Goal: Task Accomplishment & Management: Manage account settings

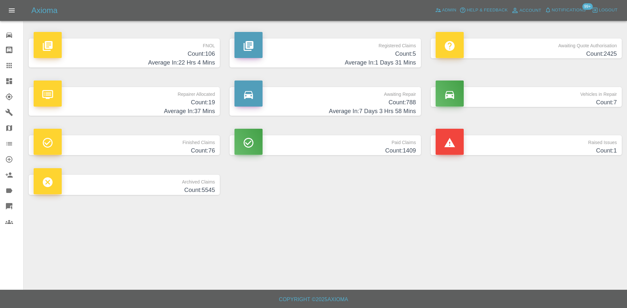
click at [185, 63] on h4 "Average In: 22 Hrs 4 Mins" at bounding box center [124, 62] width 181 height 9
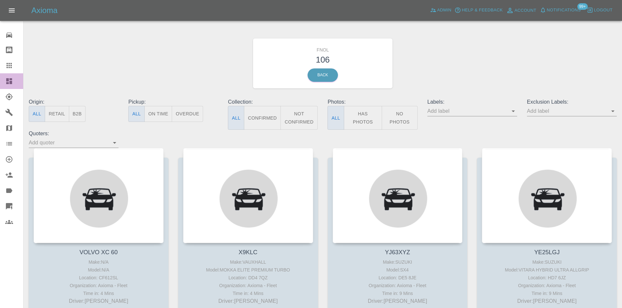
click at [10, 83] on icon at bounding box center [9, 81] width 6 height 6
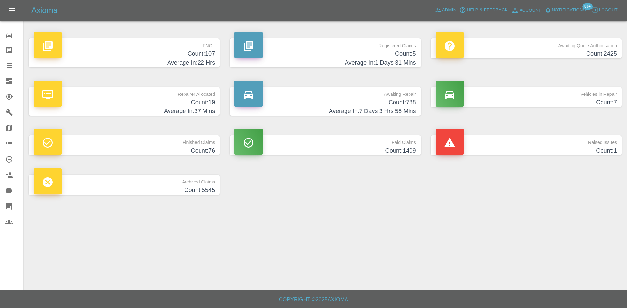
click at [355, 52] on h4 "Count: 5" at bounding box center [324, 54] width 181 height 9
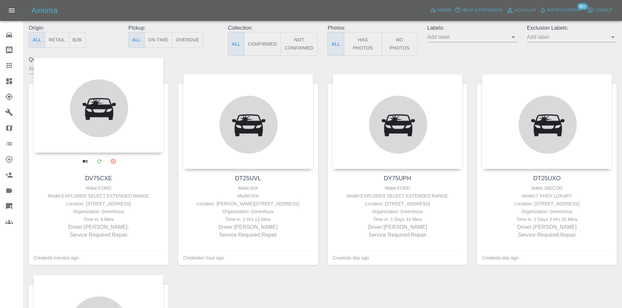
scroll to position [98, 0]
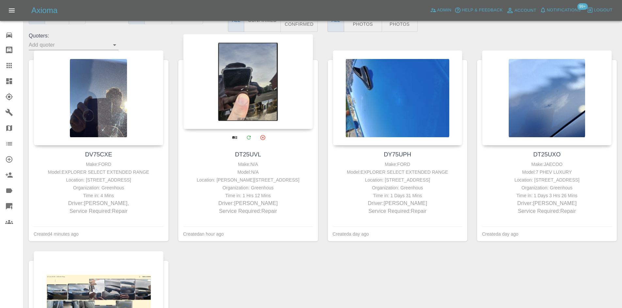
drag, startPoint x: 213, startPoint y: 96, endPoint x: 217, endPoint y: 95, distance: 3.3
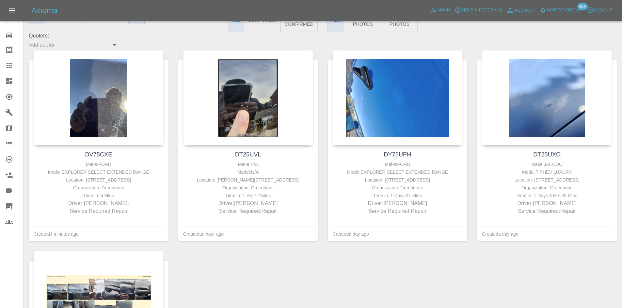
drag, startPoint x: 217, startPoint y: 95, endPoint x: 205, endPoint y: 2, distance: 94.4
click at [238, 74] on div at bounding box center [248, 97] width 130 height 95
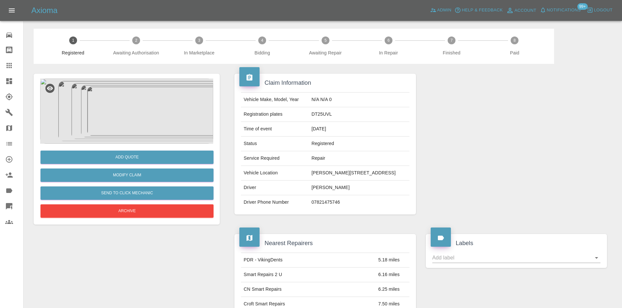
click at [133, 105] on img at bounding box center [126, 111] width 173 height 65
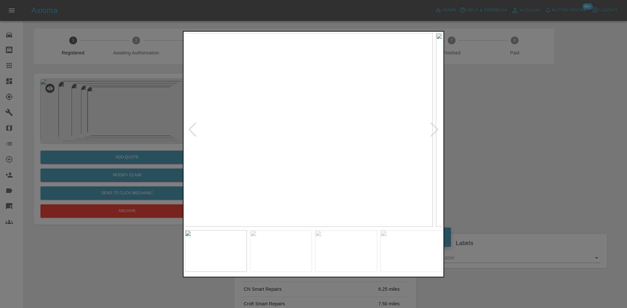
click at [304, 153] on img at bounding box center [303, 130] width 257 height 194
click at [147, 156] on div at bounding box center [313, 154] width 627 height 308
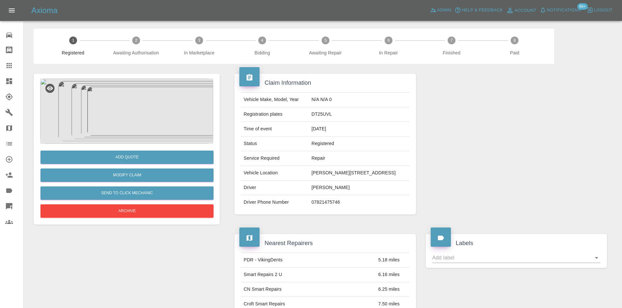
click at [137, 118] on img at bounding box center [126, 111] width 173 height 65
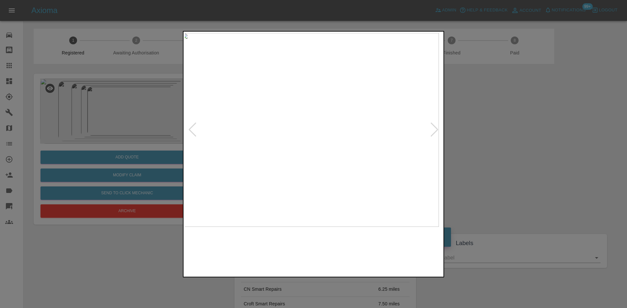
click at [282, 158] on img at bounding box center [309, 130] width 257 height 194
click at [267, 159] on img at bounding box center [313, 130] width 257 height 194
click at [291, 156] on img at bounding box center [313, 130] width 257 height 194
click at [291, 159] on img at bounding box center [313, 130] width 257 height 194
click at [290, 160] on img at bounding box center [313, 130] width 257 height 194
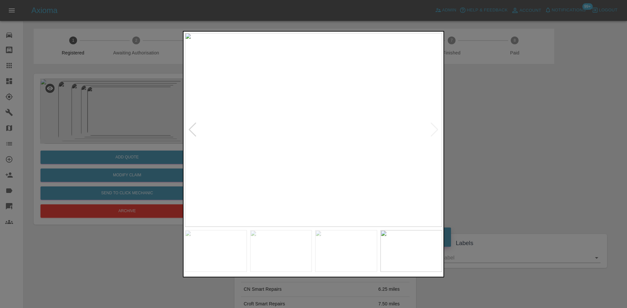
click at [266, 165] on img at bounding box center [313, 130] width 257 height 194
click at [183, 139] on div at bounding box center [313, 154] width 261 height 247
click at [93, 113] on div at bounding box center [313, 154] width 627 height 308
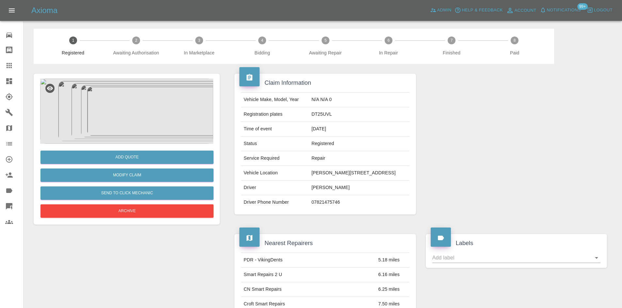
click at [11, 65] on icon at bounding box center [9, 65] width 5 height 5
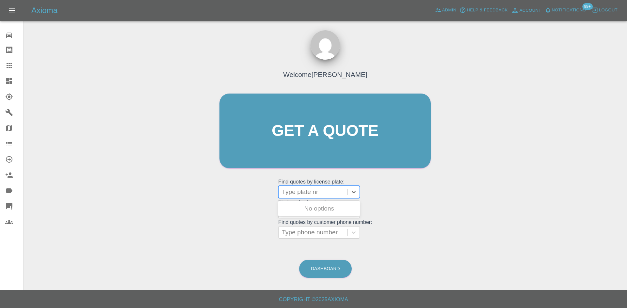
click at [302, 194] on div at bounding box center [313, 192] width 62 height 9
type input "mt69"
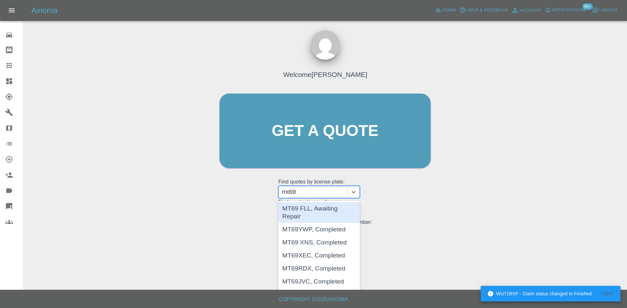
click at [305, 212] on div "MT69 FLL, Awaiting Repair" at bounding box center [319, 212] width 82 height 21
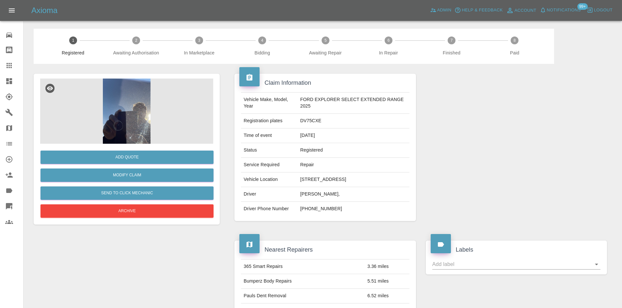
click at [125, 119] on img at bounding box center [126, 111] width 173 height 65
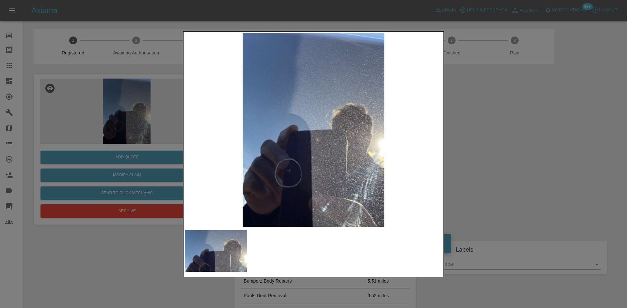
click at [282, 144] on img at bounding box center [313, 130] width 257 height 194
click at [193, 136] on img at bounding box center [313, 130] width 257 height 194
click at [140, 113] on div at bounding box center [313, 154] width 627 height 308
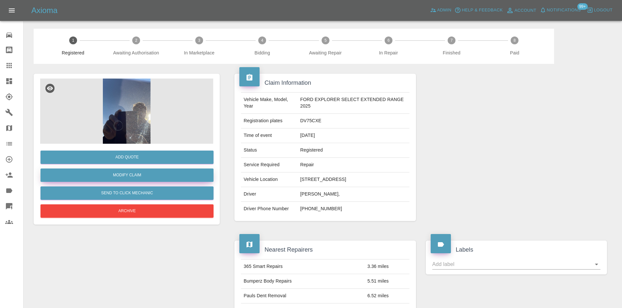
click at [124, 176] on link "Modify Claim" at bounding box center [126, 175] width 173 height 13
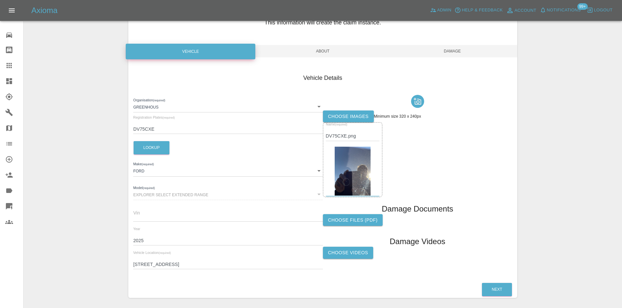
scroll to position [65, 0]
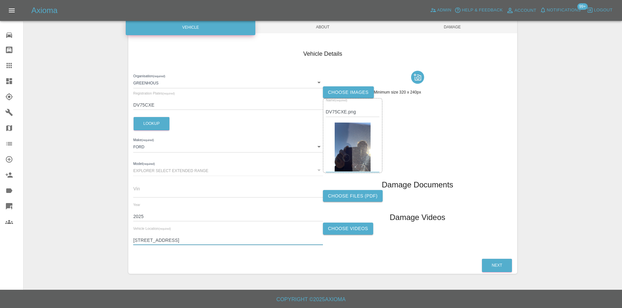
drag, startPoint x: 227, startPoint y: 236, endPoint x: 221, endPoint y: 241, distance: 8.8
click at [219, 241] on input "49 Red Lodge Crescent, Bexley, DA5 2JR" at bounding box center [227, 240] width 189 height 9
click at [231, 241] on input "49 Red Lodge Crescent, Bexley, DA5 2JR" at bounding box center [227, 240] width 189 height 9
drag, startPoint x: 231, startPoint y: 241, endPoint x: 109, endPoint y: 242, distance: 121.7
click at [109, 242] on div "Enter Claim Details This information will create the claim instance. Vehicle Ab…" at bounding box center [322, 123] width 597 height 318
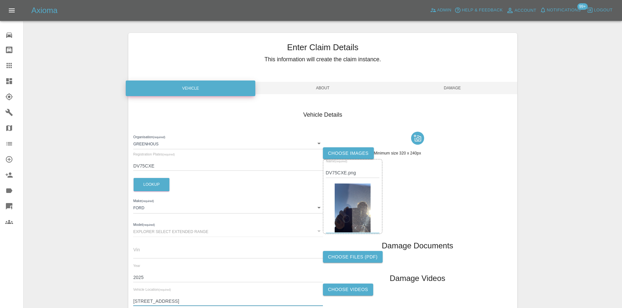
scroll to position [0, 0]
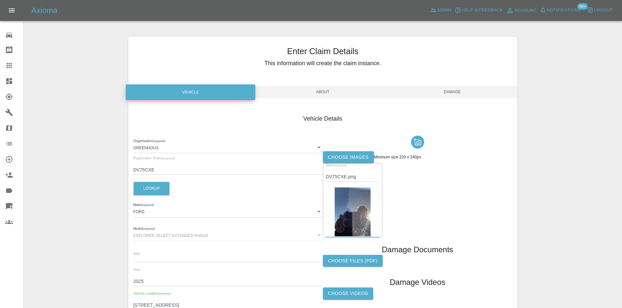
click at [456, 90] on span "Damage" at bounding box center [452, 92] width 130 height 12
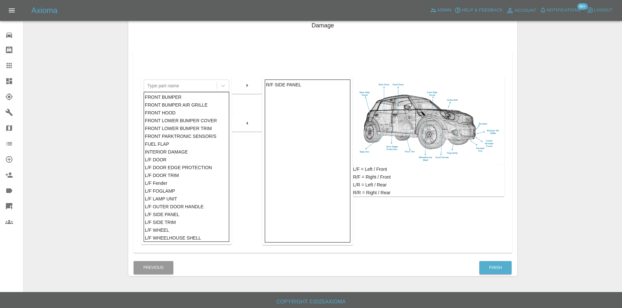
scroll to position [96, 0]
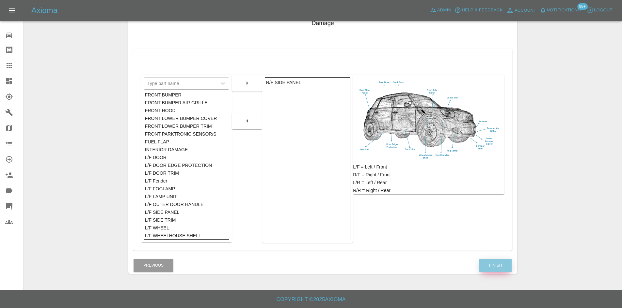
click at [496, 266] on button "Finish" at bounding box center [495, 265] width 32 height 13
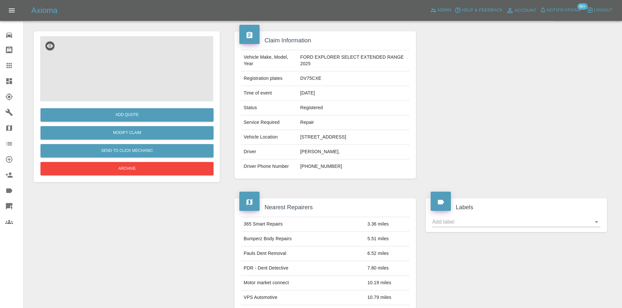
scroll to position [39, 0]
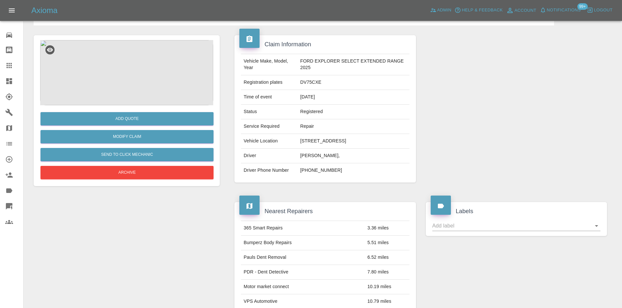
click at [120, 58] on img at bounding box center [126, 72] width 173 height 65
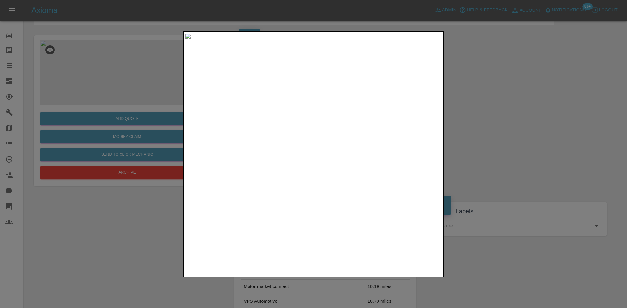
click at [275, 154] on img at bounding box center [313, 130] width 257 height 194
click at [328, 163] on img at bounding box center [313, 130] width 257 height 194
click at [287, 168] on img at bounding box center [313, 130] width 257 height 194
click at [166, 127] on div at bounding box center [313, 154] width 627 height 308
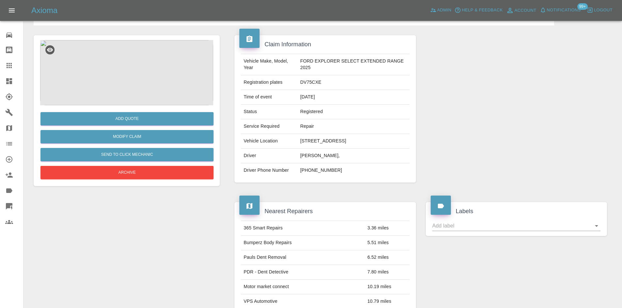
click at [106, 71] on img at bounding box center [126, 72] width 173 height 65
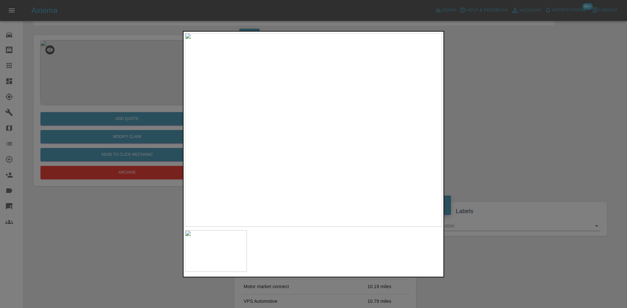
click at [286, 181] on img at bounding box center [313, 130] width 257 height 194
click at [285, 181] on img at bounding box center [313, 130] width 257 height 194
click at [73, 81] on div at bounding box center [313, 154] width 627 height 308
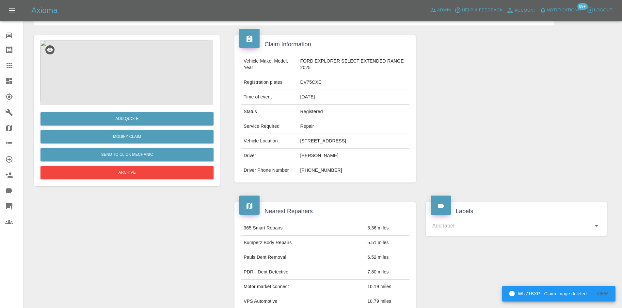
click at [310, 82] on td "DV75CXE" at bounding box center [354, 82] width 112 height 15
copy td "DV75CXE"
click at [309, 61] on td "FORD EXPLORER SELECT EXTENDED RANGE 2025" at bounding box center [354, 64] width 112 height 21
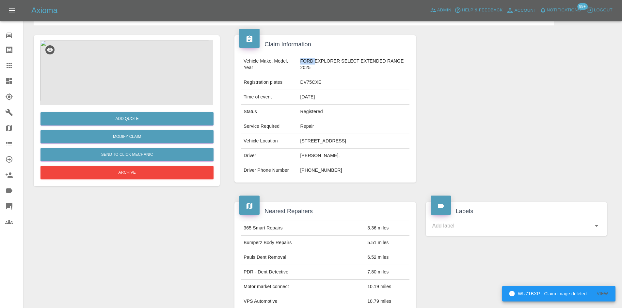
copy td "FORD"
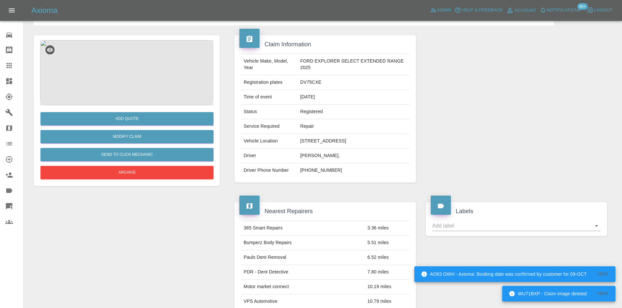
click at [340, 50] on div "Vehicle Make, Model, Year FORD EXPLORER SELECT EXTENDED RANGE 2025 Registration…" at bounding box center [324, 116] width 181 height 134
drag, startPoint x: 316, startPoint y: 62, endPoint x: 199, endPoint y: 82, distance: 117.8
click at [316, 67] on td "FORD EXPLORER SELECT EXTENDED RANGE 2025" at bounding box center [354, 64] width 112 height 21
copy td "EXPLORER SELECT EXTENDED RANGE 2025"
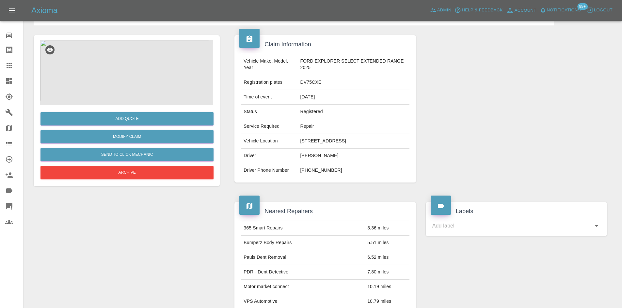
click at [310, 81] on td "DV75CXE" at bounding box center [354, 82] width 112 height 15
copy td "DV75CXE"
click at [109, 114] on button "Add Quote" at bounding box center [126, 118] width 173 height 13
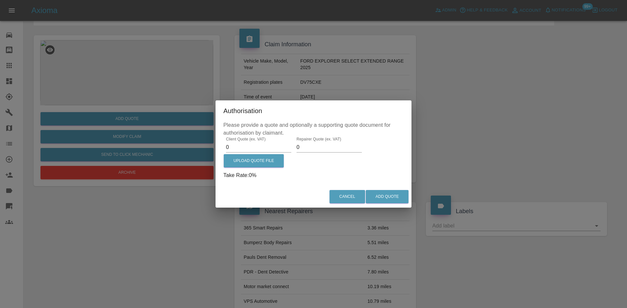
drag, startPoint x: 246, startPoint y: 148, endPoint x: 215, endPoint y: 149, distance: 31.0
click at [216, 149] on div "Please provide a quote and optionally a supporting quote document for authorisa…" at bounding box center [313, 153] width 196 height 65
type input "375.00"
click at [298, 149] on input "0" at bounding box center [328, 147] width 65 height 10
drag, startPoint x: 298, startPoint y: 149, endPoint x: 285, endPoint y: 146, distance: 13.3
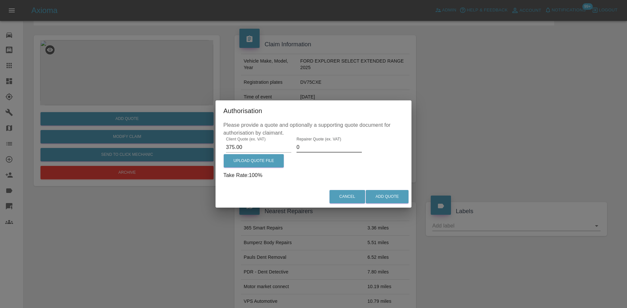
click at [294, 148] on div "Repairer Quote (ex. VAT) 0" at bounding box center [329, 145] width 70 height 16
type input "170"
click at [265, 159] on label "Upload Quote File" at bounding box center [254, 160] width 60 height 13
click at [0, 0] on input "Upload Quote File" at bounding box center [0, 0] width 0 height 0
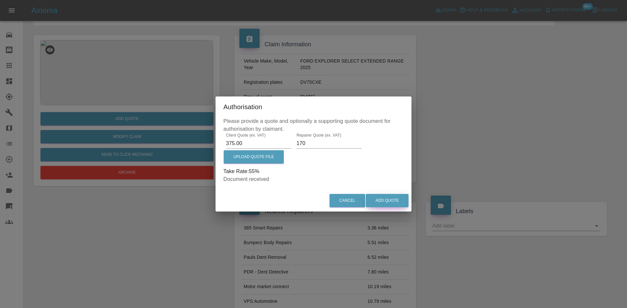
click at [376, 199] on button "Add Quote" at bounding box center [386, 200] width 43 height 13
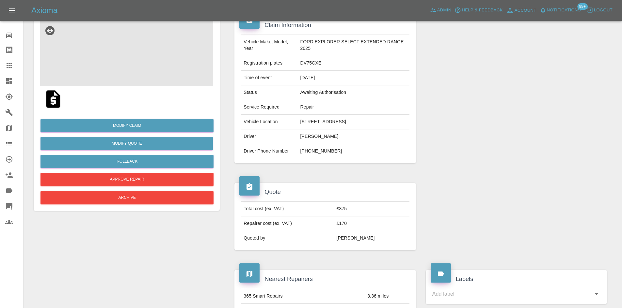
scroll to position [0, 0]
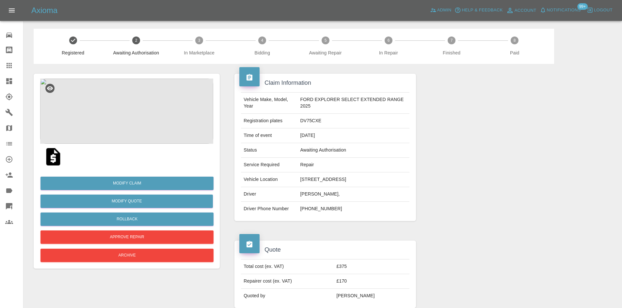
click at [389, 182] on td "49 Red Lodge Crescent, Bexley, DA5 2JR" at bounding box center [354, 180] width 112 height 15
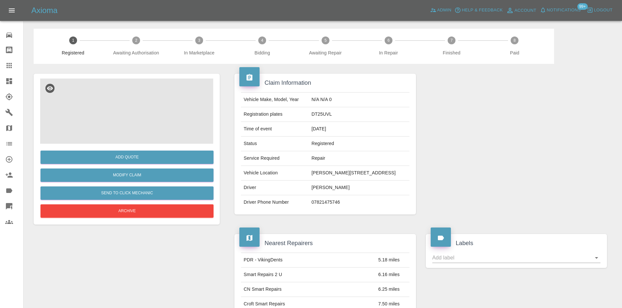
click at [166, 120] on img at bounding box center [126, 111] width 173 height 65
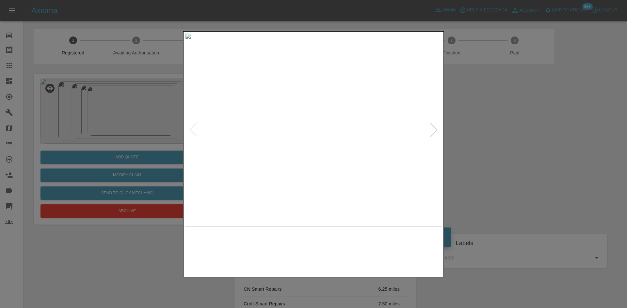
click at [295, 142] on img at bounding box center [313, 130] width 257 height 194
drag, startPoint x: 83, startPoint y: 116, endPoint x: 89, endPoint y: 119, distance: 6.6
click at [84, 115] on div at bounding box center [313, 154] width 627 height 308
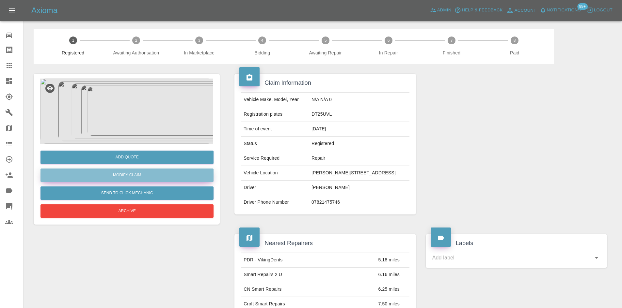
click at [131, 177] on link "Modify Claim" at bounding box center [126, 175] width 173 height 13
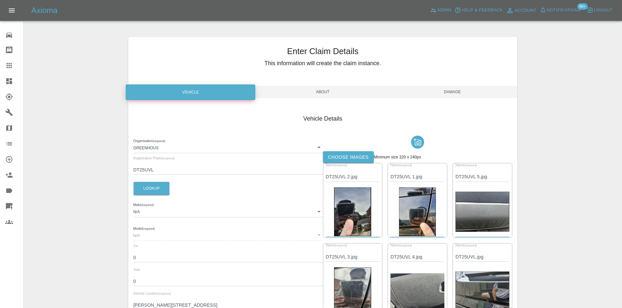
click at [458, 96] on span "Damage" at bounding box center [452, 92] width 130 height 12
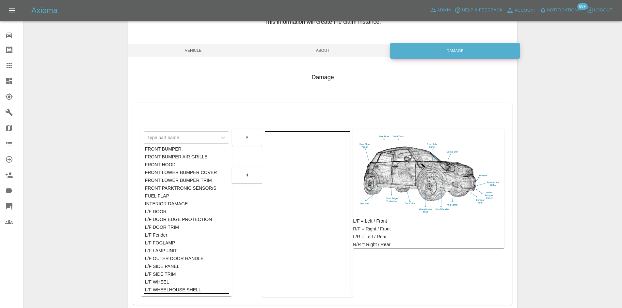
scroll to position [96, 0]
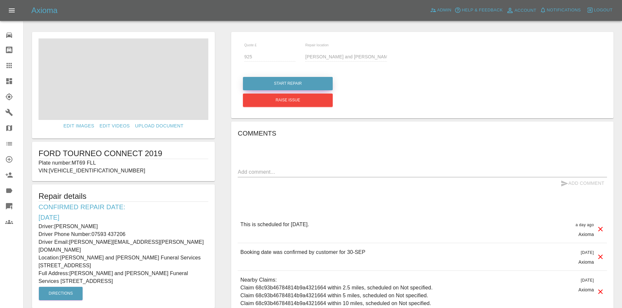
click at [291, 84] on button "Start Repair" at bounding box center [288, 83] width 90 height 13
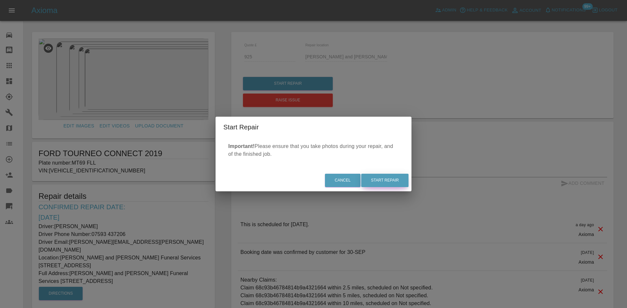
click at [384, 183] on button "Start Repair" at bounding box center [384, 180] width 47 height 13
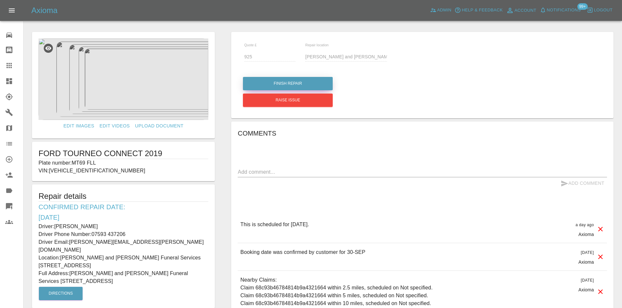
click at [291, 84] on button "Finish Repair" at bounding box center [288, 83] width 90 height 13
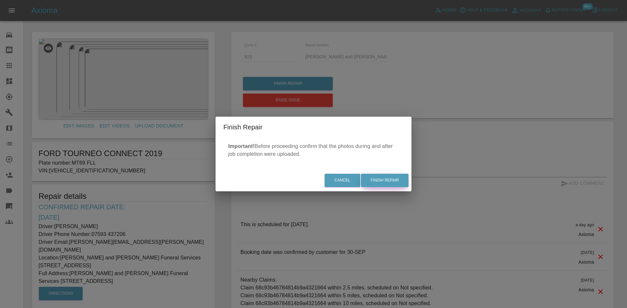
click at [382, 178] on button "Finish Repair" at bounding box center [385, 180] width 48 height 13
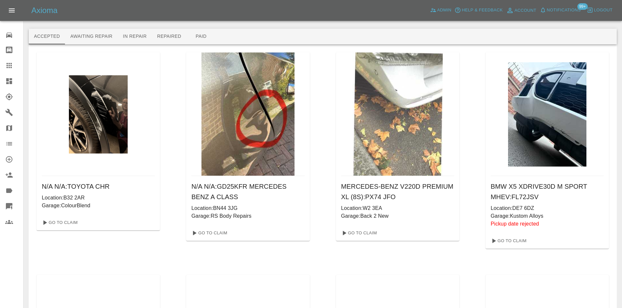
click at [12, 63] on icon at bounding box center [9, 66] width 8 height 8
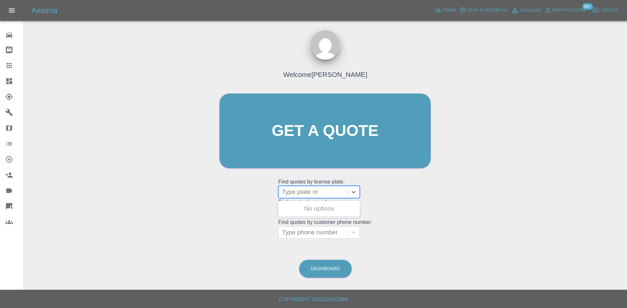
click at [302, 190] on div at bounding box center [313, 192] width 62 height 9
drag, startPoint x: 300, startPoint y: 189, endPoint x: 299, endPoint y: 194, distance: 5.3
click at [299, 194] on div at bounding box center [313, 192] width 62 height 9
type input "mt69"
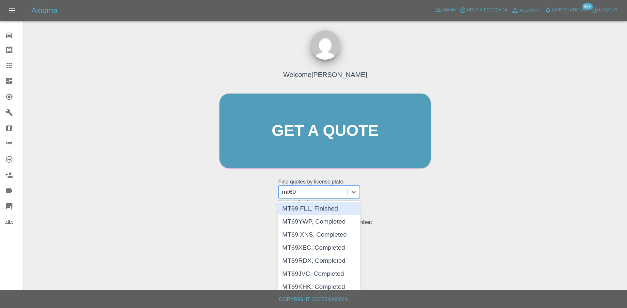
click at [307, 208] on div "MT69 FLL, Finished" at bounding box center [319, 208] width 82 height 13
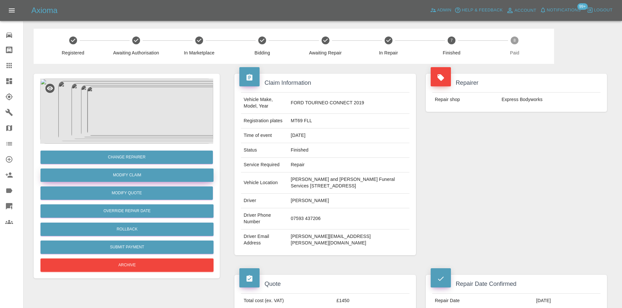
click at [135, 180] on link "Modify Claim" at bounding box center [126, 175] width 173 height 13
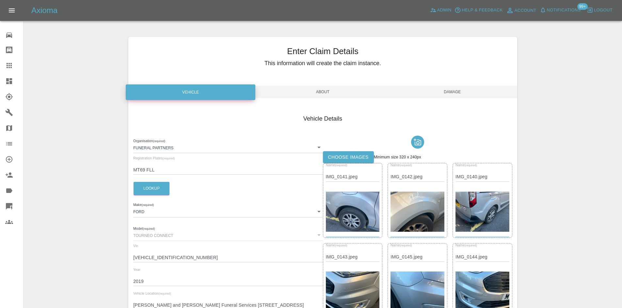
click at [350, 160] on label "Choose images" at bounding box center [348, 157] width 51 height 12
click at [0, 0] on input "Choose images" at bounding box center [0, 0] width 0 height 0
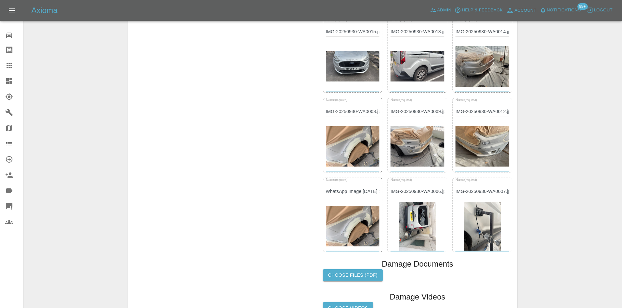
scroll to position [373, 0]
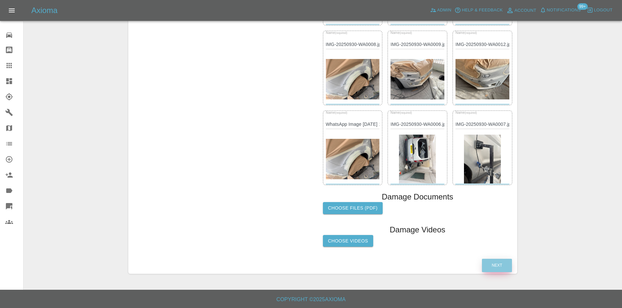
click at [501, 266] on button "Next" at bounding box center [497, 265] width 30 height 13
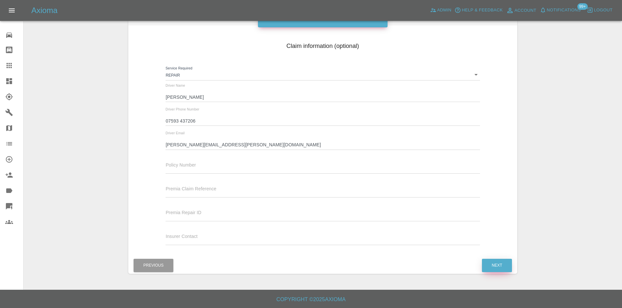
click at [500, 269] on button "Next" at bounding box center [497, 265] width 30 height 13
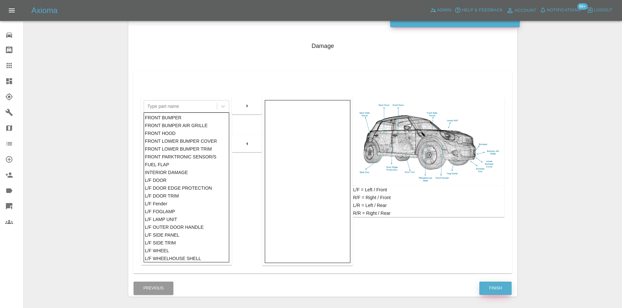
click at [498, 289] on button "Finish" at bounding box center [495, 288] width 32 height 13
click at [7, 83] on icon at bounding box center [9, 81] width 6 height 6
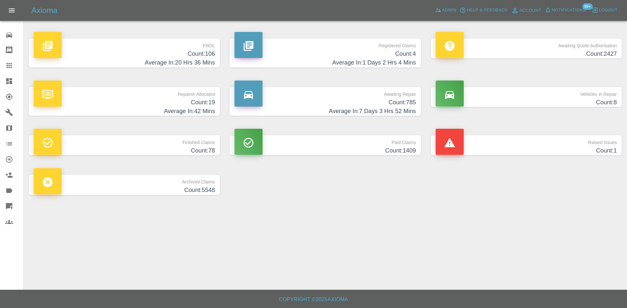
click at [9, 69] on icon at bounding box center [9, 66] width 8 height 8
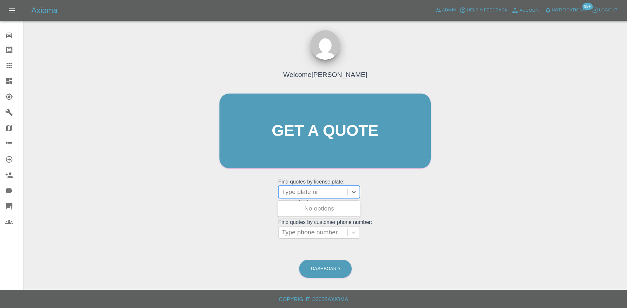
click at [316, 192] on div at bounding box center [313, 192] width 62 height 9
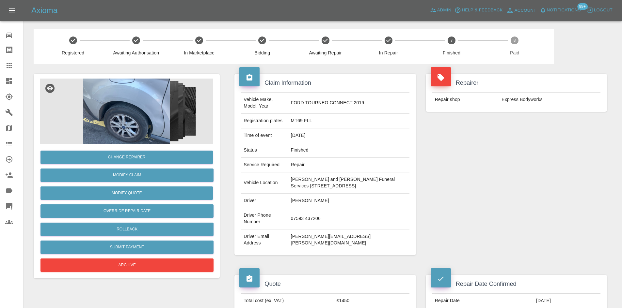
click at [123, 98] on img at bounding box center [126, 111] width 173 height 65
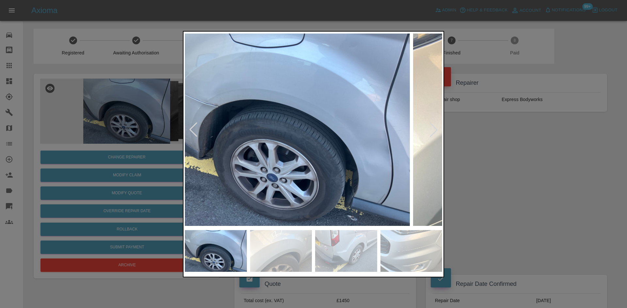
click at [306, 182] on img at bounding box center [280, 130] width 257 height 194
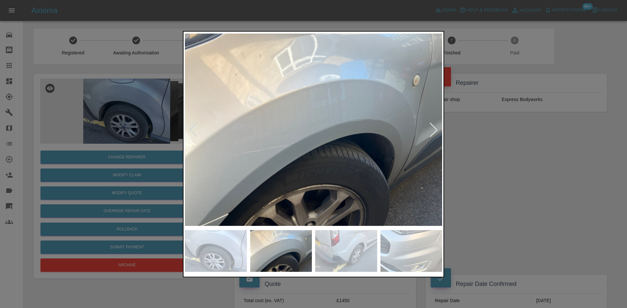
click at [432, 132] on div at bounding box center [433, 130] width 14 height 14
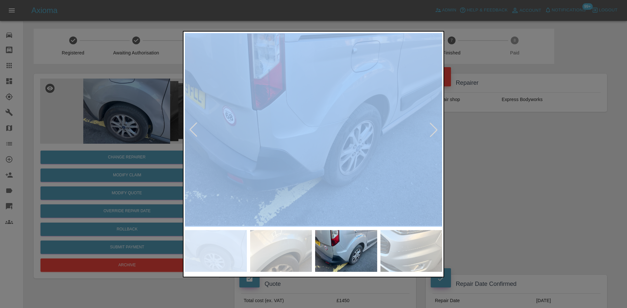
click at [432, 132] on div at bounding box center [433, 130] width 14 height 14
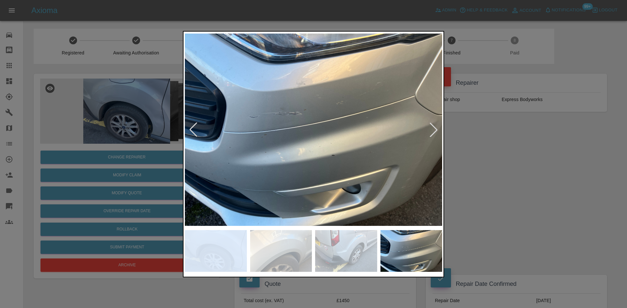
click at [432, 132] on div at bounding box center [433, 130] width 14 height 14
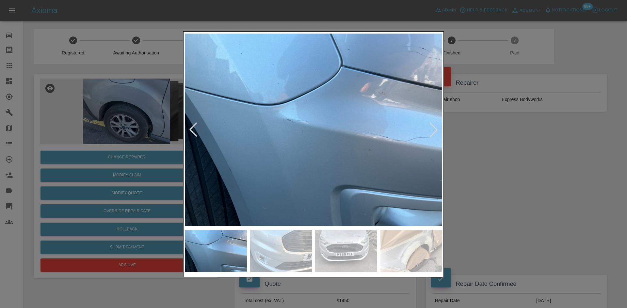
click at [432, 132] on div at bounding box center [433, 130] width 14 height 14
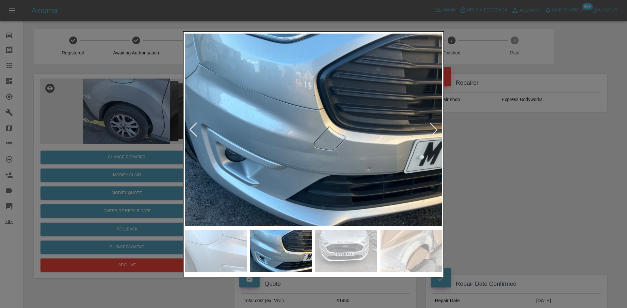
click at [432, 132] on div at bounding box center [433, 130] width 14 height 14
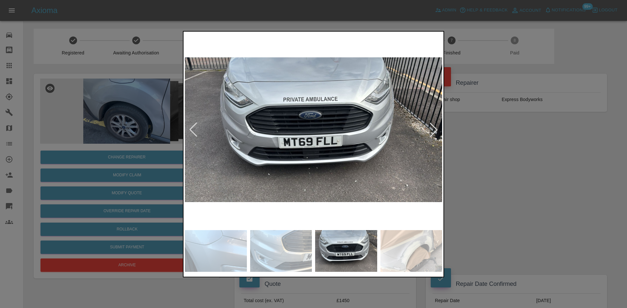
click at [432, 132] on div at bounding box center [433, 130] width 14 height 14
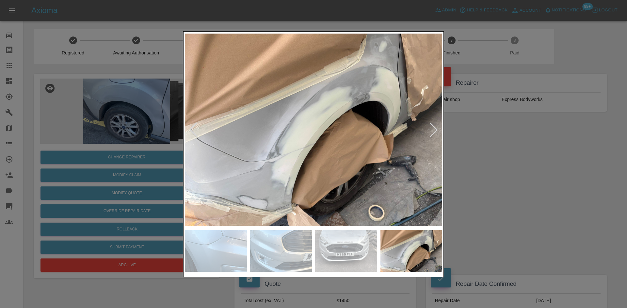
click at [432, 132] on div at bounding box center [433, 130] width 14 height 14
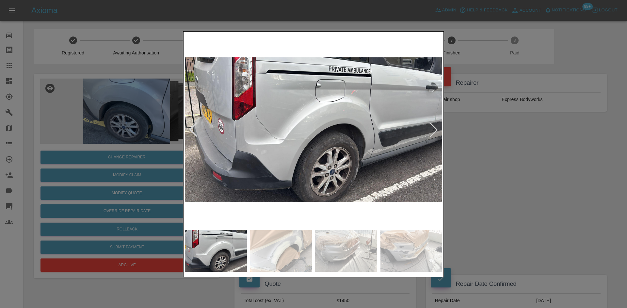
click at [432, 131] on div at bounding box center [433, 130] width 14 height 14
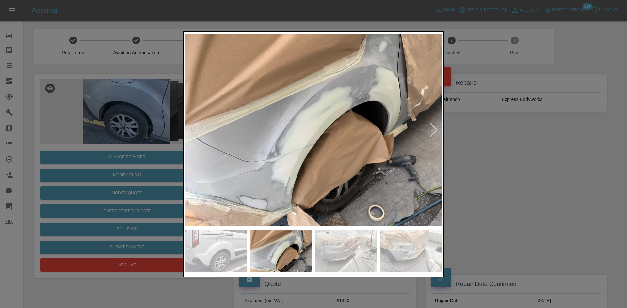
click at [432, 131] on div at bounding box center [433, 130] width 14 height 14
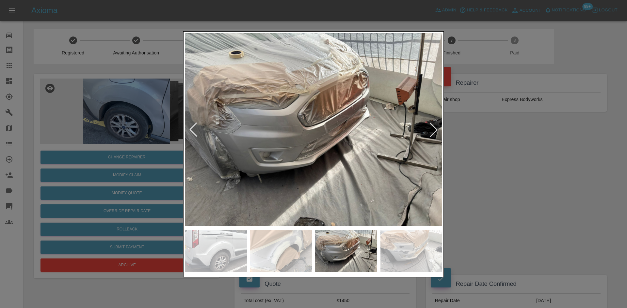
click at [432, 131] on div at bounding box center [433, 130] width 14 height 14
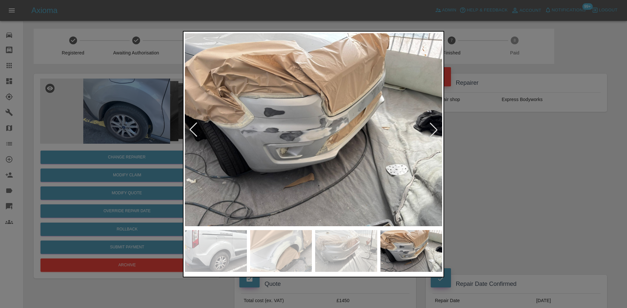
click at [464, 141] on div at bounding box center [313, 154] width 627 height 308
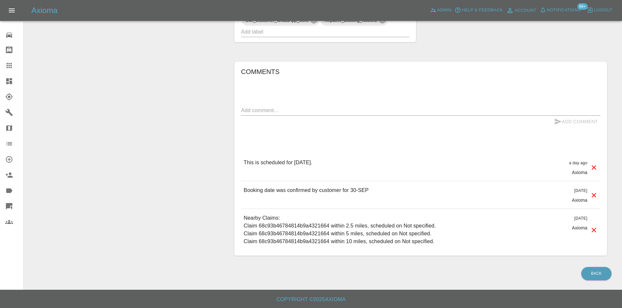
scroll to position [184, 0]
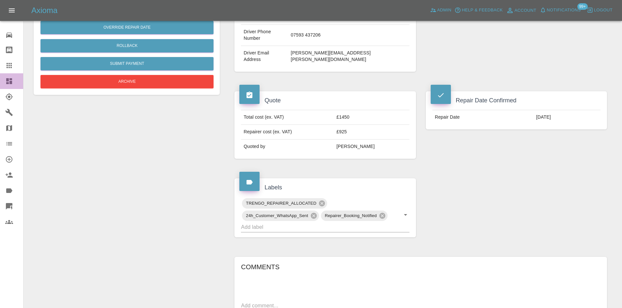
click at [10, 82] on icon at bounding box center [9, 81] width 6 height 6
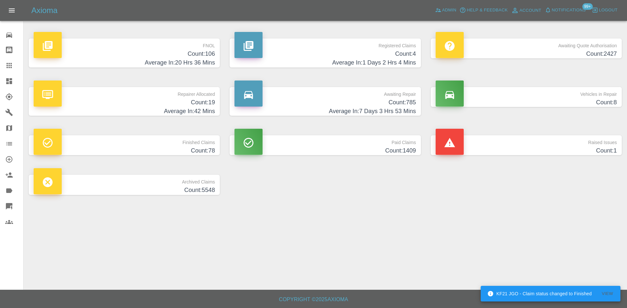
click at [203, 47] on p "FNOL" at bounding box center [124, 44] width 181 height 11
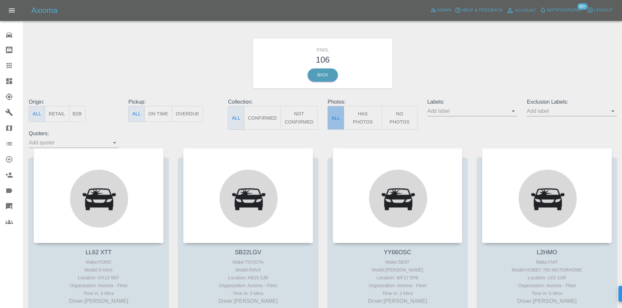
click at [339, 122] on button "All" at bounding box center [335, 118] width 16 height 24
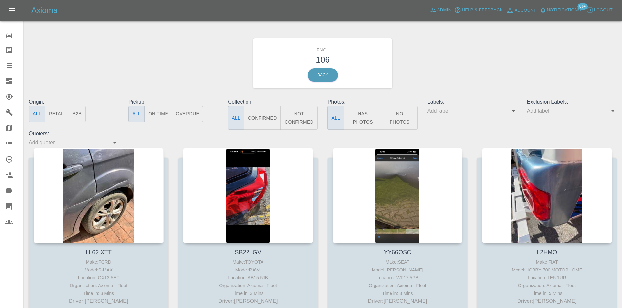
drag, startPoint x: 361, startPoint y: 119, endPoint x: 349, endPoint y: 123, distance: 12.5
click at [361, 119] on button "Has Photos" at bounding box center [363, 118] width 39 height 24
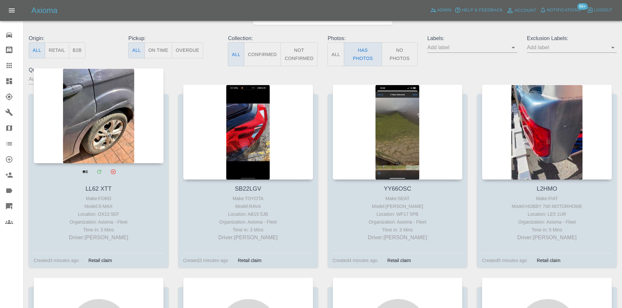
scroll to position [65, 0]
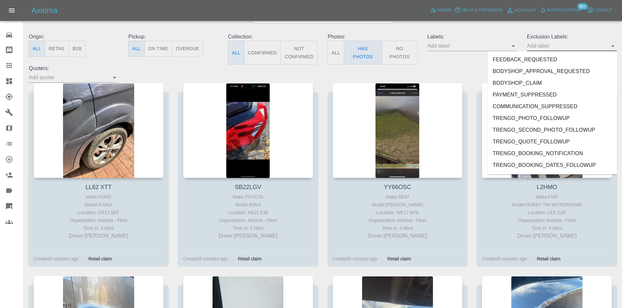
drag, startPoint x: 547, startPoint y: 46, endPoint x: 539, endPoint y: 44, distance: 7.4
click at [545, 46] on input "text" at bounding box center [567, 46] width 80 height 10
type input "ge"
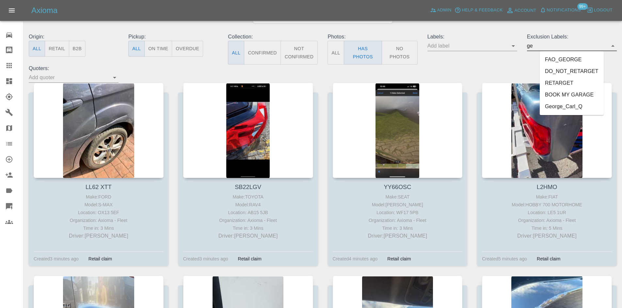
click at [579, 102] on li "George_Carl_Q" at bounding box center [571, 107] width 64 height 12
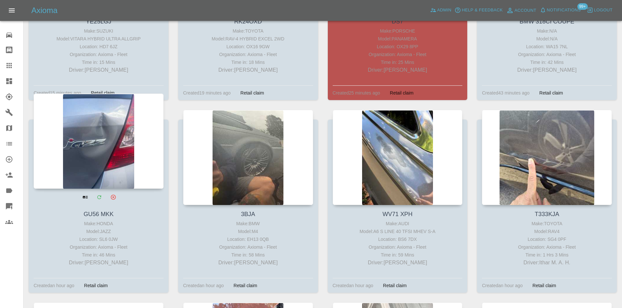
scroll to position [392, 0]
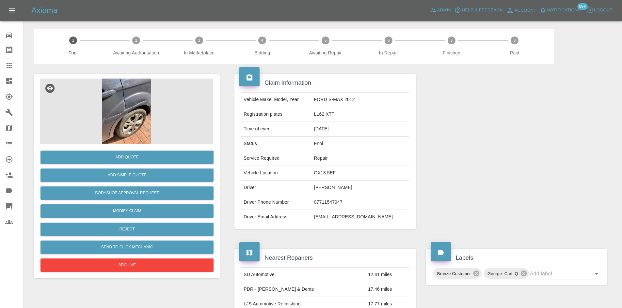
click at [125, 122] on img at bounding box center [126, 111] width 173 height 65
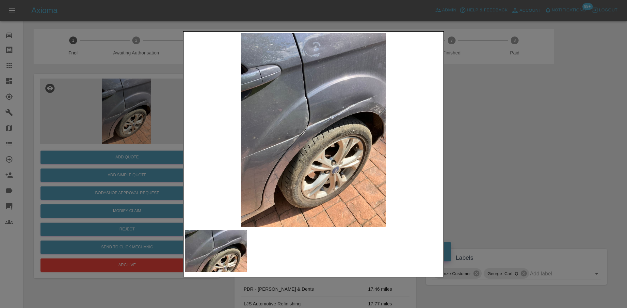
click at [329, 122] on img at bounding box center [313, 130] width 257 height 194
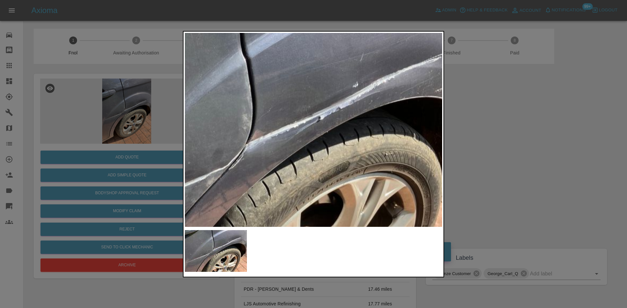
click at [329, 122] on img at bounding box center [266, 152] width 771 height 583
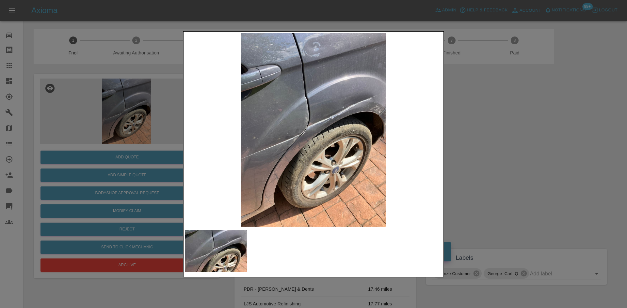
click at [257, 140] on img at bounding box center [313, 130] width 257 height 194
click at [317, 115] on img at bounding box center [313, 130] width 257 height 194
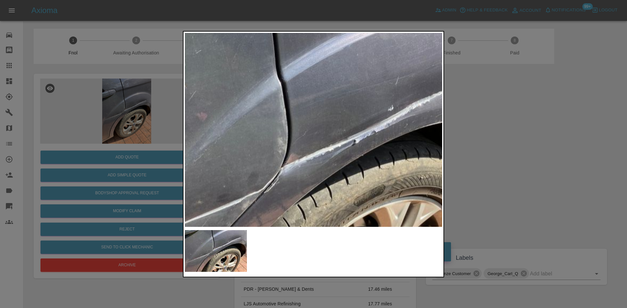
click at [316, 129] on img at bounding box center [301, 175] width 771 height 583
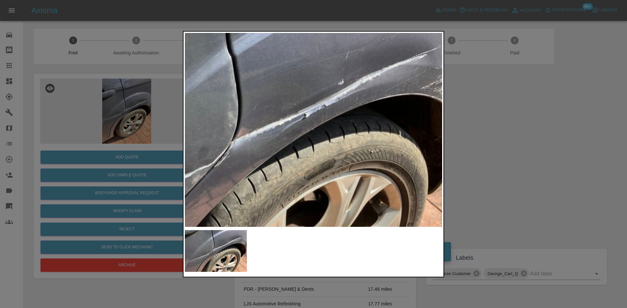
click at [104, 151] on div at bounding box center [313, 154] width 627 height 308
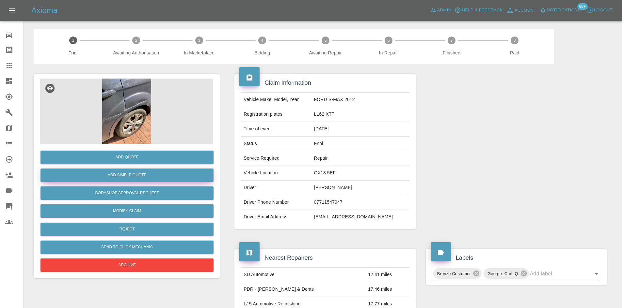
click at [107, 171] on button "Add Simple Quote" at bounding box center [126, 175] width 173 height 13
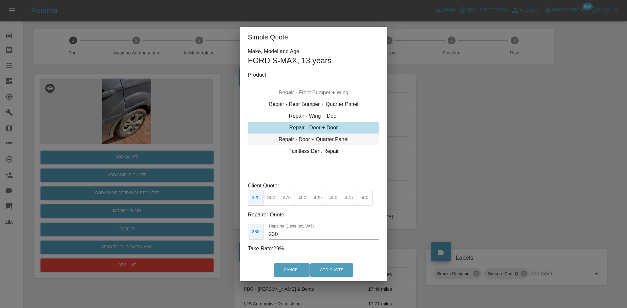
click at [317, 140] on div "Repair - Door + Quarter Panel" at bounding box center [313, 140] width 131 height 12
type input "200"
drag, startPoint x: 131, startPoint y: 86, endPoint x: 134, endPoint y: 135, distance: 49.1
click at [131, 87] on div "Simple Quote Make, Model and Age: FORD S-MAX , 13 years Product: Repair - Front…" at bounding box center [313, 154] width 627 height 308
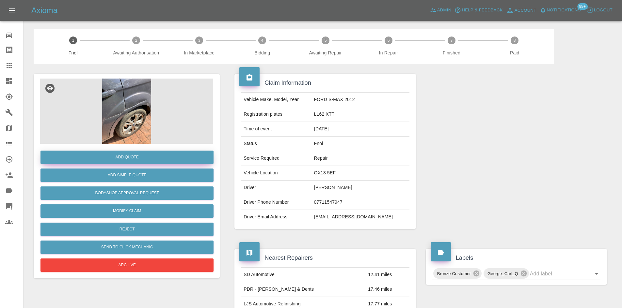
drag, startPoint x: 135, startPoint y: 149, endPoint x: 135, endPoint y: 156, distance: 7.2
click at [135, 151] on div "Add Quote" at bounding box center [126, 157] width 173 height 17
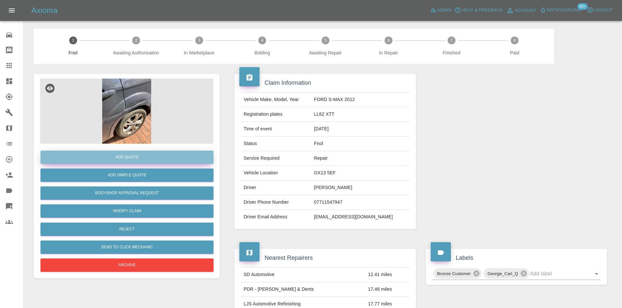
click at [135, 156] on button "Add Quote" at bounding box center [126, 157] width 173 height 13
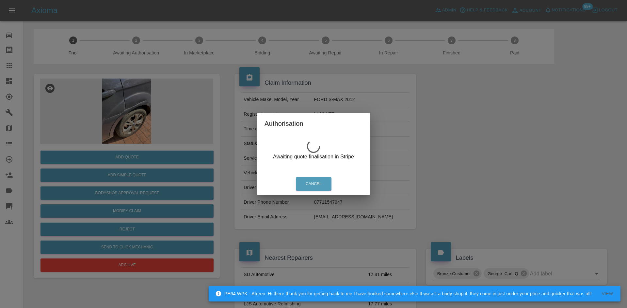
drag, startPoint x: 131, startPoint y: 88, endPoint x: 138, endPoint y: 101, distance: 14.6
click at [131, 89] on div "Authorisation Awaiting quote finalisation in Stripe Cancel" at bounding box center [313, 154] width 627 height 308
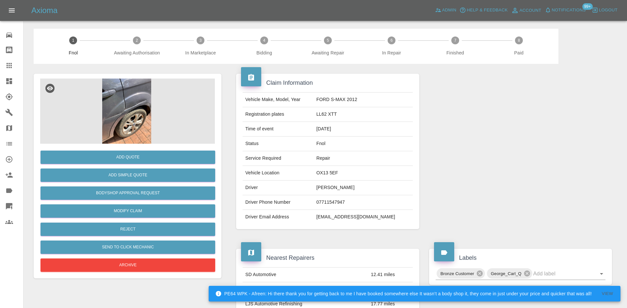
click at [138, 101] on img at bounding box center [126, 111] width 173 height 65
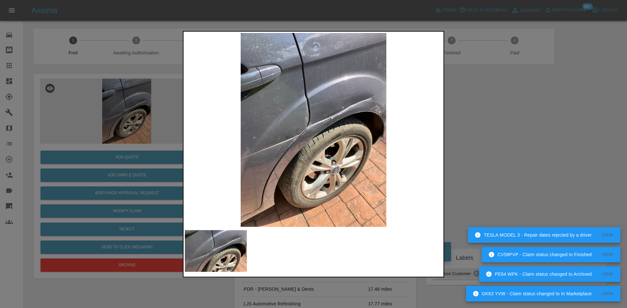
click at [144, 137] on div at bounding box center [313, 154] width 627 height 308
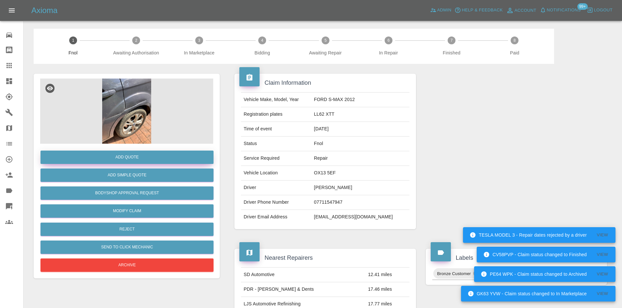
click at [147, 157] on button "Add Quote" at bounding box center [126, 157] width 173 height 13
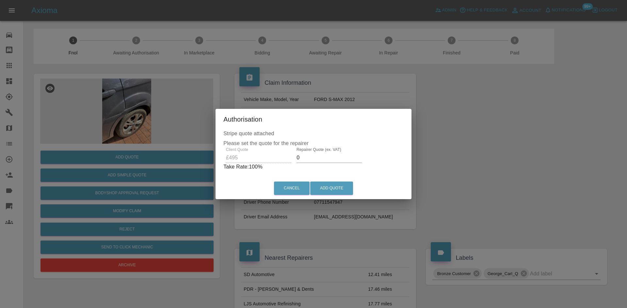
drag, startPoint x: 301, startPoint y: 158, endPoint x: 292, endPoint y: 160, distance: 8.7
click at [294, 160] on div "Repairer Quote (ex. VAT) 0" at bounding box center [329, 155] width 70 height 16
type input "300"
click at [328, 186] on button "Add Quote" at bounding box center [331, 188] width 43 height 13
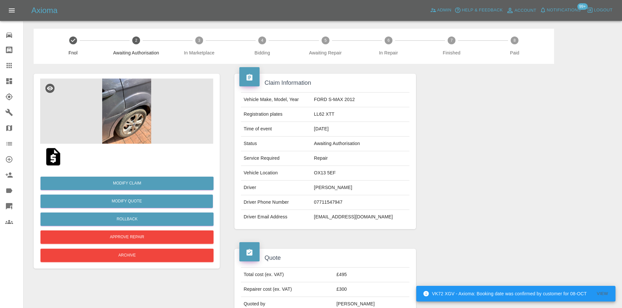
click at [121, 90] on img at bounding box center [126, 111] width 173 height 65
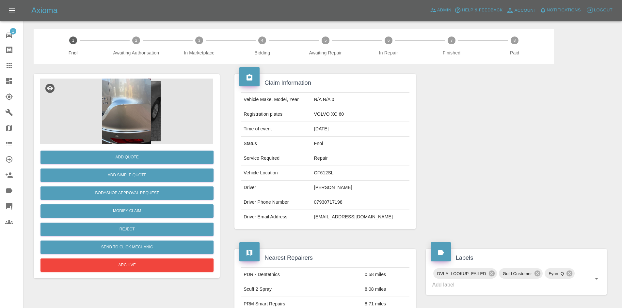
click at [126, 82] on img at bounding box center [126, 111] width 173 height 65
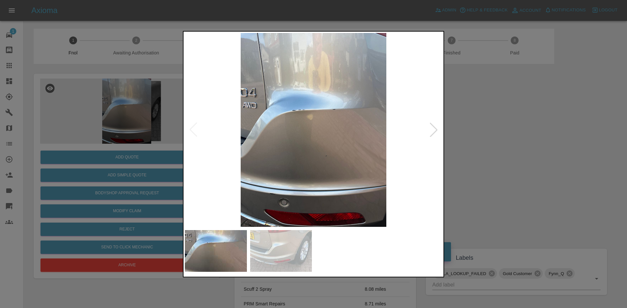
drag, startPoint x: 126, startPoint y: 79, endPoint x: 270, endPoint y: 130, distance: 153.2
click at [125, 94] on div at bounding box center [313, 154] width 627 height 308
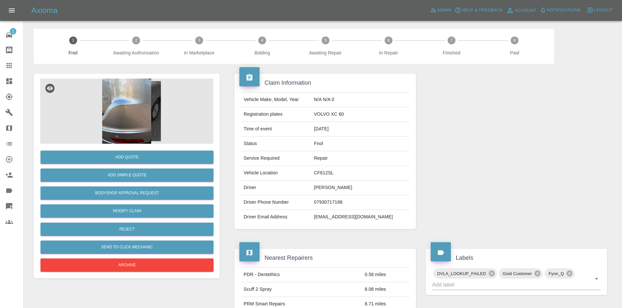
click at [149, 105] on img at bounding box center [126, 111] width 173 height 65
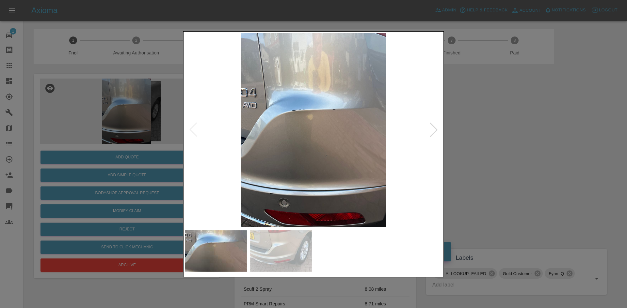
click at [333, 151] on img at bounding box center [313, 130] width 257 height 194
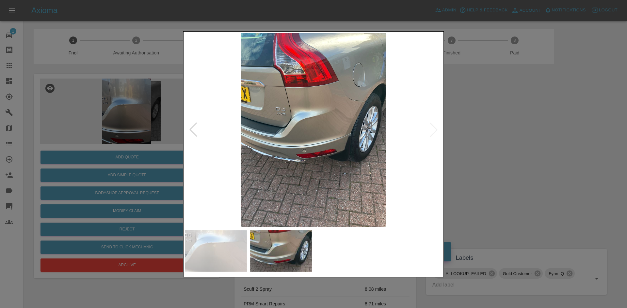
click at [271, 147] on img at bounding box center [313, 130] width 257 height 194
click at [305, 128] on img at bounding box center [313, 130] width 257 height 194
click at [98, 116] on div at bounding box center [313, 154] width 627 height 308
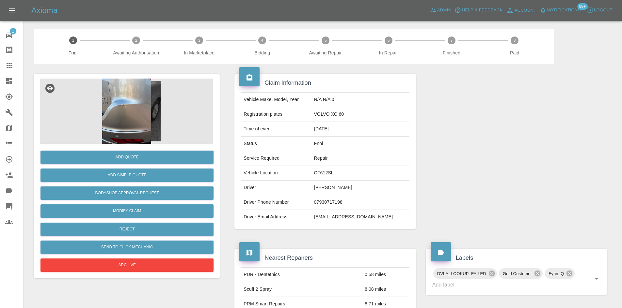
click at [127, 113] on img at bounding box center [126, 111] width 173 height 65
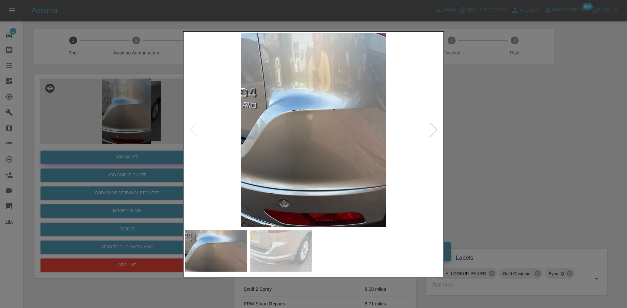
drag, startPoint x: 119, startPoint y: 135, endPoint x: 124, endPoint y: 163, distance: 28.2
click at [119, 135] on div at bounding box center [313, 154] width 627 height 308
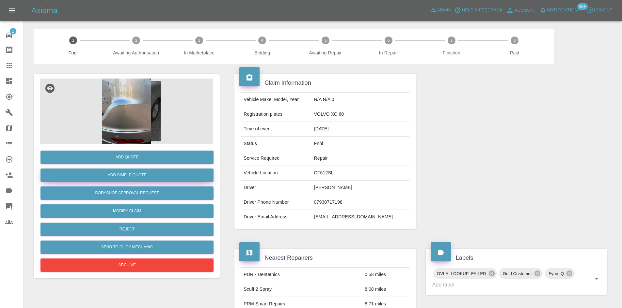
click at [124, 172] on button "Add Simple Quote" at bounding box center [126, 175] width 173 height 13
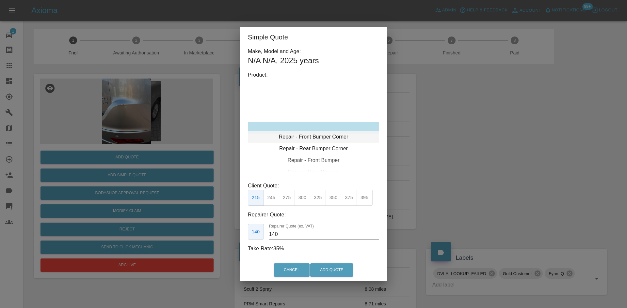
type input "120"
click at [321, 141] on div "Repair - Rear Bumper Corner" at bounding box center [313, 140] width 131 height 12
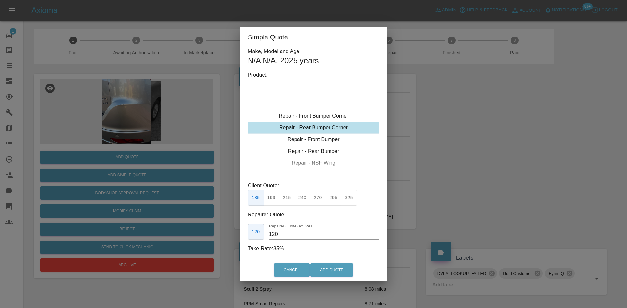
click at [274, 198] on button "199" at bounding box center [271, 198] width 16 height 16
drag, startPoint x: 327, startPoint y: 262, endPoint x: 327, endPoint y: 266, distance: 4.6
click at [327, 263] on div "Cancel Add Quote" at bounding box center [313, 270] width 147 height 22
drag, startPoint x: 327, startPoint y: 268, endPoint x: 347, endPoint y: 269, distance: 20.3
click at [327, 268] on button "Add Quote" at bounding box center [331, 270] width 43 height 13
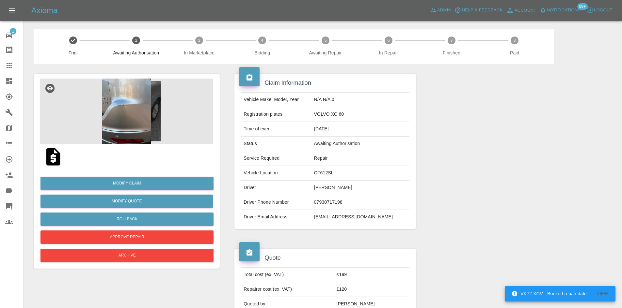
click at [135, 103] on img at bounding box center [126, 111] width 173 height 65
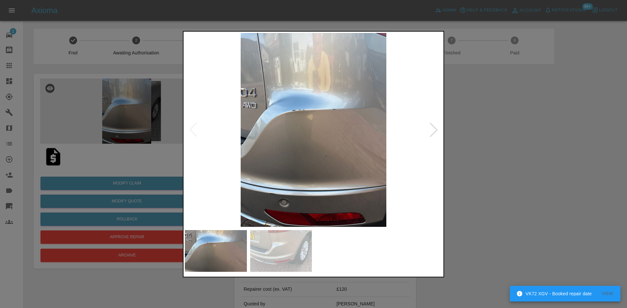
click at [298, 128] on img at bounding box center [313, 130] width 257 height 194
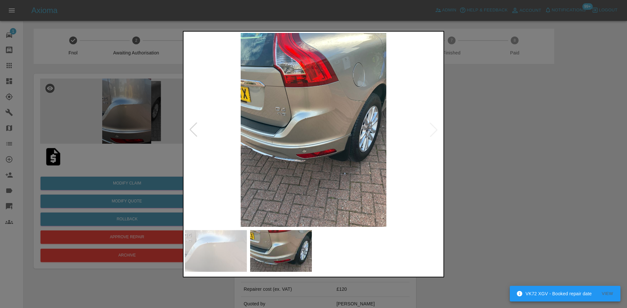
click at [272, 138] on img at bounding box center [313, 130] width 257 height 194
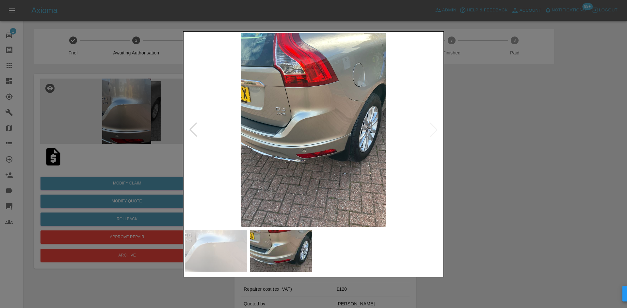
click at [308, 112] on img at bounding box center [313, 130] width 257 height 194
click at [307, 112] on img at bounding box center [313, 130] width 257 height 194
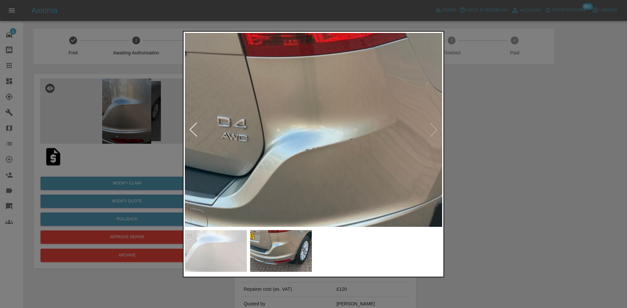
click at [307, 112] on img at bounding box center [330, 184] width 771 height 583
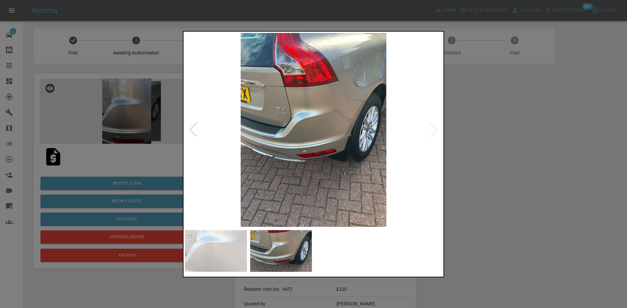
drag, startPoint x: 131, startPoint y: 99, endPoint x: 141, endPoint y: 79, distance: 21.7
click at [132, 96] on div at bounding box center [313, 154] width 627 height 308
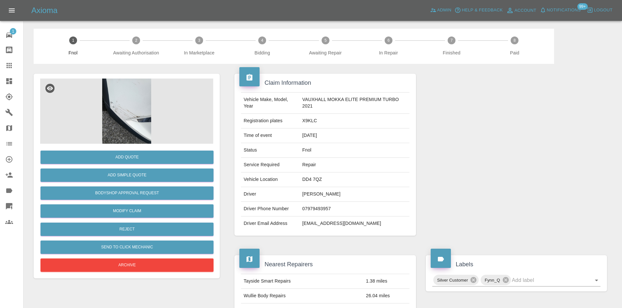
click at [125, 108] on img at bounding box center [126, 111] width 173 height 65
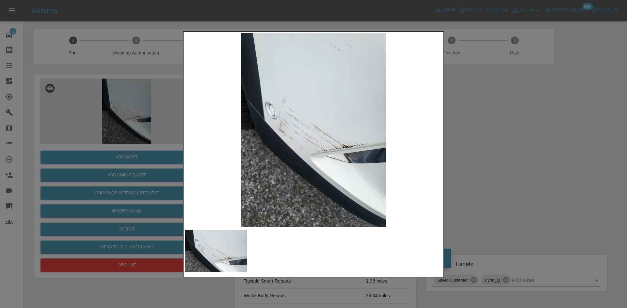
click at [292, 164] on img at bounding box center [313, 130] width 257 height 194
click at [320, 165] on img at bounding box center [313, 130] width 257 height 194
click at [329, 142] on img at bounding box center [313, 130] width 257 height 194
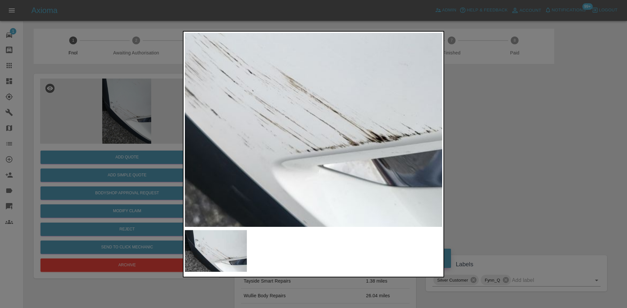
click at [304, 135] on img at bounding box center [281, 87] width 771 height 583
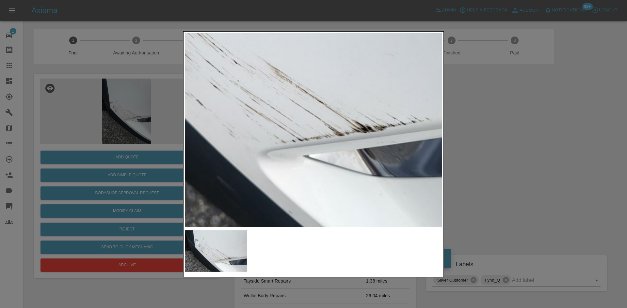
click at [312, 144] on img at bounding box center [267, 78] width 771 height 583
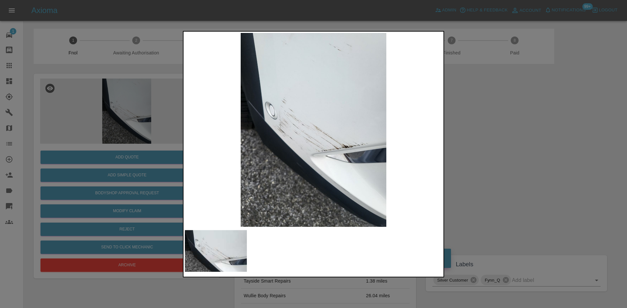
click at [133, 170] on div at bounding box center [313, 154] width 627 height 308
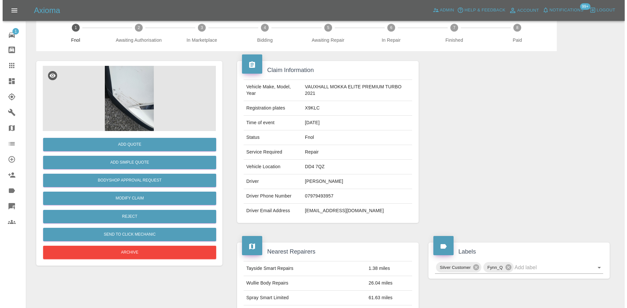
scroll to position [12, 0]
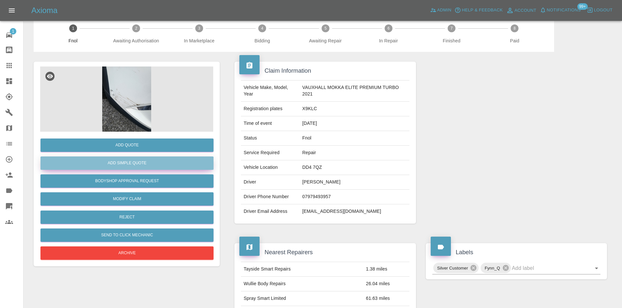
click at [113, 160] on button "Add Simple Quote" at bounding box center [126, 163] width 173 height 13
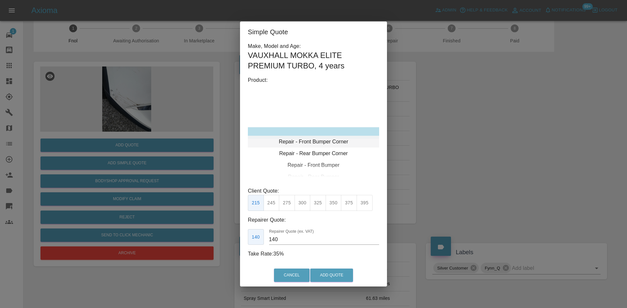
type input "120"
click at [311, 137] on div "Repair - Front Bumper Corner" at bounding box center [313, 133] width 131 height 12
click at [271, 204] on button "199" at bounding box center [271, 203] width 16 height 16
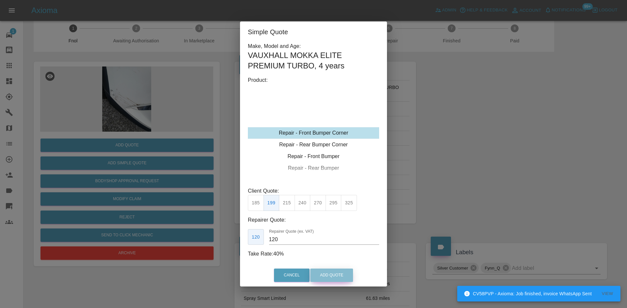
click at [327, 278] on button "Add Quote" at bounding box center [331, 275] width 43 height 13
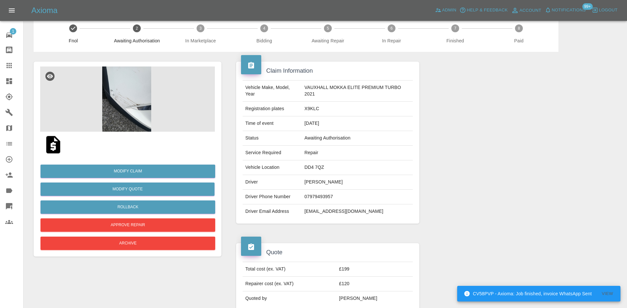
scroll to position [0, 0]
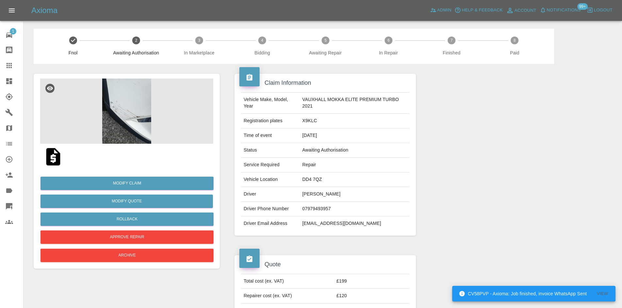
click at [142, 94] on img at bounding box center [126, 111] width 173 height 65
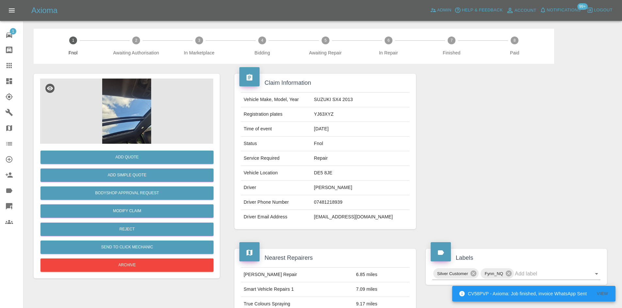
click at [126, 112] on img at bounding box center [126, 111] width 173 height 65
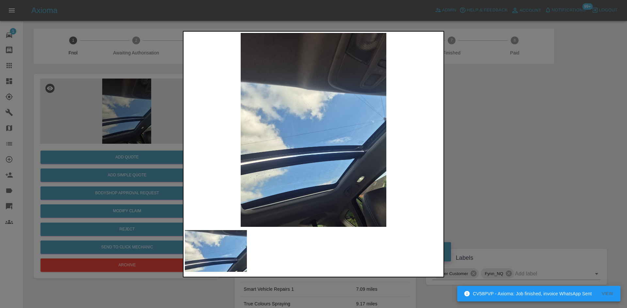
click at [243, 133] on img at bounding box center [313, 130] width 257 height 194
click at [272, 138] on img at bounding box center [313, 130] width 257 height 194
click at [215, 136] on img at bounding box center [313, 130] width 257 height 194
click at [48, 101] on div at bounding box center [313, 154] width 627 height 308
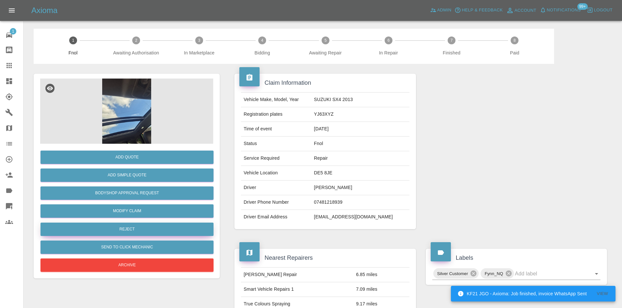
click at [140, 231] on button "Reject" at bounding box center [126, 229] width 173 height 13
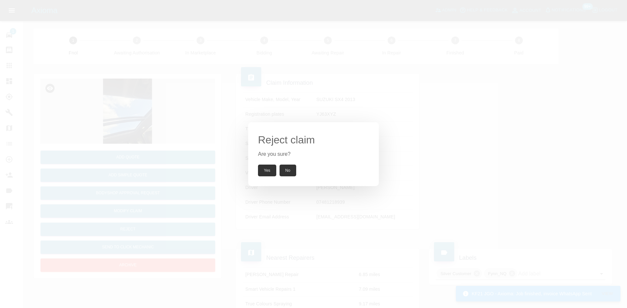
click at [114, 112] on div "Reject claim Are you sure? Yes No" at bounding box center [313, 154] width 627 height 308
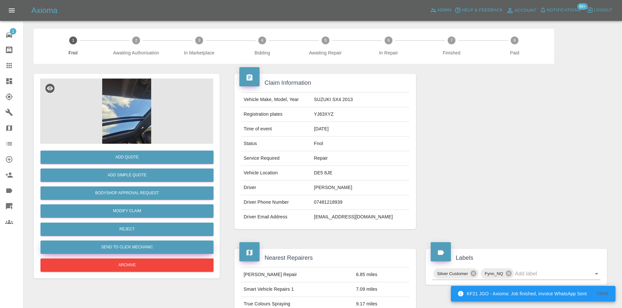
click at [132, 252] on button "Send to Click Mechanic" at bounding box center [126, 247] width 173 height 13
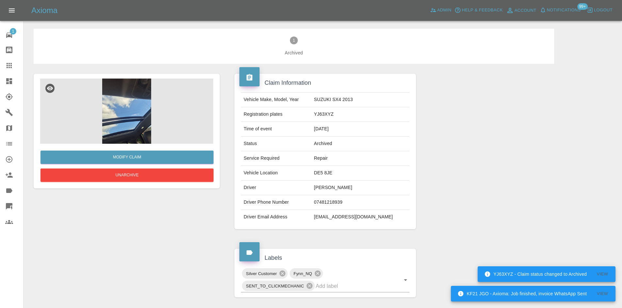
click at [126, 119] on img at bounding box center [126, 111] width 173 height 65
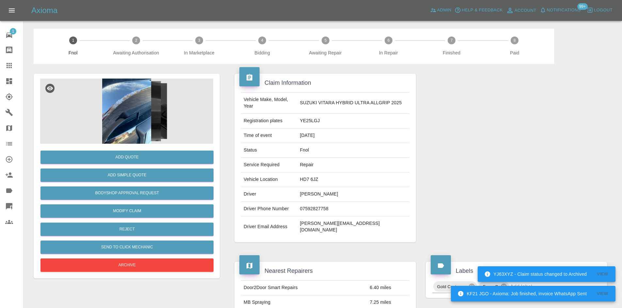
click at [140, 98] on img at bounding box center [126, 111] width 173 height 65
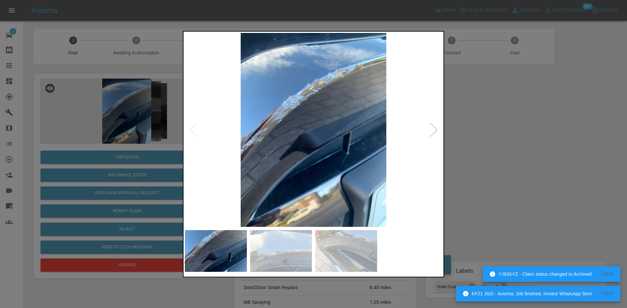
click at [299, 155] on img at bounding box center [313, 130] width 257 height 194
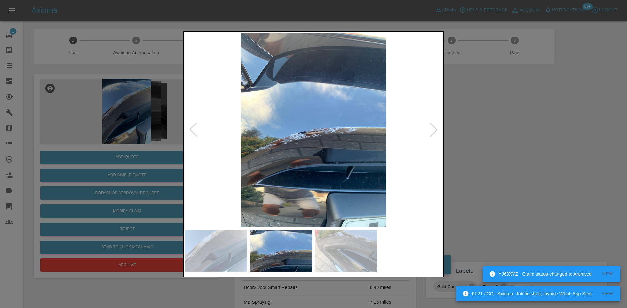
click at [247, 153] on img at bounding box center [313, 130] width 257 height 194
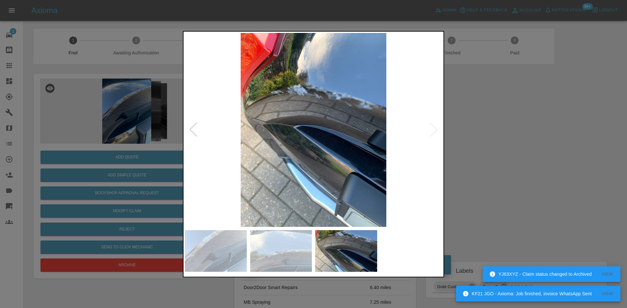
click at [259, 147] on img at bounding box center [313, 130] width 257 height 194
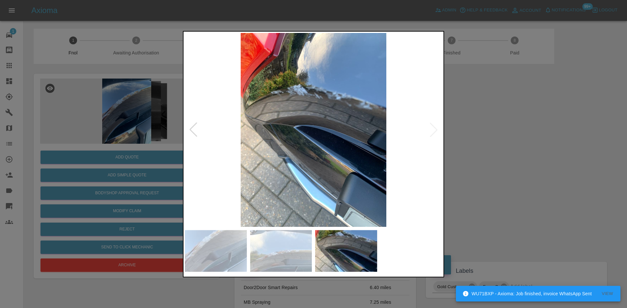
click at [320, 108] on img at bounding box center [313, 130] width 257 height 194
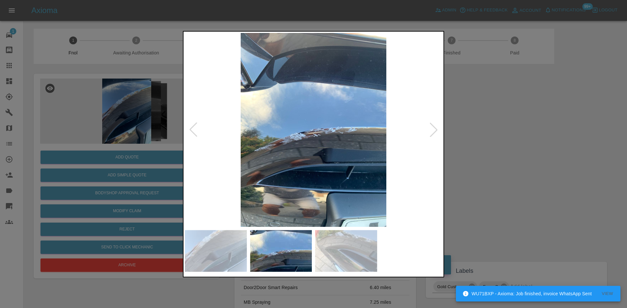
click at [128, 153] on div at bounding box center [313, 154] width 627 height 308
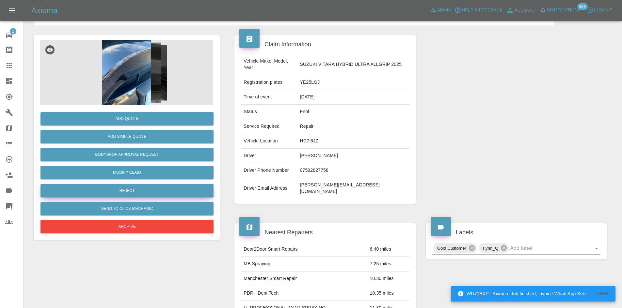
scroll to position [38, 0]
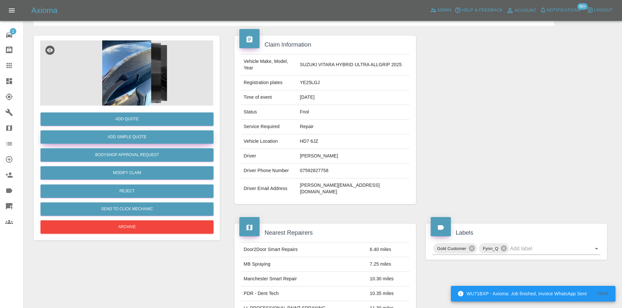
click at [133, 133] on button "Add Simple Quote" at bounding box center [126, 137] width 173 height 13
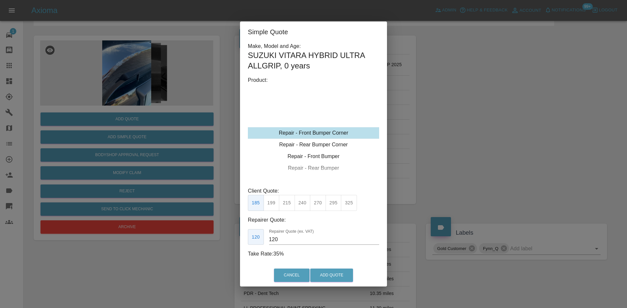
click at [304, 132] on div "Repair - Front Bumper Corner" at bounding box center [313, 133] width 131 height 12
click at [273, 203] on button "199" at bounding box center [271, 203] width 16 height 16
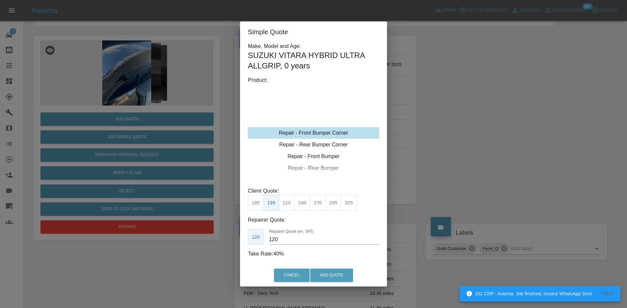
click at [285, 203] on button "215" at bounding box center [287, 203] width 16 height 16
drag, startPoint x: 271, startPoint y: 243, endPoint x: 211, endPoint y: 249, distance: 60.0
click at [234, 244] on div "Simple Quote Make, Model and Age: SUZUKI VITARA HYBRID ULTRA ALLGRIP , 0 years …" at bounding box center [313, 154] width 627 height 308
type input "125"
click at [337, 273] on button "Add Quote" at bounding box center [331, 275] width 43 height 13
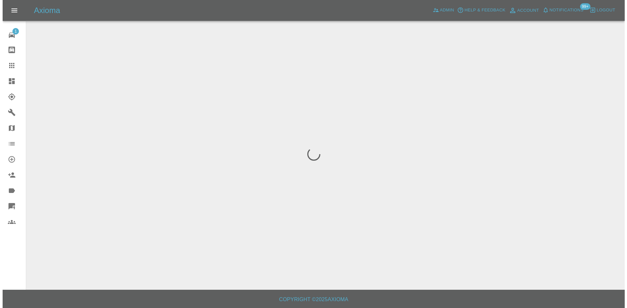
scroll to position [0, 0]
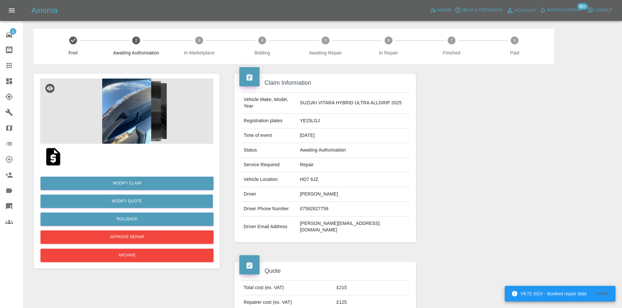
click at [149, 115] on img at bounding box center [126, 111] width 173 height 65
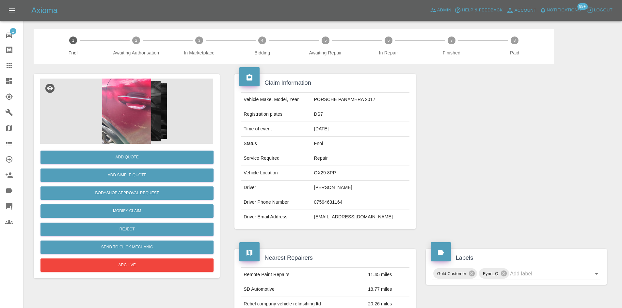
click at [147, 103] on img at bounding box center [126, 111] width 173 height 65
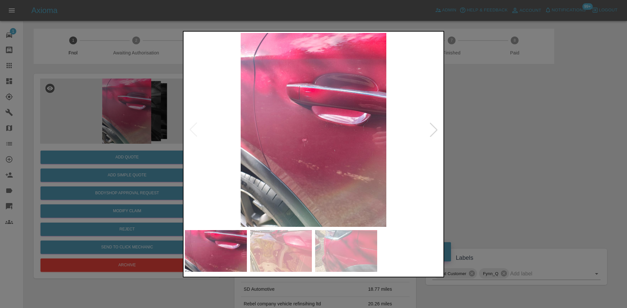
click at [247, 172] on img at bounding box center [313, 130] width 257 height 194
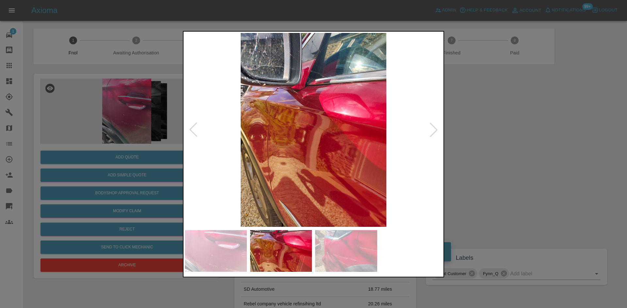
click at [258, 182] on img at bounding box center [313, 130] width 257 height 194
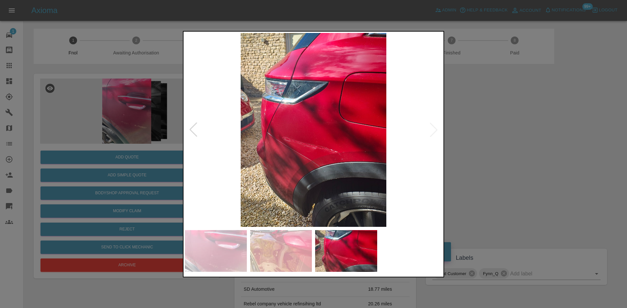
click at [259, 155] on img at bounding box center [313, 130] width 257 height 194
click at [300, 152] on img at bounding box center [313, 130] width 257 height 194
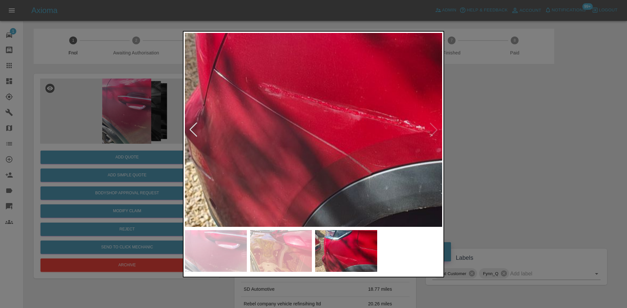
click at [300, 152] on img at bounding box center [352, 62] width 771 height 583
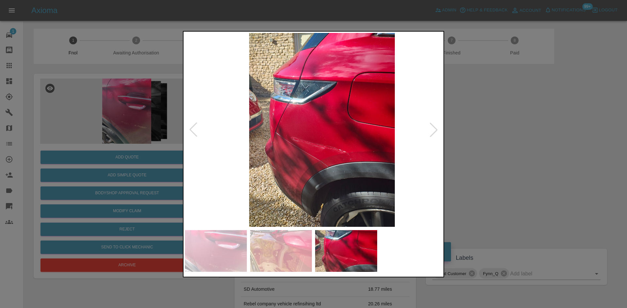
click at [297, 172] on img at bounding box center [321, 130] width 257 height 194
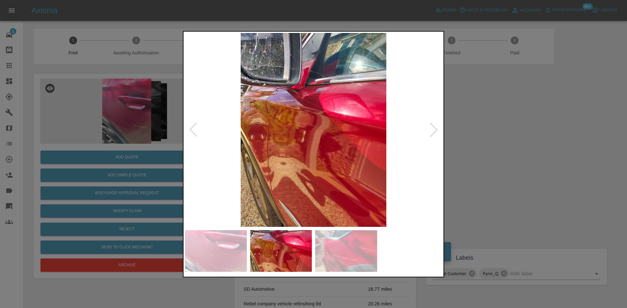
click at [283, 125] on img at bounding box center [313, 130] width 257 height 194
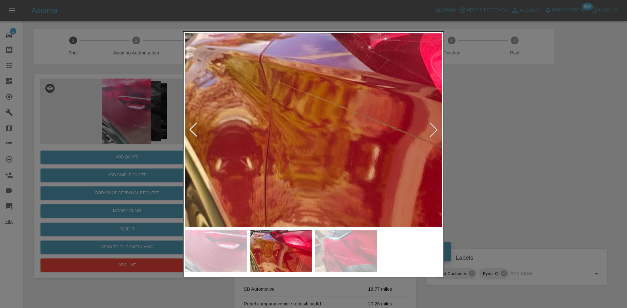
click at [266, 123] on img at bounding box center [402, 143] width 771 height 583
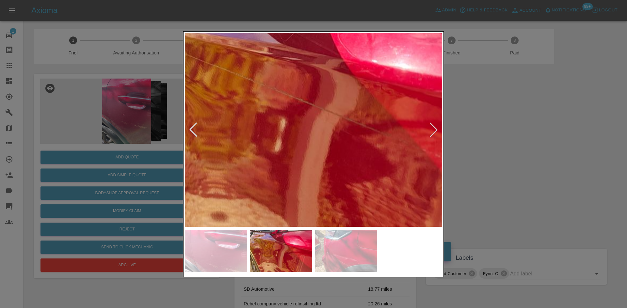
click at [279, 133] on img at bounding box center [309, 115] width 771 height 583
click at [275, 139] on img at bounding box center [309, 115] width 771 height 583
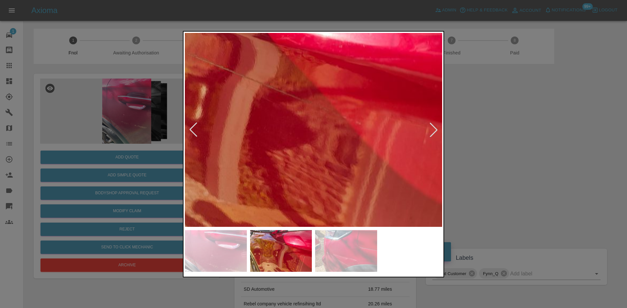
click at [277, 141] on img at bounding box center [229, 82] width 771 height 583
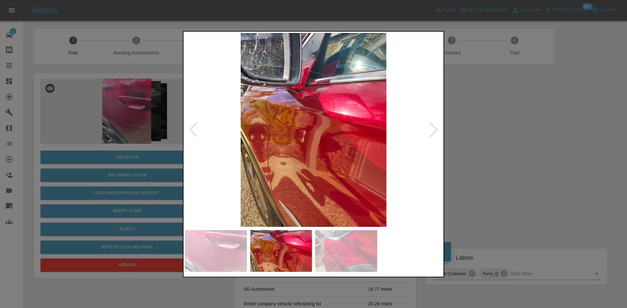
click at [277, 141] on img at bounding box center [313, 130] width 257 height 194
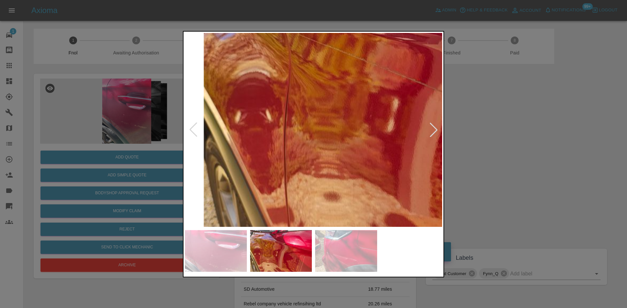
click at [271, 148] on img at bounding box center [421, 95] width 771 height 583
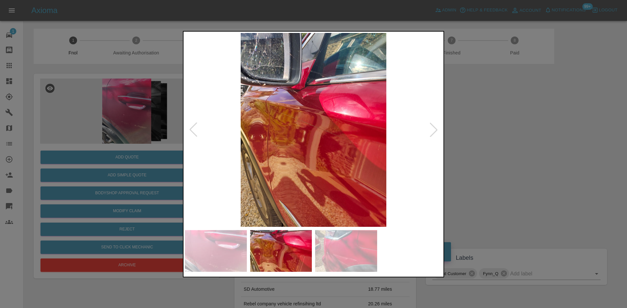
click at [299, 153] on img at bounding box center [313, 130] width 257 height 194
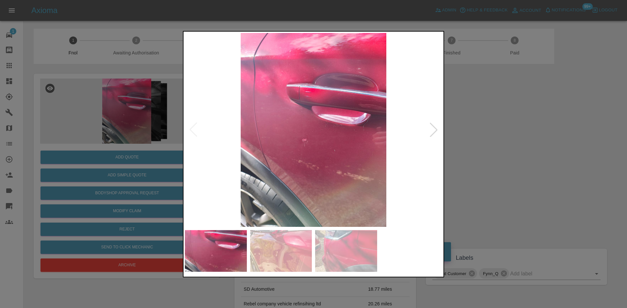
click at [305, 153] on img at bounding box center [313, 130] width 257 height 194
click at [305, 152] on img at bounding box center [313, 130] width 257 height 194
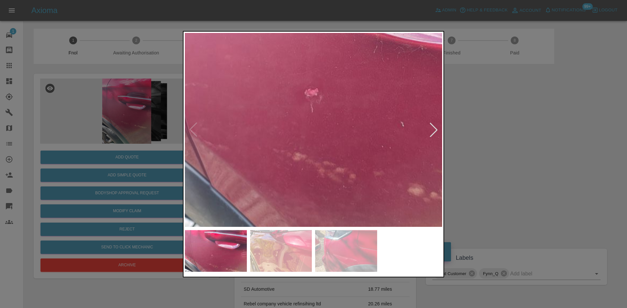
click at [305, 152] on img at bounding box center [338, 62] width 771 height 583
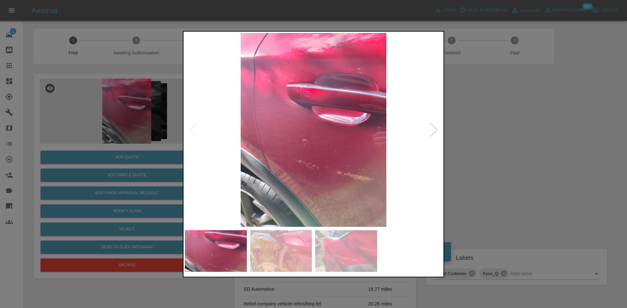
click at [366, 161] on img at bounding box center [313, 130] width 257 height 194
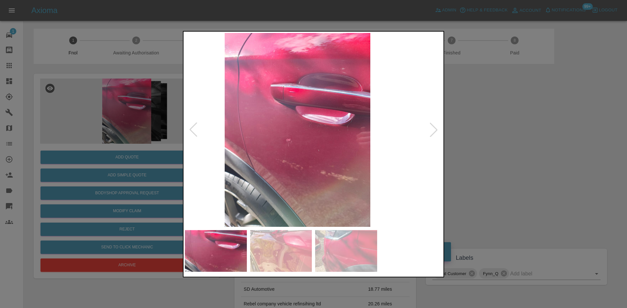
click at [301, 159] on img at bounding box center [297, 130] width 257 height 194
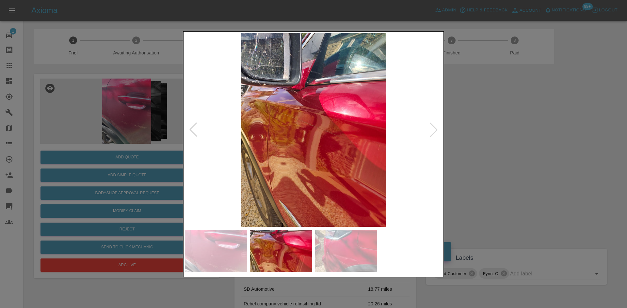
click at [299, 143] on img at bounding box center [313, 130] width 257 height 194
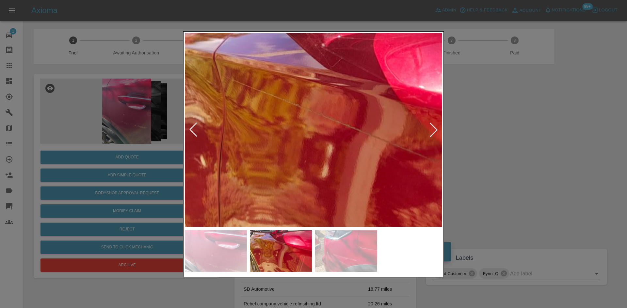
click at [300, 183] on img at bounding box center [356, 141] width 771 height 583
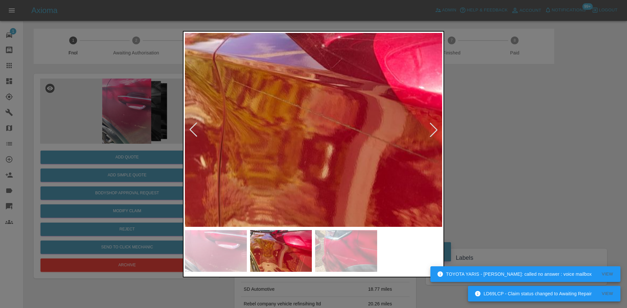
click at [300, 174] on img at bounding box center [356, 142] width 771 height 583
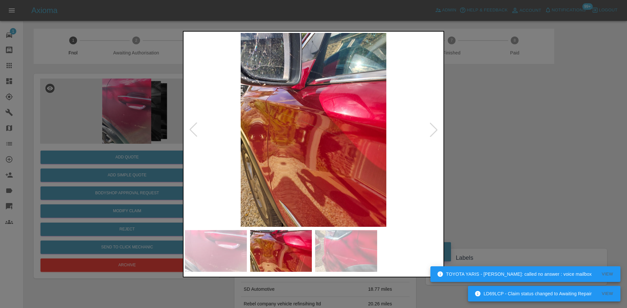
click at [301, 171] on img at bounding box center [313, 130] width 257 height 194
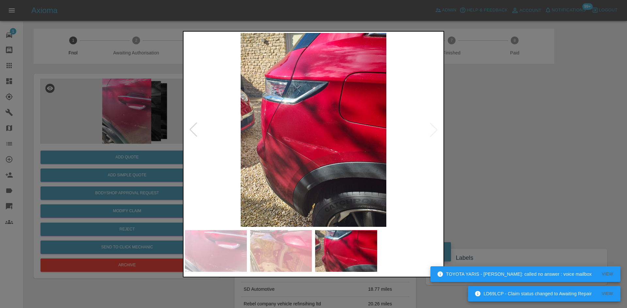
click at [302, 146] on img at bounding box center [313, 130] width 257 height 194
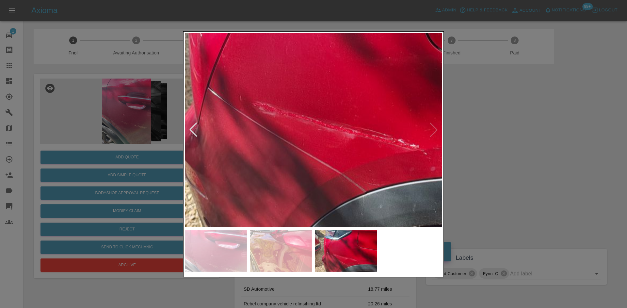
click at [302, 147] on img at bounding box center [346, 81] width 771 height 583
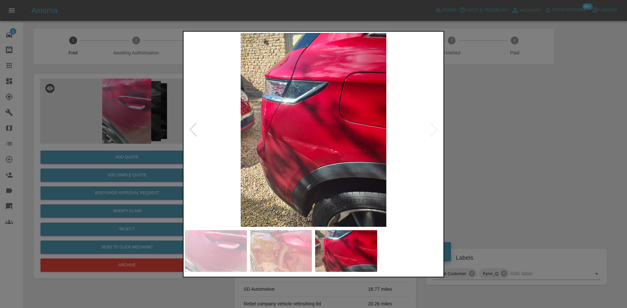
click at [240, 151] on img at bounding box center [313, 130] width 257 height 194
click at [300, 149] on img at bounding box center [313, 130] width 257 height 194
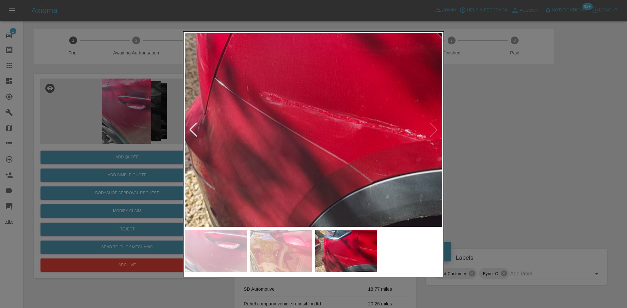
click at [306, 145] on img at bounding box center [353, 71] width 771 height 583
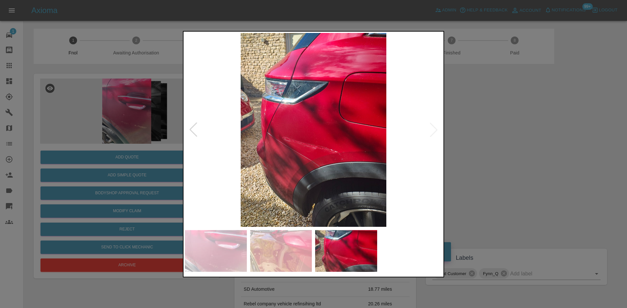
click at [306, 147] on img at bounding box center [313, 130] width 257 height 194
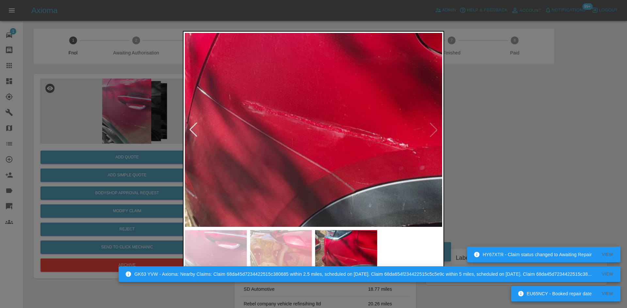
click at [306, 147] on img at bounding box center [335, 80] width 771 height 583
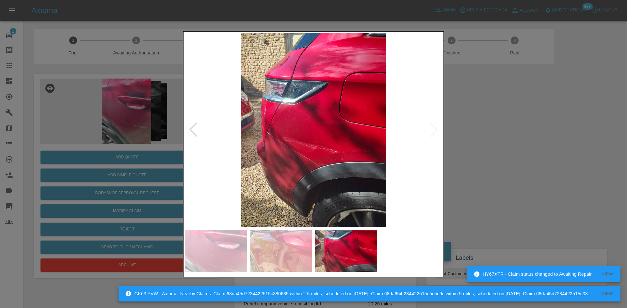
click at [467, 118] on div at bounding box center [313, 154] width 627 height 308
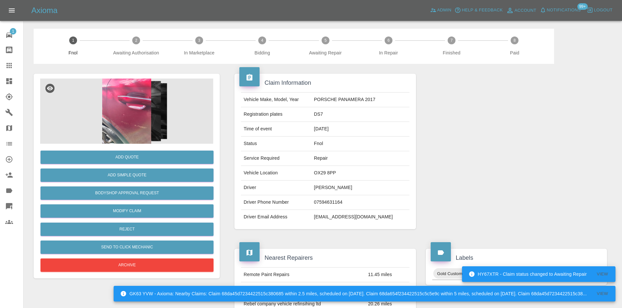
click at [131, 112] on img at bounding box center [126, 111] width 173 height 65
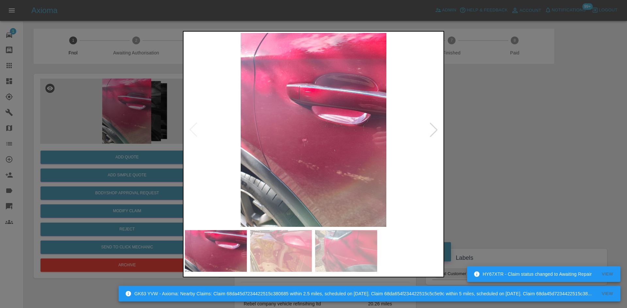
click at [254, 168] on img at bounding box center [313, 130] width 257 height 194
click at [282, 169] on img at bounding box center [313, 130] width 257 height 194
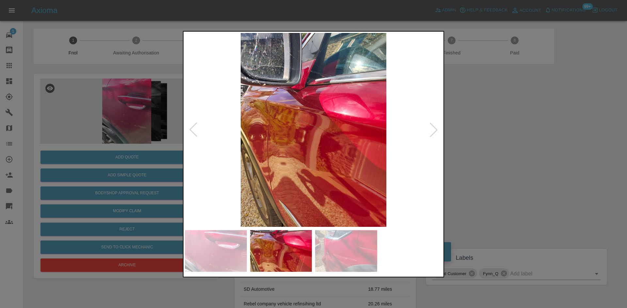
click at [295, 168] on img at bounding box center [313, 130] width 257 height 194
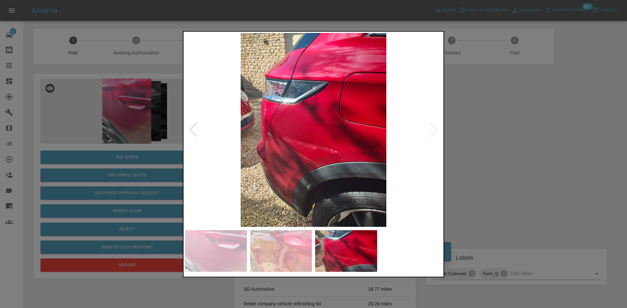
click at [309, 150] on img at bounding box center [313, 130] width 257 height 194
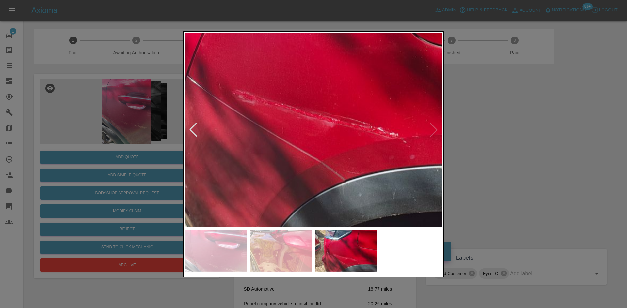
click at [309, 150] on img at bounding box center [325, 69] width 771 height 583
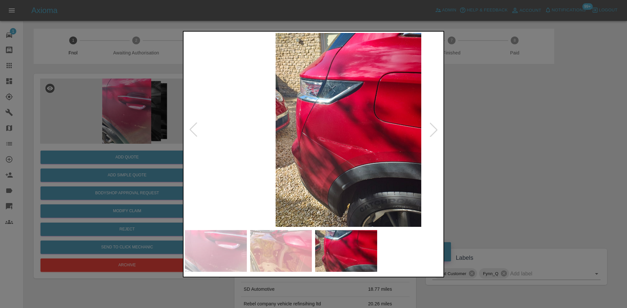
click at [312, 159] on img at bounding box center [348, 130] width 257 height 194
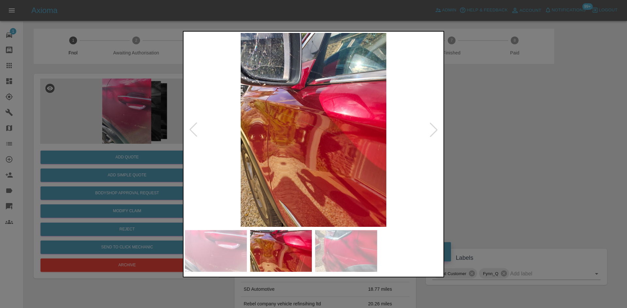
click at [349, 158] on img at bounding box center [313, 130] width 257 height 194
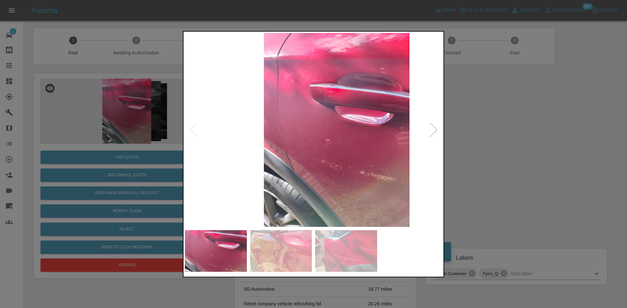
click at [380, 159] on img at bounding box center [336, 130] width 257 height 194
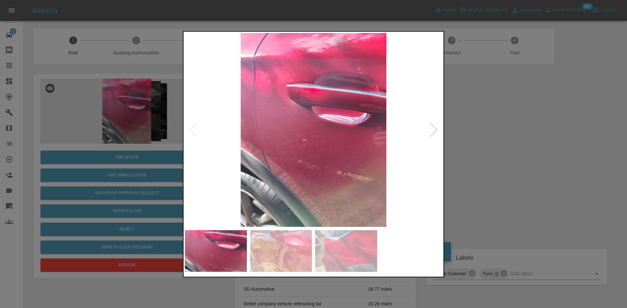
click at [280, 160] on img at bounding box center [313, 130] width 257 height 194
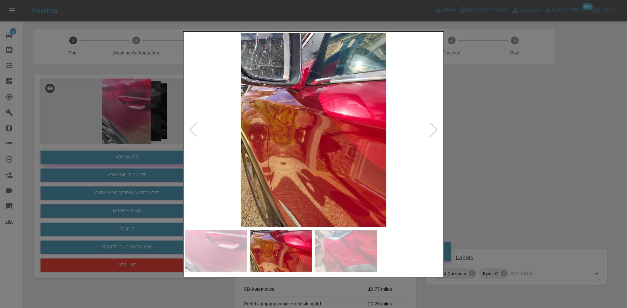
drag, startPoint x: 119, startPoint y: 132, endPoint x: 140, endPoint y: 155, distance: 31.2
click at [121, 132] on div at bounding box center [313, 154] width 627 height 308
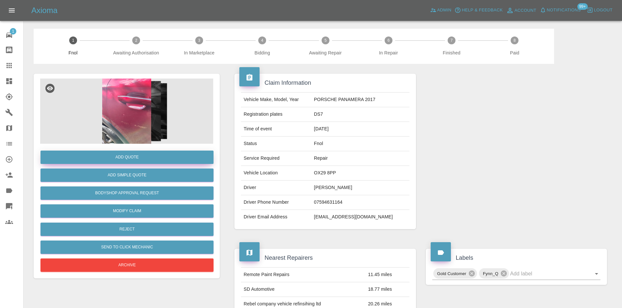
click at [140, 155] on button "Add Quote" at bounding box center [126, 157] width 173 height 13
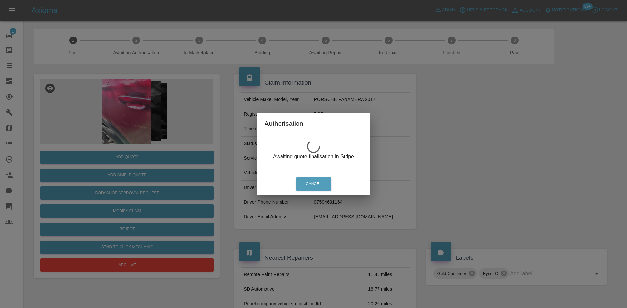
click at [130, 88] on div "Authorisation Awaiting quote finalisation in Stripe Cancel" at bounding box center [313, 154] width 627 height 308
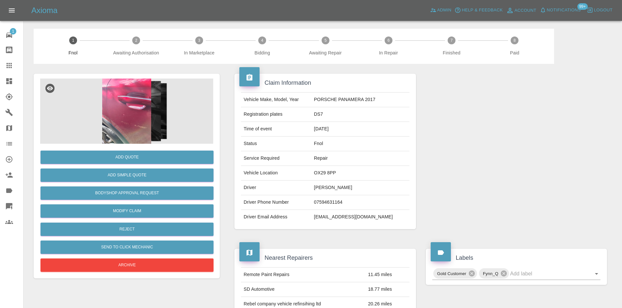
click at [132, 111] on img at bounding box center [126, 111] width 173 height 65
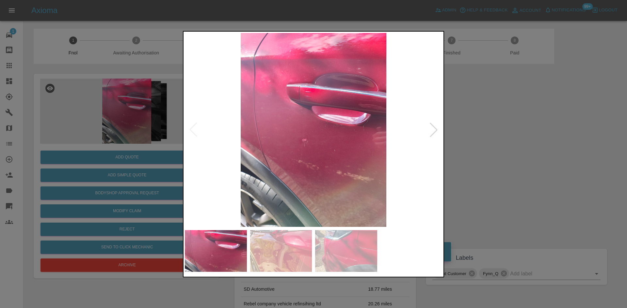
click at [252, 142] on img at bounding box center [313, 130] width 257 height 194
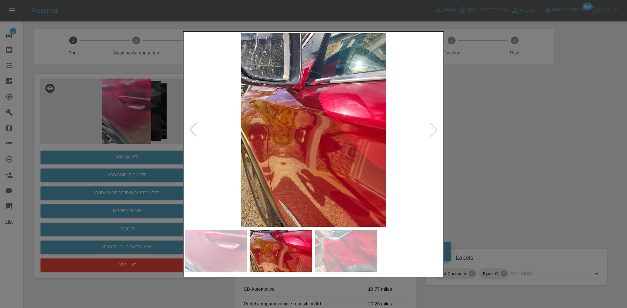
click at [259, 148] on img at bounding box center [313, 130] width 257 height 194
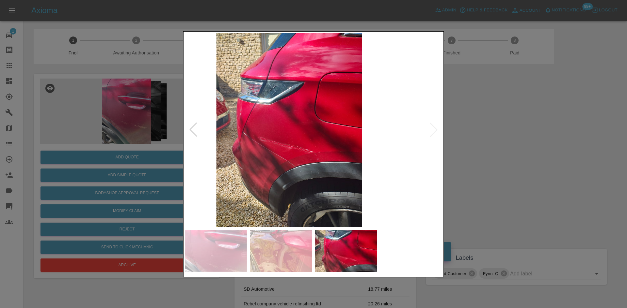
click at [203, 138] on img at bounding box center [288, 130] width 257 height 194
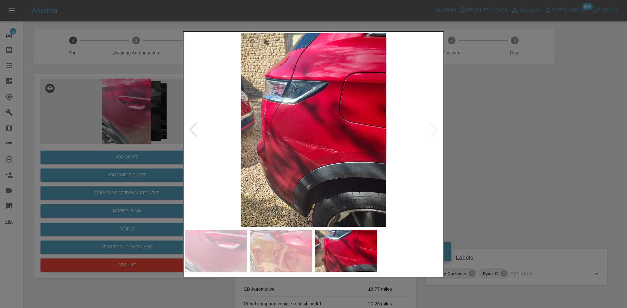
click at [282, 144] on img at bounding box center [313, 130] width 257 height 194
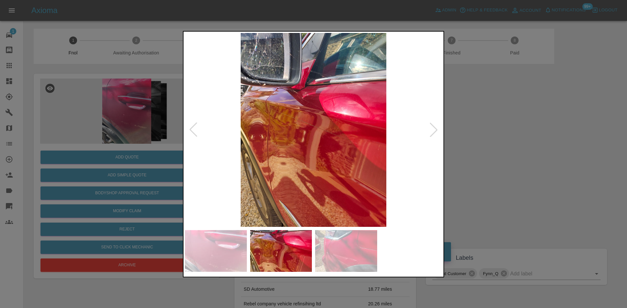
click at [262, 116] on img at bounding box center [313, 130] width 257 height 194
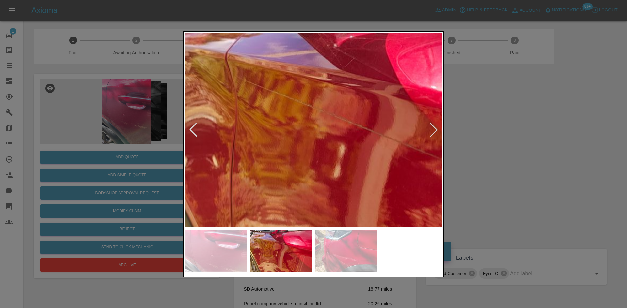
click at [247, 110] on img at bounding box center [368, 141] width 771 height 583
click at [265, 128] on img at bounding box center [368, 141] width 771 height 583
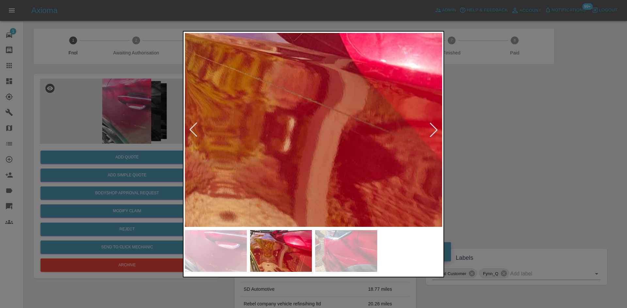
click at [271, 137] on img at bounding box center [317, 115] width 771 height 583
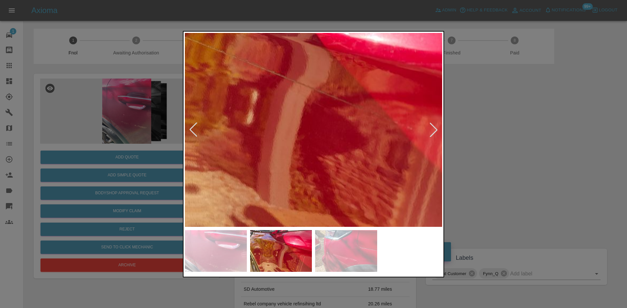
click at [285, 143] on img at bounding box center [281, 87] width 771 height 583
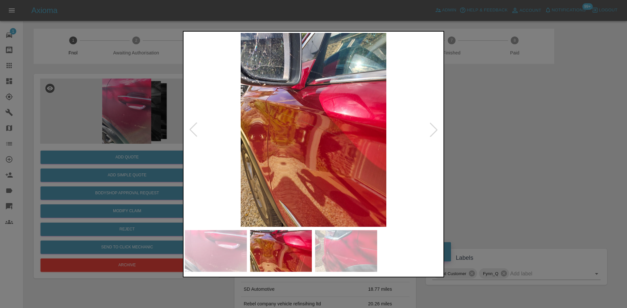
click at [300, 127] on img at bounding box center [313, 130] width 257 height 194
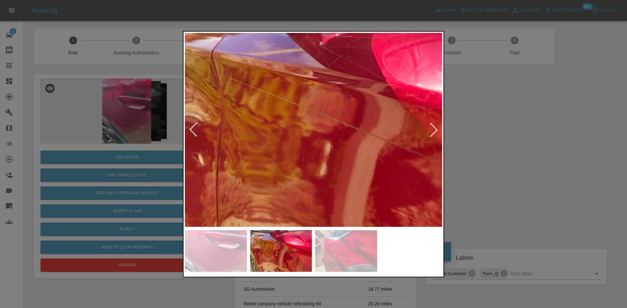
click at [299, 127] on img at bounding box center [354, 139] width 771 height 583
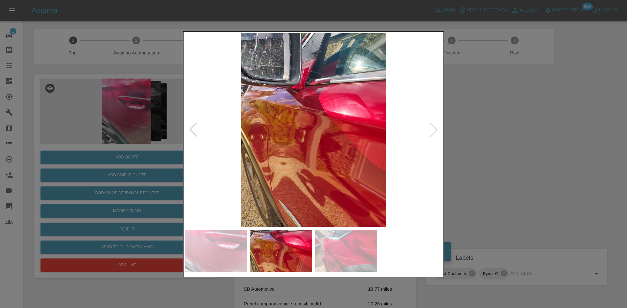
click at [211, 142] on img at bounding box center [313, 130] width 257 height 194
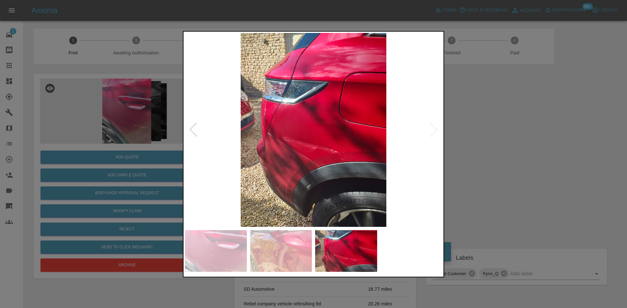
click at [501, 154] on div at bounding box center [313, 154] width 627 height 308
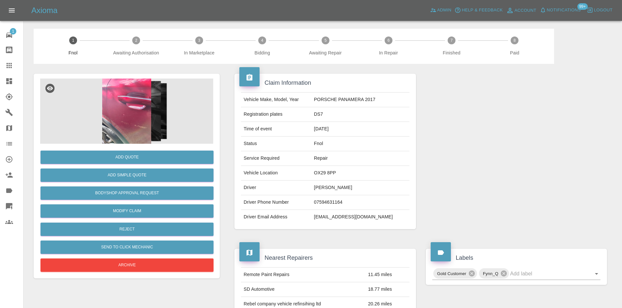
click at [118, 101] on img at bounding box center [126, 111] width 173 height 65
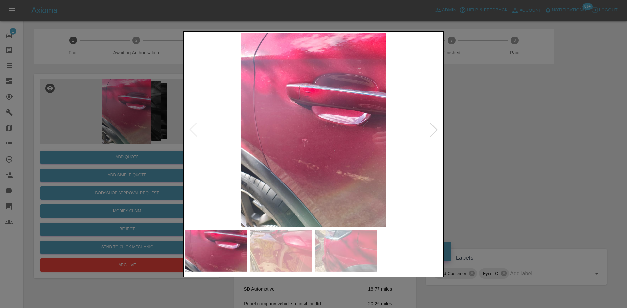
click at [315, 137] on img at bounding box center [313, 130] width 257 height 194
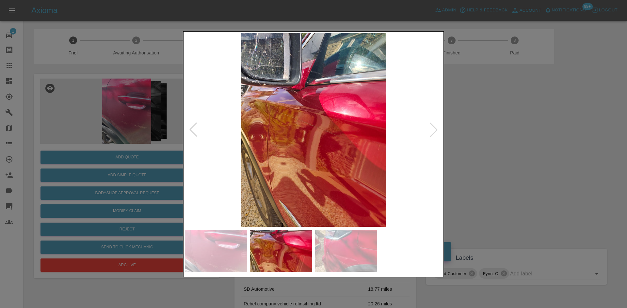
click at [264, 159] on img at bounding box center [313, 130] width 257 height 194
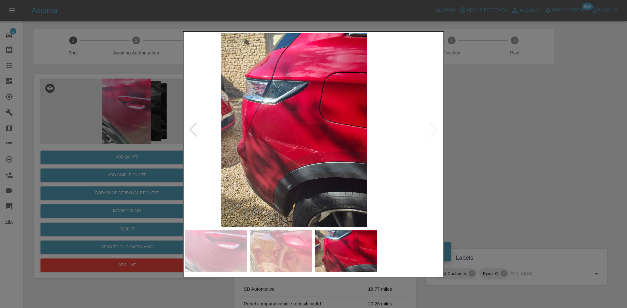
click at [238, 157] on img at bounding box center [293, 130] width 257 height 194
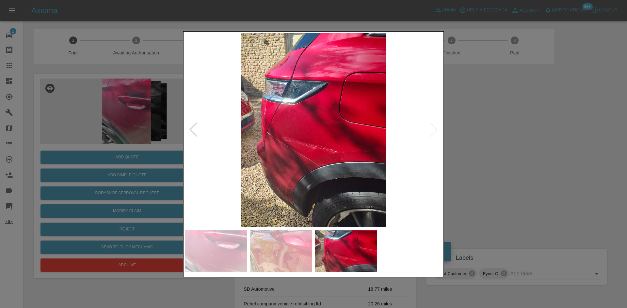
click at [276, 148] on img at bounding box center [313, 130] width 257 height 194
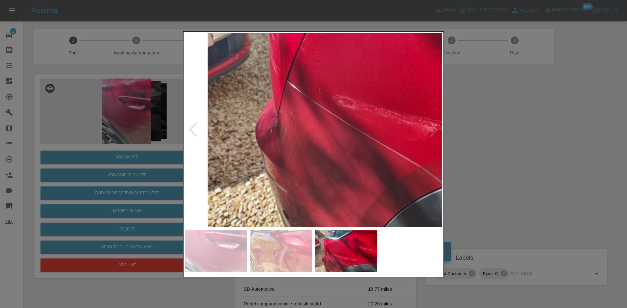
click at [315, 146] on img at bounding box center [425, 74] width 771 height 583
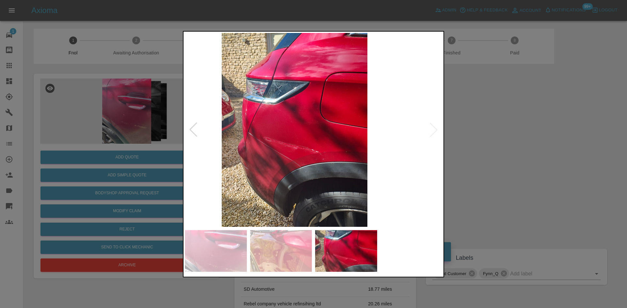
click at [292, 147] on img at bounding box center [294, 130] width 257 height 194
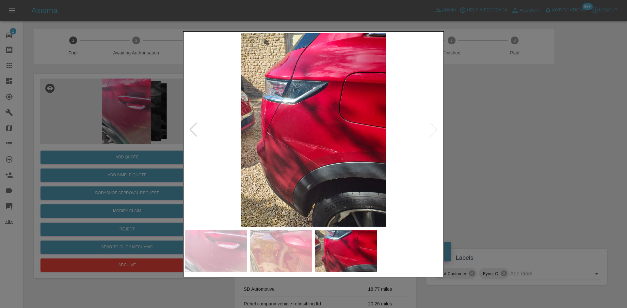
click at [300, 144] on img at bounding box center [313, 130] width 257 height 194
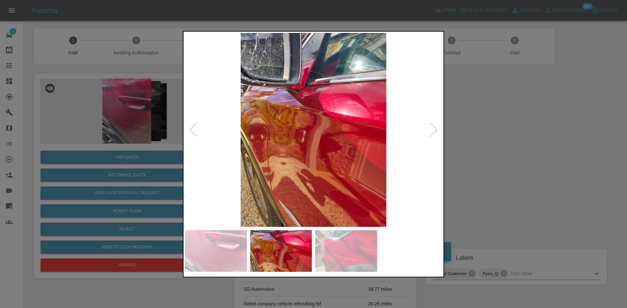
click at [299, 145] on img at bounding box center [313, 130] width 257 height 194
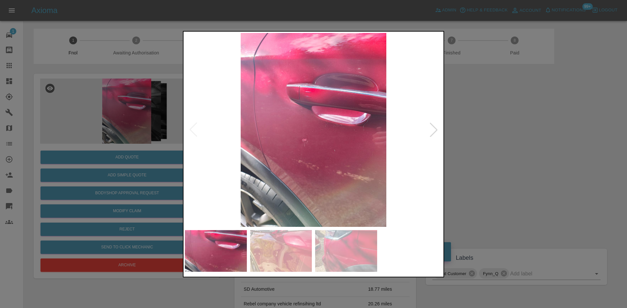
click at [302, 142] on img at bounding box center [313, 130] width 257 height 194
click at [338, 147] on img at bounding box center [313, 130] width 257 height 194
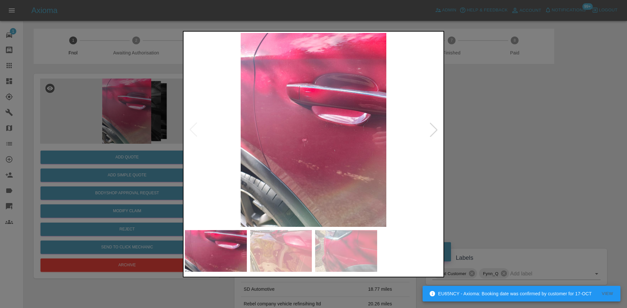
drag, startPoint x: 107, startPoint y: 130, endPoint x: 116, endPoint y: 149, distance: 21.5
click at [107, 134] on div at bounding box center [313, 154] width 627 height 308
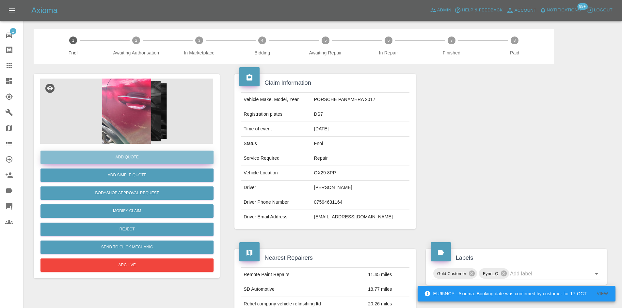
click at [126, 161] on button "Add Quote" at bounding box center [126, 157] width 173 height 13
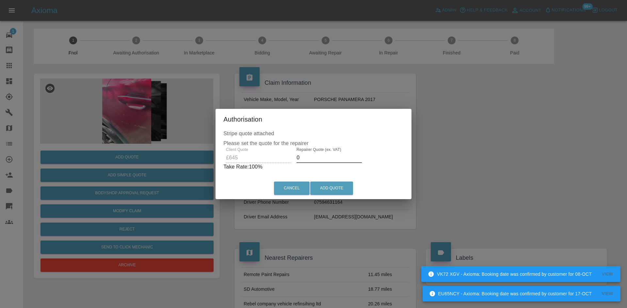
click at [244, 159] on div "Client Quote £645 Repairer Quote (ex. VAT) 0 Take Rate: 100 %" at bounding box center [313, 158] width 180 height 23
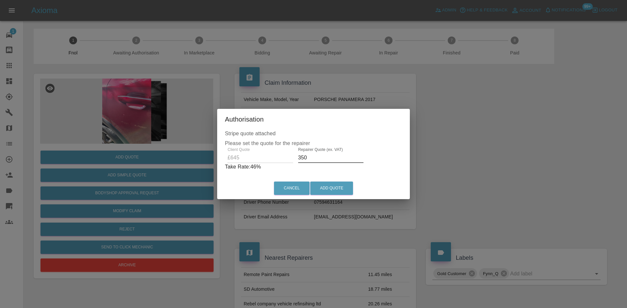
click at [236, 160] on div "Client Quote £645 Repairer Quote (ex. VAT) 350 Take Rate: 46 %" at bounding box center [313, 158] width 177 height 23
drag, startPoint x: 309, startPoint y: 157, endPoint x: 203, endPoint y: 174, distance: 107.4
click at [206, 174] on div "Authorisation Stripe quote attached Please set the quote for the repairer Clien…" at bounding box center [313, 154] width 627 height 308
type input "375"
click at [324, 188] on button "Add Quote" at bounding box center [331, 188] width 43 height 13
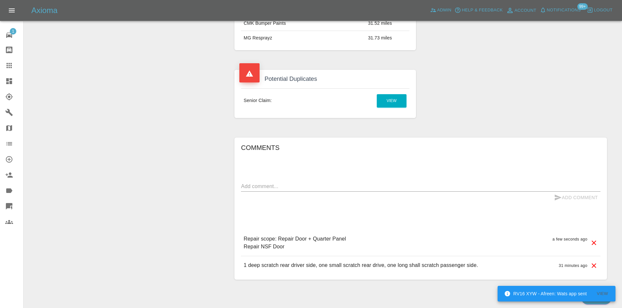
scroll to position [457, 0]
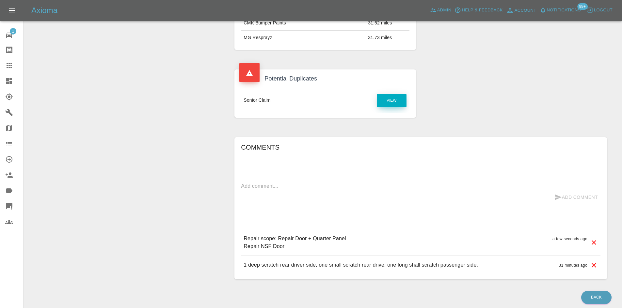
click at [390, 101] on link "View" at bounding box center [392, 100] width 30 height 13
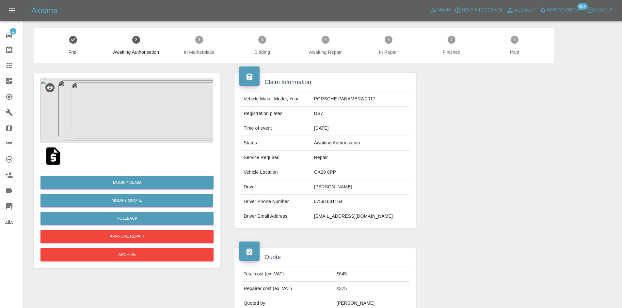
scroll to position [0, 0]
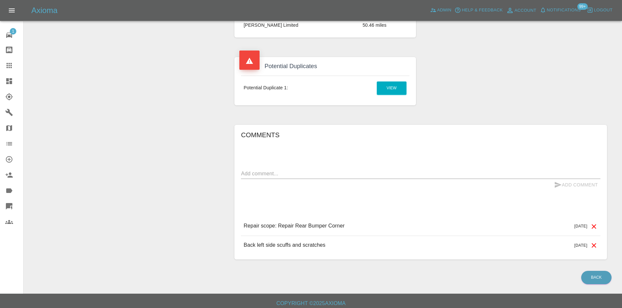
scroll to position [480, 0]
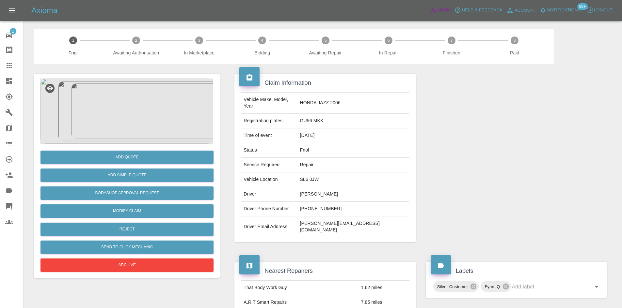
click at [116, 106] on img at bounding box center [126, 111] width 173 height 65
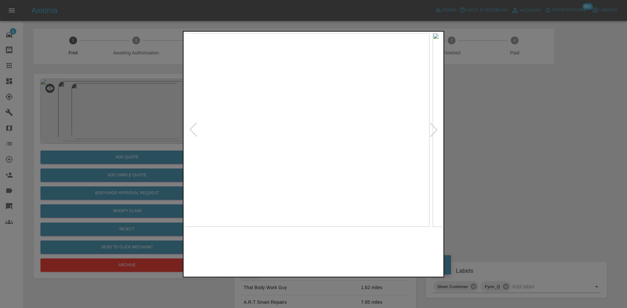
click at [299, 142] on img at bounding box center [300, 130] width 257 height 194
click at [260, 132] on img at bounding box center [313, 130] width 257 height 194
click at [224, 160] on img at bounding box center [313, 130] width 257 height 194
click at [96, 164] on div at bounding box center [313, 154] width 627 height 308
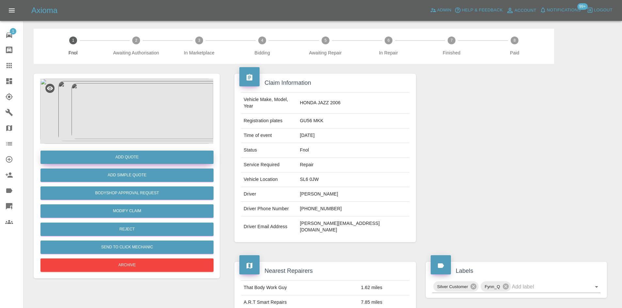
click at [103, 160] on button "Add Quote" at bounding box center [126, 157] width 173 height 13
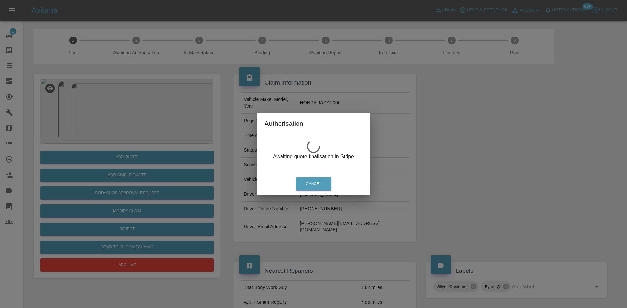
click at [132, 105] on div "Authorisation Awaiting quote finalisation in Stripe Cancel" at bounding box center [313, 154] width 627 height 308
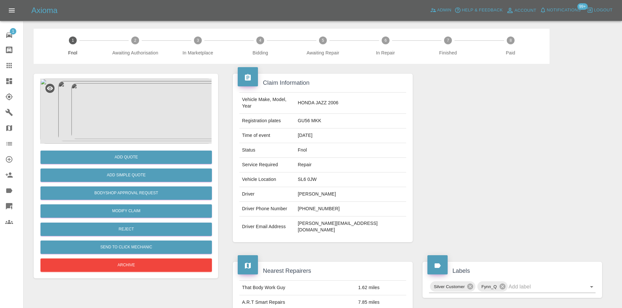
click at [133, 106] on img at bounding box center [126, 111] width 173 height 65
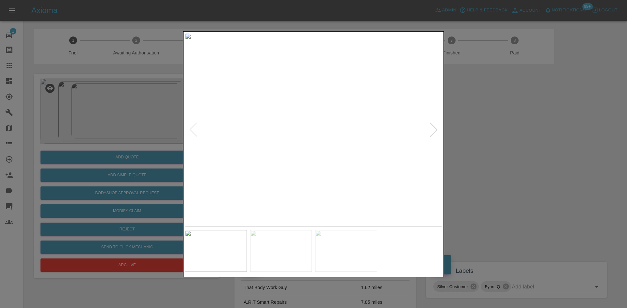
click at [238, 154] on img at bounding box center [313, 130] width 257 height 194
click at [240, 164] on img at bounding box center [313, 130] width 257 height 194
click at [218, 168] on img at bounding box center [313, 130] width 257 height 194
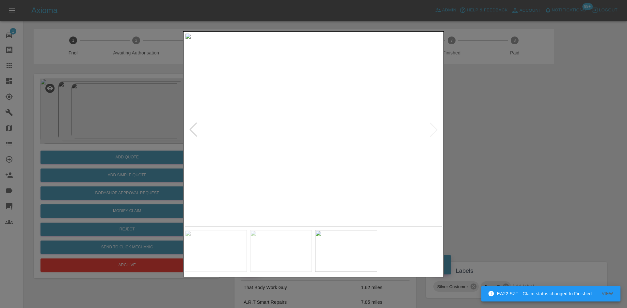
click at [119, 149] on div at bounding box center [313, 154] width 627 height 308
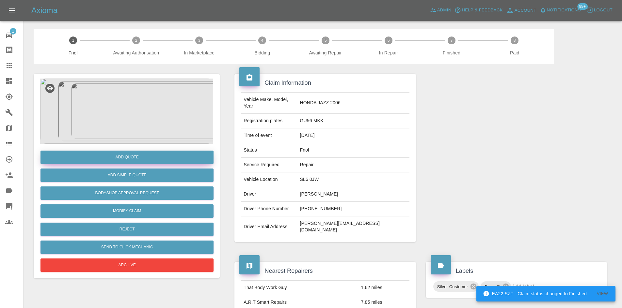
click at [124, 157] on button "Add Quote" at bounding box center [126, 157] width 173 height 13
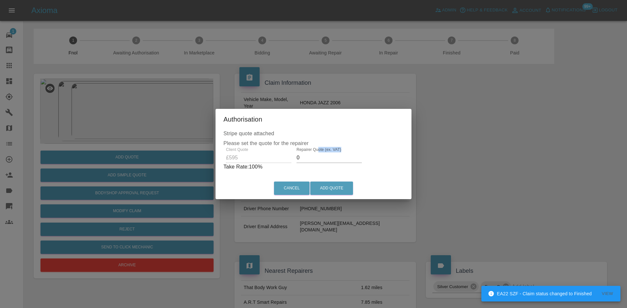
click at [271, 161] on div "Client Quote £595 Repairer Quote (ex. VAT) 0 Take Rate: 100 %" at bounding box center [313, 158] width 180 height 23
drag, startPoint x: 297, startPoint y: 158, endPoint x: 290, endPoint y: 163, distance: 9.5
click at [292, 163] on div "Client Quote £595 Repairer Quote (ex. VAT) 0 Take Rate: 100 %" at bounding box center [313, 158] width 180 height 23
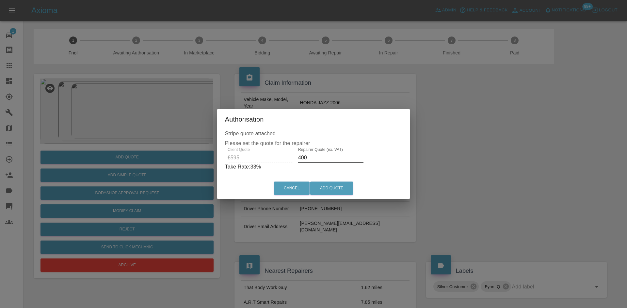
drag, startPoint x: 286, startPoint y: 163, endPoint x: 207, endPoint y: 163, distance: 78.6
click at [222, 164] on div "Stripe quote attached Please set the quote for the repairer Client Quote £595 R…" at bounding box center [313, 154] width 193 height 48
drag, startPoint x: 312, startPoint y: 161, endPoint x: 182, endPoint y: 163, distance: 129.9
click at [184, 162] on div "Authorisation Stripe quote attached Please set the quote for the repairer Clien…" at bounding box center [313, 154] width 627 height 308
type input "375"
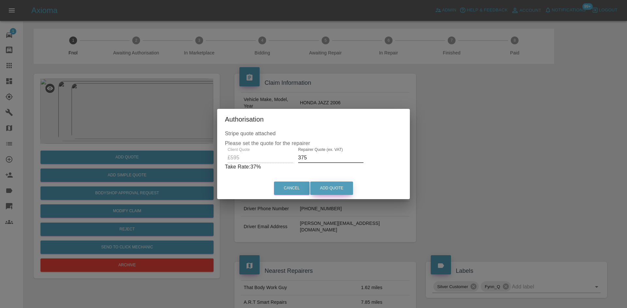
click at [332, 189] on button "Add Quote" at bounding box center [331, 188] width 43 height 13
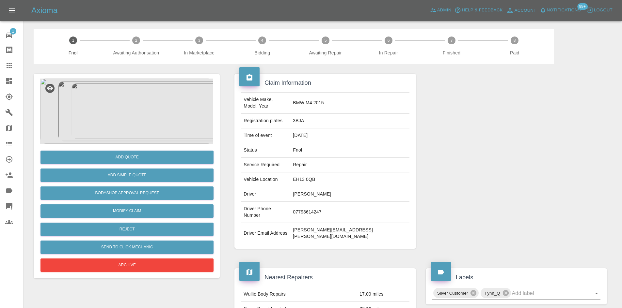
click at [141, 100] on img at bounding box center [126, 111] width 173 height 65
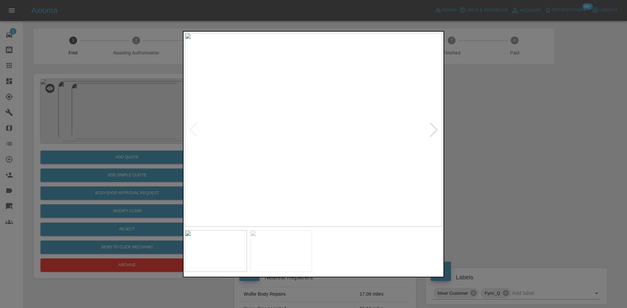
click at [310, 150] on img at bounding box center [313, 130] width 257 height 194
click at [298, 159] on img at bounding box center [287, 130] width 257 height 194
click at [294, 174] on img at bounding box center [313, 130] width 257 height 194
click at [276, 123] on img at bounding box center [313, 130] width 257 height 194
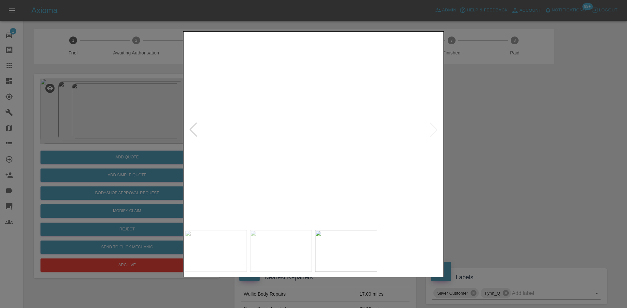
click at [276, 123] on img at bounding box center [424, 149] width 771 height 583
drag, startPoint x: 136, startPoint y: 98, endPoint x: 134, endPoint y: 116, distance: 18.6
click at [136, 100] on div at bounding box center [313, 154] width 627 height 308
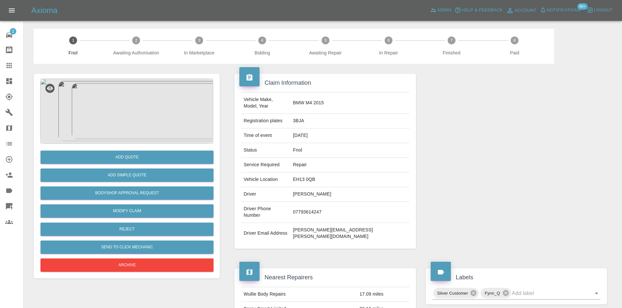
click at [136, 98] on img at bounding box center [126, 111] width 173 height 65
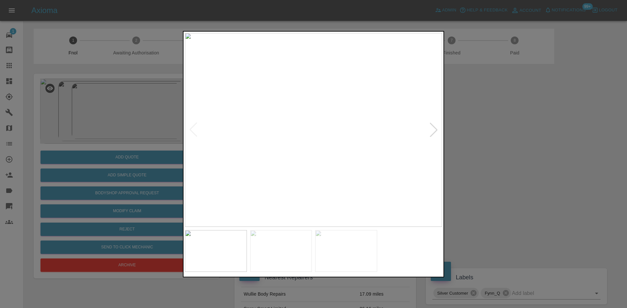
click at [312, 139] on img at bounding box center [313, 130] width 257 height 194
click at [264, 151] on img at bounding box center [313, 130] width 257 height 194
click at [249, 148] on img at bounding box center [313, 130] width 257 height 194
click at [250, 152] on img at bounding box center [303, 130] width 257 height 194
drag, startPoint x: 188, startPoint y: 124, endPoint x: 160, endPoint y: 138, distance: 31.4
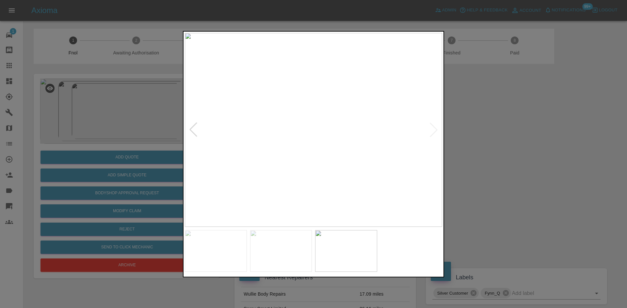
click at [188, 124] on div at bounding box center [193, 130] width 14 height 14
drag, startPoint x: 113, startPoint y: 116, endPoint x: 114, endPoint y: 125, distance: 9.2
click at [114, 116] on div at bounding box center [313, 154] width 627 height 308
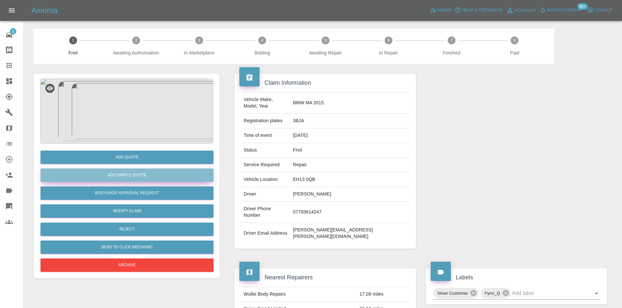
click at [114, 174] on button "Add Simple Quote" at bounding box center [126, 175] width 173 height 13
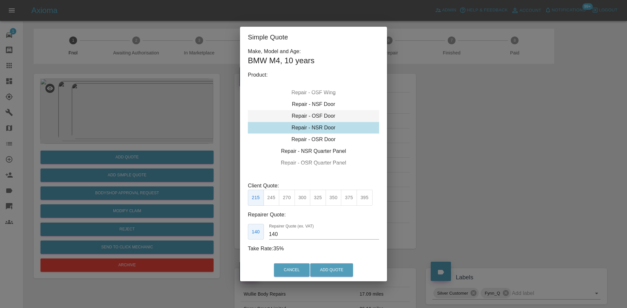
click at [311, 114] on div "Repair - OSF Door" at bounding box center [313, 116] width 131 height 12
click at [333, 198] on button "350" at bounding box center [333, 198] width 16 height 16
drag, startPoint x: 284, startPoint y: 237, endPoint x: 186, endPoint y: 243, distance: 98.1
click at [212, 240] on div "Simple Quote Make, Model and Age: BMW M4 , 10 years Product: Repair - Front Bum…" at bounding box center [313, 154] width 627 height 308
type input "220"
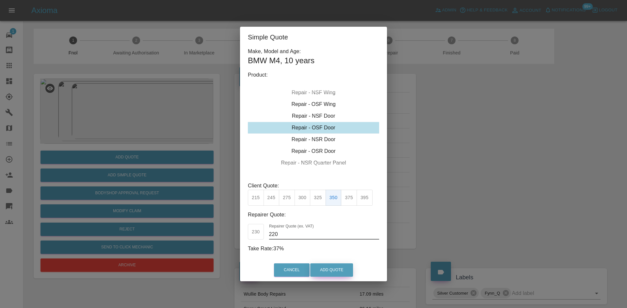
click at [332, 268] on button "Add Quote" at bounding box center [331, 270] width 43 height 13
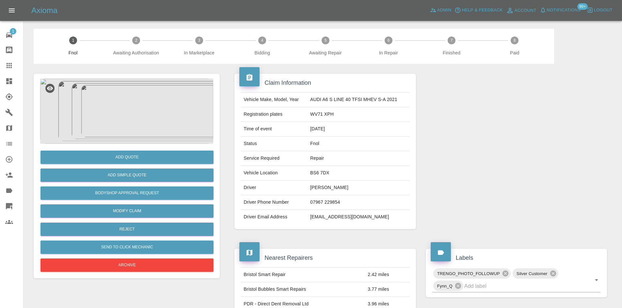
click at [117, 94] on img at bounding box center [126, 111] width 173 height 65
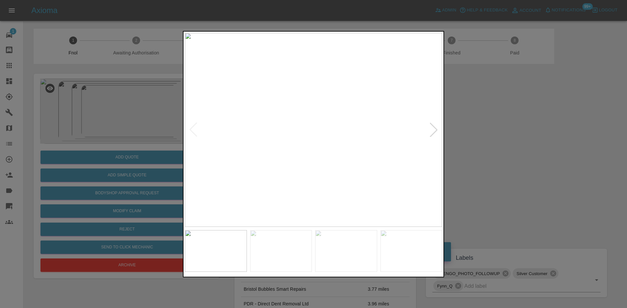
click at [250, 129] on img at bounding box center [313, 130] width 257 height 194
click at [271, 140] on img at bounding box center [313, 130] width 257 height 194
click at [242, 127] on img at bounding box center [313, 130] width 257 height 194
click at [274, 139] on img at bounding box center [313, 130] width 257 height 194
click at [294, 116] on img at bounding box center [313, 130] width 257 height 194
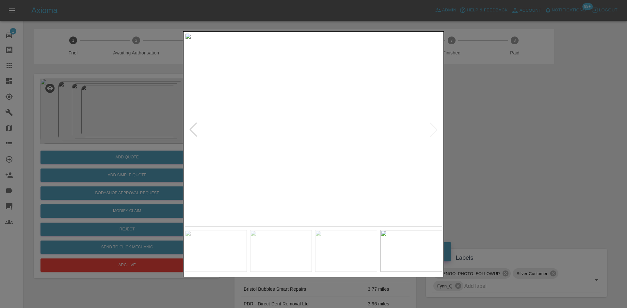
click at [294, 116] on img at bounding box center [313, 130] width 257 height 194
click at [254, 190] on img at bounding box center [329, 250] width 771 height 583
click at [354, 207] on img at bounding box center [337, 241] width 771 height 583
click at [317, 177] on img at bounding box center [452, 267] width 771 height 583
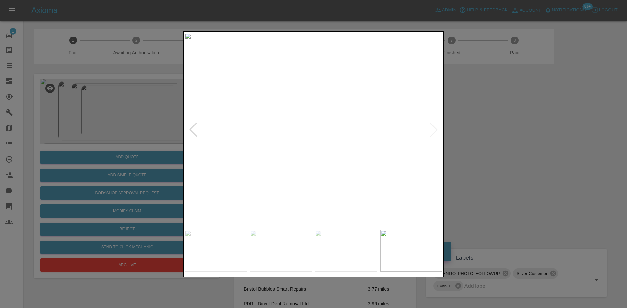
click at [326, 178] on img at bounding box center [313, 130] width 257 height 194
click at [300, 128] on img at bounding box center [313, 130] width 257 height 194
click at [299, 145] on img at bounding box center [352, 136] width 771 height 583
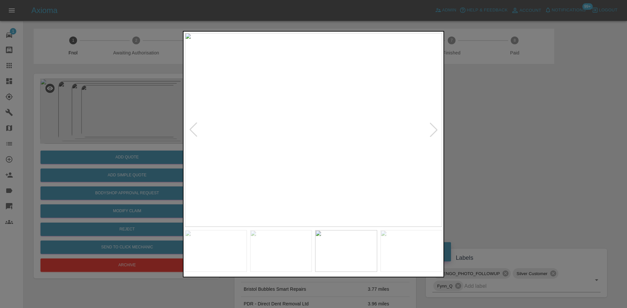
click at [323, 170] on img at bounding box center [313, 130] width 257 height 194
click at [119, 111] on div at bounding box center [313, 154] width 627 height 308
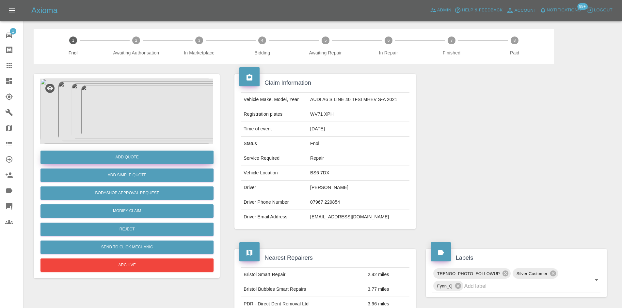
click at [121, 159] on button "Add Quote" at bounding box center [126, 157] width 173 height 13
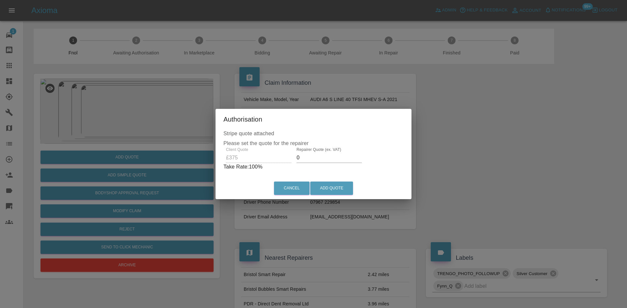
drag, startPoint x: 308, startPoint y: 159, endPoint x: 258, endPoint y: 166, distance: 50.5
click at [265, 165] on div "Client Quote £375 Repairer Quote (ex. VAT) 0 Take Rate: 100 %" at bounding box center [313, 158] width 180 height 23
click at [285, 163] on div "Client Quote £375 Repairer Quote (ex. VAT) 250 Take Rate: 33 %" at bounding box center [313, 158] width 177 height 23
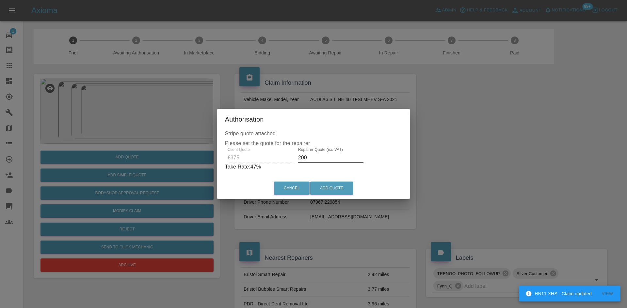
drag, startPoint x: 308, startPoint y: 156, endPoint x: 248, endPoint y: 169, distance: 61.8
click at [256, 169] on div "Client Quote £375 Repairer Quote (ex. VAT) 200 Take Rate: 47 %" at bounding box center [313, 158] width 177 height 23
type input "225"
click at [339, 186] on button "Add Quote" at bounding box center [331, 188] width 43 height 13
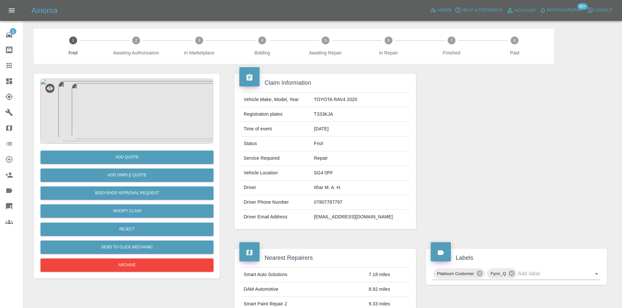
click at [133, 106] on img at bounding box center [126, 111] width 173 height 65
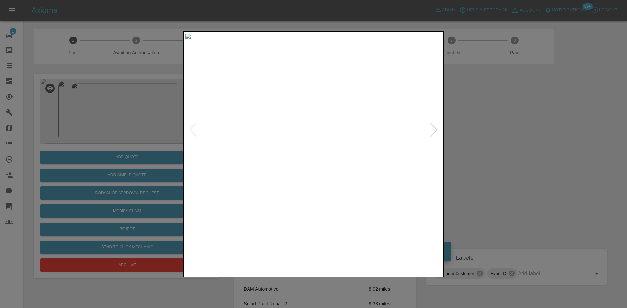
click at [298, 177] on img at bounding box center [313, 130] width 257 height 194
click at [289, 181] on img at bounding box center [313, 130] width 257 height 194
click at [228, 188] on img at bounding box center [313, 130] width 257 height 194
click at [300, 136] on img at bounding box center [313, 130] width 257 height 194
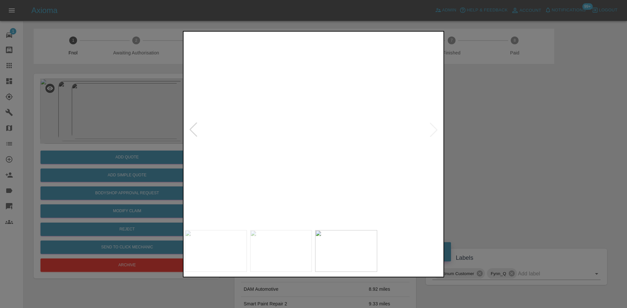
click at [273, 152] on img at bounding box center [298, 137] width 771 height 583
click at [275, 149] on img at bounding box center [298, 139] width 771 height 583
click at [302, 149] on img at bounding box center [313, 130] width 257 height 194
click at [325, 152] on img at bounding box center [313, 130] width 257 height 194
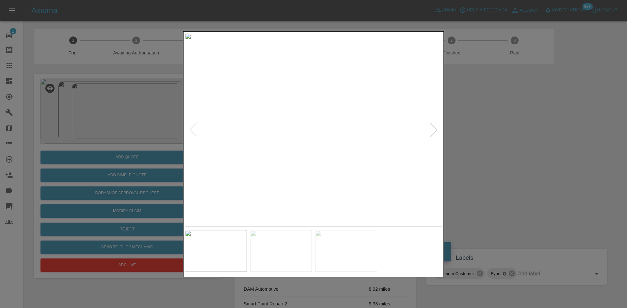
click at [89, 110] on div at bounding box center [313, 154] width 627 height 308
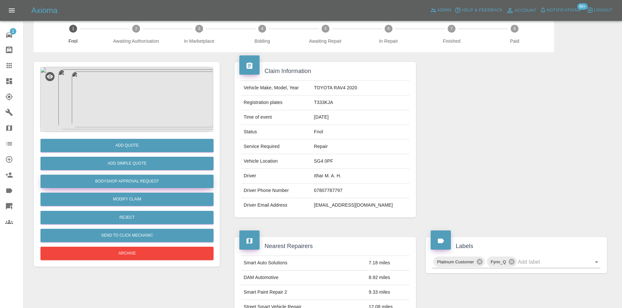
scroll to position [11, 0]
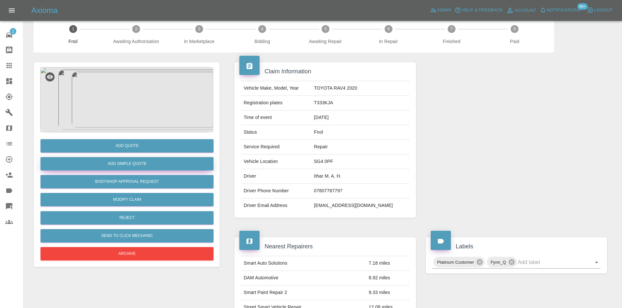
click at [135, 164] on button "Add Simple Quote" at bounding box center [126, 163] width 173 height 13
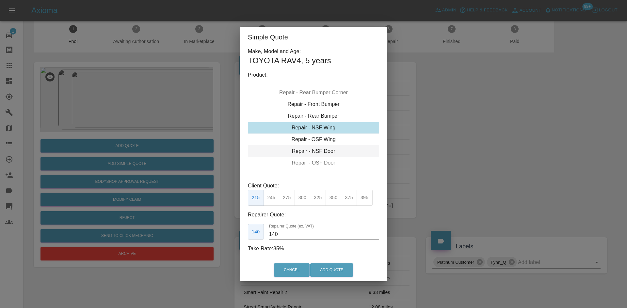
click at [314, 149] on div "Repair - NSF Door" at bounding box center [313, 152] width 131 height 12
click at [317, 199] on button "325" at bounding box center [318, 198] width 16 height 16
drag, startPoint x: 288, startPoint y: 235, endPoint x: 190, endPoint y: 227, distance: 98.5
click at [202, 233] on div "Simple Quote Make, Model and Age: TOYOTA RAV4 , 5 years Product: Repair - Front…" at bounding box center [313, 154] width 627 height 308
type input "195"
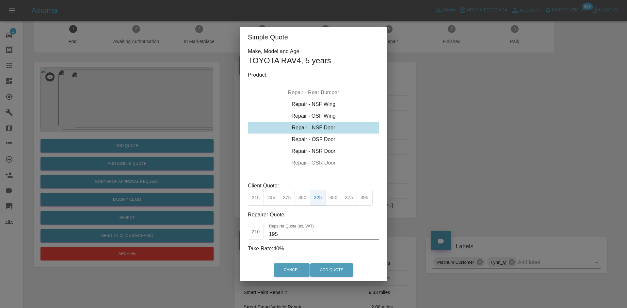
click at [339, 279] on div "Cancel Add Quote" at bounding box center [313, 270] width 147 height 22
click at [329, 266] on button "Add Quote" at bounding box center [331, 270] width 43 height 13
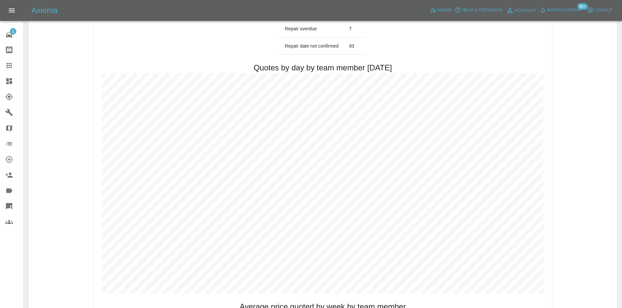
scroll to position [359, 0]
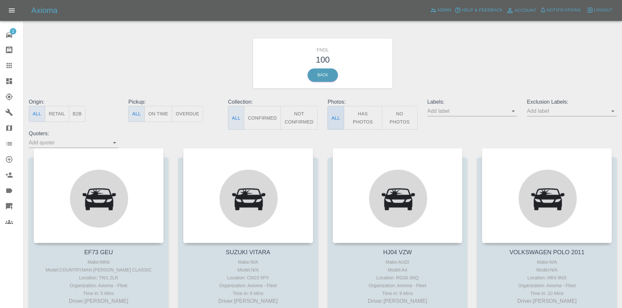
drag, startPoint x: 359, startPoint y: 118, endPoint x: 328, endPoint y: 112, distance: 30.9
click at [359, 118] on button "Has Photos" at bounding box center [363, 118] width 39 height 24
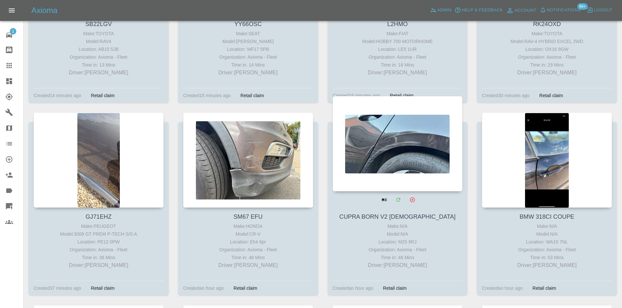
scroll to position [424, 0]
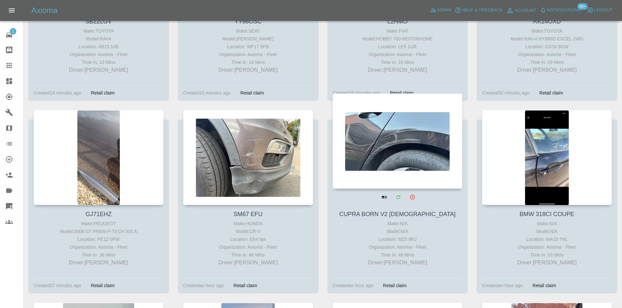
drag, startPoint x: 396, startPoint y: 142, endPoint x: 390, endPoint y: 141, distance: 5.6
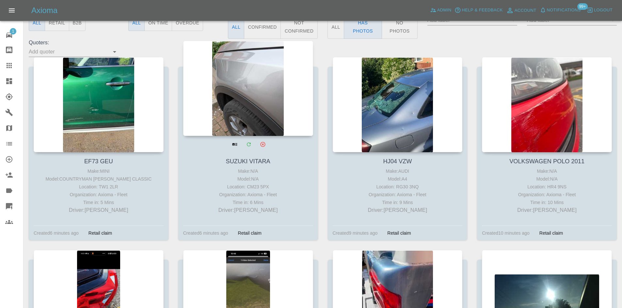
scroll to position [0, 0]
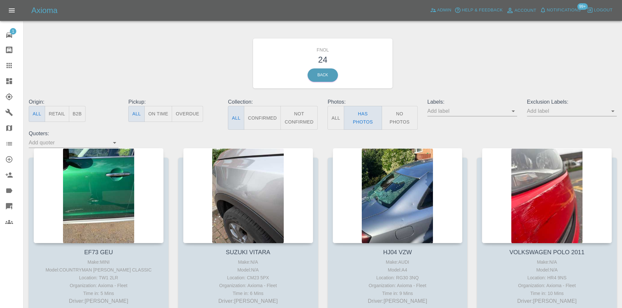
click at [536, 110] on input "text" at bounding box center [567, 111] width 80 height 10
type input "geo"
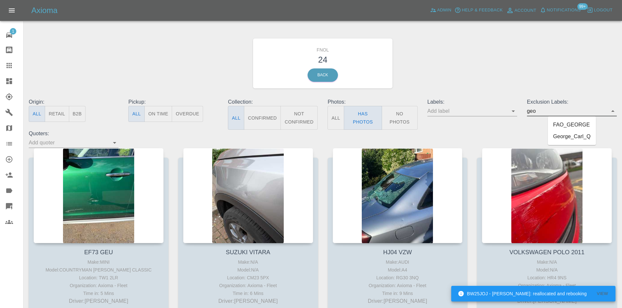
click at [573, 134] on li "George_Carl_Q" at bounding box center [572, 137] width 48 height 12
click at [482, 63] on div "FNOL 15 Back" at bounding box center [322, 64] width 597 height 70
click at [10, 75] on link "Dashboard" at bounding box center [11, 81] width 23 height 16
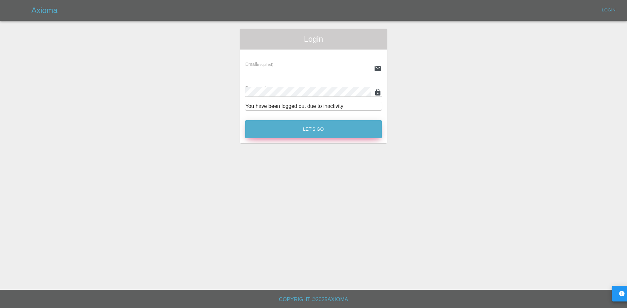
type input "ankur.mehta@axioma.co.uk"
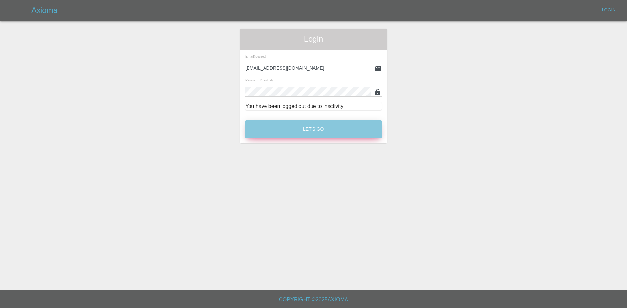
click at [282, 132] on button "Let's Go" at bounding box center [313, 129] width 136 height 18
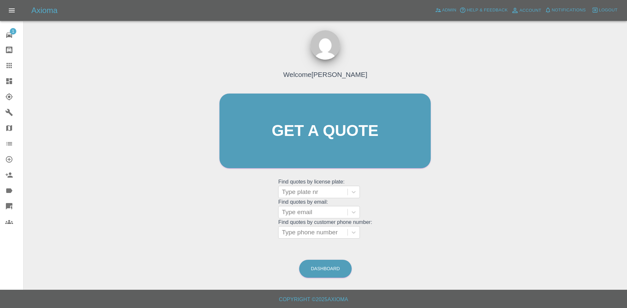
click at [8, 79] on icon at bounding box center [9, 81] width 6 height 6
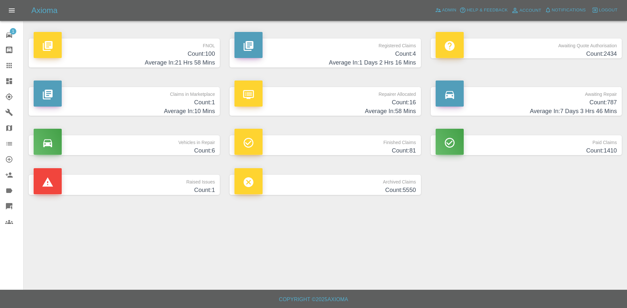
click at [186, 51] on h4 "Count: 100" at bounding box center [124, 54] width 181 height 9
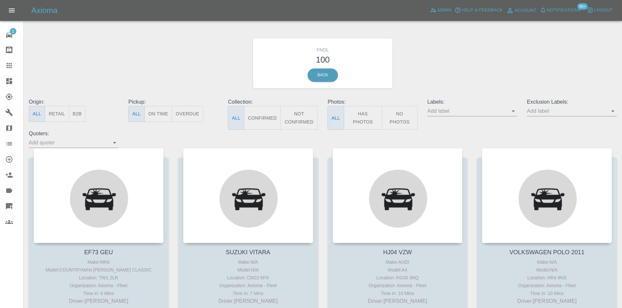
click at [364, 116] on button "Has Photos" at bounding box center [363, 118] width 39 height 24
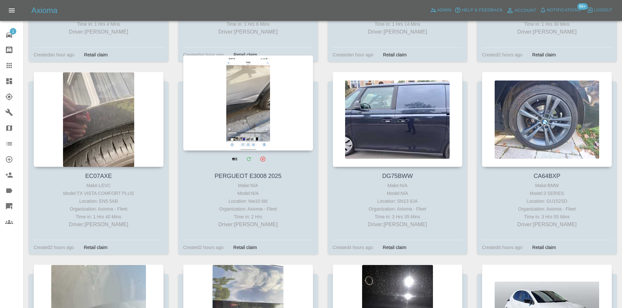
scroll to position [1024, 0]
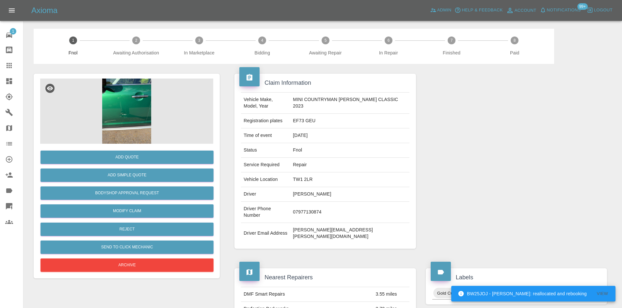
click at [124, 93] on img at bounding box center [126, 111] width 173 height 65
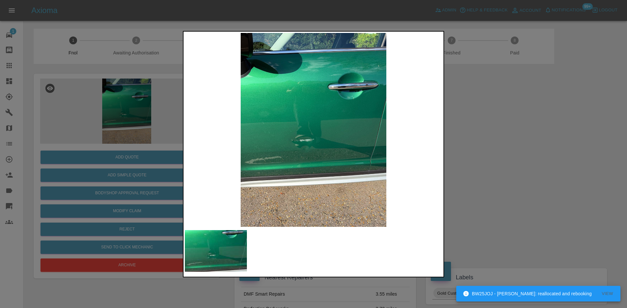
drag, startPoint x: 477, startPoint y: 126, endPoint x: 323, endPoint y: 131, distance: 153.8
click at [476, 126] on div at bounding box center [313, 154] width 627 height 308
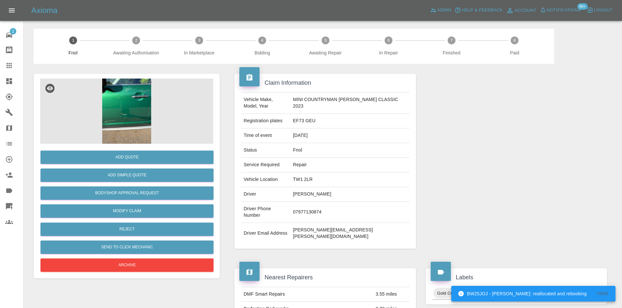
click at [137, 124] on img at bounding box center [126, 111] width 173 height 65
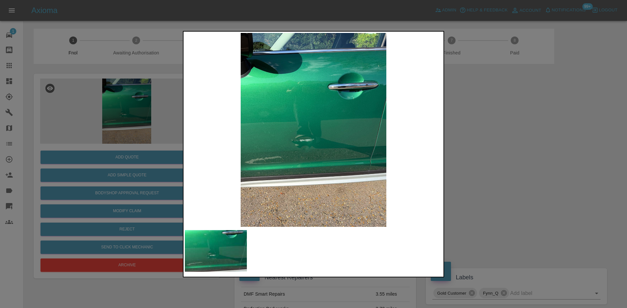
click at [306, 153] on img at bounding box center [313, 130] width 257 height 194
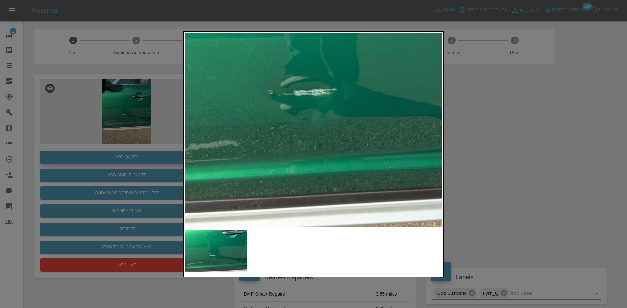
click at [103, 154] on div at bounding box center [313, 154] width 627 height 308
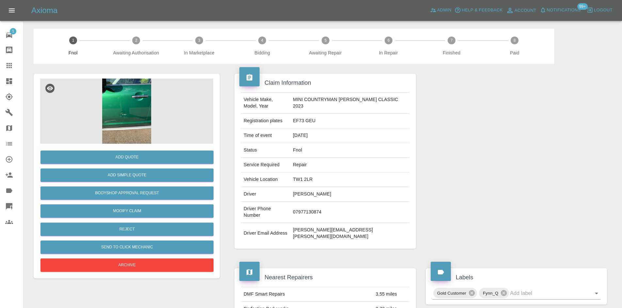
click at [121, 168] on div "Add Simple Quote" at bounding box center [126, 175] width 173 height 17
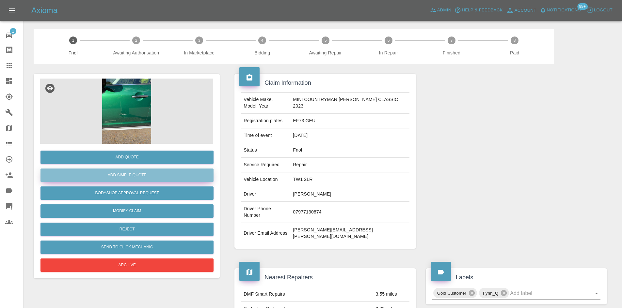
click at [121, 172] on button "Add Simple Quote" at bounding box center [126, 175] width 173 height 13
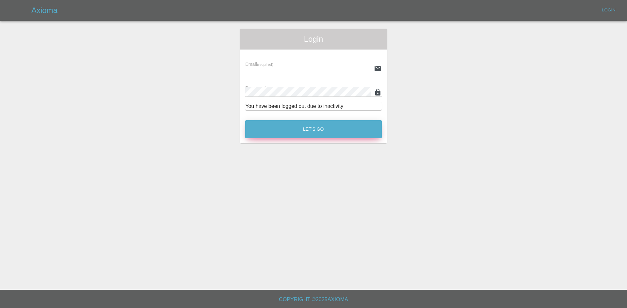
type input "[EMAIL_ADDRESS][DOMAIN_NAME]"
drag, startPoint x: 309, startPoint y: 129, endPoint x: 228, endPoint y: 80, distance: 94.9
click at [309, 130] on button "Let's Go" at bounding box center [313, 129] width 136 height 18
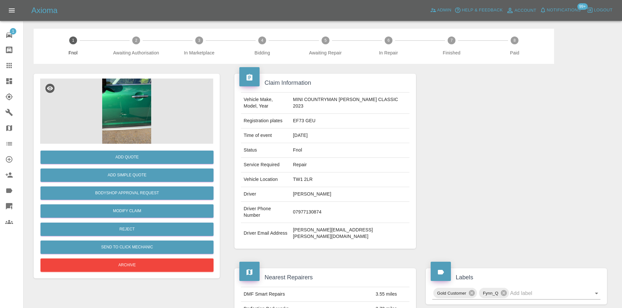
click at [132, 100] on img at bounding box center [126, 111] width 173 height 65
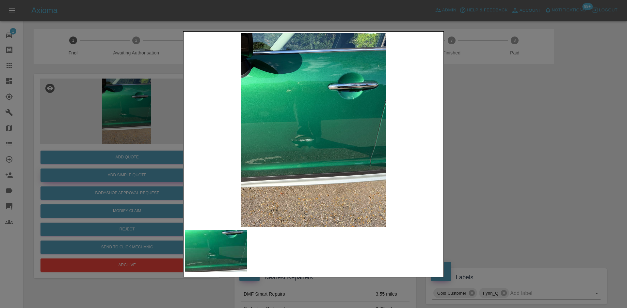
click at [93, 178] on div at bounding box center [313, 154] width 627 height 308
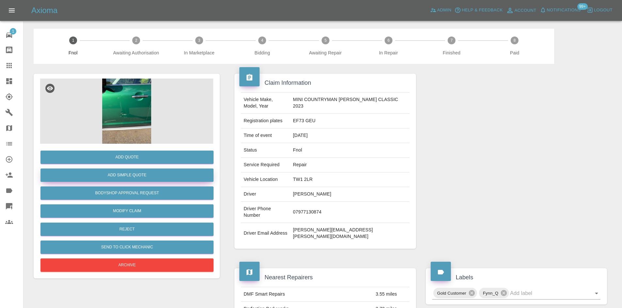
click at [109, 176] on button "Add Simple Quote" at bounding box center [126, 175] width 173 height 13
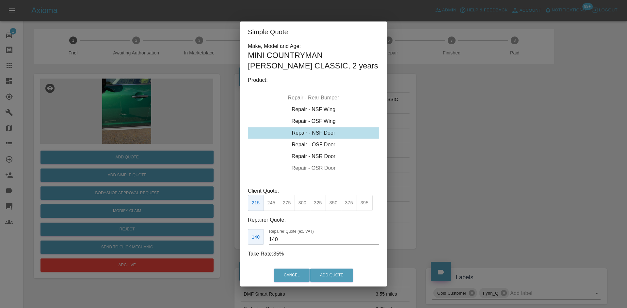
click at [319, 130] on div "Repair - NSF Door" at bounding box center [313, 133] width 131 height 12
click at [318, 207] on button "325" at bounding box center [318, 203] width 16 height 16
drag, startPoint x: 284, startPoint y: 240, endPoint x: 192, endPoint y: 257, distance: 93.6
click at [221, 246] on div "Simple Quote Make, Model and Age: MINI COUNTRYMAN [PERSON_NAME] CLASSIC , 2 yea…" at bounding box center [313, 154] width 627 height 308
type input "195"
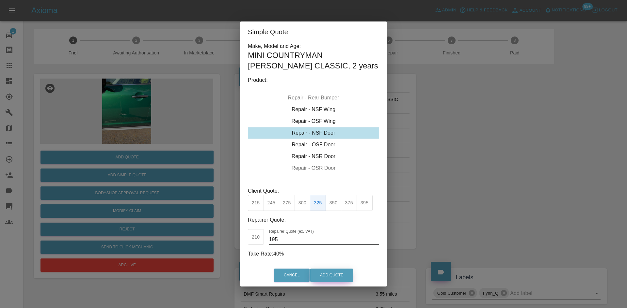
click at [349, 278] on button "Add Quote" at bounding box center [331, 275] width 43 height 13
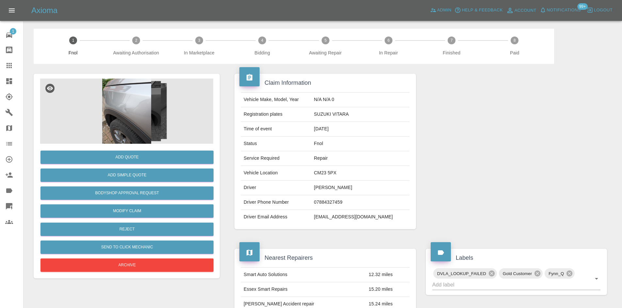
click at [133, 105] on img at bounding box center [126, 111] width 173 height 65
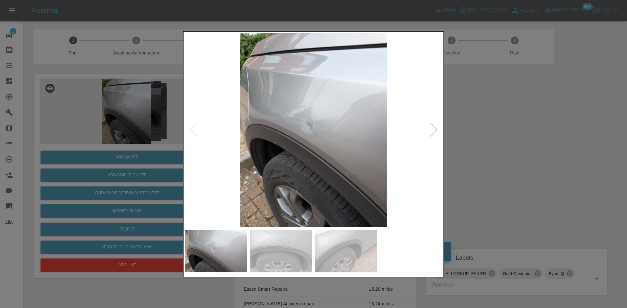
click at [307, 151] on img at bounding box center [313, 130] width 257 height 194
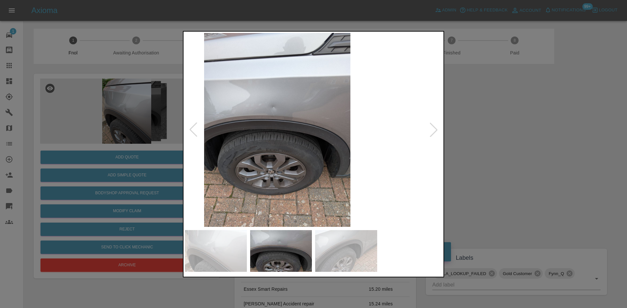
click at [243, 151] on img at bounding box center [276, 130] width 257 height 194
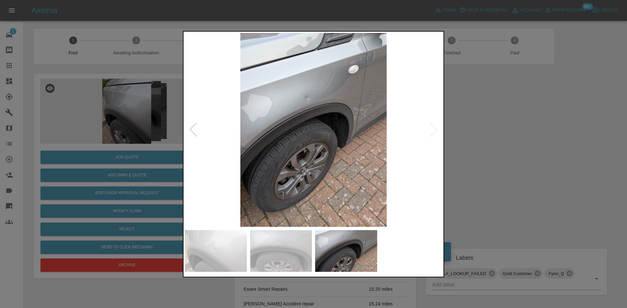
click at [225, 149] on img at bounding box center [313, 130] width 257 height 194
drag, startPoint x: 97, startPoint y: 137, endPoint x: 123, endPoint y: 167, distance: 40.2
click at [98, 138] on div at bounding box center [313, 154] width 627 height 308
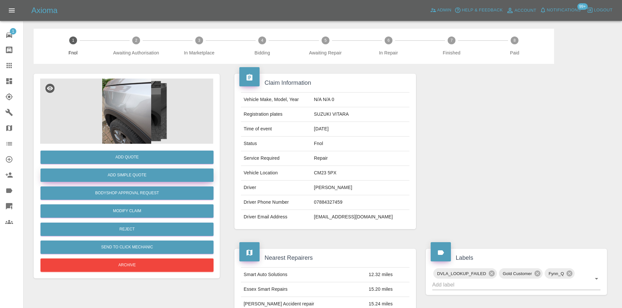
click at [125, 181] on button "Add Simple Quote" at bounding box center [126, 175] width 173 height 13
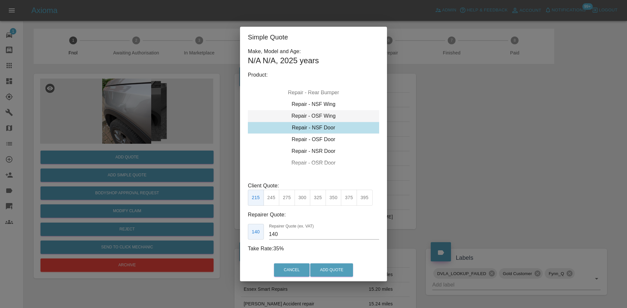
click at [309, 127] on div "Repair - NSF Door" at bounding box center [313, 128] width 131 height 12
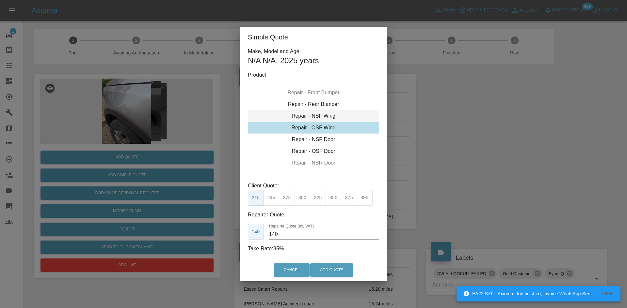
click at [310, 118] on div "Repair - NSF Wing" at bounding box center [313, 116] width 131 height 12
drag, startPoint x: 289, startPoint y: 201, endPoint x: 282, endPoint y: 232, distance: 31.4
click at [289, 200] on button "275" at bounding box center [287, 198] width 16 height 16
drag, startPoint x: 254, startPoint y: 236, endPoint x: 218, endPoint y: 221, distance: 39.0
click at [226, 225] on div "Simple Quote Make, Model and Age: N/A N/A , 2025 years Product: Repair - Front …" at bounding box center [313, 154] width 627 height 308
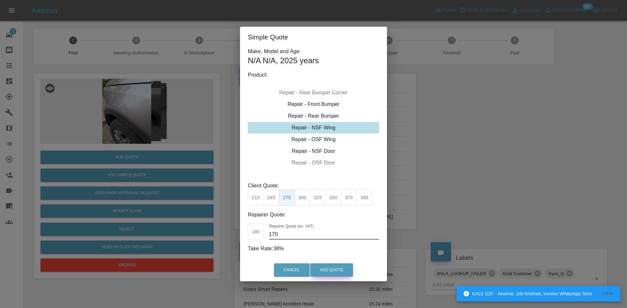
type input "170"
click at [325, 268] on button "Add Quote" at bounding box center [331, 270] width 43 height 13
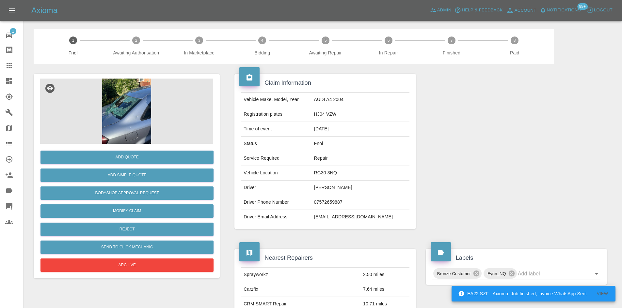
click at [130, 109] on img at bounding box center [126, 111] width 173 height 65
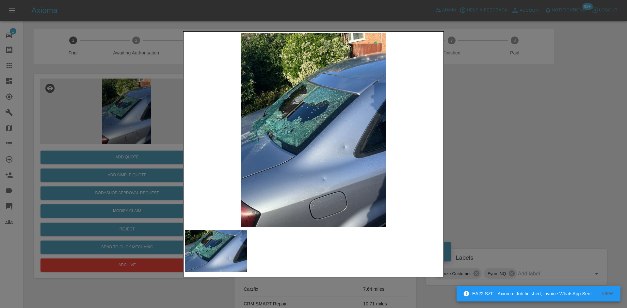
click at [341, 151] on img at bounding box center [313, 130] width 257 height 194
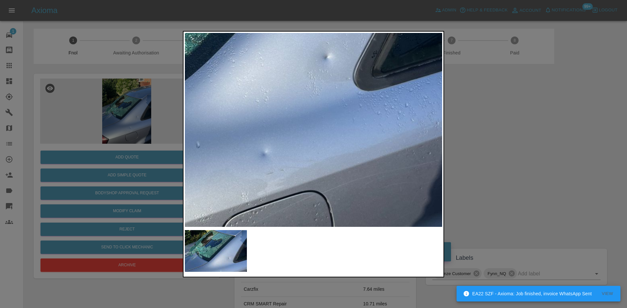
click at [339, 124] on img at bounding box center [232, 5] width 771 height 583
click at [329, 151] on img at bounding box center [232, 5] width 771 height 583
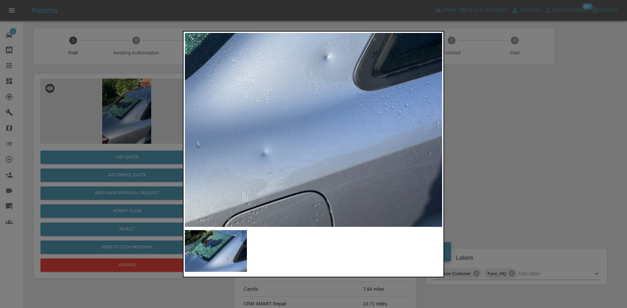
click at [345, 75] on img at bounding box center [232, 5] width 771 height 583
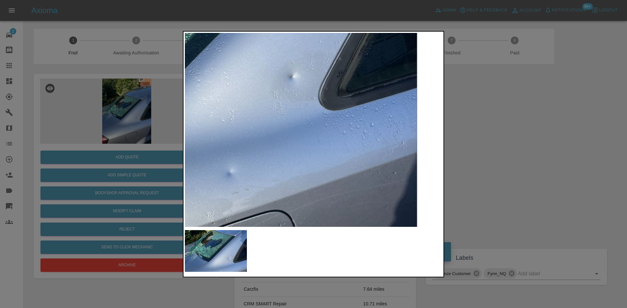
click at [255, 174] on img at bounding box center [198, 25] width 771 height 583
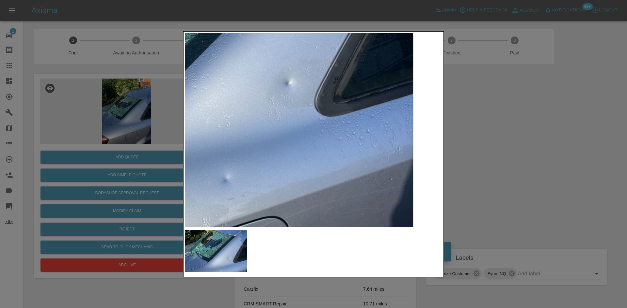
click at [284, 134] on img at bounding box center [194, 31] width 771 height 583
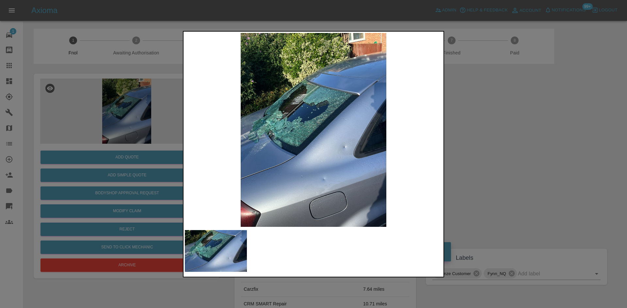
click at [85, 127] on div at bounding box center [313, 154] width 627 height 308
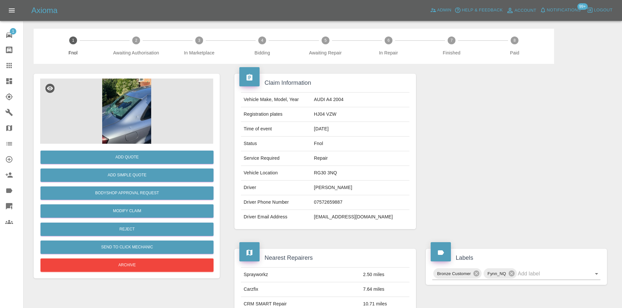
click at [138, 110] on img at bounding box center [126, 111] width 173 height 65
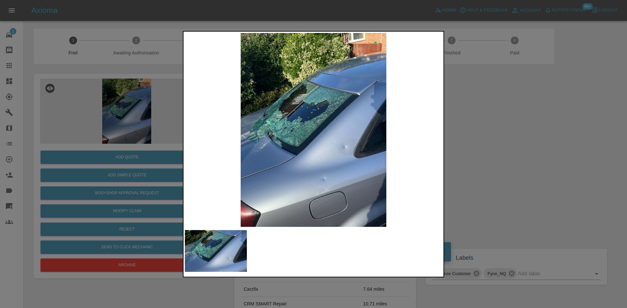
click at [129, 178] on div at bounding box center [313, 154] width 627 height 308
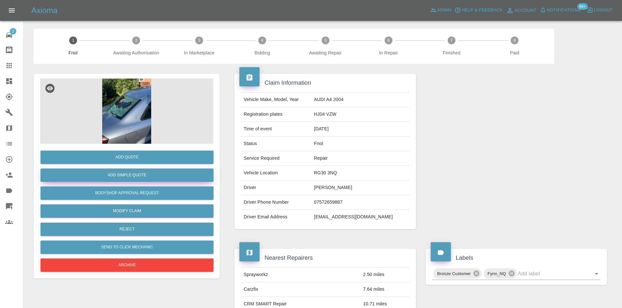
click at [136, 176] on button "Add Simple Quote" at bounding box center [126, 175] width 173 height 13
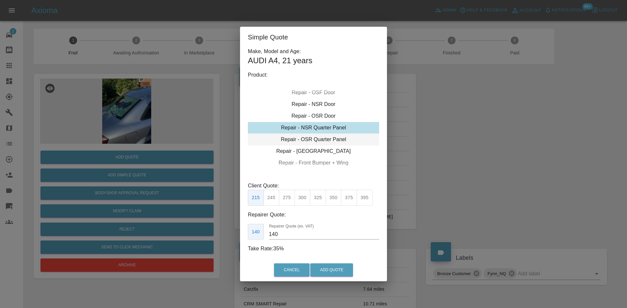
click at [319, 136] on div "Repair - OSR Quarter Panel" at bounding box center [313, 140] width 131 height 12
click at [347, 197] on button "375" at bounding box center [349, 198] width 16 height 16
drag, startPoint x: 292, startPoint y: 235, endPoint x: 214, endPoint y: 235, distance: 78.6
click at [214, 235] on div "Simple Quote Make, Model and Age: AUDI A4 , 21 years Product: Repair - Front Bu…" at bounding box center [313, 154] width 627 height 308
type input "235"
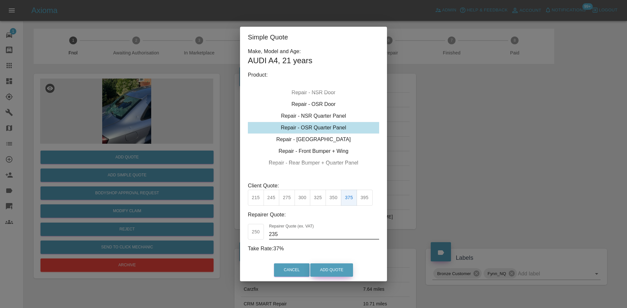
click at [334, 269] on button "Add Quote" at bounding box center [331, 270] width 43 height 13
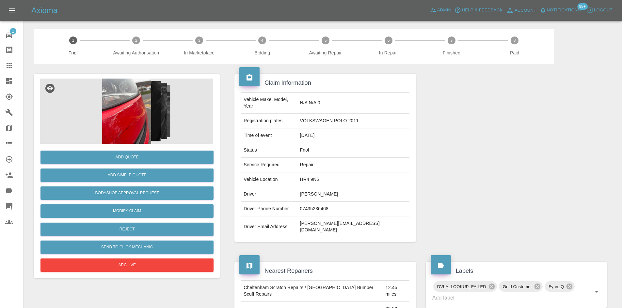
click at [131, 108] on img at bounding box center [126, 111] width 173 height 65
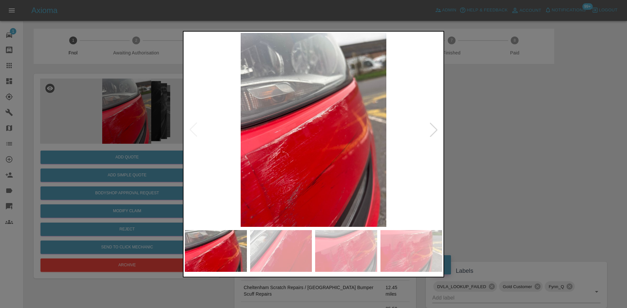
click at [305, 163] on img at bounding box center [313, 130] width 257 height 194
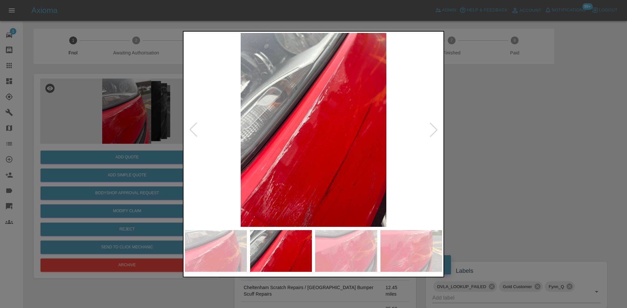
click at [271, 171] on img at bounding box center [313, 130] width 257 height 194
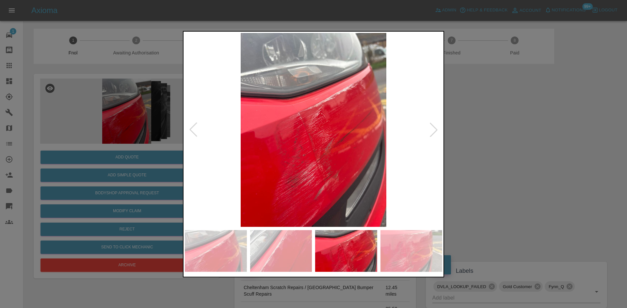
click at [276, 178] on img at bounding box center [313, 130] width 257 height 194
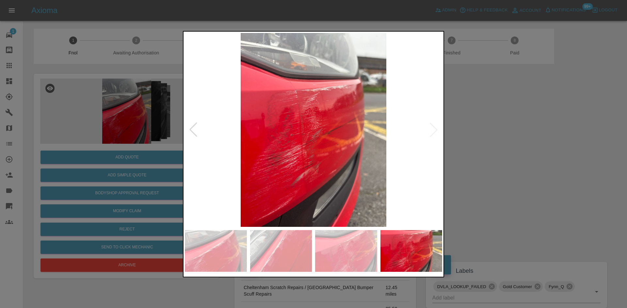
click at [267, 168] on img at bounding box center [313, 130] width 257 height 194
click at [267, 165] on img at bounding box center [313, 130] width 257 height 194
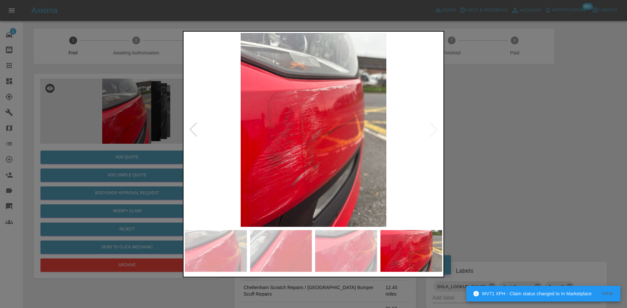
click at [291, 160] on img at bounding box center [313, 130] width 257 height 194
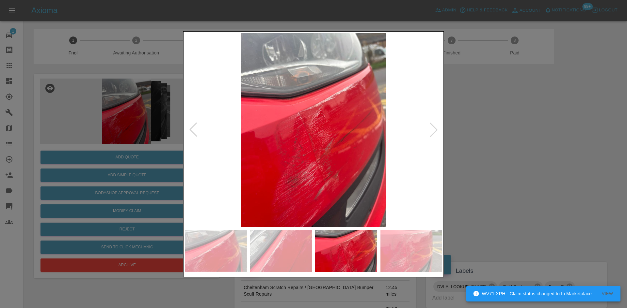
click at [309, 162] on img at bounding box center [313, 130] width 257 height 194
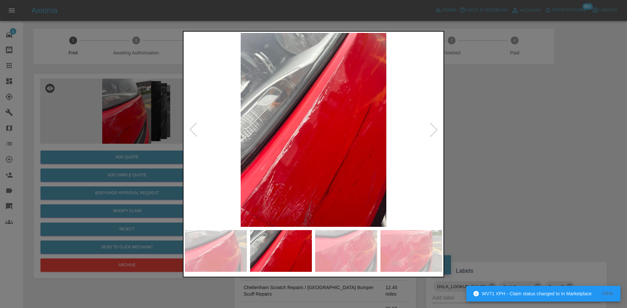
click at [371, 169] on img at bounding box center [313, 130] width 257 height 194
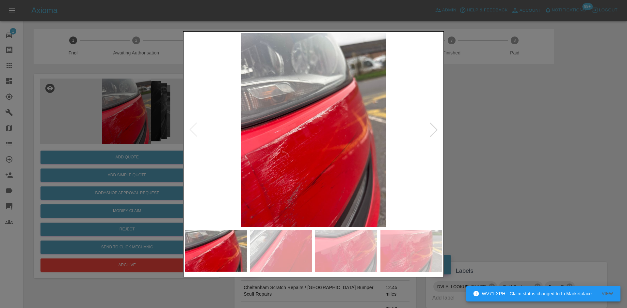
click at [387, 161] on img at bounding box center [313, 130] width 257 height 194
click at [154, 136] on div at bounding box center [313, 154] width 627 height 308
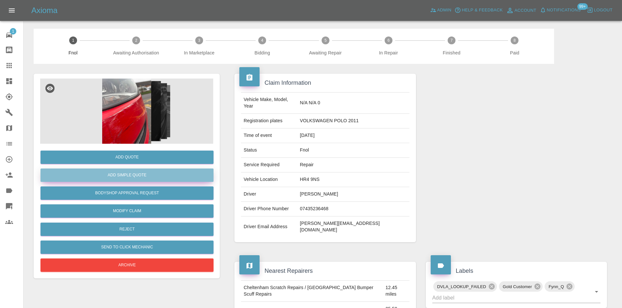
click at [148, 173] on button "Add Simple Quote" at bounding box center [126, 175] width 173 height 13
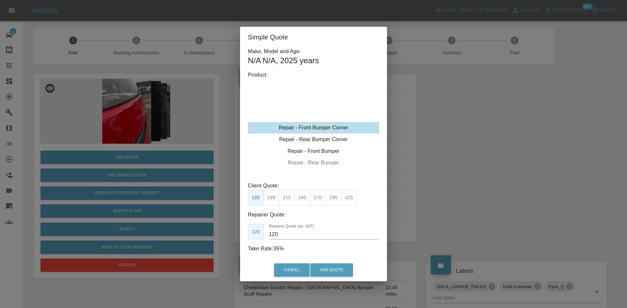
click at [320, 131] on div "Repair - Front Bumper Corner" at bounding box center [313, 128] width 131 height 12
click at [305, 199] on button "240" at bounding box center [302, 198] width 16 height 16
drag, startPoint x: 276, startPoint y: 236, endPoint x: 222, endPoint y: 241, distance: 54.2
click at [242, 236] on div "Make, Model and Age: N/A N/A , 2025 years Product: Repair - Front Bumper Corner…" at bounding box center [313, 154] width 147 height 212
type input "140"
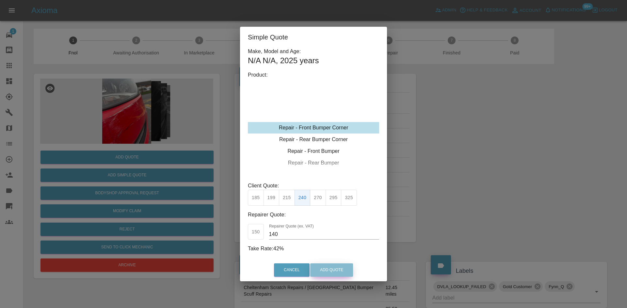
click at [318, 266] on button "Add Quote" at bounding box center [331, 270] width 43 height 13
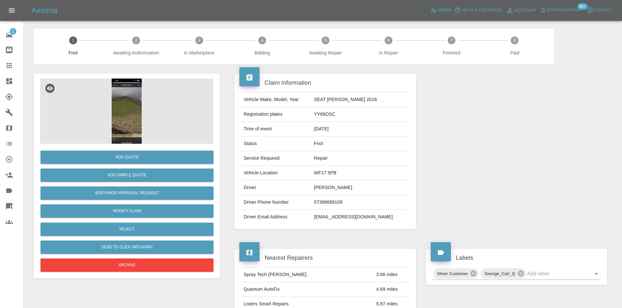
click at [141, 101] on img at bounding box center [126, 111] width 173 height 65
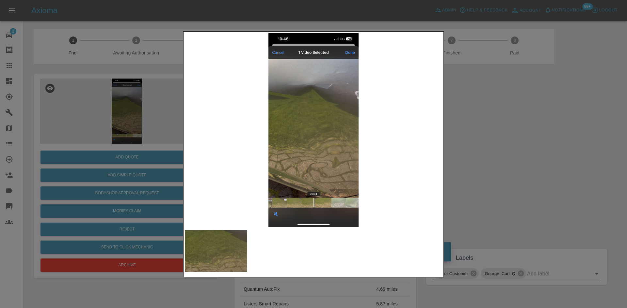
click at [262, 141] on img at bounding box center [313, 130] width 257 height 194
click at [282, 146] on img at bounding box center [313, 130] width 257 height 194
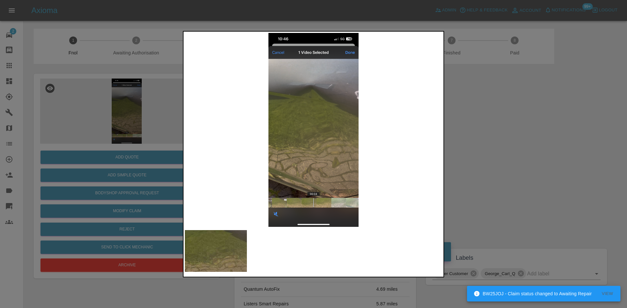
click at [225, 148] on img at bounding box center [313, 130] width 257 height 194
click at [108, 128] on div at bounding box center [313, 154] width 627 height 308
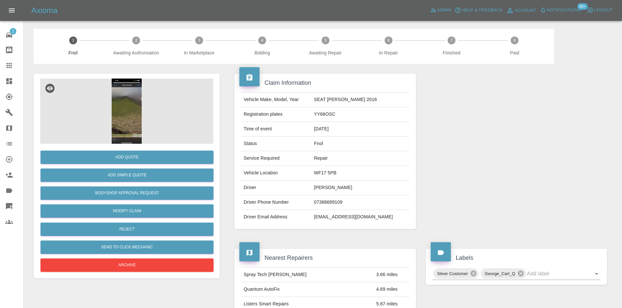
click at [131, 96] on img at bounding box center [126, 111] width 173 height 65
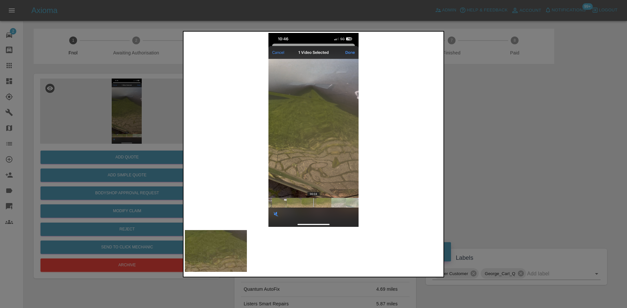
click at [287, 155] on img at bounding box center [313, 130] width 257 height 194
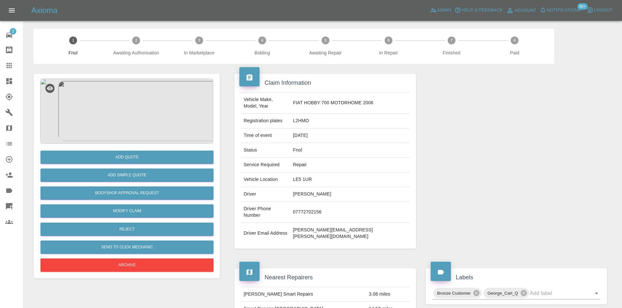
click at [131, 117] on img at bounding box center [126, 111] width 173 height 65
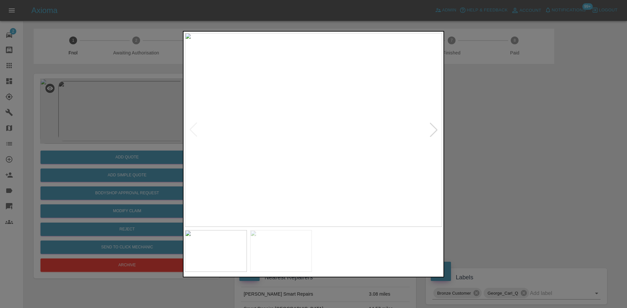
click at [307, 128] on img at bounding box center [313, 130] width 257 height 194
click at [297, 143] on img at bounding box center [313, 130] width 257 height 194
click at [242, 145] on img at bounding box center [313, 130] width 257 height 194
click at [292, 142] on img at bounding box center [361, 130] width 257 height 194
click at [85, 146] on div at bounding box center [313, 154] width 627 height 308
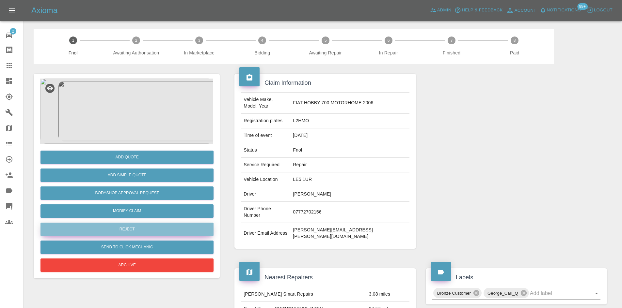
click at [129, 231] on button "Reject" at bounding box center [126, 229] width 173 height 13
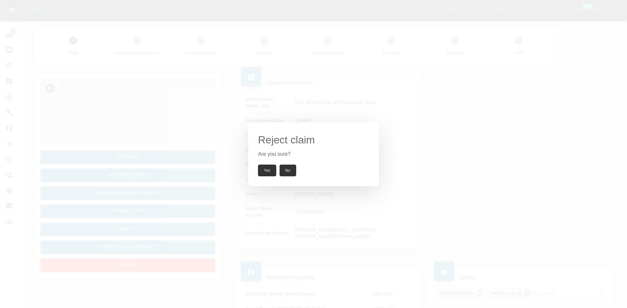
click at [269, 168] on button "Yes" at bounding box center [267, 171] width 18 height 12
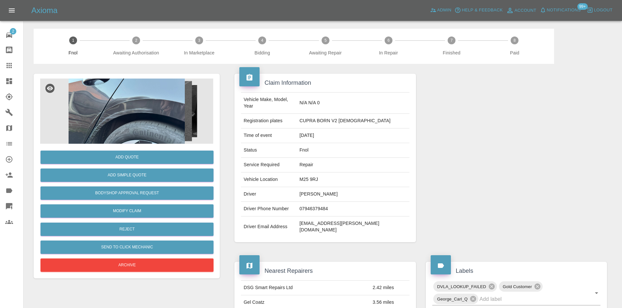
click at [159, 84] on img at bounding box center [126, 111] width 173 height 65
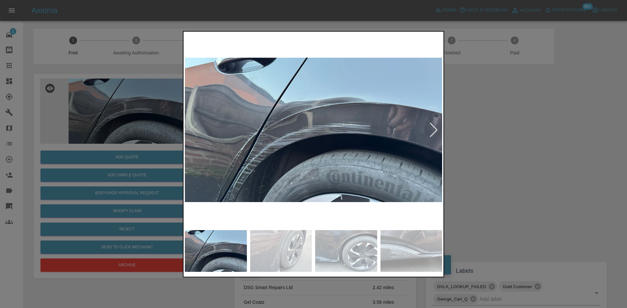
click at [298, 135] on img at bounding box center [313, 130] width 257 height 194
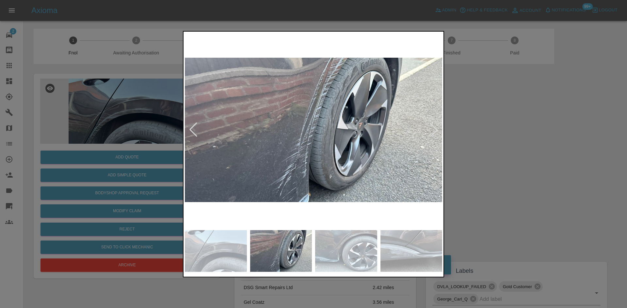
click at [262, 147] on img at bounding box center [313, 130] width 257 height 194
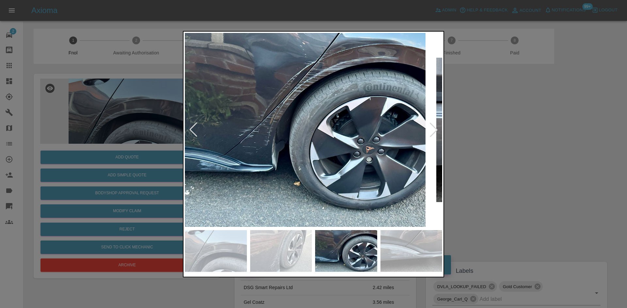
click at [288, 153] on img at bounding box center [304, 130] width 257 height 194
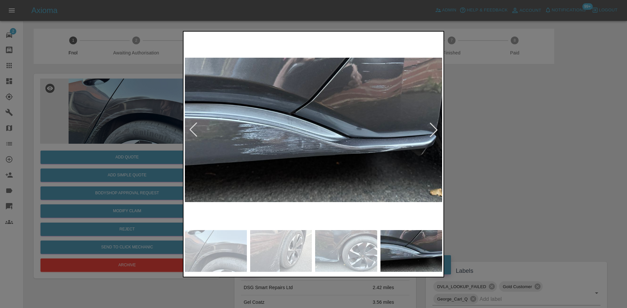
click at [268, 141] on img at bounding box center [313, 130] width 257 height 194
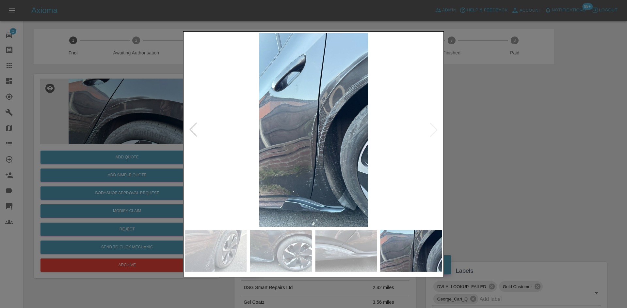
click at [290, 141] on img at bounding box center [313, 130] width 257 height 194
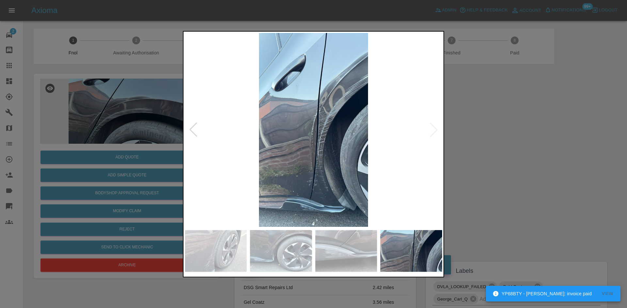
click at [291, 143] on img at bounding box center [313, 130] width 257 height 194
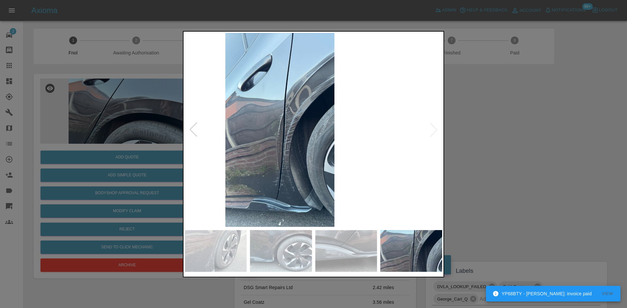
click at [240, 133] on img at bounding box center [279, 130] width 257 height 194
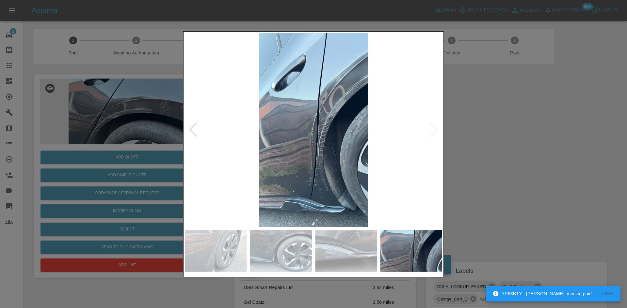
click at [341, 112] on img at bounding box center [313, 130] width 257 height 194
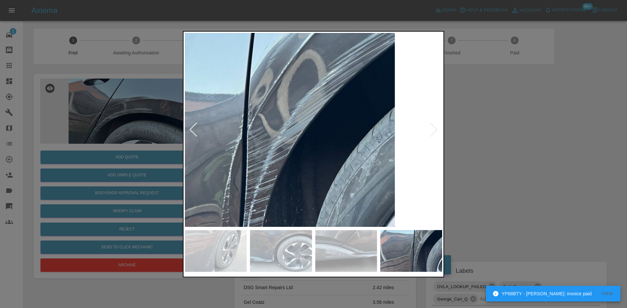
click at [341, 112] on img at bounding box center [230, 183] width 771 height 583
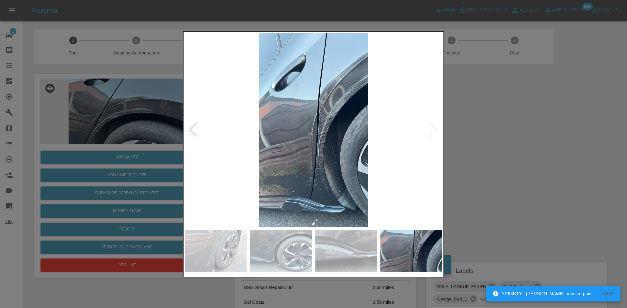
click at [273, 125] on img at bounding box center [313, 130] width 257 height 194
click at [312, 130] on img at bounding box center [313, 130] width 257 height 194
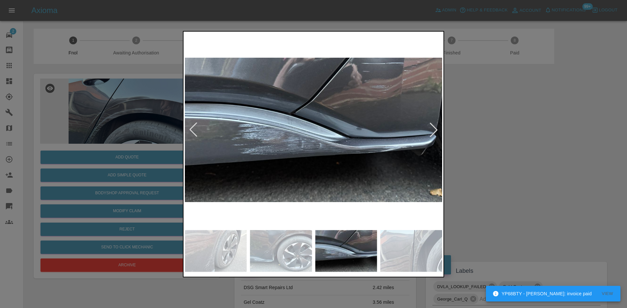
click at [303, 136] on img at bounding box center [313, 130] width 257 height 194
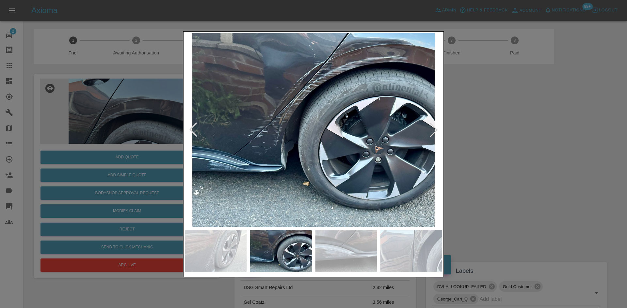
click at [311, 141] on img at bounding box center [313, 130] width 257 height 194
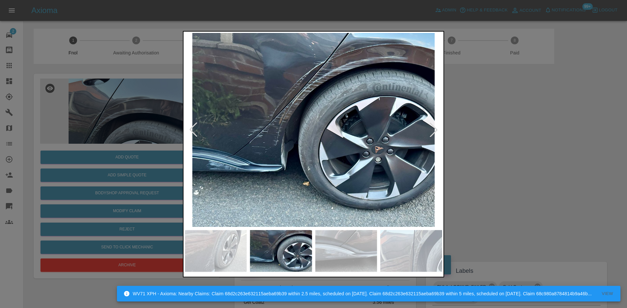
click at [340, 140] on img at bounding box center [313, 130] width 257 height 194
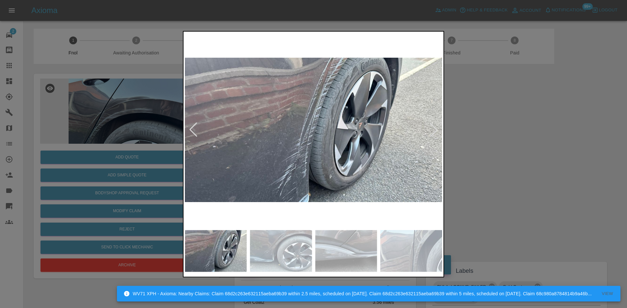
click at [347, 132] on img at bounding box center [313, 130] width 257 height 194
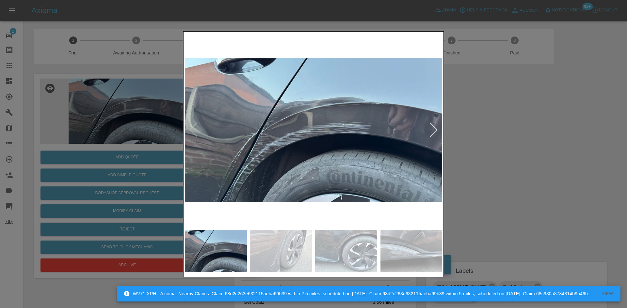
click at [373, 132] on img at bounding box center [313, 130] width 257 height 194
click at [373, 135] on img at bounding box center [313, 130] width 257 height 194
click at [335, 135] on img at bounding box center [313, 130] width 257 height 194
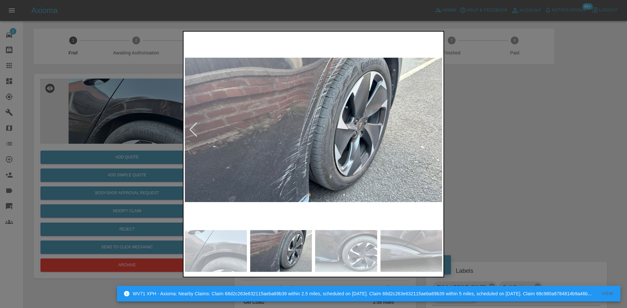
click at [327, 135] on img at bounding box center [313, 130] width 257 height 194
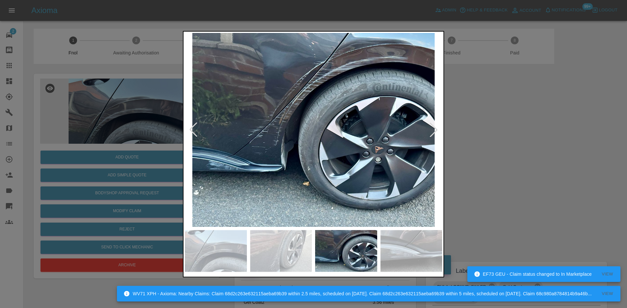
click at [322, 136] on img at bounding box center [313, 130] width 257 height 194
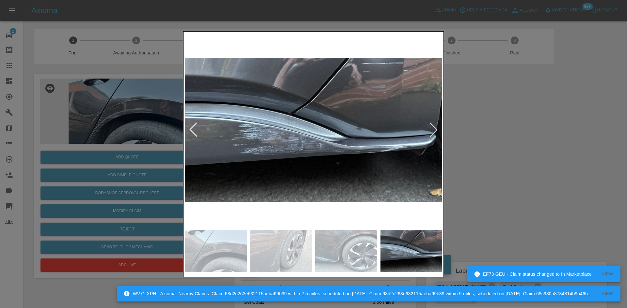
click at [287, 133] on img at bounding box center [313, 130] width 257 height 194
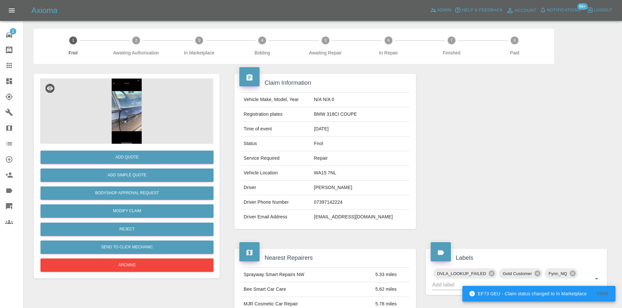
click at [132, 117] on img at bounding box center [126, 111] width 173 height 65
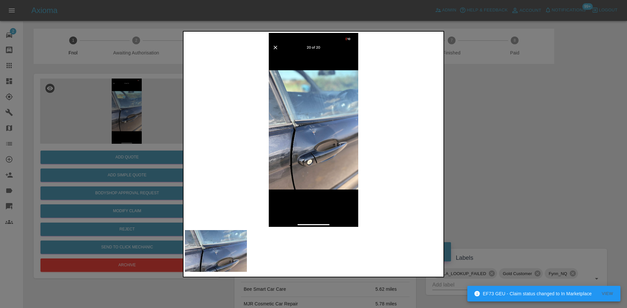
click at [316, 136] on img at bounding box center [313, 130] width 257 height 194
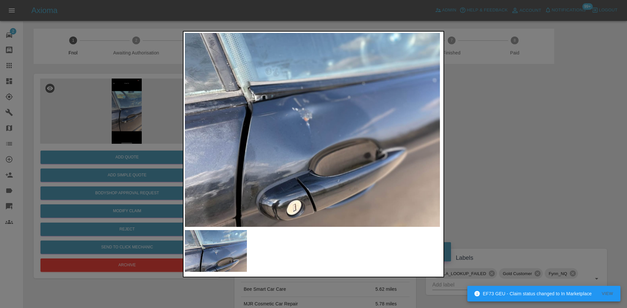
click at [316, 136] on img at bounding box center [305, 111] width 771 height 583
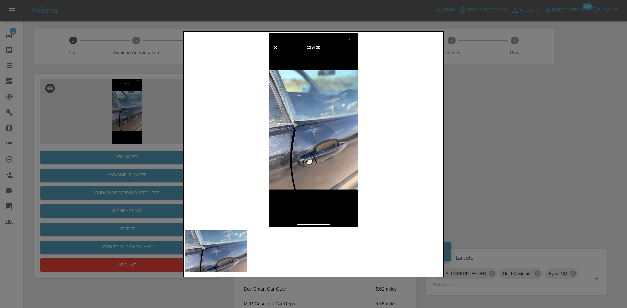
click at [277, 141] on img at bounding box center [313, 130] width 257 height 194
click at [309, 138] on img at bounding box center [313, 130] width 257 height 194
click at [309, 137] on img at bounding box center [313, 130] width 257 height 194
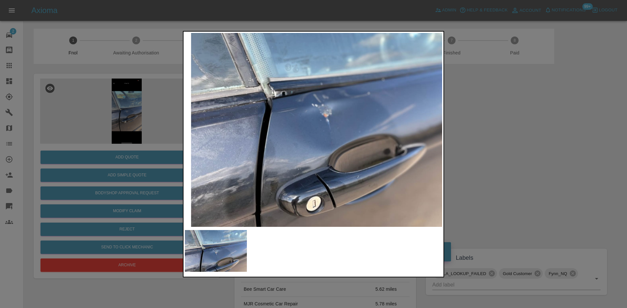
click at [374, 131] on img at bounding box center [324, 107] width 771 height 583
click at [357, 131] on img at bounding box center [324, 107] width 771 height 583
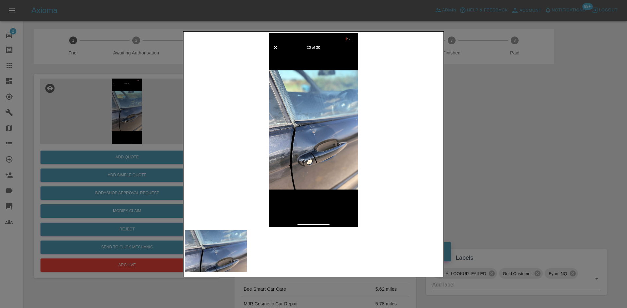
click at [131, 117] on div at bounding box center [313, 154] width 627 height 308
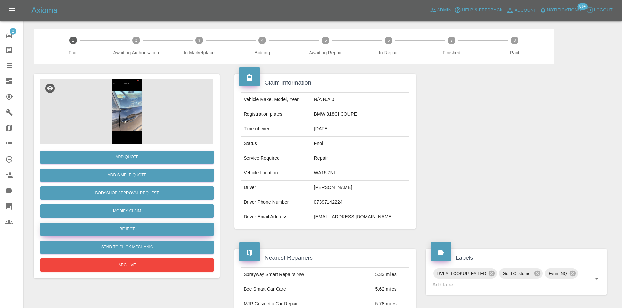
click at [138, 227] on button "Reject" at bounding box center [126, 229] width 173 height 13
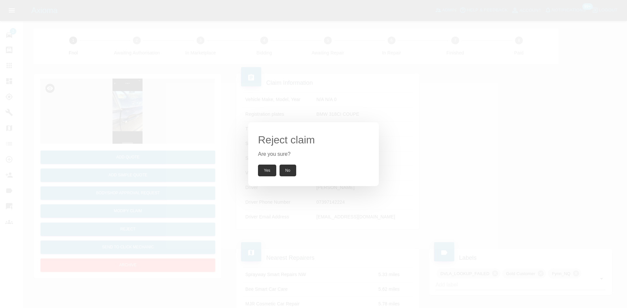
click at [268, 170] on button "Yes" at bounding box center [267, 171] width 18 height 12
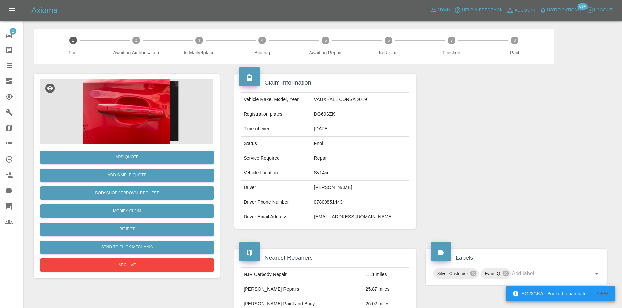
click at [150, 116] on img at bounding box center [126, 111] width 173 height 65
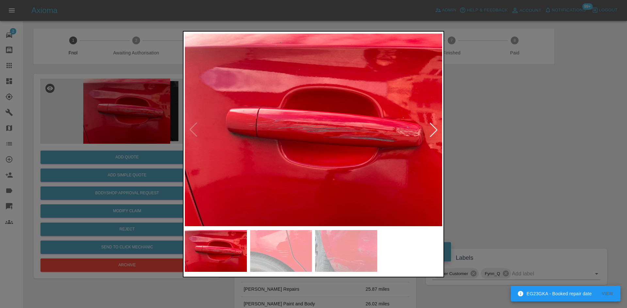
click at [297, 156] on img at bounding box center [313, 130] width 257 height 194
click at [241, 167] on img at bounding box center [313, 130] width 257 height 194
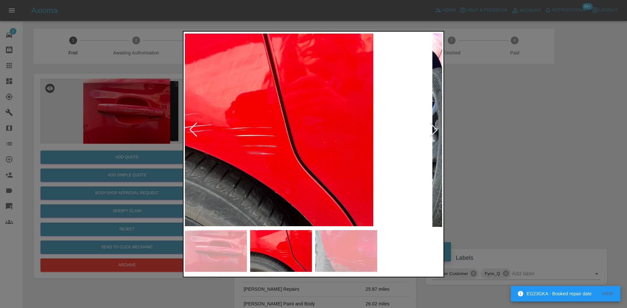
click at [176, 162] on div at bounding box center [313, 154] width 627 height 308
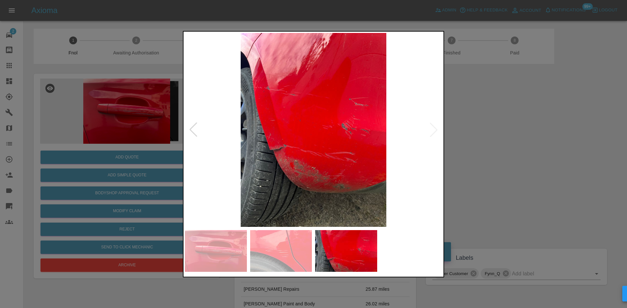
click at [230, 151] on img at bounding box center [313, 130] width 257 height 194
click at [100, 131] on div at bounding box center [313, 154] width 627 height 308
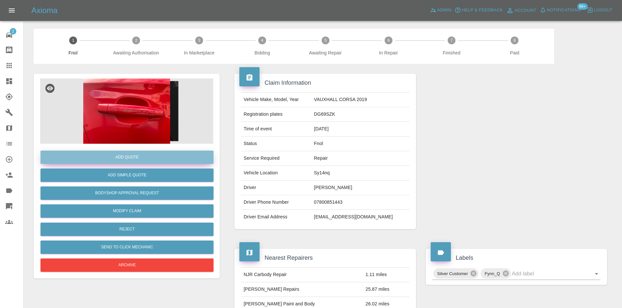
click at [110, 157] on button "Add Quote" at bounding box center [126, 157] width 173 height 13
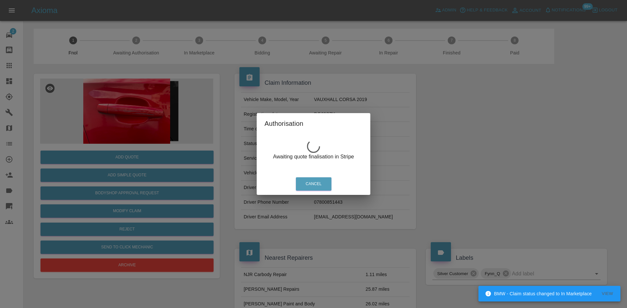
drag, startPoint x: 144, startPoint y: 123, endPoint x: 144, endPoint y: 115, distance: 8.2
click at [144, 123] on div "Authorisation Awaiting quote finalisation in Stripe Cancel" at bounding box center [313, 154] width 627 height 308
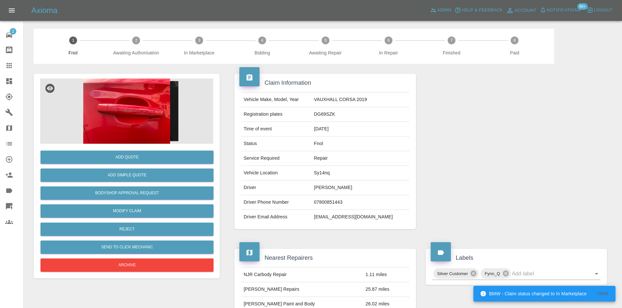
click at [144, 113] on img at bounding box center [126, 111] width 173 height 65
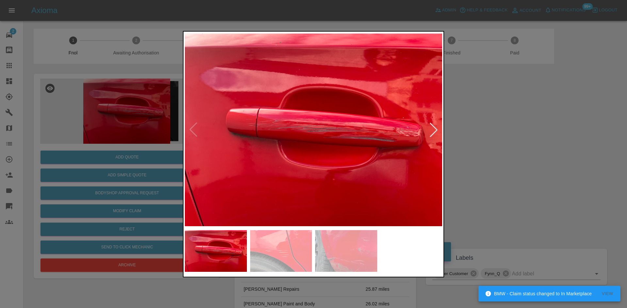
click at [320, 245] on img at bounding box center [346, 251] width 62 height 42
click at [329, 247] on img at bounding box center [346, 251] width 62 height 42
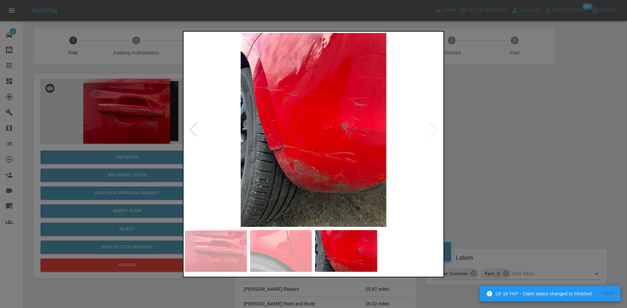
click at [304, 155] on img at bounding box center [313, 130] width 257 height 194
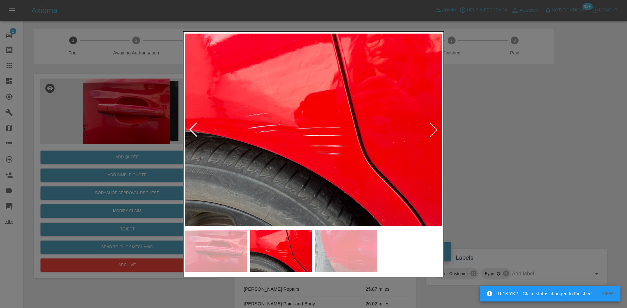
click at [287, 133] on img at bounding box center [313, 130] width 257 height 194
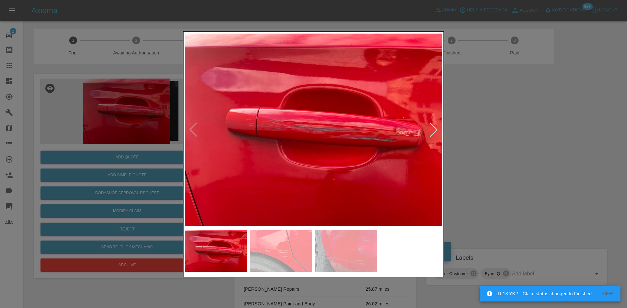
click at [306, 141] on img at bounding box center [313, 130] width 257 height 194
click at [132, 155] on div at bounding box center [313, 154] width 627 height 308
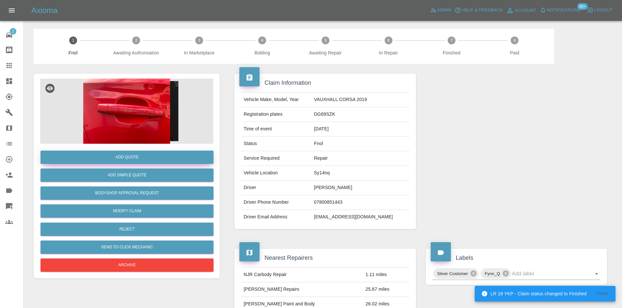
click at [140, 159] on button "Add Quote" at bounding box center [126, 157] width 173 height 13
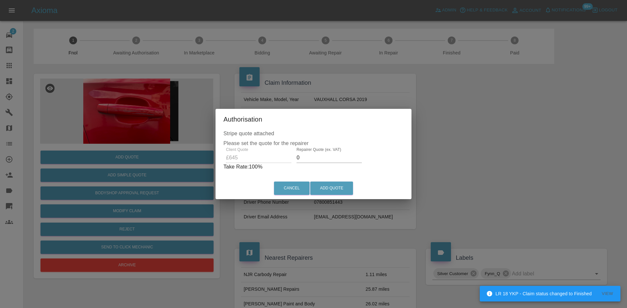
drag, startPoint x: 304, startPoint y: 157, endPoint x: 280, endPoint y: 165, distance: 25.7
click at [281, 165] on div "Client Quote £645 Repairer Quote (ex. VAT) 0 Take Rate: 100 %" at bounding box center [313, 158] width 180 height 23
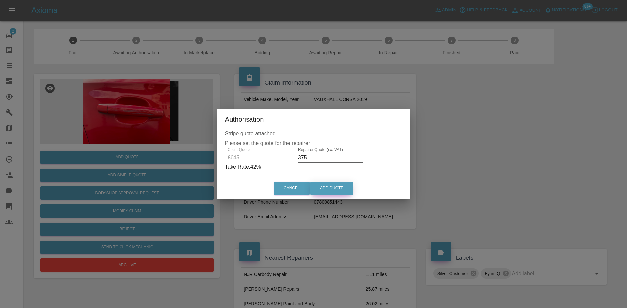
type input "375"
click at [329, 190] on button "Add Quote" at bounding box center [331, 188] width 43 height 13
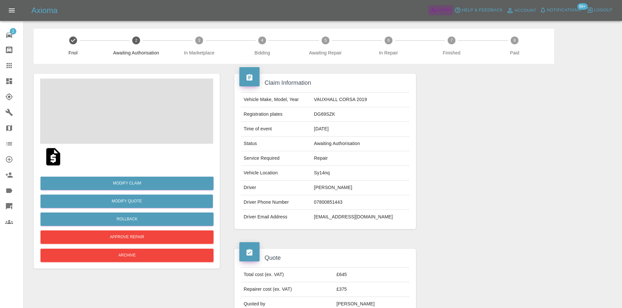
click at [447, 8] on span "Admin" at bounding box center [444, 11] width 14 height 8
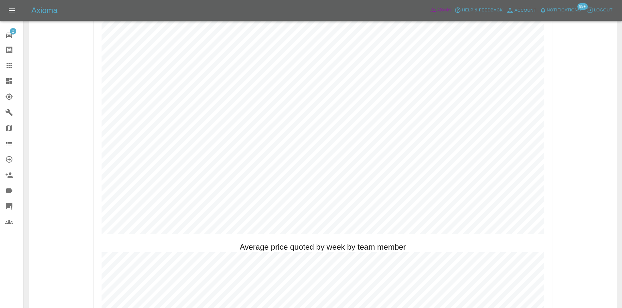
scroll to position [359, 0]
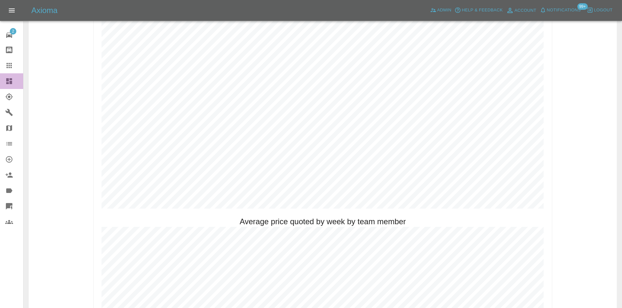
click at [13, 82] on div at bounding box center [14, 81] width 18 height 8
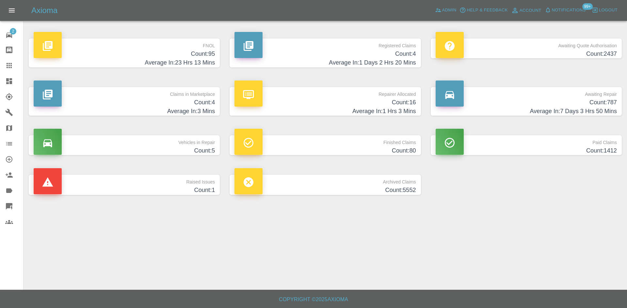
click at [199, 52] on h4 "Count: 95" at bounding box center [124, 54] width 181 height 9
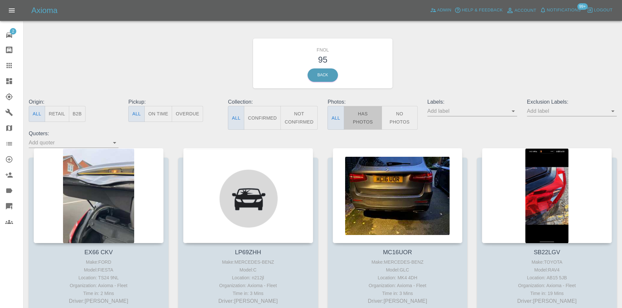
click at [367, 117] on button "Has Photos" at bounding box center [363, 118] width 39 height 24
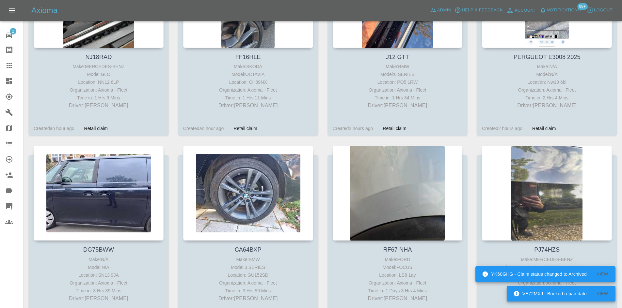
scroll to position [465, 0]
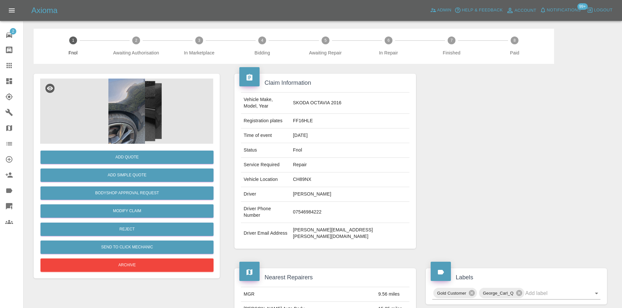
click at [138, 116] on img at bounding box center [126, 111] width 173 height 65
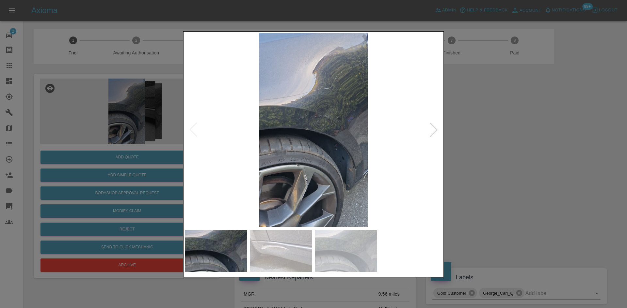
click at [271, 127] on img at bounding box center [313, 130] width 257 height 194
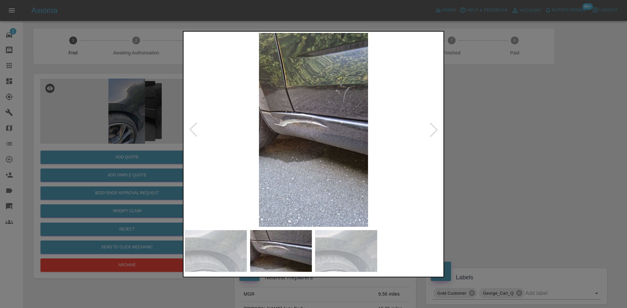
click at [260, 138] on img at bounding box center [313, 130] width 257 height 194
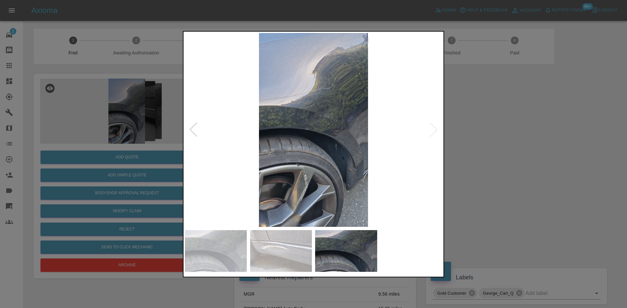
click at [212, 141] on img at bounding box center [313, 130] width 257 height 194
click at [308, 147] on img at bounding box center [313, 130] width 257 height 194
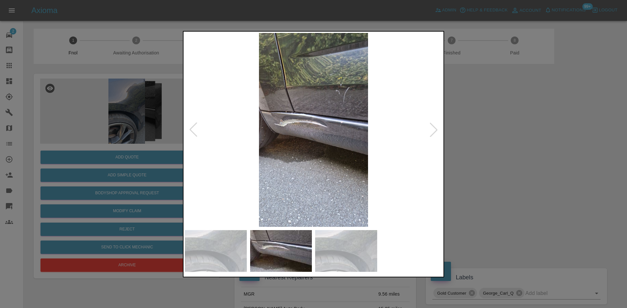
click at [308, 140] on img at bounding box center [313, 130] width 257 height 194
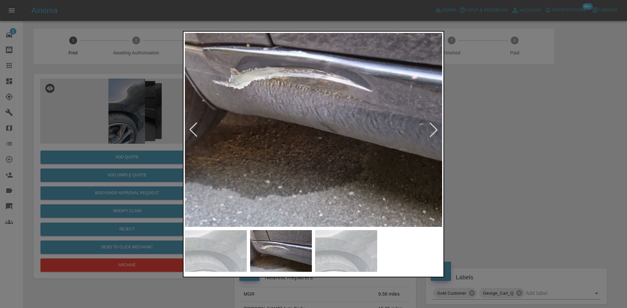
click at [308, 140] on img at bounding box center [329, 99] width 771 height 583
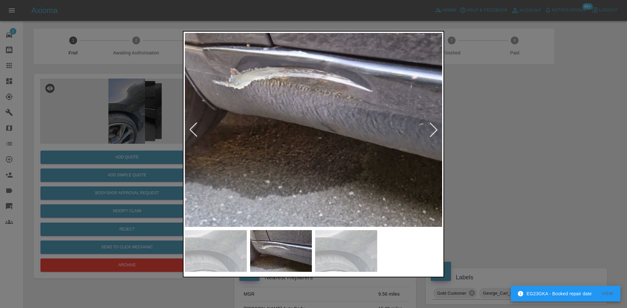
click at [122, 120] on div at bounding box center [313, 154] width 627 height 308
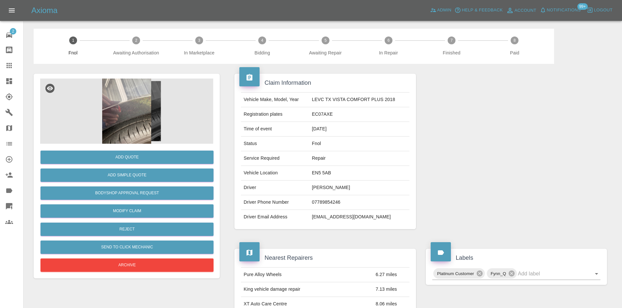
click at [127, 107] on img at bounding box center [126, 111] width 173 height 65
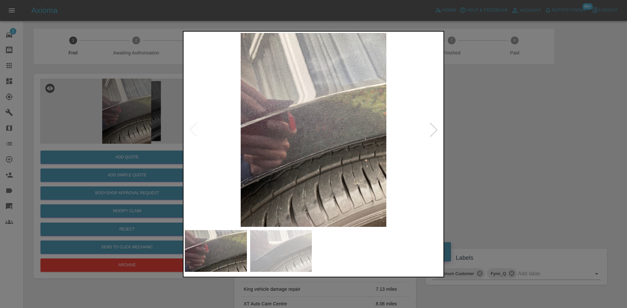
click at [274, 126] on img at bounding box center [313, 130] width 257 height 194
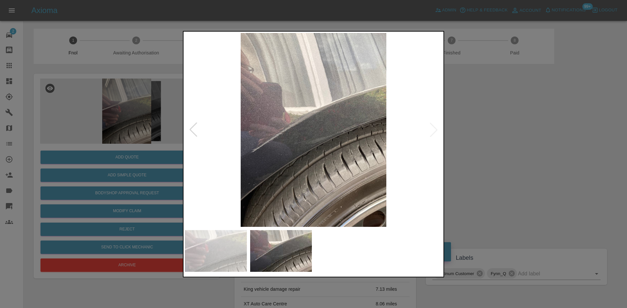
click at [287, 114] on img at bounding box center [313, 130] width 257 height 194
click at [290, 126] on img at bounding box center [313, 130] width 257 height 194
click at [302, 147] on img at bounding box center [313, 130] width 257 height 194
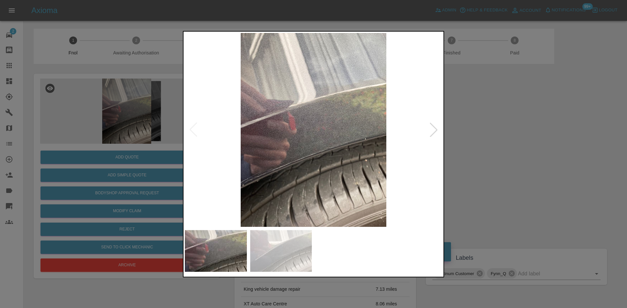
click at [223, 161] on img at bounding box center [313, 130] width 257 height 194
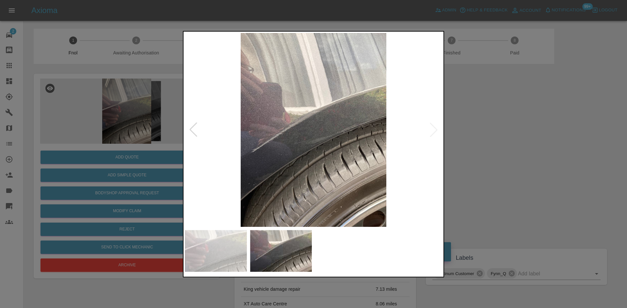
drag, startPoint x: 88, startPoint y: 132, endPoint x: 106, endPoint y: 132, distance: 17.6
click at [89, 128] on div at bounding box center [313, 154] width 627 height 308
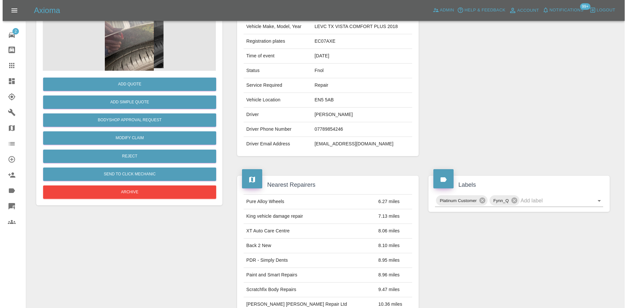
scroll to position [71, 0]
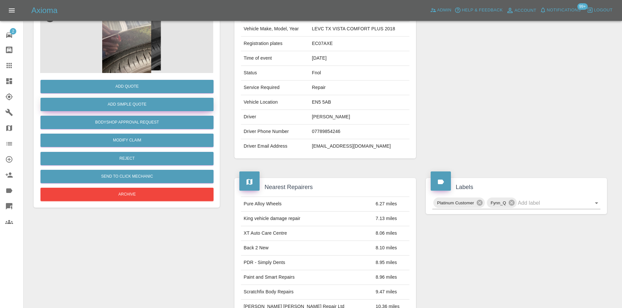
click at [138, 107] on button "Add Simple Quote" at bounding box center [126, 104] width 173 height 13
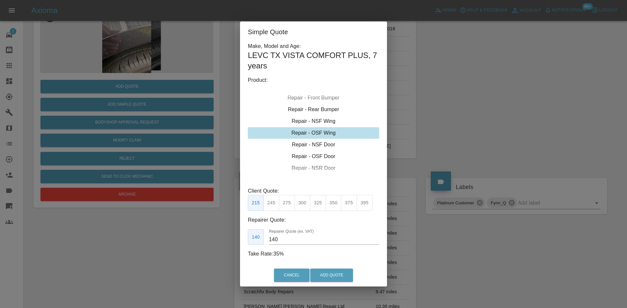
click at [316, 132] on div "Repair - OSF Wing" at bounding box center [313, 133] width 131 height 12
drag, startPoint x: 286, startPoint y: 205, endPoint x: 283, endPoint y: 232, distance: 27.8
click at [286, 205] on button "275" at bounding box center [287, 203] width 16 height 16
drag, startPoint x: 284, startPoint y: 233, endPoint x: 283, endPoint y: 239, distance: 5.6
click at [283, 238] on div "Repairer Quote (ex. VAT) 185" at bounding box center [324, 237] width 110 height 16
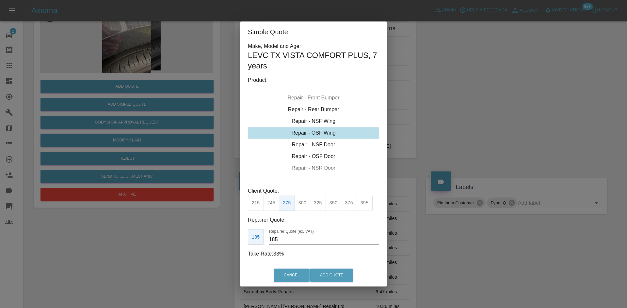
drag, startPoint x: 283, startPoint y: 239, endPoint x: 254, endPoint y: 224, distance: 32.4
click at [267, 239] on div "185 Repairer Quote (ex. VAT) 185" at bounding box center [313, 237] width 131 height 16
type input "150"
drag, startPoint x: 325, startPoint y: 277, endPoint x: 352, endPoint y: 302, distance: 37.6
click at [325, 277] on button "Add Quote" at bounding box center [331, 275] width 43 height 13
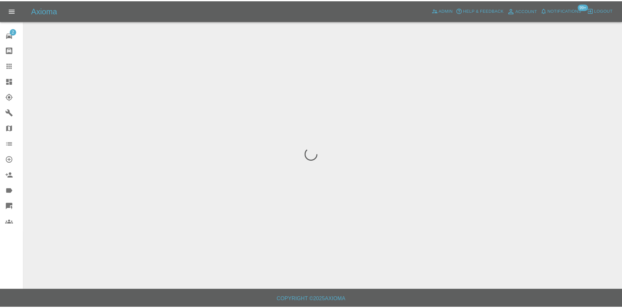
scroll to position [0, 0]
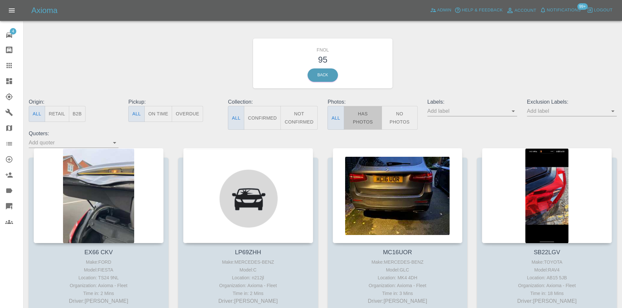
click at [351, 116] on button "Has Photos" at bounding box center [363, 118] width 39 height 24
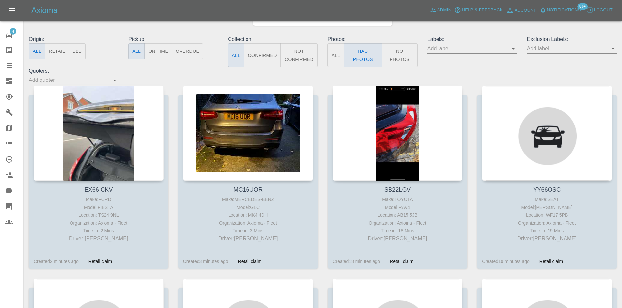
scroll to position [65, 0]
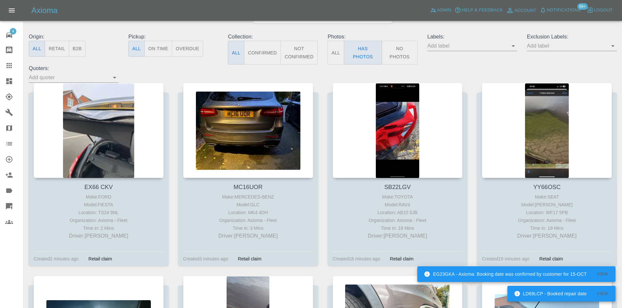
drag, startPoint x: 94, startPoint y: 101, endPoint x: 323, endPoint y: 88, distance: 229.5
click at [325, 88] on div "SB22LGV Make: TOYOTA Model: RAV4 Location: AB15 5JB Organization: Axioma - Flee…" at bounding box center [397, 179] width 149 height 193
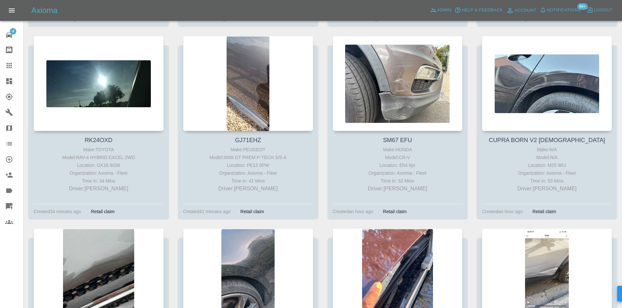
scroll to position [424, 0]
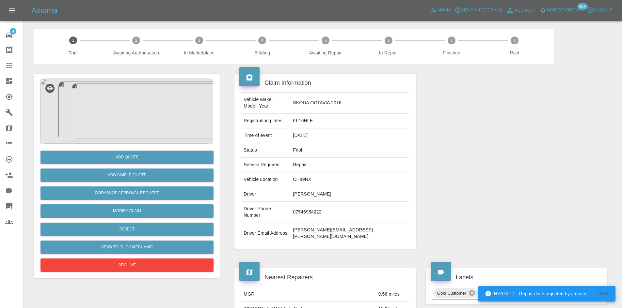
click at [118, 100] on img at bounding box center [126, 111] width 173 height 65
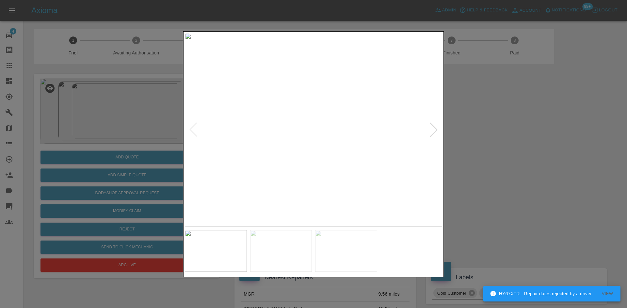
click at [265, 143] on img at bounding box center [313, 130] width 257 height 194
click at [301, 159] on img at bounding box center [313, 130] width 257 height 194
click at [250, 141] on img at bounding box center [311, 130] width 257 height 194
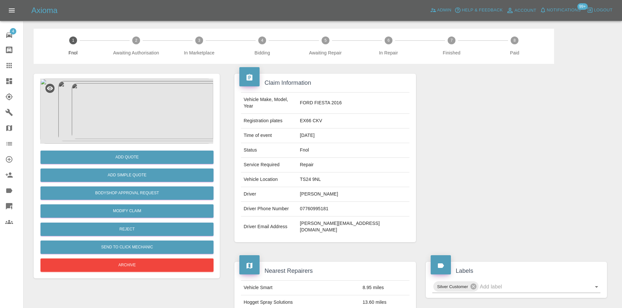
click at [105, 118] on img at bounding box center [126, 111] width 173 height 65
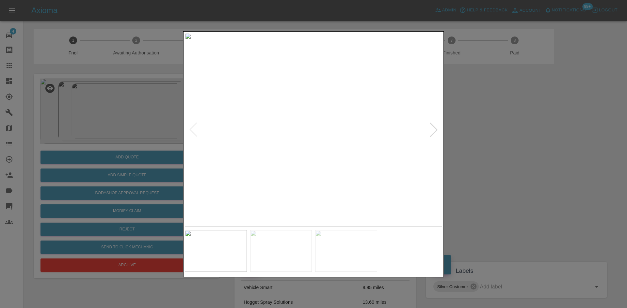
click at [221, 125] on img at bounding box center [313, 130] width 257 height 194
click at [295, 149] on img at bounding box center [313, 130] width 257 height 194
click at [272, 148] on img at bounding box center [313, 130] width 257 height 194
click at [104, 128] on div at bounding box center [313, 154] width 627 height 308
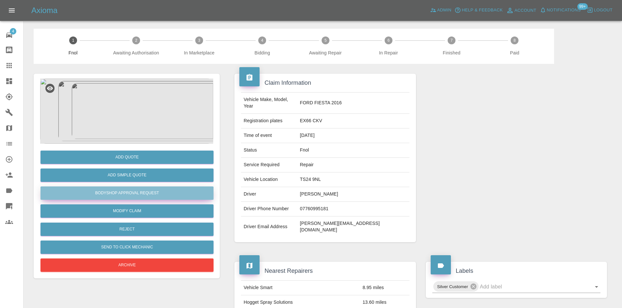
click at [137, 194] on button "Bodyshop Approval Request" at bounding box center [126, 193] width 173 height 13
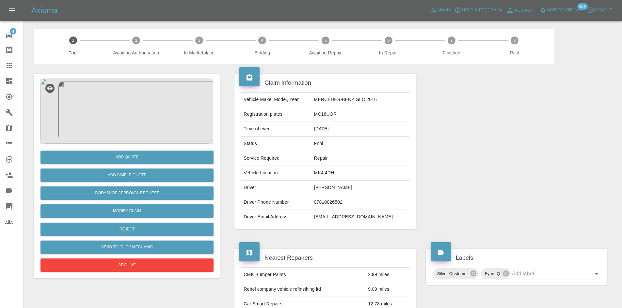
click at [134, 115] on img at bounding box center [126, 111] width 173 height 65
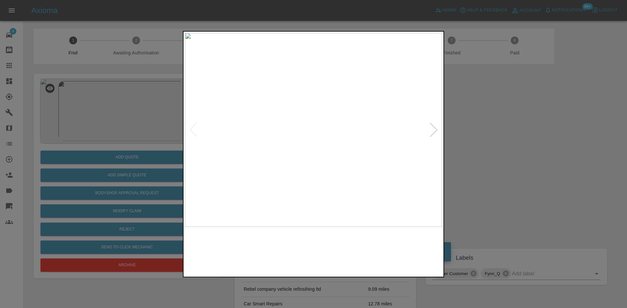
click at [271, 131] on img at bounding box center [313, 130] width 257 height 194
click at [277, 119] on img at bounding box center [438, 128] width 771 height 583
click at [251, 157] on img at bounding box center [313, 130] width 257 height 194
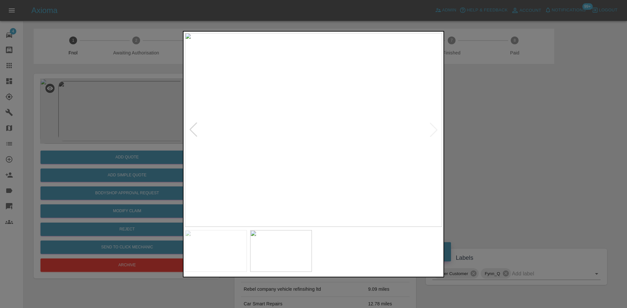
click at [296, 139] on img at bounding box center [313, 130] width 257 height 194
click at [316, 146] on img at bounding box center [313, 130] width 257 height 194
click at [316, 146] on img at bounding box center [306, 82] width 771 height 583
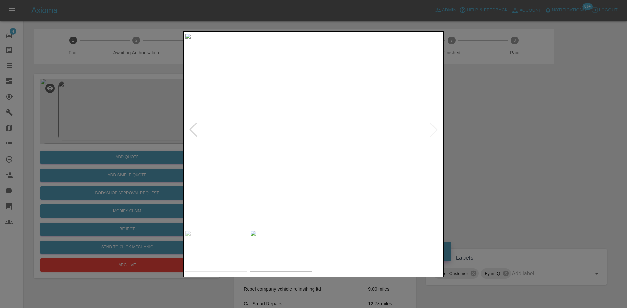
click at [138, 84] on div at bounding box center [313, 154] width 627 height 308
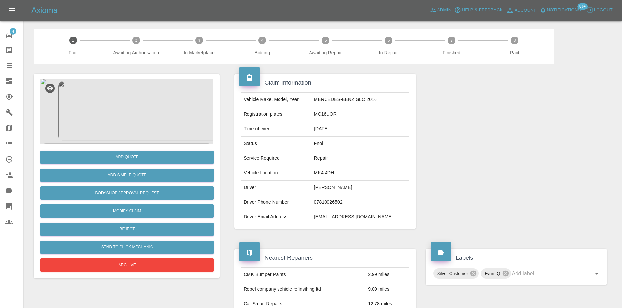
click at [124, 104] on img at bounding box center [126, 111] width 173 height 65
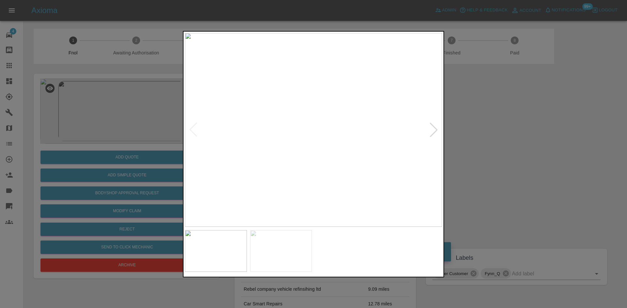
click at [279, 130] on img at bounding box center [313, 130] width 257 height 194
click at [278, 111] on img at bounding box center [416, 129] width 771 height 583
click at [235, 120] on img at bounding box center [313, 130] width 257 height 194
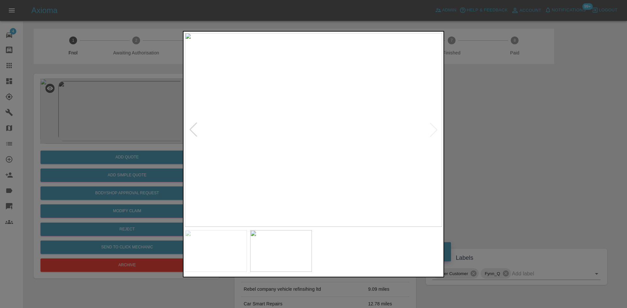
click at [313, 126] on img at bounding box center [313, 130] width 257 height 194
click at [316, 134] on img at bounding box center [313, 141] width 771 height 583
click at [268, 141] on img at bounding box center [313, 130] width 257 height 194
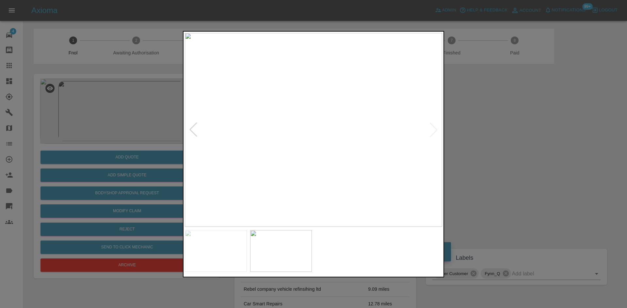
click at [313, 155] on img at bounding box center [313, 130] width 257 height 194
click at [313, 155] on img at bounding box center [313, 53] width 771 height 583
click at [301, 159] on img at bounding box center [313, 130] width 257 height 194
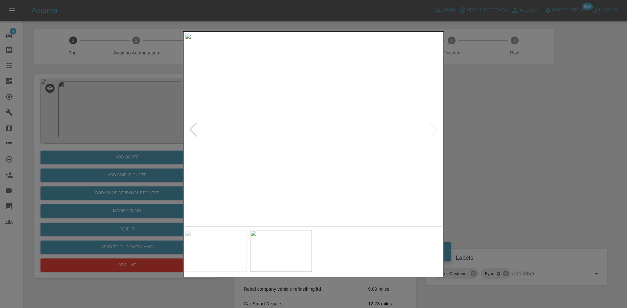
click at [308, 157] on img at bounding box center [313, 130] width 257 height 194
click at [275, 126] on img at bounding box center [313, 130] width 257 height 194
click at [275, 126] on img at bounding box center [427, 141] width 771 height 583
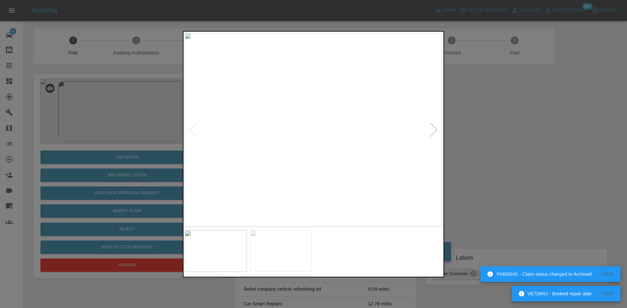
click at [108, 106] on div at bounding box center [313, 154] width 627 height 308
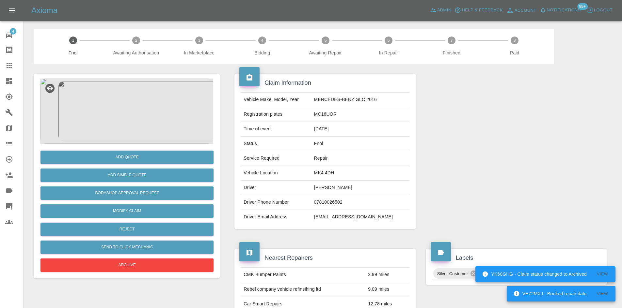
click at [134, 119] on img at bounding box center [126, 111] width 173 height 65
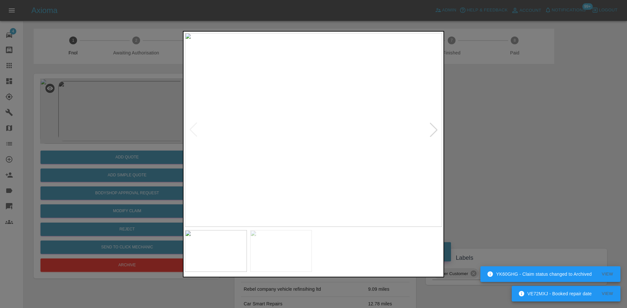
click at [338, 138] on img at bounding box center [313, 130] width 257 height 194
click at [337, 138] on img at bounding box center [238, 106] width 771 height 583
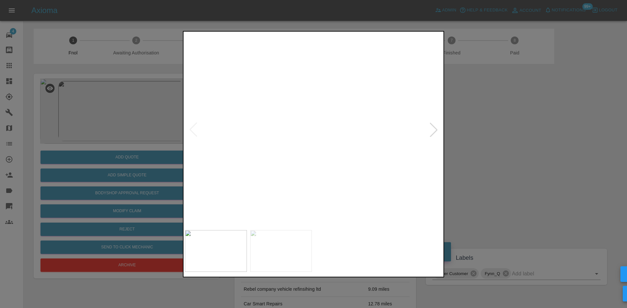
click at [337, 138] on img at bounding box center [238, 106] width 771 height 583
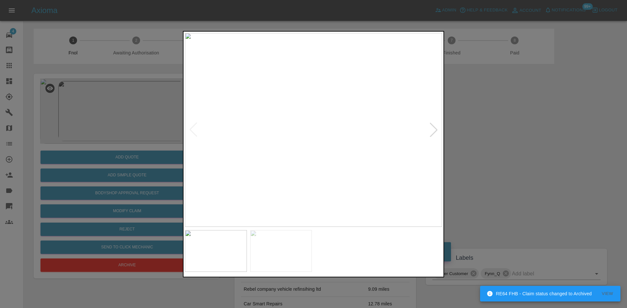
click at [112, 111] on div at bounding box center [313, 154] width 627 height 308
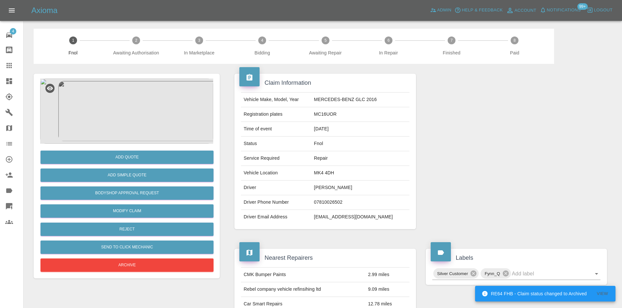
click at [131, 110] on img at bounding box center [126, 111] width 173 height 65
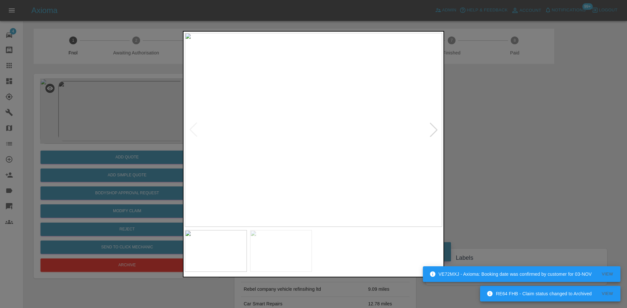
click at [325, 134] on img at bounding box center [313, 130] width 257 height 194
click at [260, 117] on img at bounding box center [182, 85] width 771 height 583
click at [334, 166] on img at bounding box center [182, 75] width 771 height 583
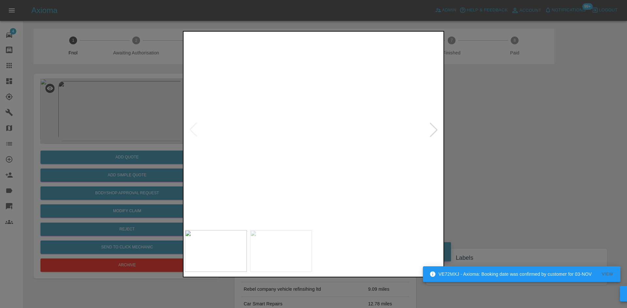
click at [334, 160] on img at bounding box center [148, 84] width 771 height 583
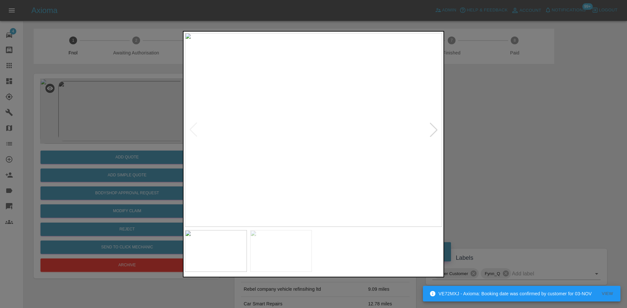
click at [337, 148] on img at bounding box center [313, 130] width 257 height 194
click at [299, 158] on img at bounding box center [313, 130] width 257 height 194
click at [325, 144] on img at bounding box center [313, 130] width 257 height 194
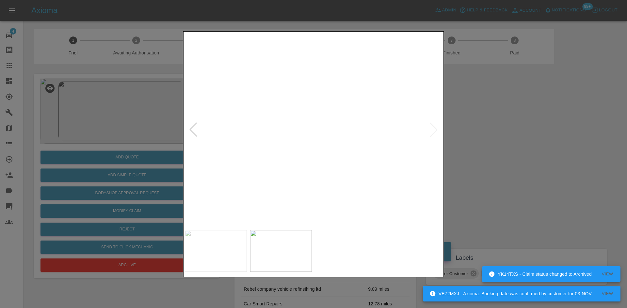
click at [325, 144] on img at bounding box center [278, 87] width 771 height 583
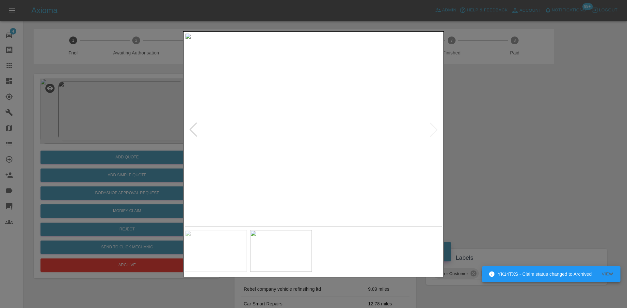
click at [319, 152] on img at bounding box center [313, 130] width 257 height 194
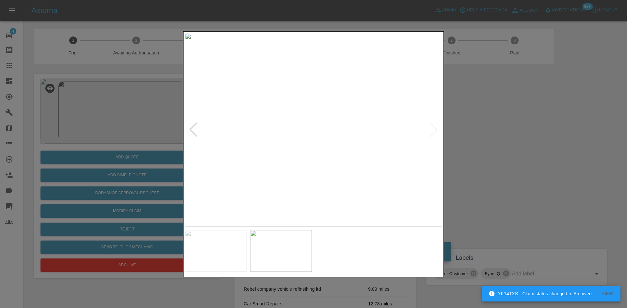
click at [337, 151] on img at bounding box center [313, 130] width 257 height 194
click at [337, 151] on img at bounding box center [242, 67] width 771 height 583
click at [337, 151] on img at bounding box center [313, 130] width 257 height 194
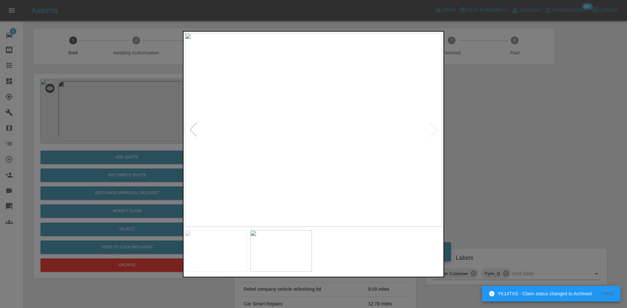
click at [337, 151] on img at bounding box center [313, 130] width 257 height 194
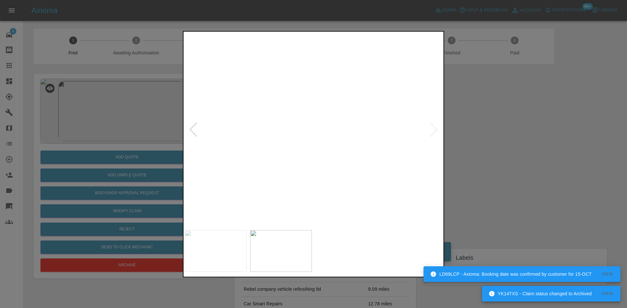
click at [305, 200] on img at bounding box center [241, 67] width 771 height 583
click at [318, 151] on img at bounding box center [211, 116] width 771 height 583
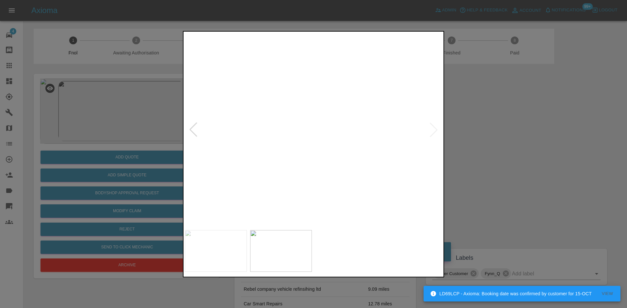
click at [326, 188] on img at bounding box center [198, 252] width 771 height 583
click at [330, 198] on img at bounding box center [198, 307] width 771 height 583
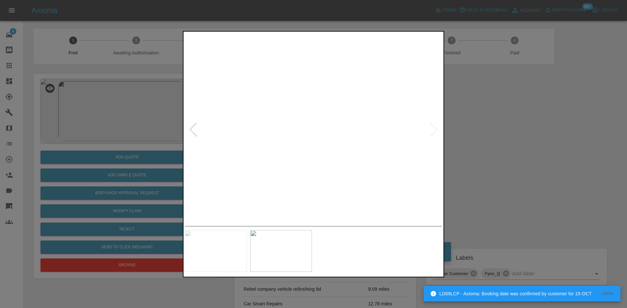
click at [264, 190] on img at bounding box center [433, 9] width 771 height 583
click at [289, 144] on img at bounding box center [424, 24] width 771 height 583
click at [325, 180] on img at bounding box center [197, 19] width 771 height 583
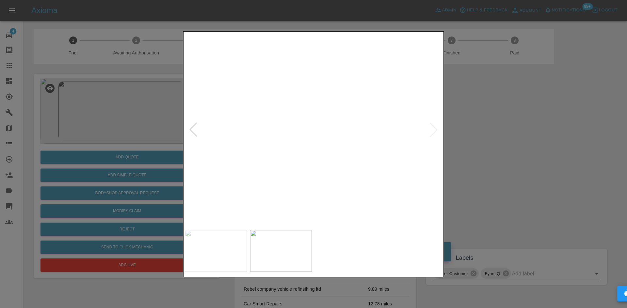
click at [312, 164] on img at bounding box center [217, 38] width 771 height 583
drag, startPoint x: 108, startPoint y: 87, endPoint x: 113, endPoint y: 102, distance: 15.8
click at [109, 89] on div at bounding box center [313, 154] width 627 height 308
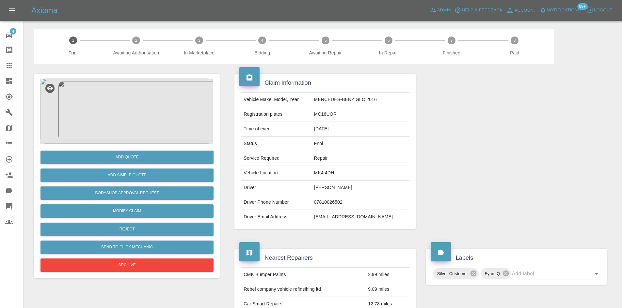
click at [128, 111] on img at bounding box center [126, 111] width 173 height 65
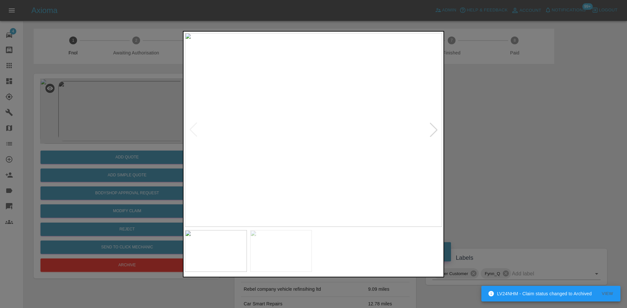
click at [143, 116] on div at bounding box center [313, 154] width 627 height 308
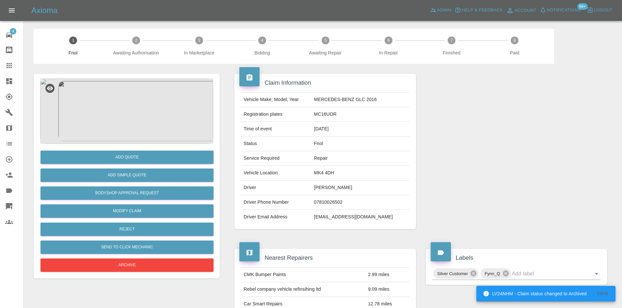
click at [146, 115] on img at bounding box center [126, 111] width 173 height 65
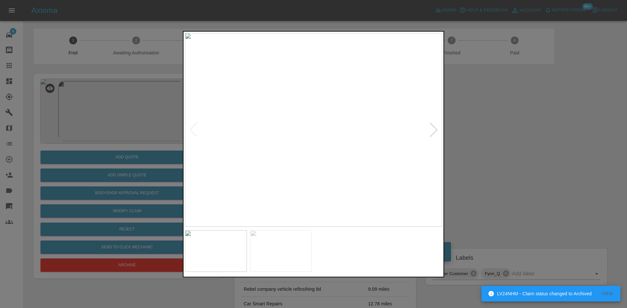
click at [271, 138] on img at bounding box center [313, 130] width 257 height 194
click at [315, 160] on img at bounding box center [313, 130] width 257 height 194
click at [337, 146] on img at bounding box center [294, 86] width 771 height 583
drag, startPoint x: 32, startPoint y: 104, endPoint x: 121, endPoint y: 145, distance: 97.8
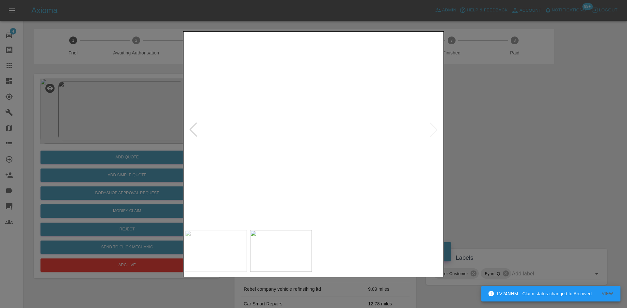
click at [62, 114] on div at bounding box center [313, 154] width 627 height 308
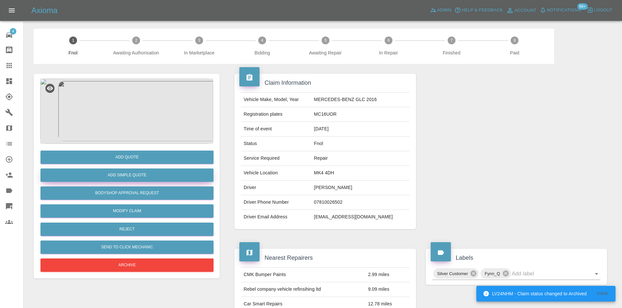
click at [147, 179] on button "Add Simple Quote" at bounding box center [126, 175] width 173 height 13
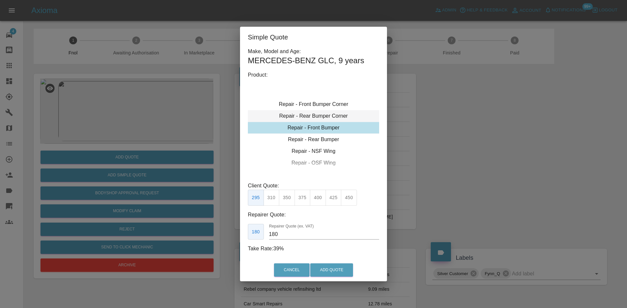
click at [322, 112] on div "Repair - Rear Bumper Corner" at bounding box center [313, 116] width 131 height 12
click at [336, 202] on button "295" at bounding box center [333, 198] width 16 height 16
type input "180"
click at [339, 269] on button "Add Quote" at bounding box center [331, 270] width 43 height 13
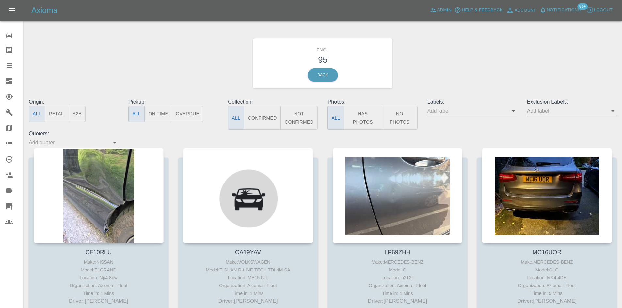
drag, startPoint x: 355, startPoint y: 111, endPoint x: 246, endPoint y: 75, distance: 114.6
click at [355, 112] on button "Has Photos" at bounding box center [363, 118] width 39 height 24
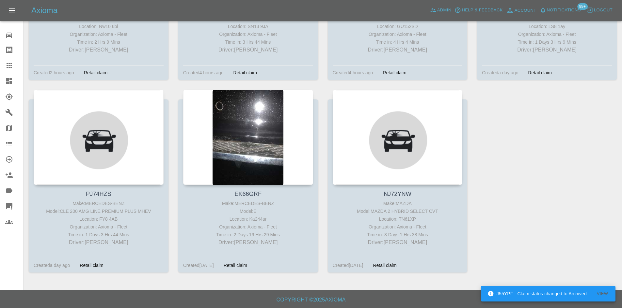
scroll to position [831, 0]
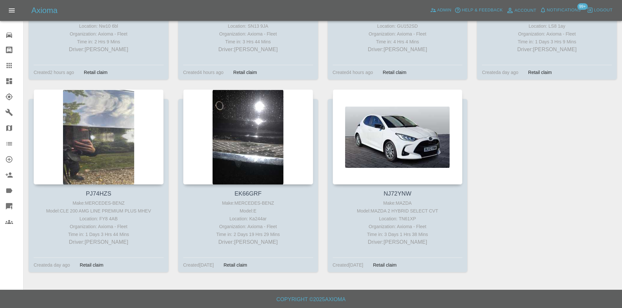
click at [13, 82] on div at bounding box center [14, 81] width 18 height 8
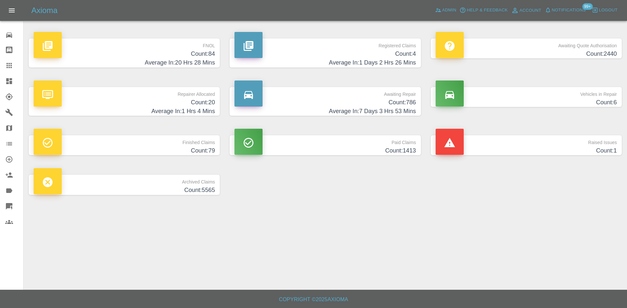
click at [189, 39] on p "FNOL" at bounding box center [124, 44] width 181 height 11
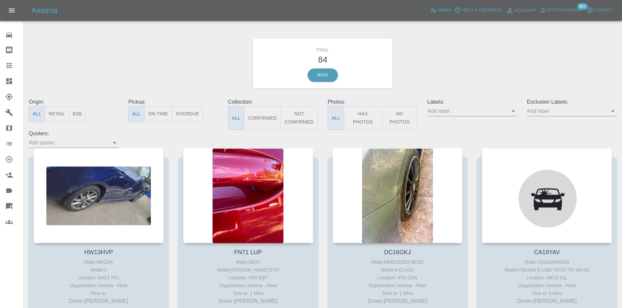
click at [365, 117] on button "Has Photos" at bounding box center [363, 118] width 39 height 24
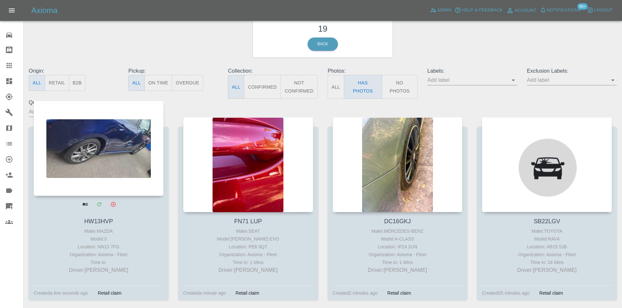
scroll to position [98, 0]
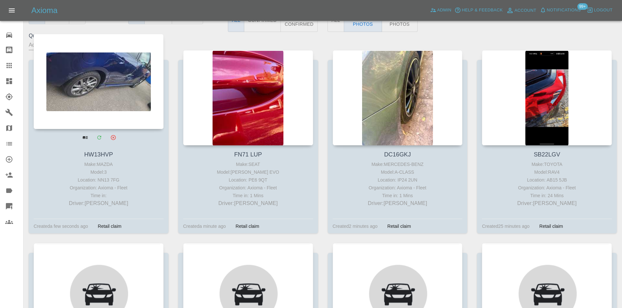
drag, startPoint x: 69, startPoint y: 72, endPoint x: 72, endPoint y: 70, distance: 4.4
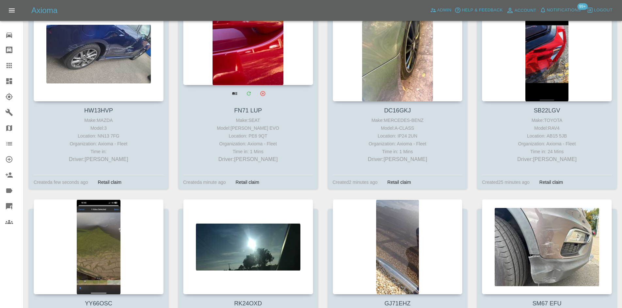
scroll to position [261, 0]
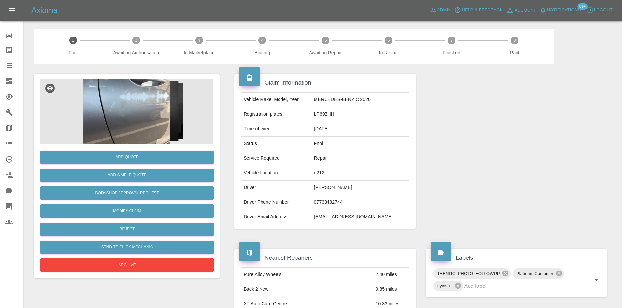
click at [132, 104] on img at bounding box center [126, 111] width 173 height 65
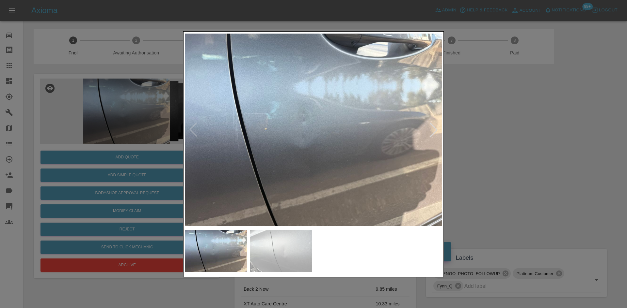
click at [273, 137] on img at bounding box center [313, 130] width 257 height 194
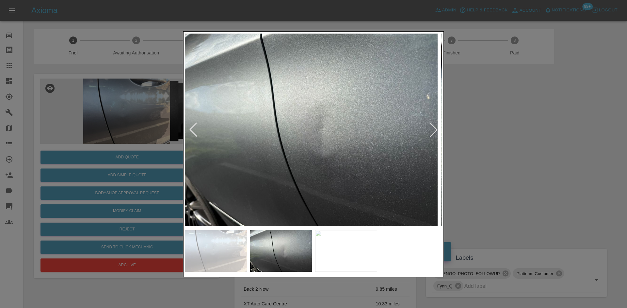
click at [247, 140] on img at bounding box center [308, 130] width 257 height 194
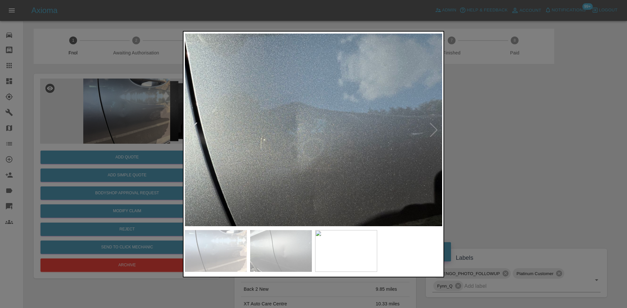
click at [260, 147] on img at bounding box center [313, 130] width 257 height 194
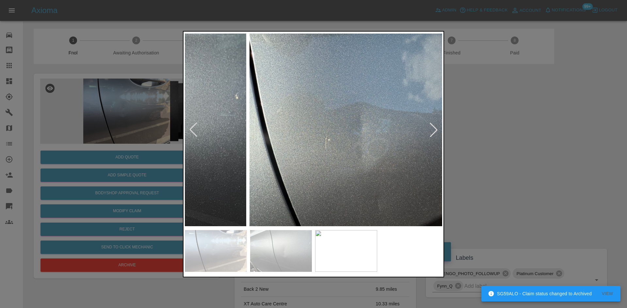
click at [320, 145] on img at bounding box center [377, 130] width 257 height 194
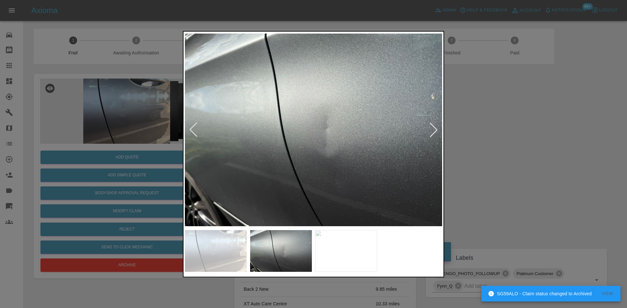
click at [302, 144] on img at bounding box center [313, 130] width 257 height 194
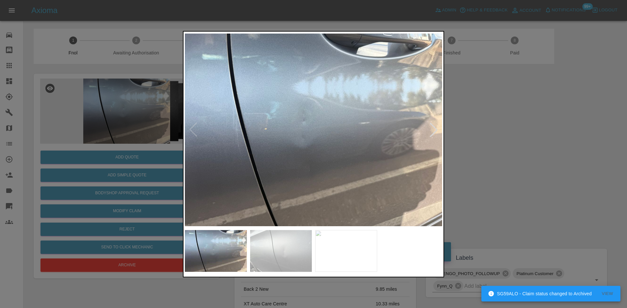
click at [130, 151] on div at bounding box center [313, 154] width 627 height 308
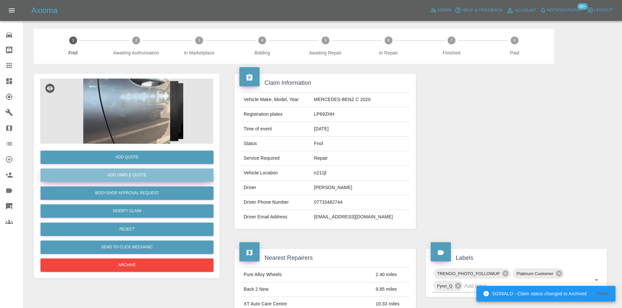
click at [139, 176] on button "Add Simple Quote" at bounding box center [126, 175] width 173 height 13
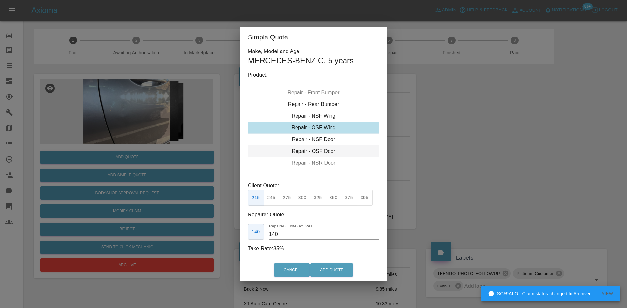
click at [316, 151] on div "Repair - OSF Door" at bounding box center [313, 152] width 131 height 12
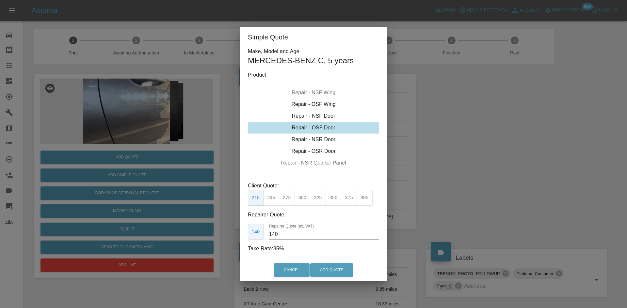
click at [298, 203] on button "300" at bounding box center [302, 198] width 16 height 16
drag, startPoint x: 282, startPoint y: 229, endPoint x: 268, endPoint y: 233, distance: 14.3
click at [268, 233] on div "190 Repairer Quote (ex. VAT) 190" at bounding box center [313, 232] width 131 height 16
drag, startPoint x: 276, startPoint y: 237, endPoint x: 255, endPoint y: 232, distance: 22.5
click at [257, 236] on div "190 Repairer Quote (ex. VAT) 190" at bounding box center [313, 232] width 131 height 16
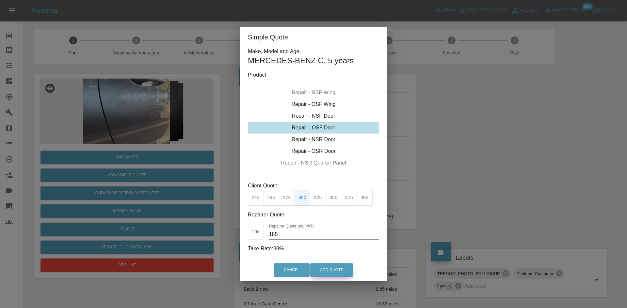
type input "185"
click at [333, 272] on button "Add Quote" at bounding box center [331, 270] width 43 height 13
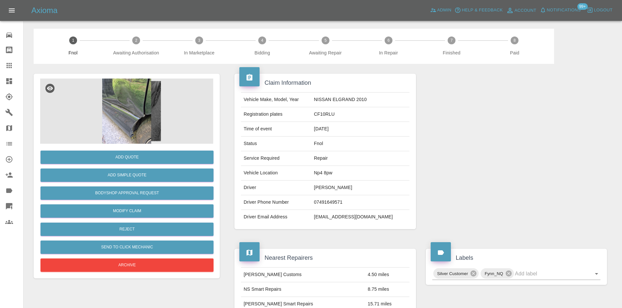
click at [146, 109] on img at bounding box center [126, 111] width 173 height 65
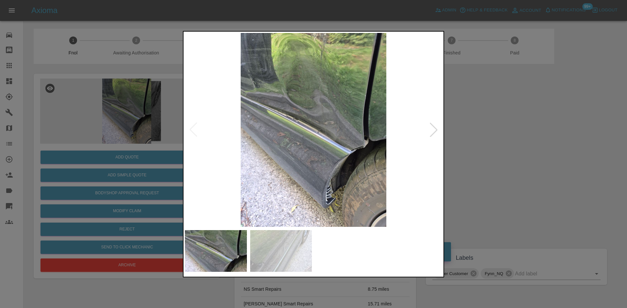
click at [336, 135] on img at bounding box center [313, 130] width 257 height 194
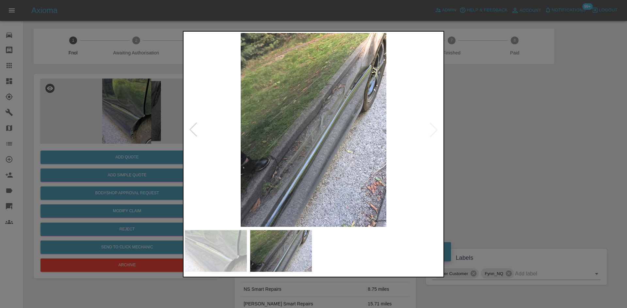
click at [274, 138] on img at bounding box center [313, 130] width 257 height 194
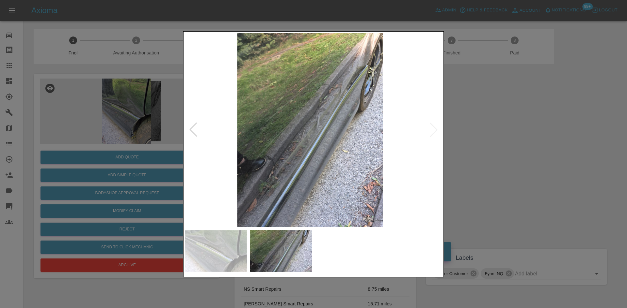
click at [281, 131] on img at bounding box center [309, 130] width 257 height 194
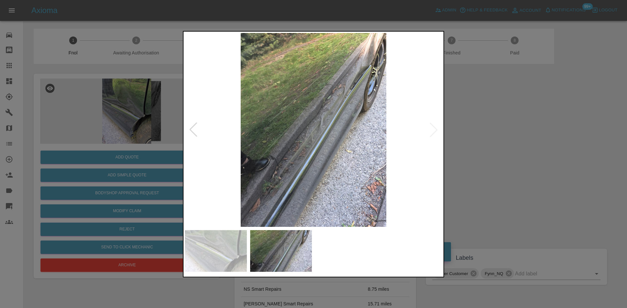
click at [304, 124] on img at bounding box center [313, 130] width 257 height 194
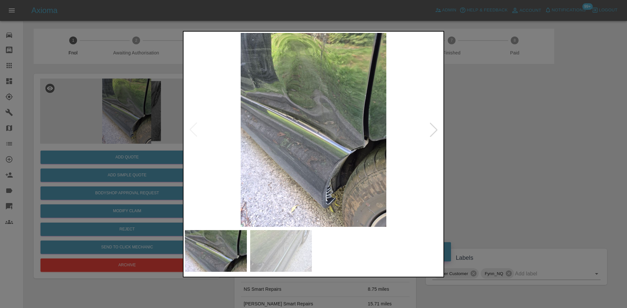
click at [316, 124] on img at bounding box center [313, 130] width 257 height 194
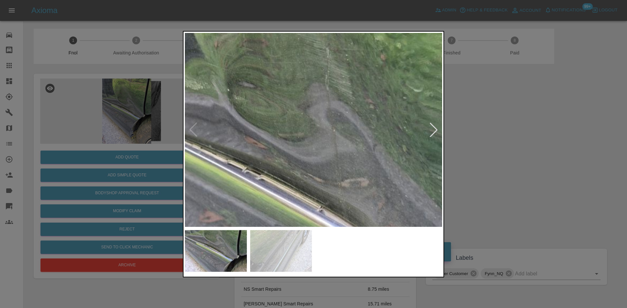
click at [312, 169] on img at bounding box center [307, 204] width 771 height 583
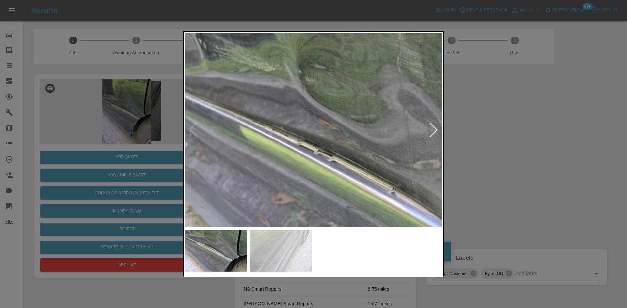
click at [342, 140] on img at bounding box center [378, 186] width 771 height 583
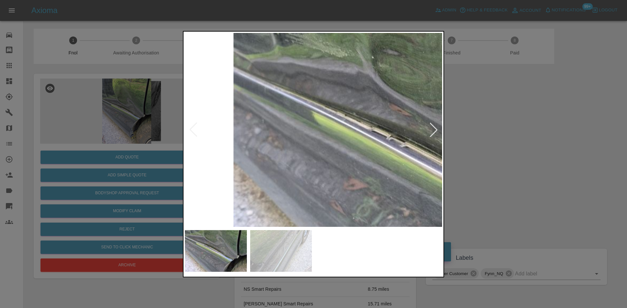
click at [302, 137] on img at bounding box center [451, 171] width 771 height 583
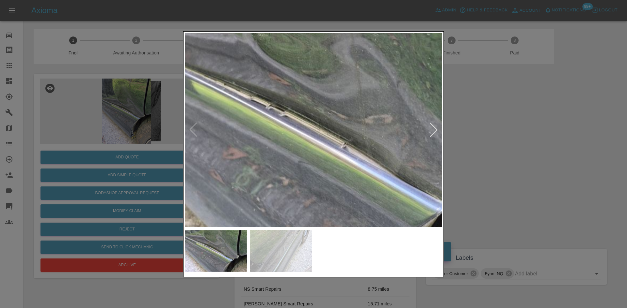
click at [334, 158] on img at bounding box center [330, 141] width 771 height 583
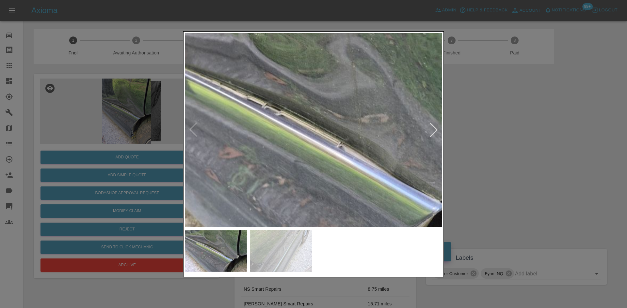
click at [352, 144] on img at bounding box center [326, 140] width 771 height 583
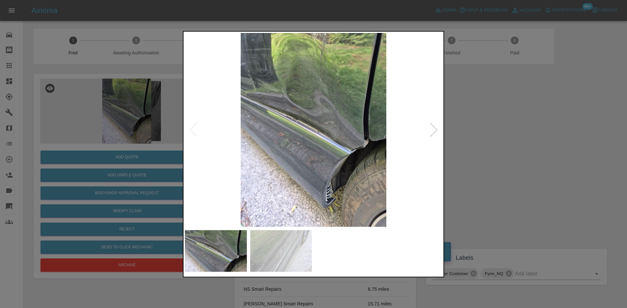
click at [106, 142] on div at bounding box center [313, 154] width 627 height 308
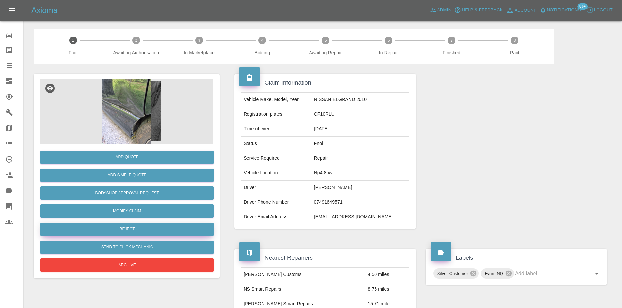
click at [131, 232] on button "Reject" at bounding box center [126, 229] width 173 height 13
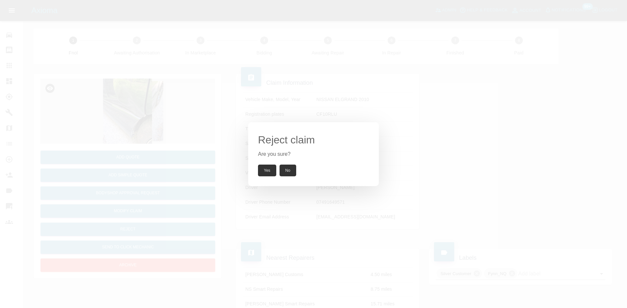
click at [271, 168] on button "Yes" at bounding box center [267, 171] width 18 height 12
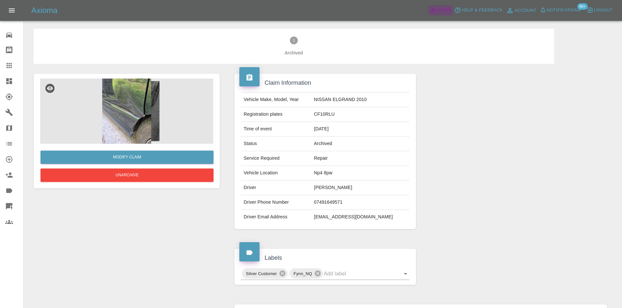
click at [440, 9] on span "Admin" at bounding box center [444, 11] width 14 height 8
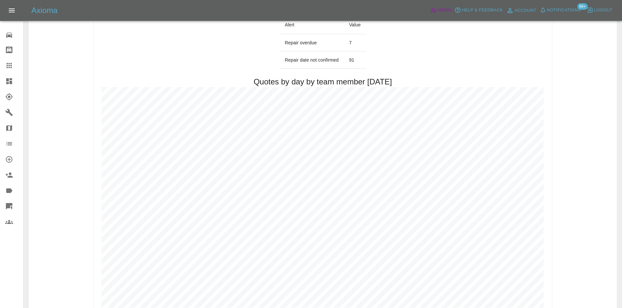
scroll to position [326, 0]
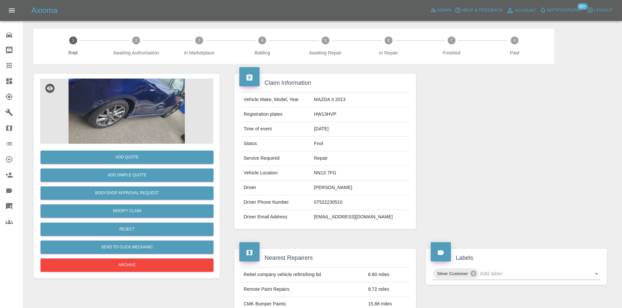
click at [123, 102] on img at bounding box center [126, 111] width 173 height 65
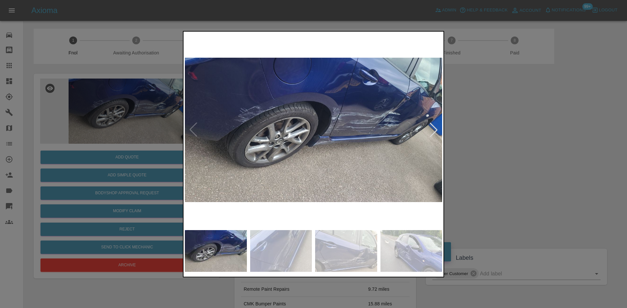
click at [225, 143] on img at bounding box center [313, 130] width 257 height 194
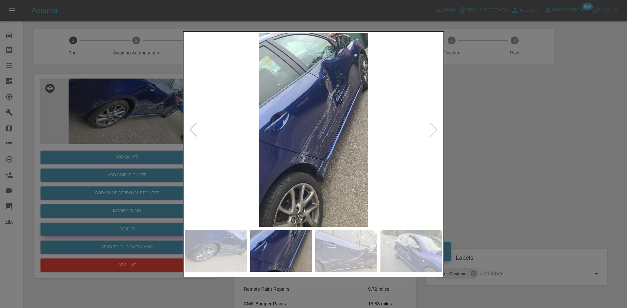
drag, startPoint x: 147, startPoint y: 143, endPoint x: 177, endPoint y: 228, distance: 90.4
click at [147, 149] on div at bounding box center [313, 154] width 627 height 308
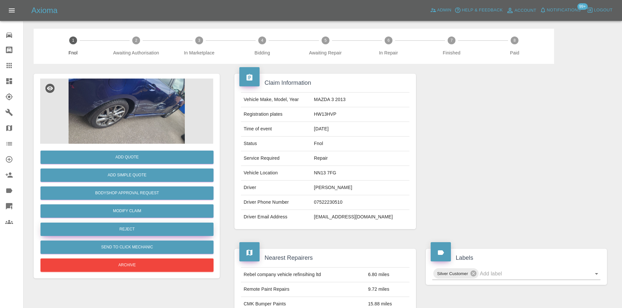
click at [146, 229] on button "Reject" at bounding box center [126, 229] width 173 height 13
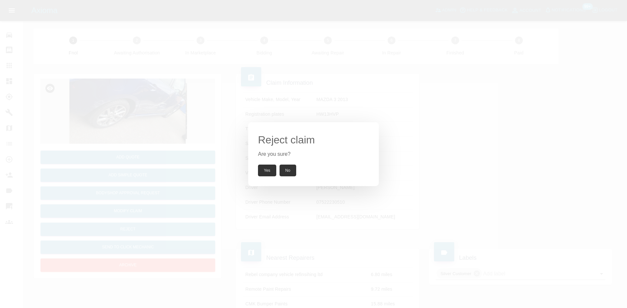
click at [263, 170] on button "Yes" at bounding box center [267, 171] width 18 height 12
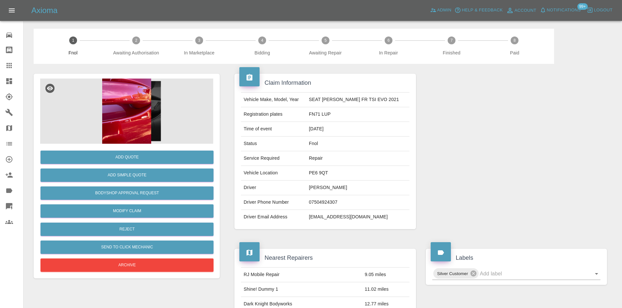
click at [130, 123] on img at bounding box center [126, 111] width 173 height 65
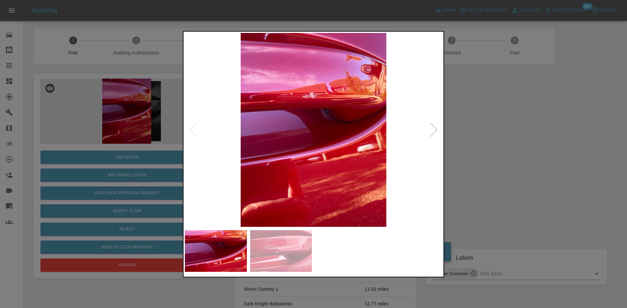
click at [267, 144] on img at bounding box center [313, 130] width 257 height 194
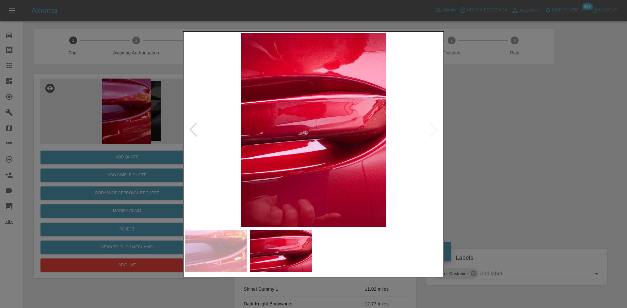
click at [232, 147] on img at bounding box center [313, 130] width 257 height 194
click at [288, 126] on img at bounding box center [313, 130] width 257 height 194
click at [109, 154] on div at bounding box center [313, 154] width 627 height 308
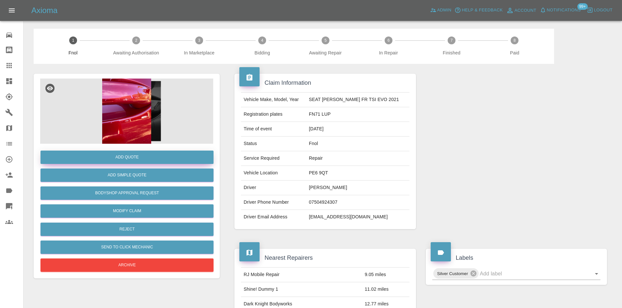
click at [128, 162] on button "Add Quote" at bounding box center [126, 157] width 173 height 13
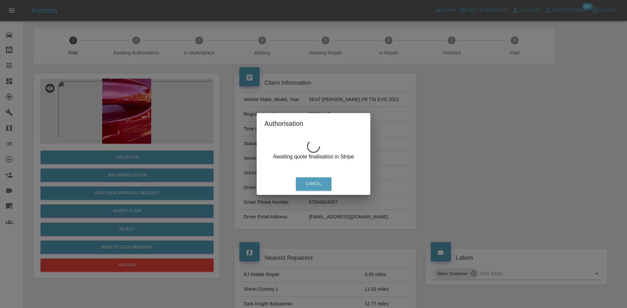
click at [132, 102] on div "Authorisation Awaiting quote finalisation in Stripe Cancel" at bounding box center [313, 154] width 627 height 308
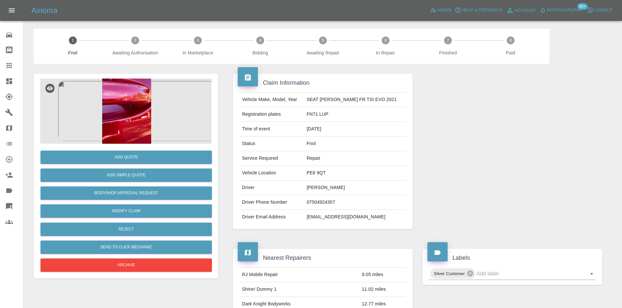
click at [132, 101] on img at bounding box center [126, 111] width 173 height 65
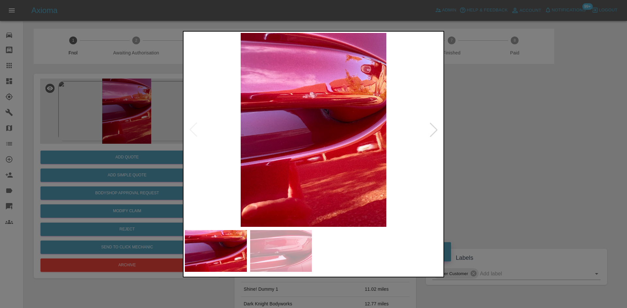
click at [316, 140] on img at bounding box center [313, 130] width 257 height 194
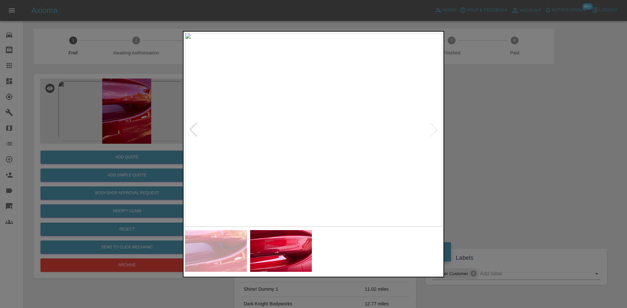
click at [272, 147] on img at bounding box center [313, 130] width 257 height 194
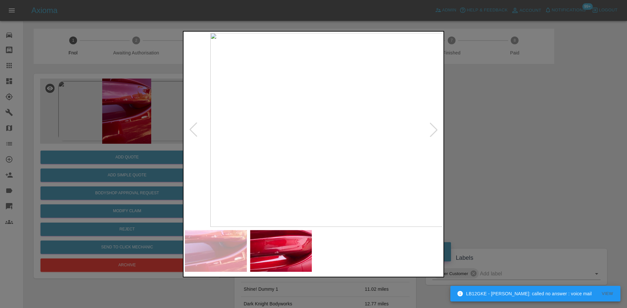
click at [364, 149] on img at bounding box center [338, 130] width 257 height 194
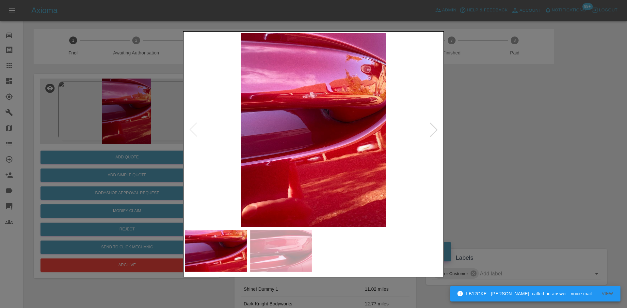
click at [351, 107] on img at bounding box center [313, 130] width 257 height 194
click at [169, 63] on div at bounding box center [313, 154] width 627 height 308
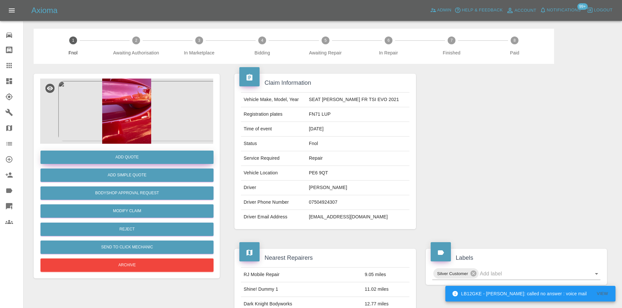
click at [149, 163] on button "Add Quote" at bounding box center [126, 157] width 173 height 13
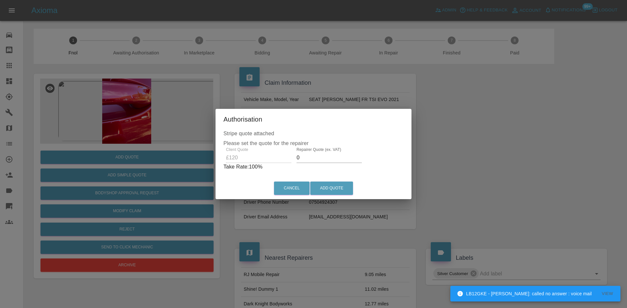
drag, startPoint x: 314, startPoint y: 157, endPoint x: 258, endPoint y: 166, distance: 56.9
click at [272, 165] on div "Client Quote £120 Repairer Quote (ex. VAT) 0 Take Rate: 100 %" at bounding box center [313, 158] width 180 height 23
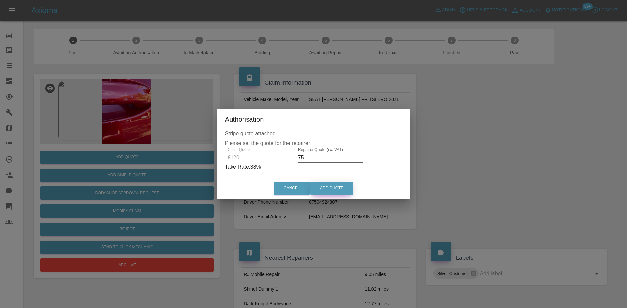
type input "75"
drag, startPoint x: 324, startPoint y: 186, endPoint x: 326, endPoint y: 191, distance: 5.7
click at [324, 186] on button "Add Quote" at bounding box center [331, 188] width 43 height 13
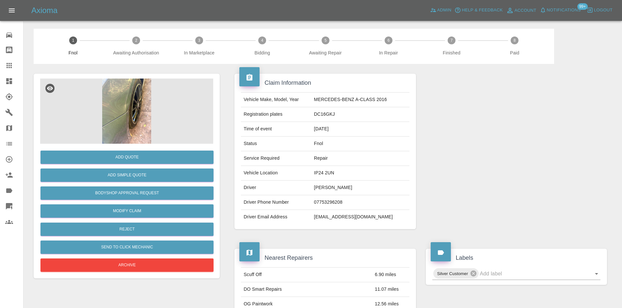
click at [128, 106] on img at bounding box center [126, 111] width 173 height 65
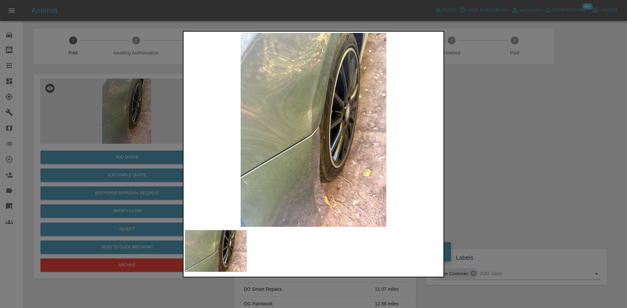
click at [290, 139] on img at bounding box center [313, 130] width 257 height 194
click at [270, 150] on img at bounding box center [313, 130] width 257 height 194
click at [272, 158] on img at bounding box center [313, 130] width 257 height 194
click at [203, 162] on img at bounding box center [313, 130] width 257 height 194
click at [76, 116] on div at bounding box center [313, 154] width 627 height 308
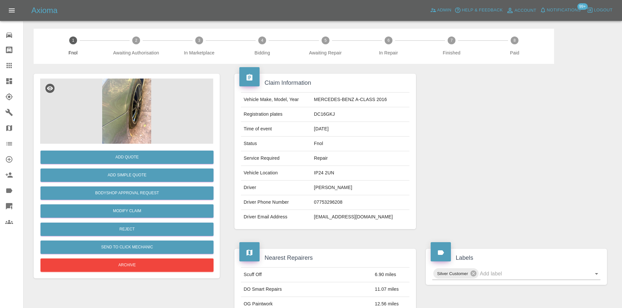
click at [116, 101] on img at bounding box center [126, 111] width 173 height 65
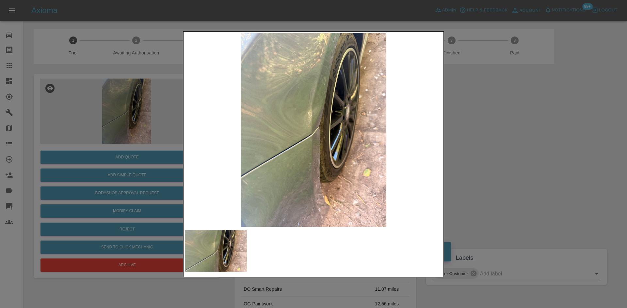
click at [300, 152] on img at bounding box center [313, 130] width 257 height 194
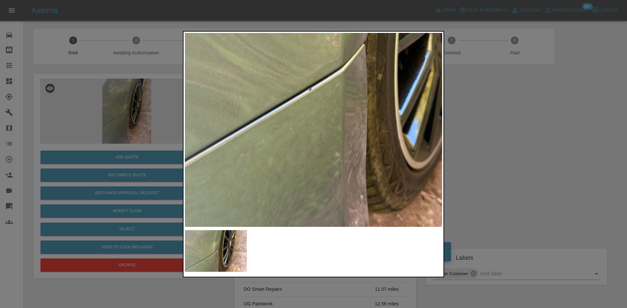
click at [263, 80] on img at bounding box center [346, 54] width 771 height 583
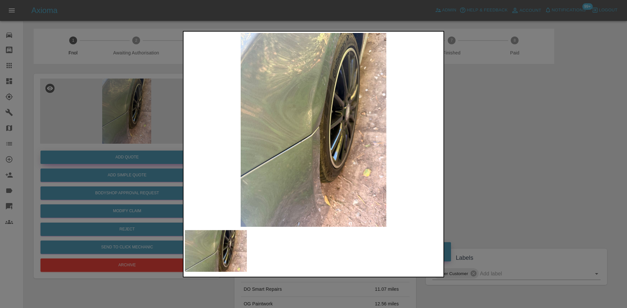
drag, startPoint x: 135, startPoint y: 143, endPoint x: 145, endPoint y: 159, distance: 19.6
click at [138, 144] on div at bounding box center [313, 154] width 627 height 308
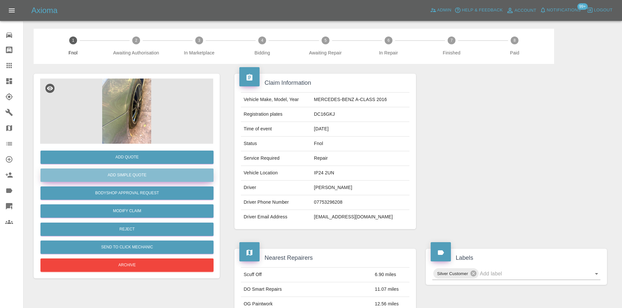
click at [144, 177] on button "Add Simple Quote" at bounding box center [126, 175] width 173 height 13
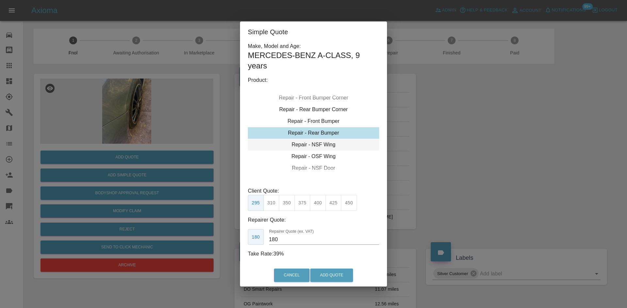
click at [316, 142] on div "Repair - NSF Wing" at bounding box center [313, 145] width 131 height 12
click at [301, 204] on button "300" at bounding box center [302, 203] width 16 height 16
drag, startPoint x: 284, startPoint y: 240, endPoint x: 236, endPoint y: 248, distance: 48.2
click at [237, 248] on div "Simple Quote Make, Model and Age: MERCEDES-BENZ A-CLASS , 9 years Product: Repa…" at bounding box center [313, 154] width 627 height 308
type input "185"
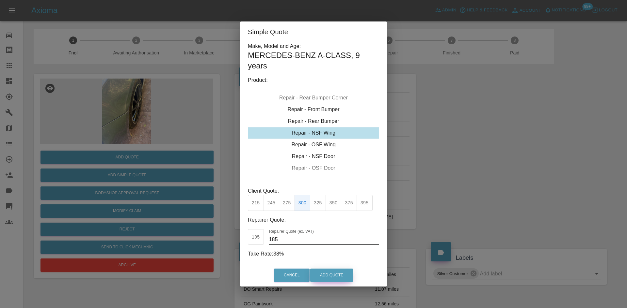
click at [329, 274] on button "Add Quote" at bounding box center [331, 275] width 43 height 13
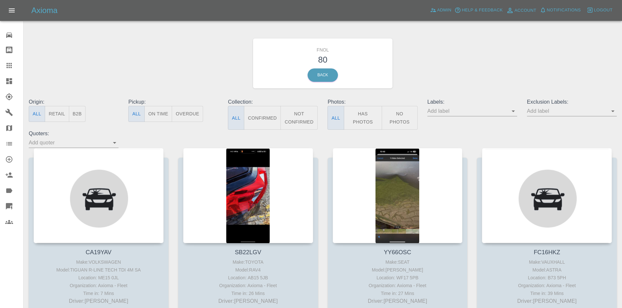
click at [361, 128] on button "Has Photos" at bounding box center [363, 118] width 39 height 24
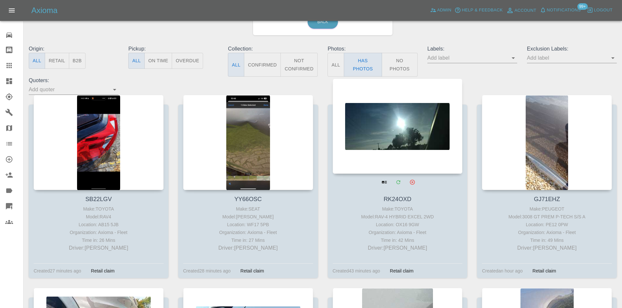
scroll to position [196, 0]
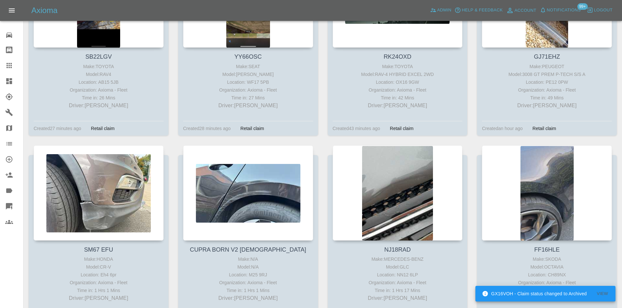
click at [10, 80] on icon at bounding box center [9, 81] width 6 height 6
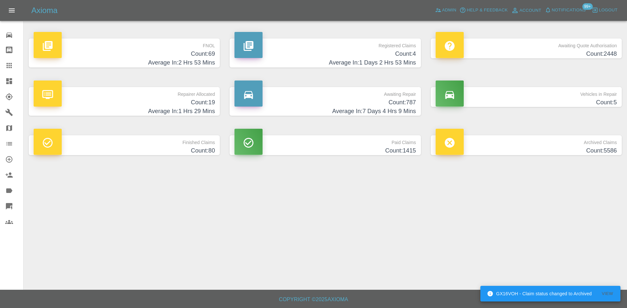
click at [190, 54] on h4 "Count: 69" at bounding box center [124, 54] width 181 height 9
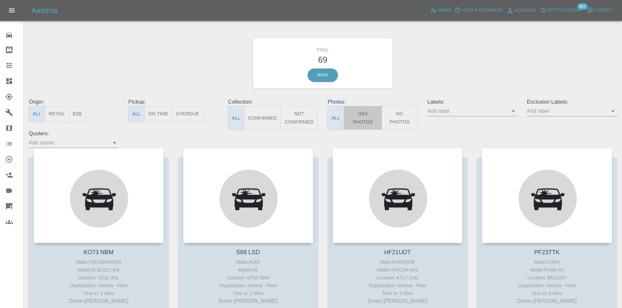
click at [362, 116] on button "Has Photos" at bounding box center [363, 118] width 39 height 24
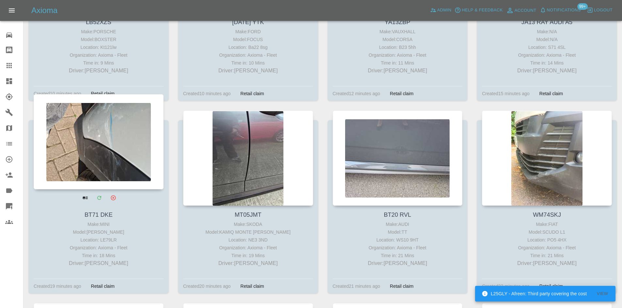
scroll to position [424, 0]
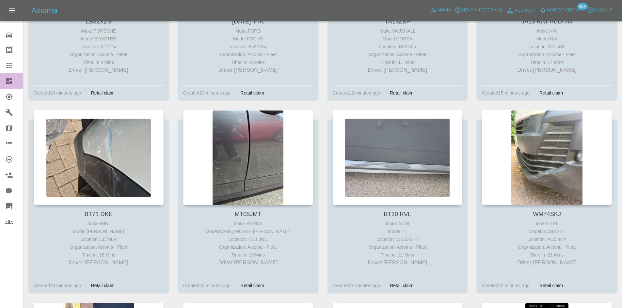
click at [11, 85] on icon at bounding box center [9, 81] width 8 height 8
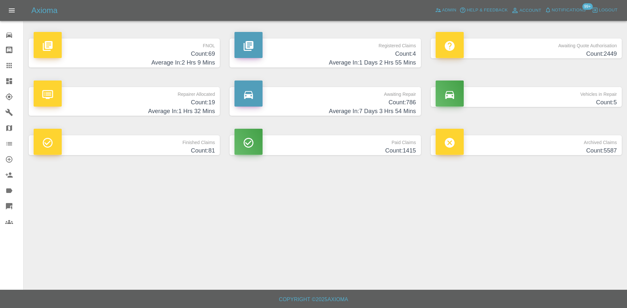
click at [201, 54] on h4 "Count: 69" at bounding box center [124, 54] width 181 height 9
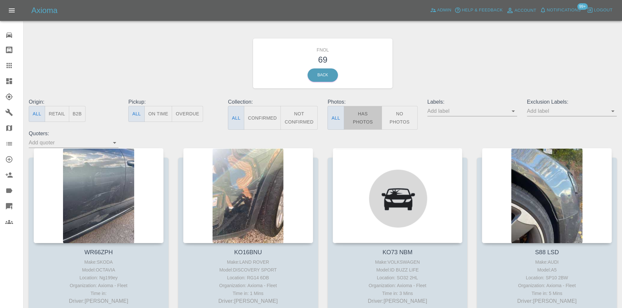
click at [360, 117] on button "Has Photos" at bounding box center [363, 118] width 39 height 24
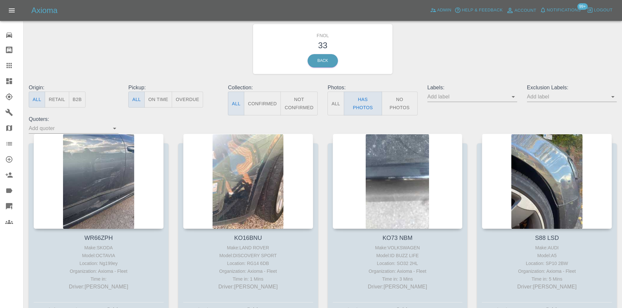
scroll to position [65, 0]
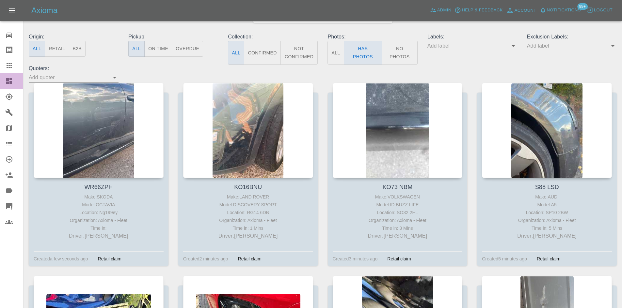
click at [8, 79] on icon at bounding box center [9, 81] width 6 height 6
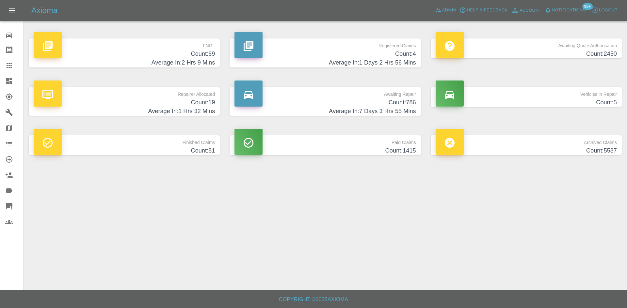
click at [185, 53] on h4 "Count: 69" at bounding box center [124, 54] width 181 height 9
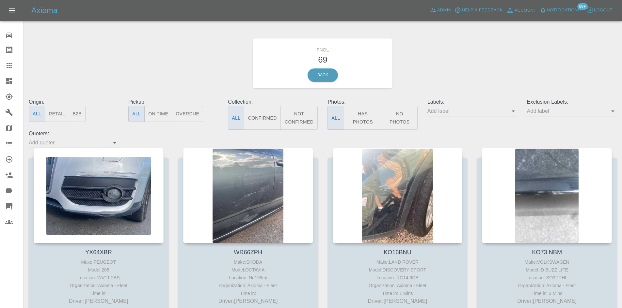
click at [363, 121] on button "Has Photos" at bounding box center [363, 118] width 39 height 24
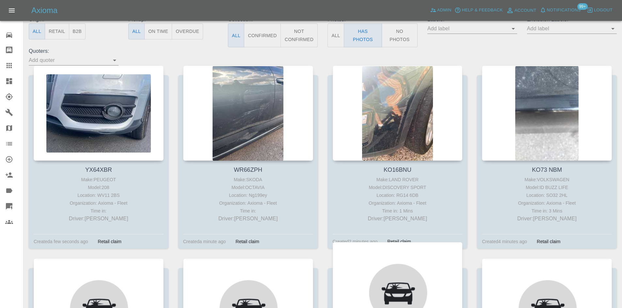
scroll to position [228, 0]
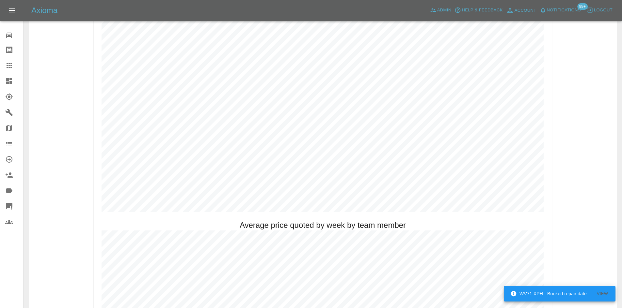
scroll to position [359, 0]
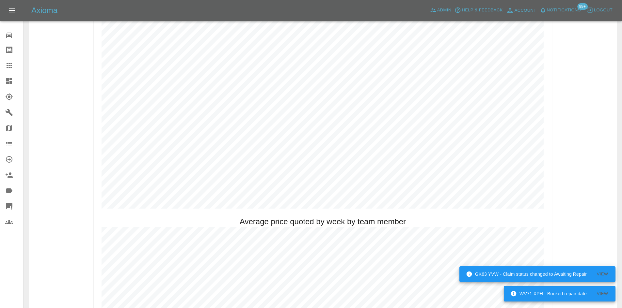
drag, startPoint x: 8, startPoint y: 79, endPoint x: 153, endPoint y: 8, distance: 162.0
click at [8, 79] on icon at bounding box center [9, 81] width 6 height 6
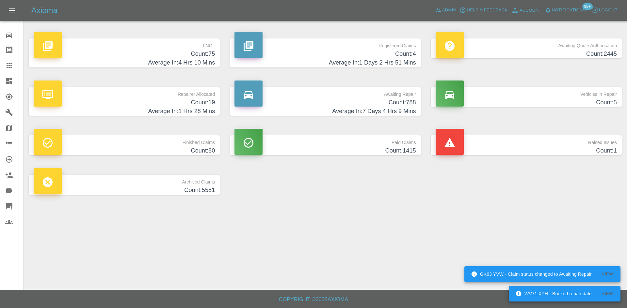
click at [197, 54] on h4 "Count: 75" at bounding box center [124, 54] width 181 height 9
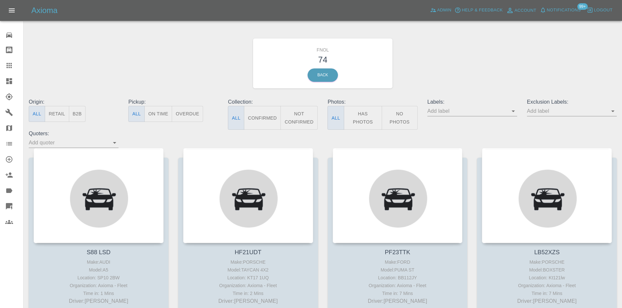
click at [361, 121] on button "Has Photos" at bounding box center [363, 118] width 39 height 24
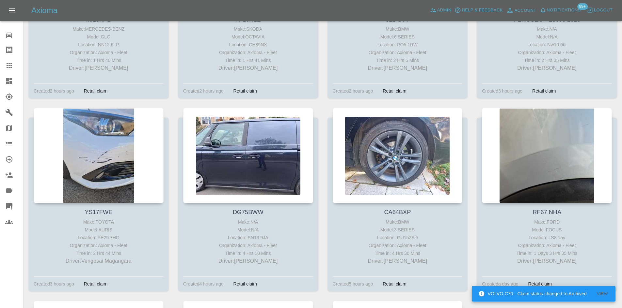
scroll to position [1240, 0]
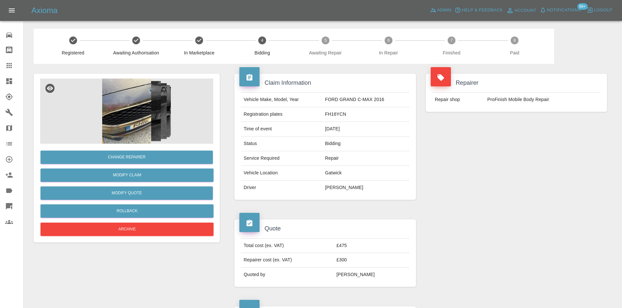
click at [453, 217] on div at bounding box center [516, 253] width 191 height 87
click at [139, 108] on img at bounding box center [126, 111] width 173 height 65
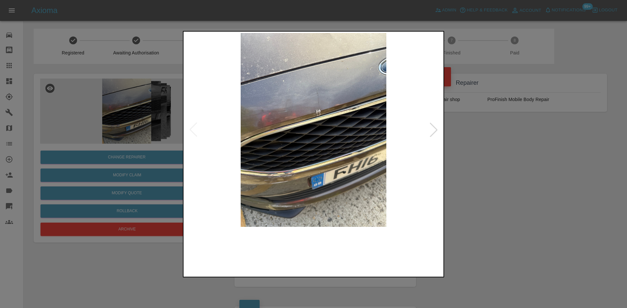
click at [324, 141] on img at bounding box center [313, 130] width 257 height 194
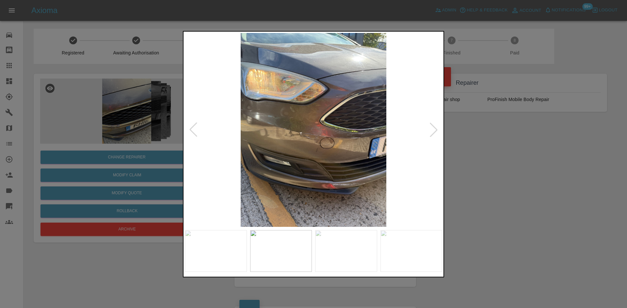
click at [343, 146] on img at bounding box center [313, 130] width 257 height 194
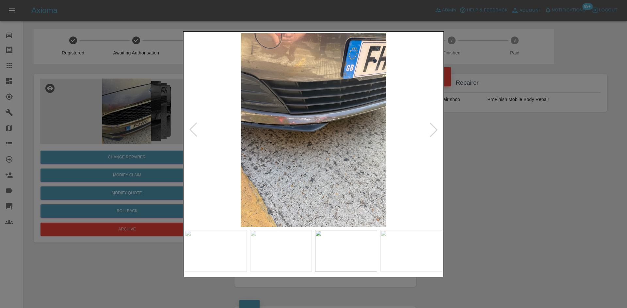
click at [316, 149] on img at bounding box center [313, 130] width 257 height 194
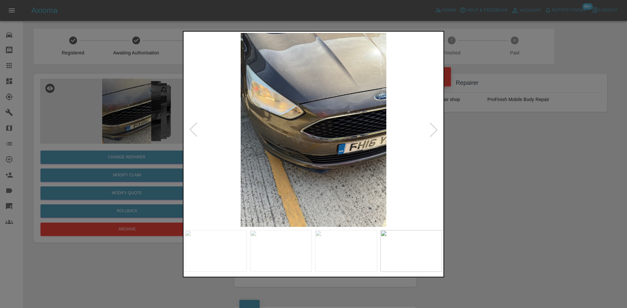
click at [315, 147] on img at bounding box center [313, 130] width 257 height 194
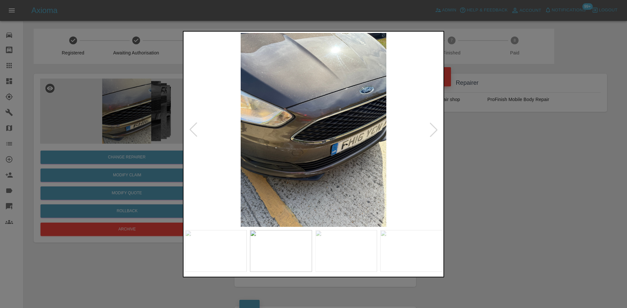
click at [304, 142] on img at bounding box center [313, 130] width 257 height 194
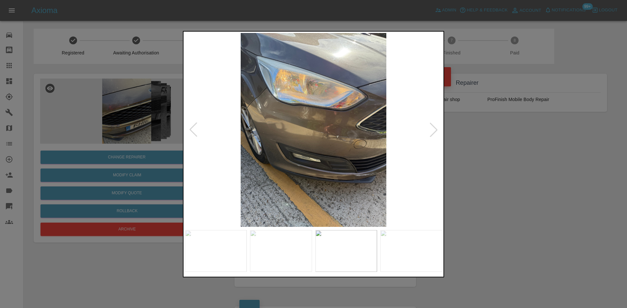
click at [312, 140] on img at bounding box center [313, 130] width 257 height 194
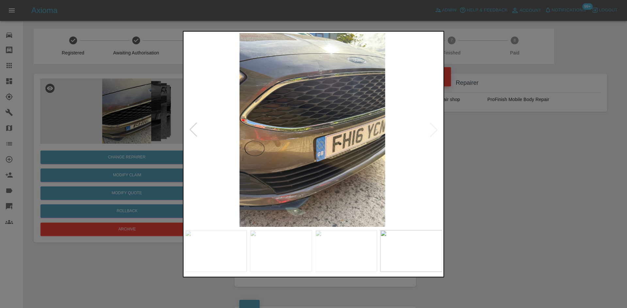
click at [312, 139] on img at bounding box center [311, 130] width 257 height 194
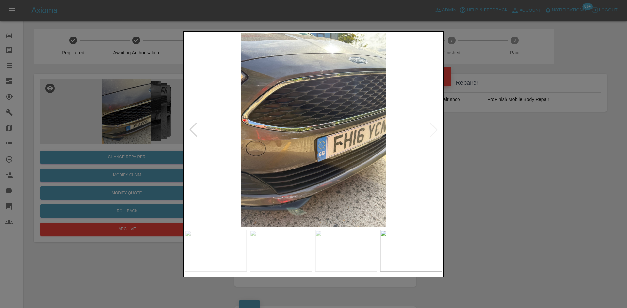
click at [300, 134] on img at bounding box center [313, 130] width 257 height 194
click at [165, 68] on div at bounding box center [313, 154] width 627 height 308
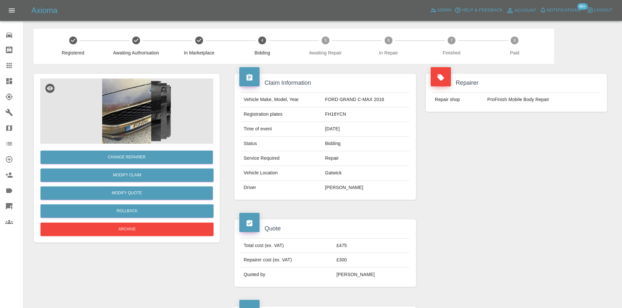
click at [142, 94] on img at bounding box center [126, 111] width 173 height 65
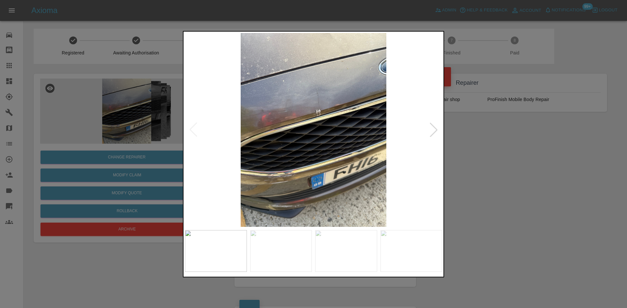
click at [329, 131] on img at bounding box center [313, 130] width 257 height 194
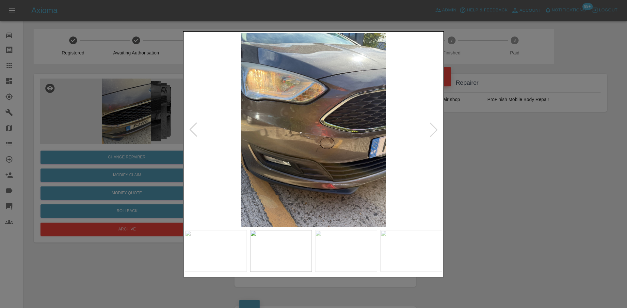
click at [306, 130] on img at bounding box center [313, 130] width 257 height 194
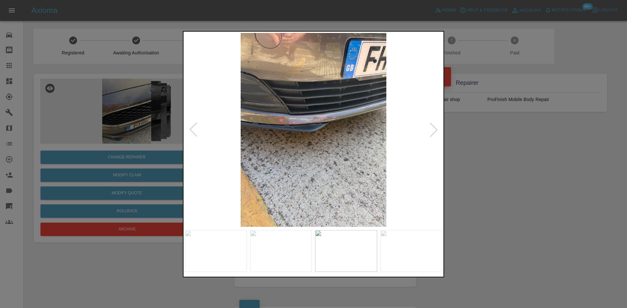
click at [326, 131] on img at bounding box center [313, 130] width 257 height 194
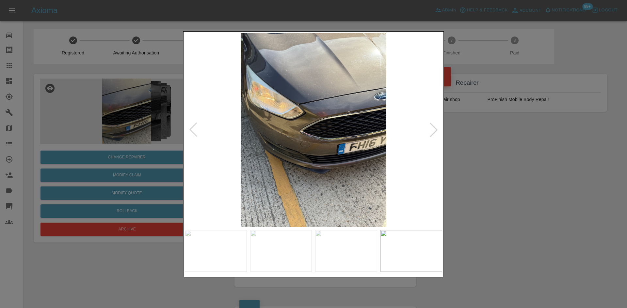
click at [312, 132] on img at bounding box center [313, 130] width 257 height 194
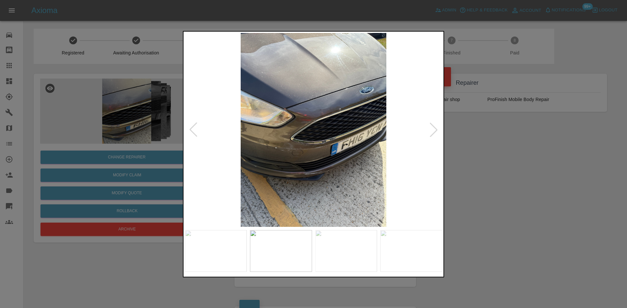
click at [290, 132] on img at bounding box center [313, 130] width 257 height 194
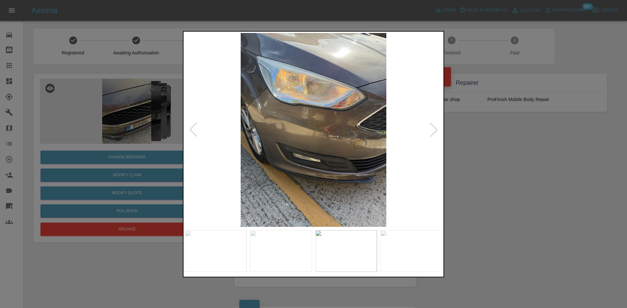
click at [217, 131] on img at bounding box center [313, 130] width 257 height 194
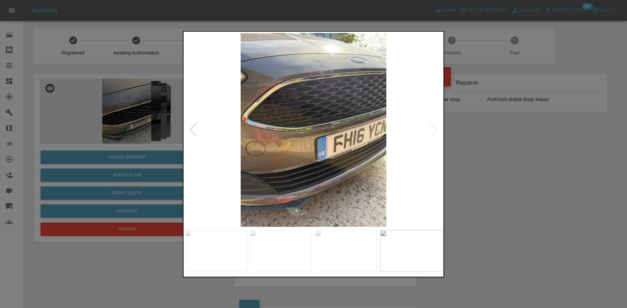
drag, startPoint x: 89, startPoint y: 74, endPoint x: 85, endPoint y: 75, distance: 3.6
click at [88, 74] on div at bounding box center [313, 154] width 627 height 308
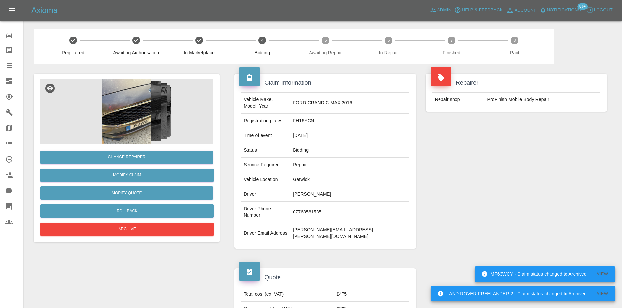
click at [123, 111] on img at bounding box center [126, 111] width 173 height 65
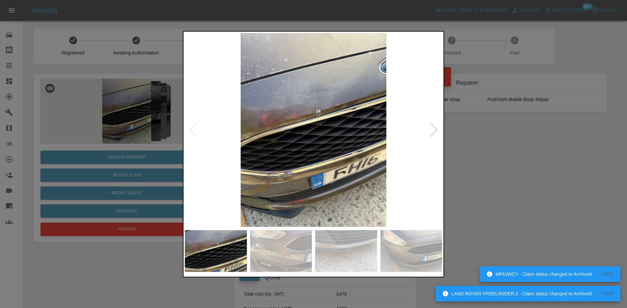
click at [264, 129] on img at bounding box center [313, 130] width 257 height 194
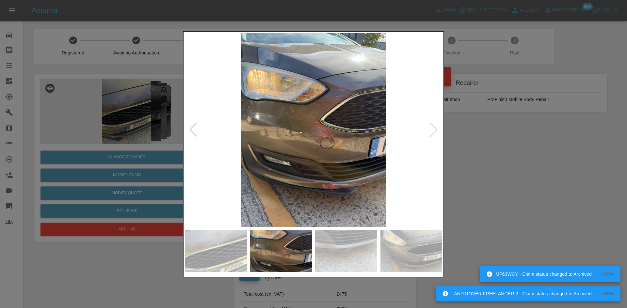
click at [278, 128] on img at bounding box center [313, 130] width 257 height 194
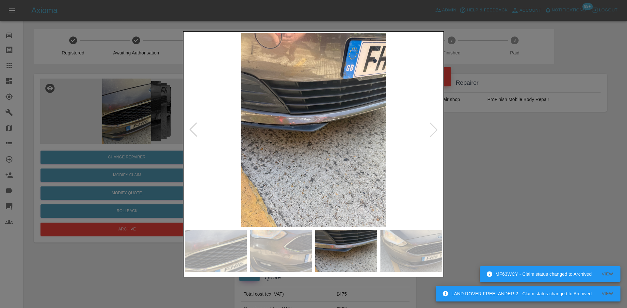
click at [263, 130] on img at bounding box center [313, 130] width 257 height 194
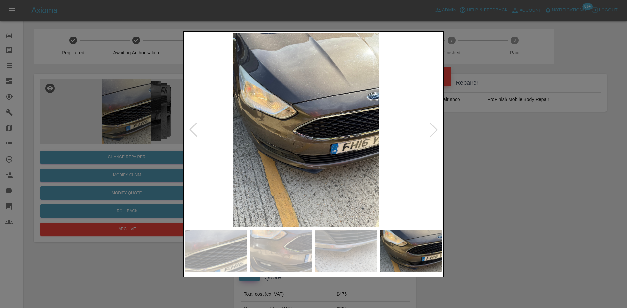
click at [291, 142] on img at bounding box center [306, 130] width 257 height 194
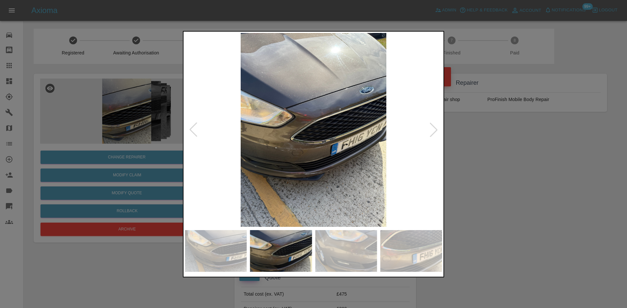
click at [265, 138] on img at bounding box center [313, 130] width 257 height 194
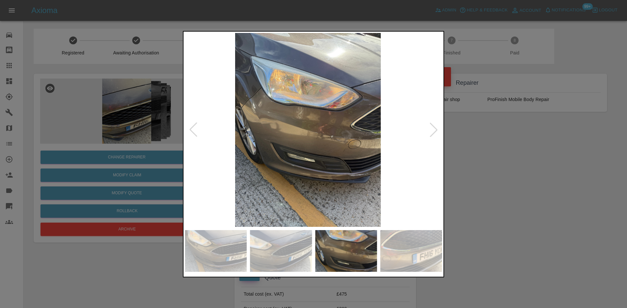
click at [286, 143] on img at bounding box center [307, 130] width 257 height 194
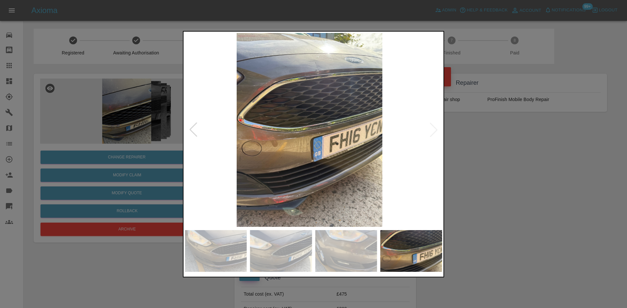
click at [261, 141] on img at bounding box center [309, 130] width 257 height 194
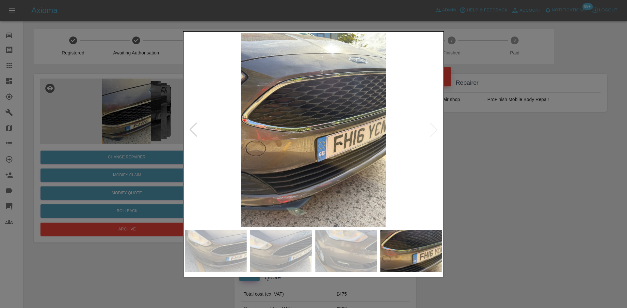
click at [265, 139] on img at bounding box center [313, 130] width 257 height 194
drag, startPoint x: 156, startPoint y: 106, endPoint x: 137, endPoint y: 24, distance: 84.6
click at [156, 106] on div at bounding box center [313, 154] width 627 height 308
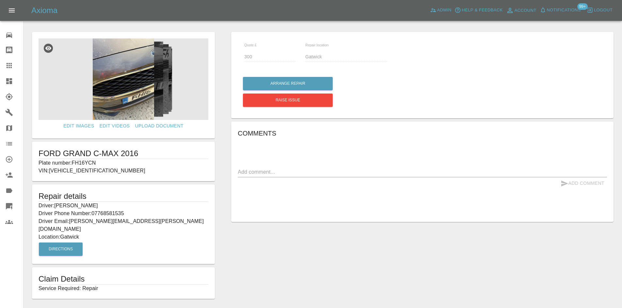
click at [152, 10] on div "Axioma Admin Help & Feedback Account Notifications 99+ Logout" at bounding box center [326, 10] width 590 height 10
click at [216, 26] on div at bounding box center [323, 18] width 588 height 21
click at [145, 75] on img at bounding box center [124, 80] width 170 height 82
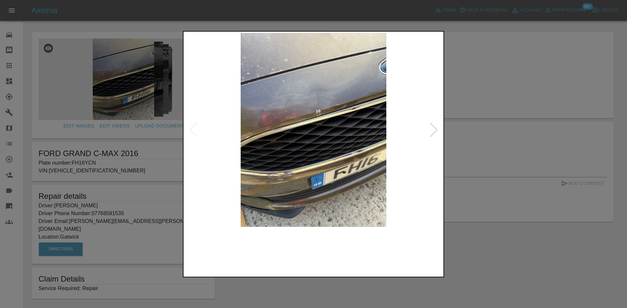
click at [286, 133] on img at bounding box center [313, 130] width 257 height 194
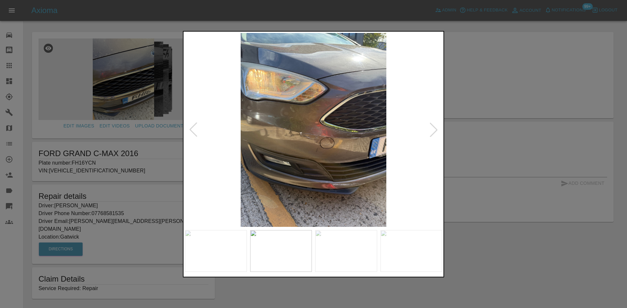
click at [296, 132] on img at bounding box center [313, 130] width 257 height 194
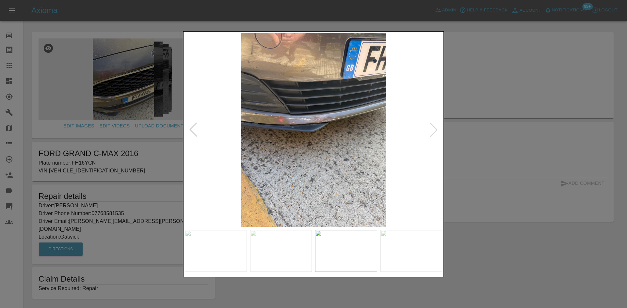
click at [296, 131] on img at bounding box center [313, 130] width 257 height 194
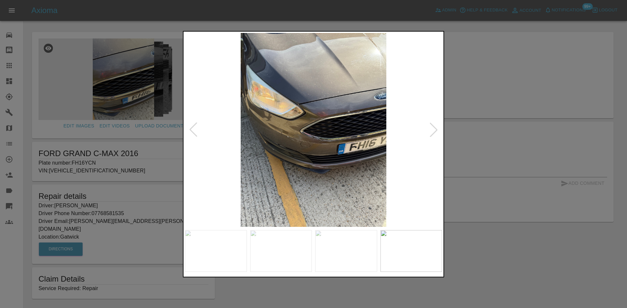
click at [305, 148] on img at bounding box center [313, 130] width 257 height 194
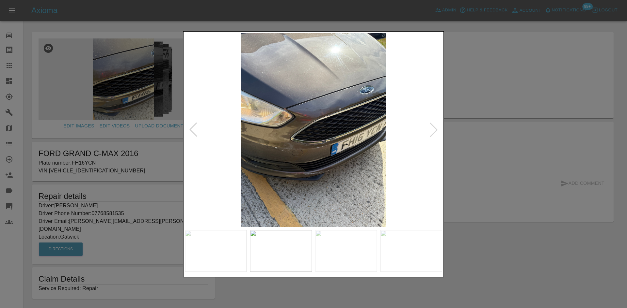
click at [296, 140] on img at bounding box center [313, 130] width 257 height 194
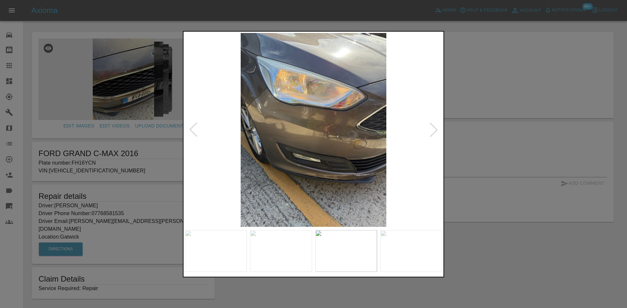
click at [269, 134] on img at bounding box center [313, 130] width 257 height 194
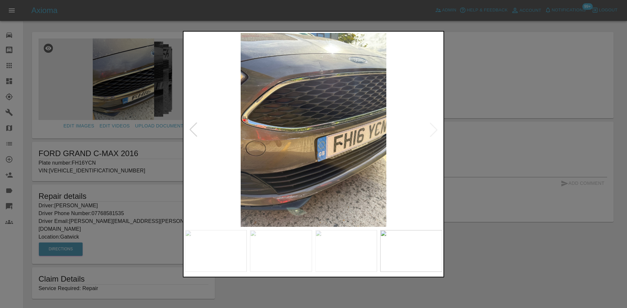
click at [285, 137] on img at bounding box center [313, 130] width 257 height 194
click at [332, 146] on img at bounding box center [313, 130] width 257 height 194
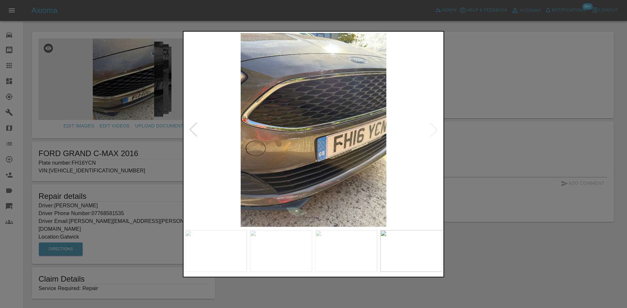
click at [45, 132] on div at bounding box center [313, 154] width 627 height 308
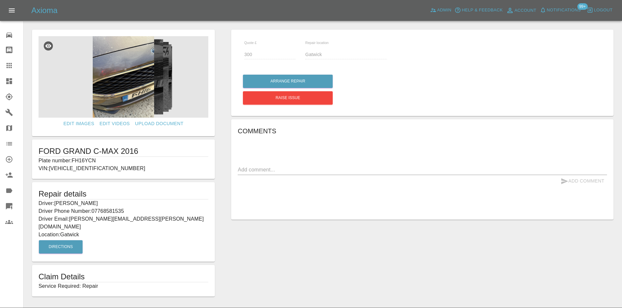
scroll to position [12, 0]
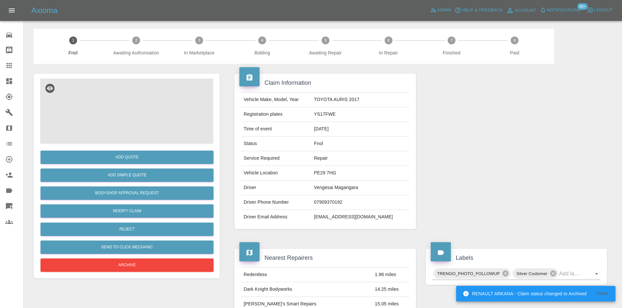
click at [132, 129] on img at bounding box center [126, 111] width 173 height 65
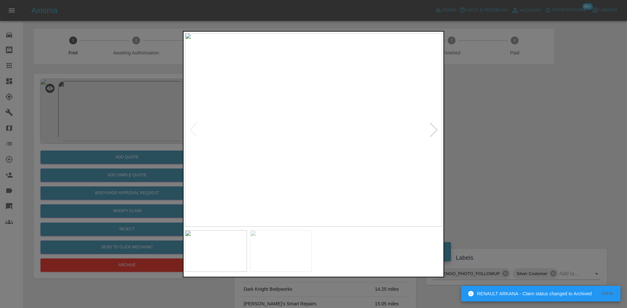
click at [315, 141] on img at bounding box center [313, 130] width 257 height 194
click at [311, 90] on img at bounding box center [296, 25] width 771 height 583
click at [295, 111] on img at bounding box center [296, 9] width 771 height 583
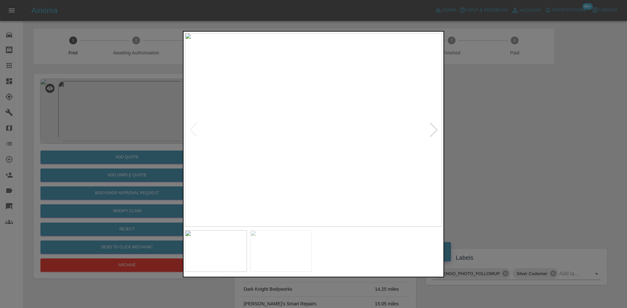
click at [295, 122] on img at bounding box center [313, 130] width 257 height 194
click at [295, 125] on img at bounding box center [313, 130] width 257 height 194
click at [295, 125] on img at bounding box center [366, 144] width 771 height 583
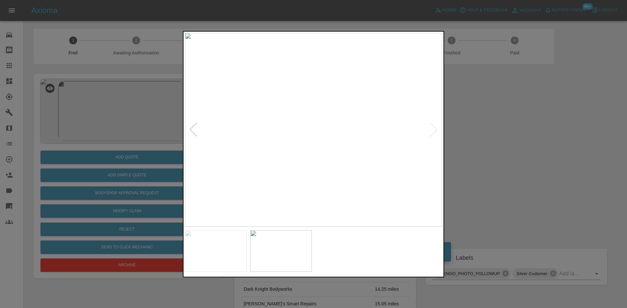
click at [302, 127] on img at bounding box center [313, 130] width 257 height 194
click at [153, 142] on div at bounding box center [313, 154] width 627 height 308
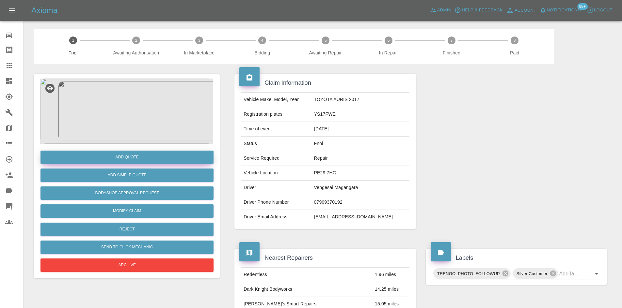
click at [140, 157] on button "Add Quote" at bounding box center [126, 157] width 173 height 13
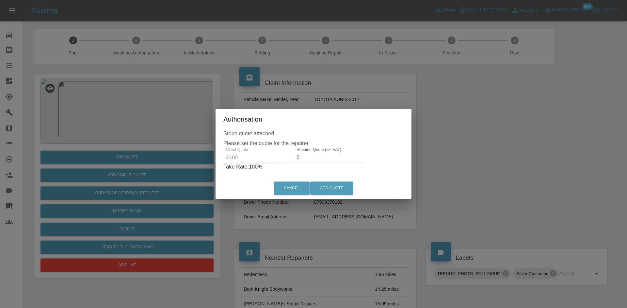
click at [249, 160] on div "Client Quote £400 Repairer Quote (ex. VAT) 0 Take Rate: 100 %" at bounding box center [313, 158] width 180 height 23
type input "250"
click at [325, 189] on button "Add Quote" at bounding box center [331, 188] width 43 height 13
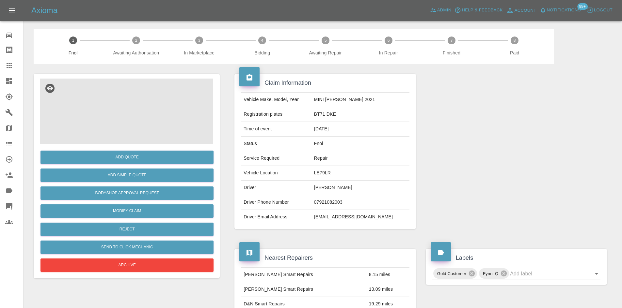
click at [140, 111] on img at bounding box center [126, 111] width 173 height 65
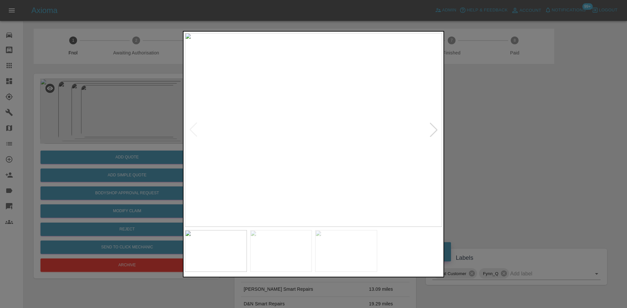
click at [312, 139] on img at bounding box center [313, 130] width 257 height 194
click at [282, 139] on img at bounding box center [313, 130] width 257 height 194
click at [256, 149] on img at bounding box center [257, 130] width 257 height 194
click at [257, 144] on img at bounding box center [313, 130] width 257 height 194
click at [326, 139] on img at bounding box center [313, 130] width 257 height 194
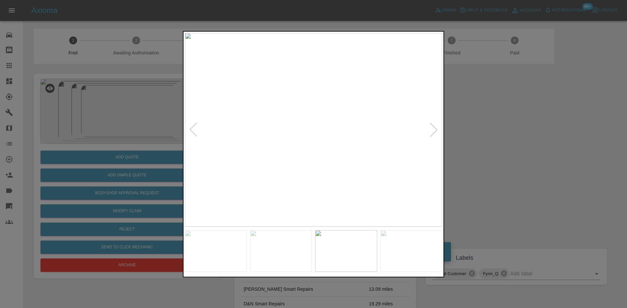
click at [331, 114] on img at bounding box center [313, 130] width 257 height 194
click at [325, 116] on img at bounding box center [313, 130] width 257 height 194
click at [348, 159] on img at bounding box center [313, 130] width 257 height 194
click at [299, 154] on img at bounding box center [313, 130] width 257 height 194
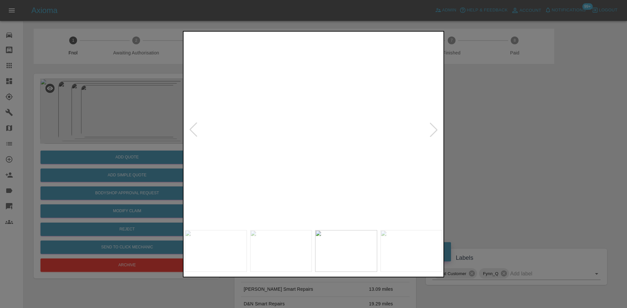
click at [289, 121] on img at bounding box center [357, 57] width 771 height 583
click at [310, 189] on img at bounding box center [311, 106] width 771 height 583
click at [118, 135] on div at bounding box center [313, 154] width 627 height 308
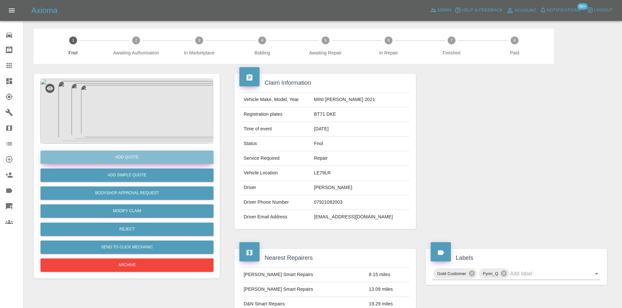
click at [127, 156] on button "Add Quote" at bounding box center [126, 157] width 173 height 13
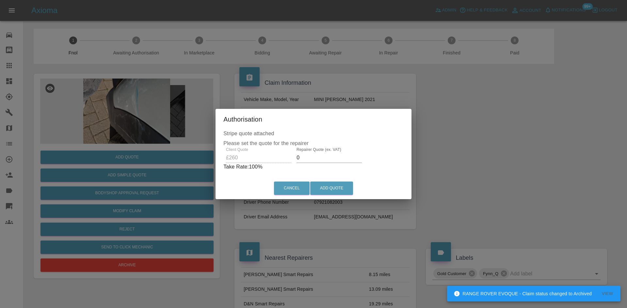
click at [260, 157] on div "Client Quote £260 Repairer Quote (ex. VAT) 0 Take Rate: 100 %" at bounding box center [313, 158] width 180 height 23
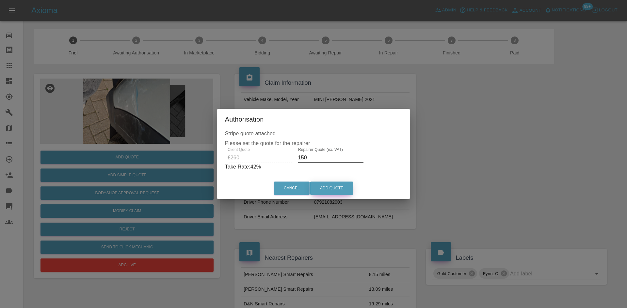
type input "150"
click at [323, 190] on button "Add Quote" at bounding box center [331, 188] width 43 height 13
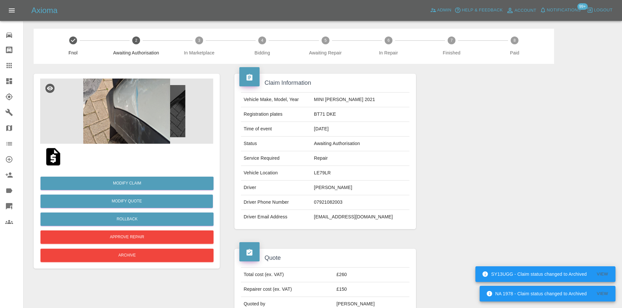
click at [124, 119] on img at bounding box center [126, 111] width 173 height 65
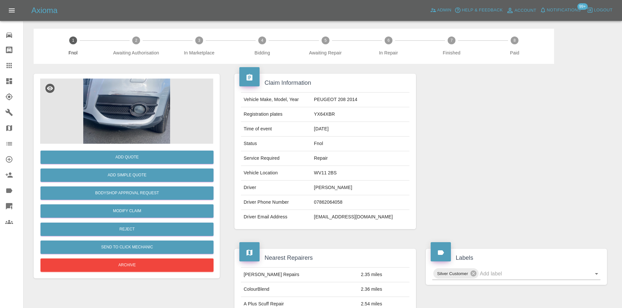
click at [120, 103] on img at bounding box center [126, 111] width 173 height 65
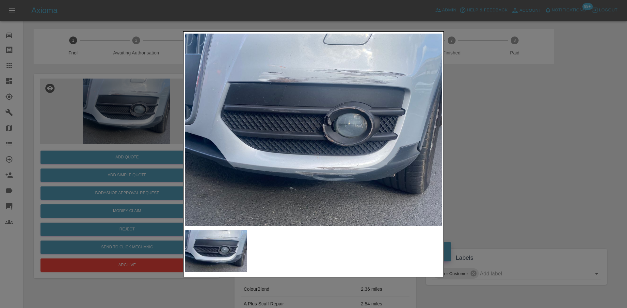
click at [298, 153] on img at bounding box center [313, 130] width 257 height 194
click at [343, 109] on img at bounding box center [313, 130] width 257 height 194
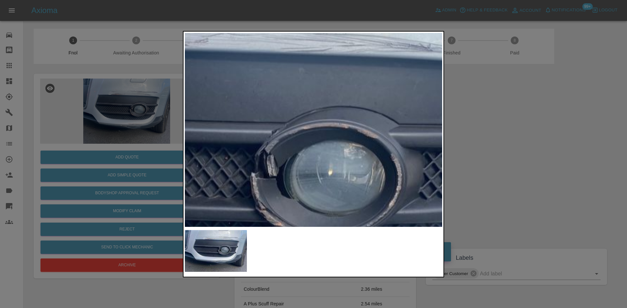
click at [336, 138] on img at bounding box center [222, 191] width 771 height 583
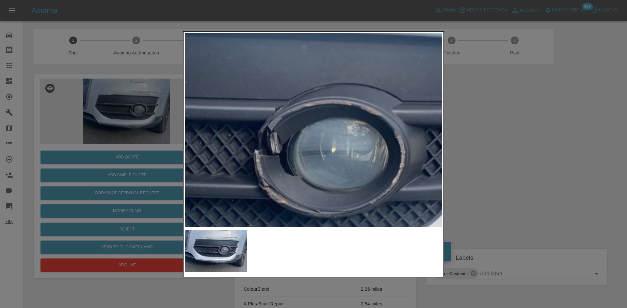
click at [336, 138] on img at bounding box center [226, 168] width 771 height 583
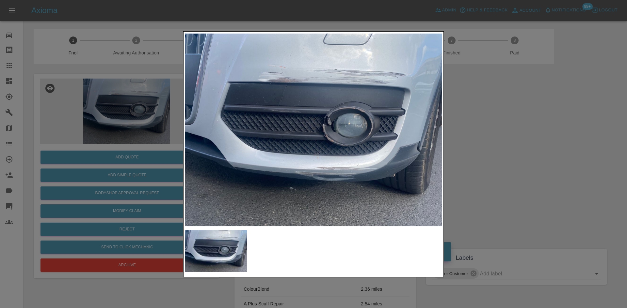
click at [334, 193] on img at bounding box center [313, 130] width 257 height 194
click at [335, 191] on img at bounding box center [313, 130] width 257 height 194
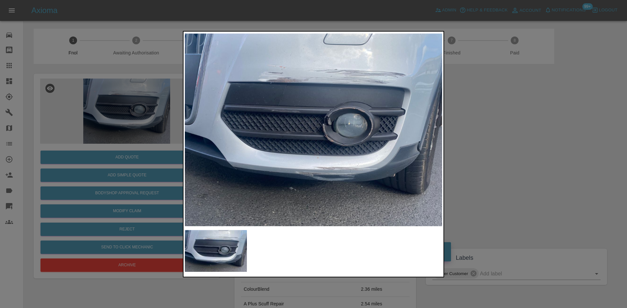
click at [323, 79] on img at bounding box center [313, 130] width 257 height 194
click at [329, 124] on img at bounding box center [313, 130] width 257 height 194
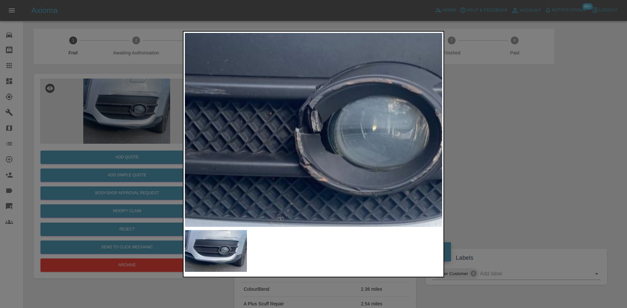
click at [329, 124] on img at bounding box center [267, 146] width 771 height 583
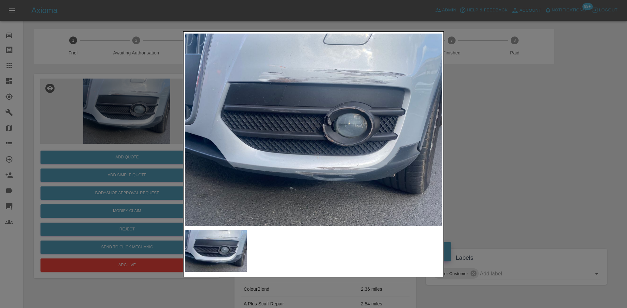
click at [110, 97] on div at bounding box center [313, 154] width 627 height 308
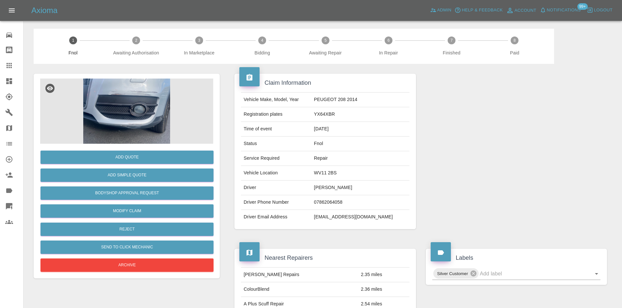
click at [136, 92] on img at bounding box center [126, 111] width 173 height 65
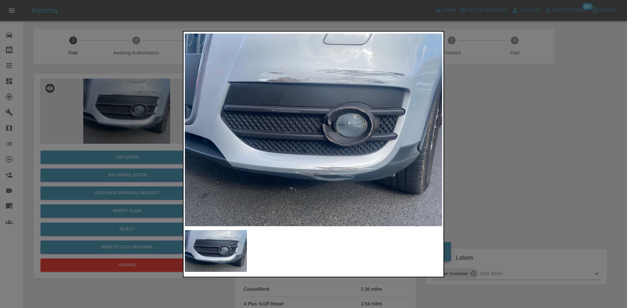
click at [350, 109] on img at bounding box center [313, 130] width 257 height 194
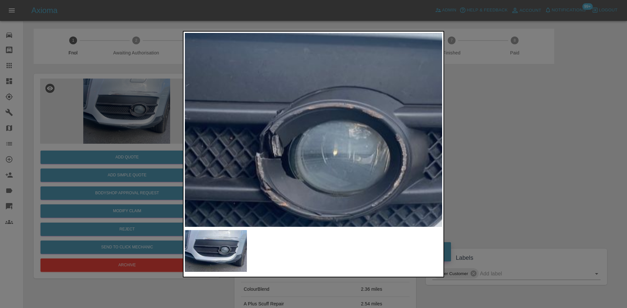
click at [360, 118] on img at bounding box center [227, 171] width 771 height 583
click at [280, 136] on img at bounding box center [227, 171] width 771 height 583
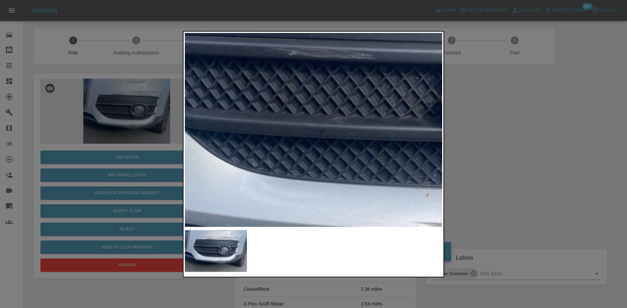
click at [122, 133] on div at bounding box center [313, 154] width 627 height 308
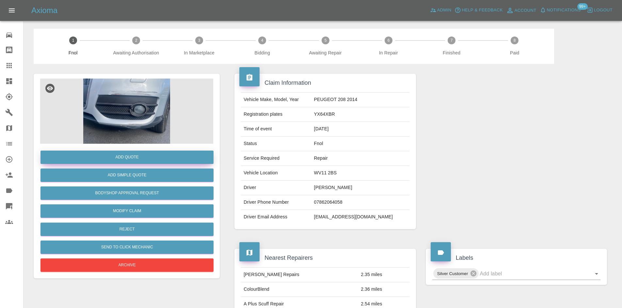
click at [129, 152] on button "Add Quote" at bounding box center [126, 157] width 173 height 13
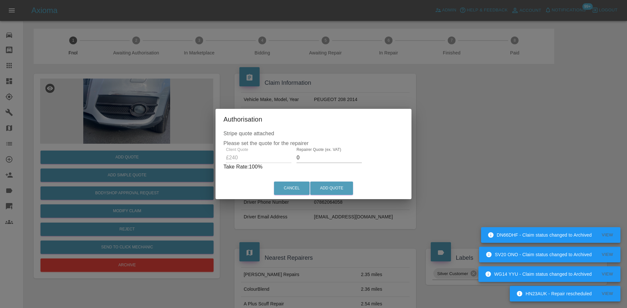
drag, startPoint x: 306, startPoint y: 158, endPoint x: 245, endPoint y: 166, distance: 61.6
click at [251, 167] on div "Client Quote £240 Repairer Quote (ex. VAT) 0 Take Rate: 100 %" at bounding box center [313, 158] width 180 height 23
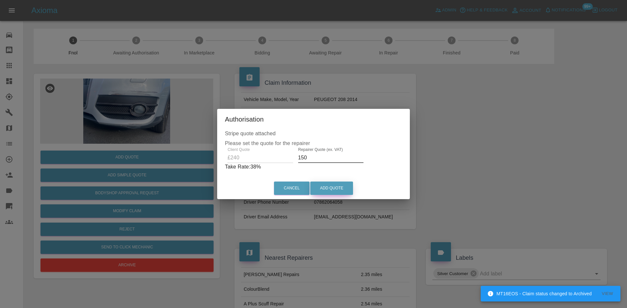
type input "150"
click at [323, 185] on button "Add Quote" at bounding box center [331, 188] width 43 height 13
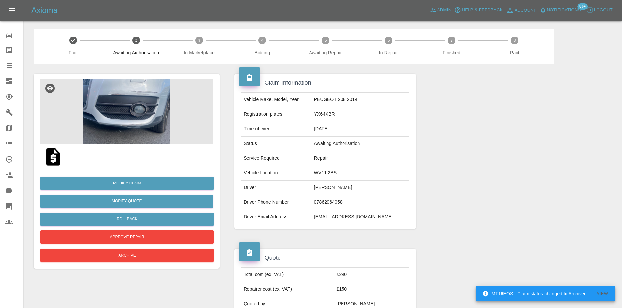
click at [138, 95] on img at bounding box center [126, 111] width 173 height 65
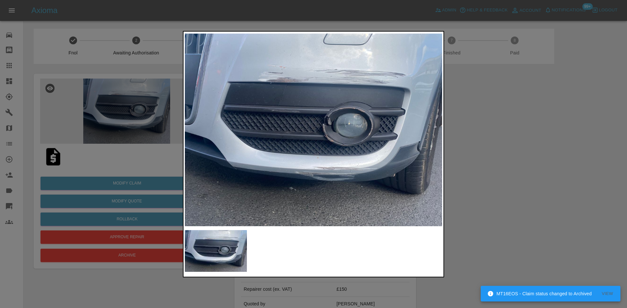
click at [253, 104] on img at bounding box center [313, 130] width 257 height 194
click at [250, 132] on img at bounding box center [313, 130] width 257 height 194
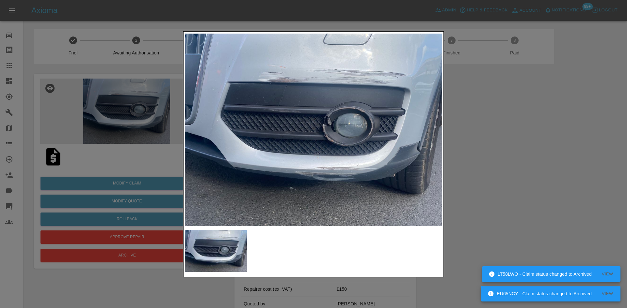
drag, startPoint x: 101, startPoint y: 75, endPoint x: 126, endPoint y: 44, distance: 40.6
click at [102, 73] on div at bounding box center [313, 154] width 627 height 308
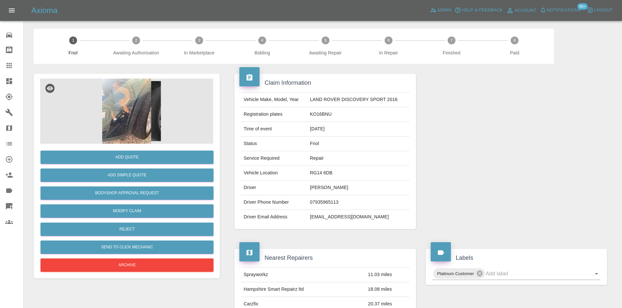
click at [126, 94] on img at bounding box center [126, 111] width 173 height 65
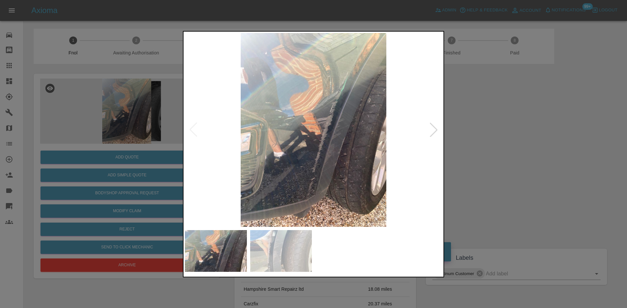
click at [284, 128] on img at bounding box center [313, 130] width 257 height 194
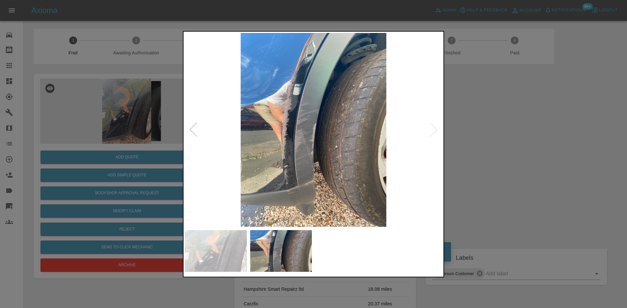
click at [305, 131] on img at bounding box center [313, 130] width 257 height 194
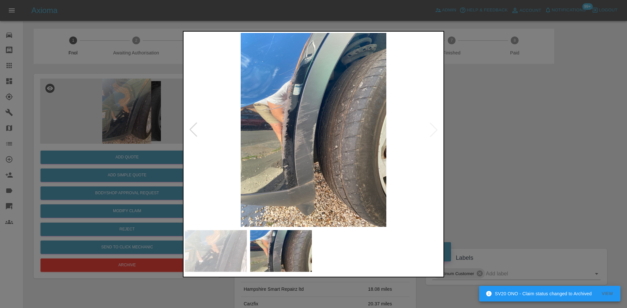
click at [299, 132] on img at bounding box center [313, 130] width 257 height 194
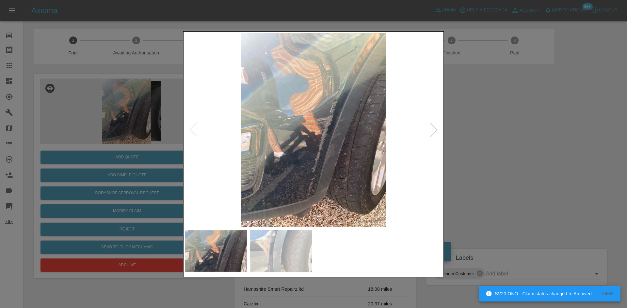
drag, startPoint x: 128, startPoint y: 139, endPoint x: 152, endPoint y: 143, distance: 24.3
click at [131, 139] on div at bounding box center [313, 154] width 627 height 308
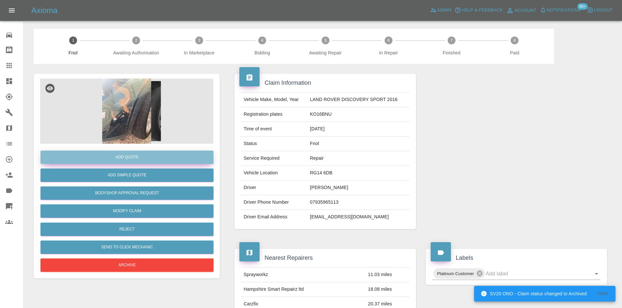
click at [150, 153] on button "Add Quote" at bounding box center [126, 157] width 173 height 13
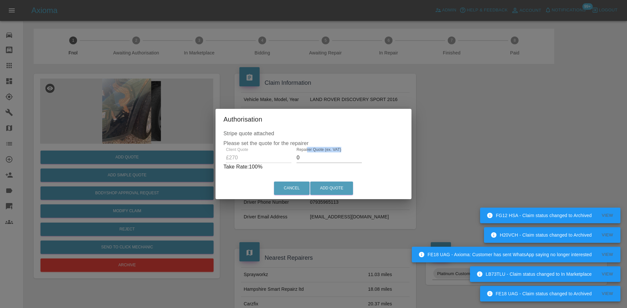
drag, startPoint x: 305, startPoint y: 152, endPoint x: 297, endPoint y: 160, distance: 11.3
click at [297, 160] on div "Repairer Quote (ex. VAT) 0" at bounding box center [328, 155] width 65 height 16
click at [284, 160] on div "Client Quote £270 Repairer Quote (ex. VAT) 0 Take Rate: 100 %" at bounding box center [313, 158] width 180 height 23
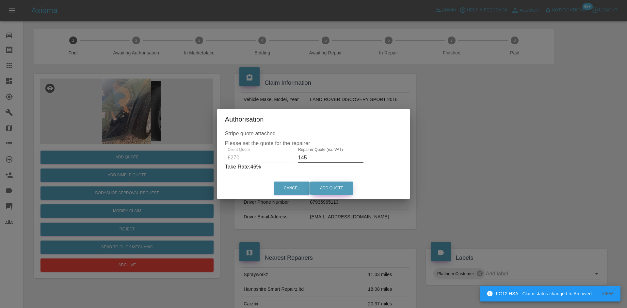
type input "145"
click at [331, 190] on button "Add Quote" at bounding box center [331, 188] width 43 height 13
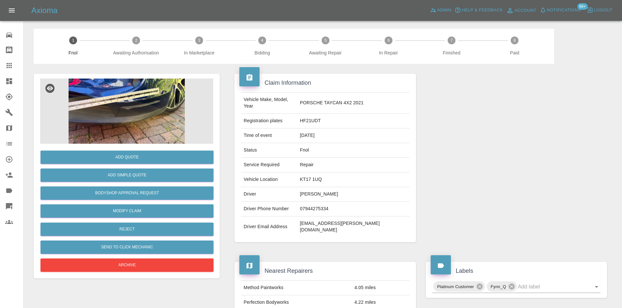
click at [128, 99] on img at bounding box center [126, 111] width 173 height 65
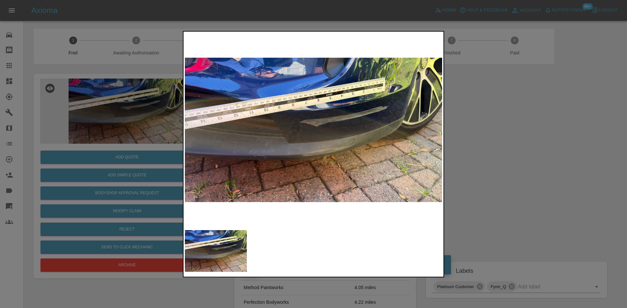
click at [286, 137] on img at bounding box center [313, 130] width 257 height 194
click at [264, 147] on img at bounding box center [313, 130] width 257 height 194
click at [207, 151] on img at bounding box center [313, 130] width 257 height 194
click at [73, 151] on div at bounding box center [313, 154] width 627 height 308
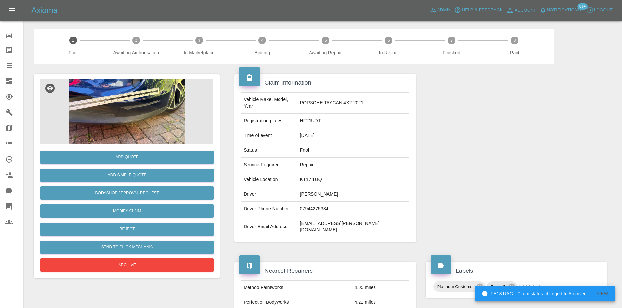
click at [123, 118] on img at bounding box center [126, 111] width 173 height 65
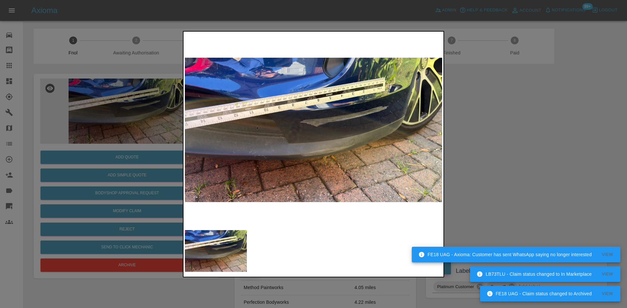
click at [347, 149] on img at bounding box center [313, 130] width 257 height 194
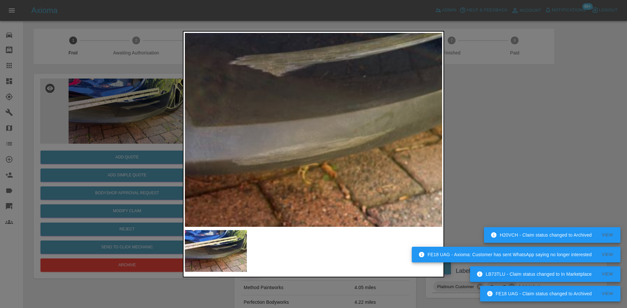
click at [315, 173] on img at bounding box center [269, 86] width 771 height 583
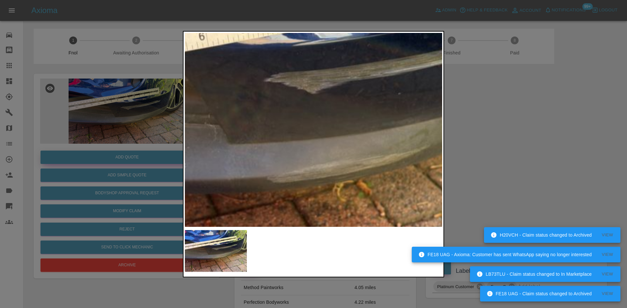
drag, startPoint x: 160, startPoint y: 132, endPoint x: 134, endPoint y: 156, distance: 35.1
click at [158, 136] on div at bounding box center [313, 154] width 627 height 308
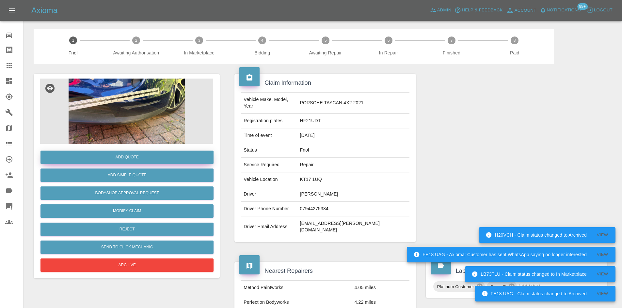
click at [129, 161] on button "Add Quote" at bounding box center [126, 157] width 173 height 13
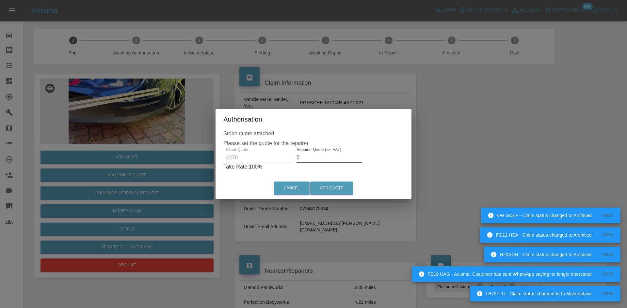
click at [282, 155] on div "Client Quote £270 Repairer Quote (ex. VAT) 0 Take Rate: 100 %" at bounding box center [313, 158] width 180 height 23
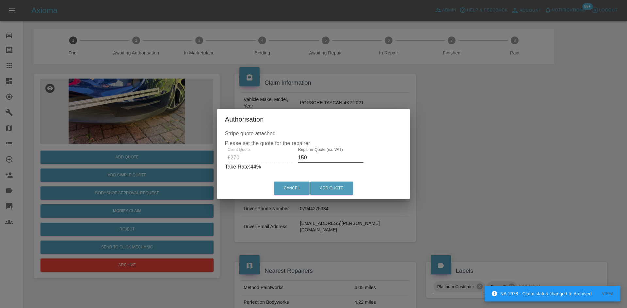
click at [277, 159] on div "Client Quote £270 Repairer Quote (ex. VAT) 150 Take Rate: 44 %" at bounding box center [313, 158] width 177 height 23
type input "160"
click at [336, 186] on button "Add Quote" at bounding box center [331, 188] width 43 height 13
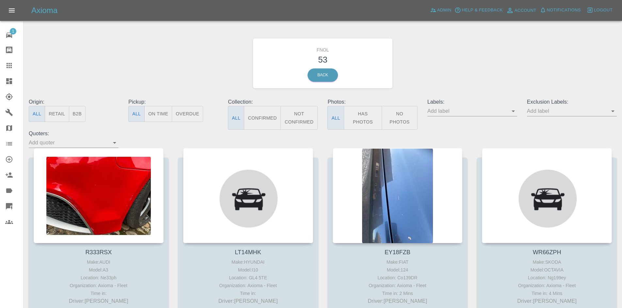
drag, startPoint x: 363, startPoint y: 111, endPoint x: 264, endPoint y: 103, distance: 99.5
click at [363, 111] on button "Has Photos" at bounding box center [363, 118] width 39 height 24
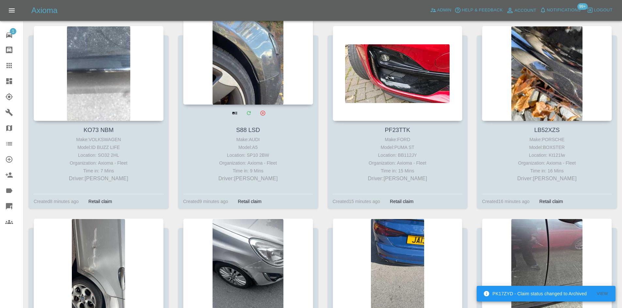
scroll to position [424, 0]
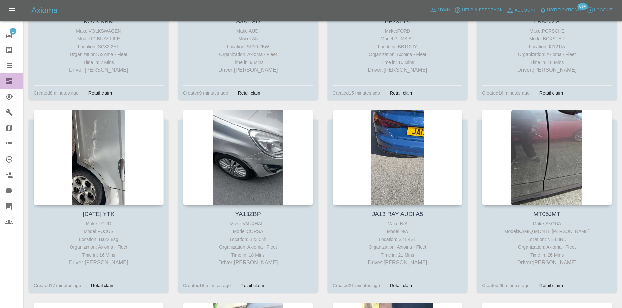
click at [6, 88] on link "Dashboard" at bounding box center [11, 81] width 23 height 16
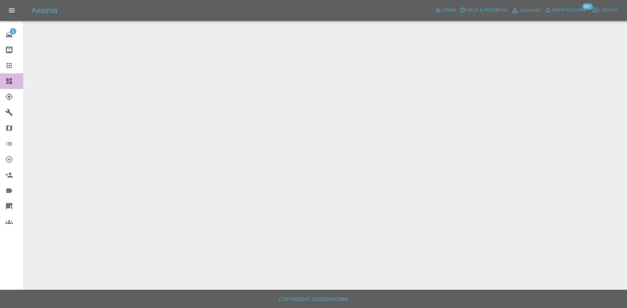
click at [9, 82] on icon at bounding box center [9, 81] width 6 height 6
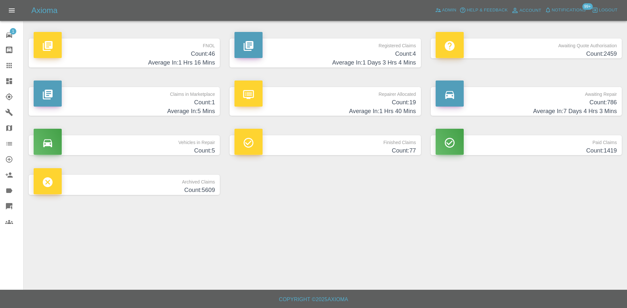
click at [373, 56] on h4 "Count: 4" at bounding box center [324, 54] width 181 height 9
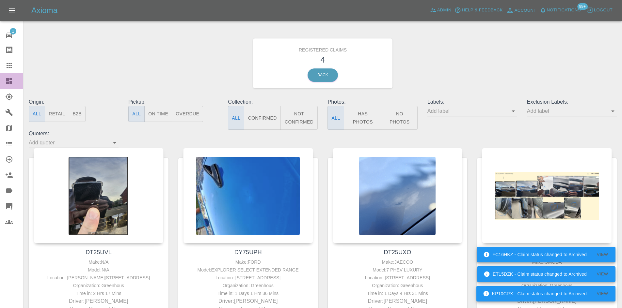
click at [8, 88] on link "Dashboard" at bounding box center [11, 81] width 23 height 16
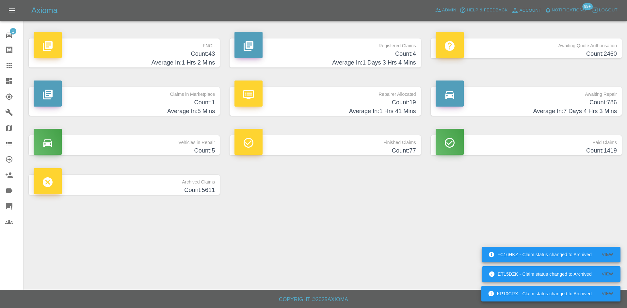
click at [189, 61] on h4 "Average In: 1 Hrs 2 Mins" at bounding box center [124, 62] width 181 height 9
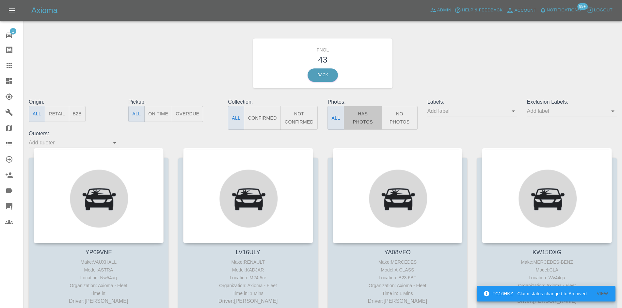
click at [361, 122] on button "Has Photos" at bounding box center [363, 118] width 39 height 24
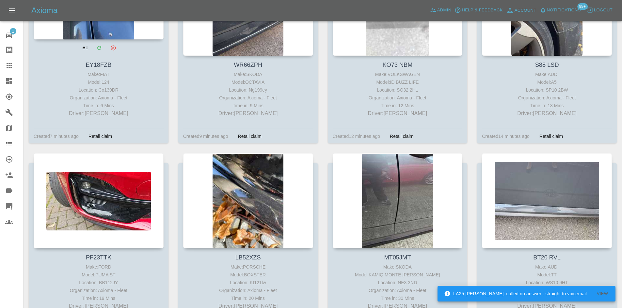
scroll to position [392, 0]
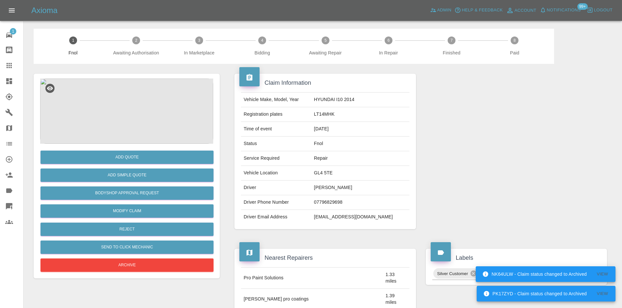
click at [130, 109] on img at bounding box center [126, 111] width 173 height 65
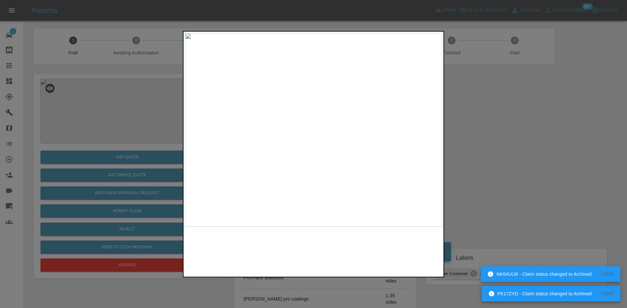
click at [352, 120] on img at bounding box center [313, 130] width 257 height 194
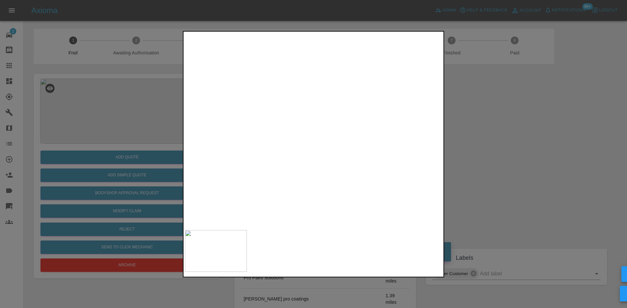
click at [368, 72] on img at bounding box center [176, 218] width 771 height 583
click at [400, 128] on img at bounding box center [338, 136] width 771 height 583
click at [332, 70] on img at bounding box center [338, 136] width 771 height 583
click at [289, 105] on img at bounding box center [373, 67] width 771 height 583
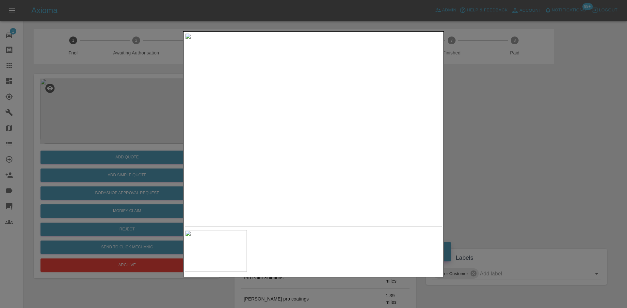
click at [376, 74] on img at bounding box center [313, 130] width 257 height 194
click at [294, 88] on img at bounding box center [120, 256] width 771 height 583
click at [297, 103] on img at bounding box center [110, 227] width 771 height 583
click at [114, 104] on div at bounding box center [313, 154] width 627 height 308
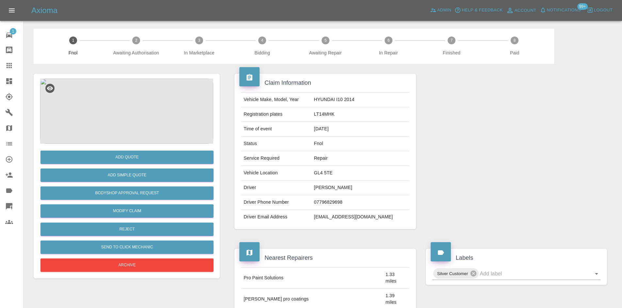
click at [120, 89] on img at bounding box center [126, 111] width 173 height 65
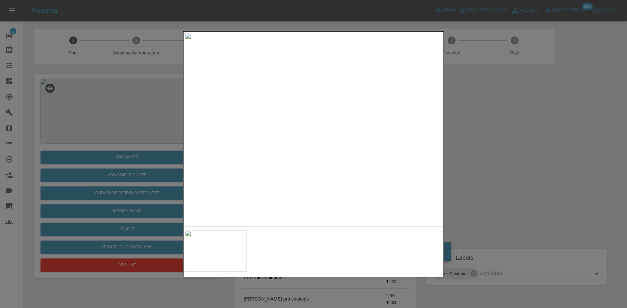
click at [335, 122] on img at bounding box center [313, 130] width 257 height 194
click at [250, 156] on img at bounding box center [150, 221] width 771 height 583
click at [244, 114] on img at bounding box center [146, 238] width 771 height 583
click at [271, 111] on img at bounding box center [126, 192] width 771 height 583
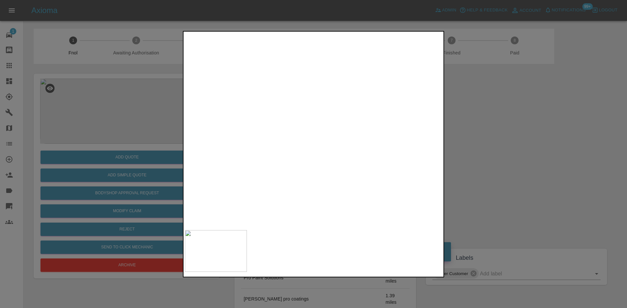
click at [271, 111] on img at bounding box center [120, 183] width 771 height 583
click at [129, 134] on div at bounding box center [313, 154] width 627 height 308
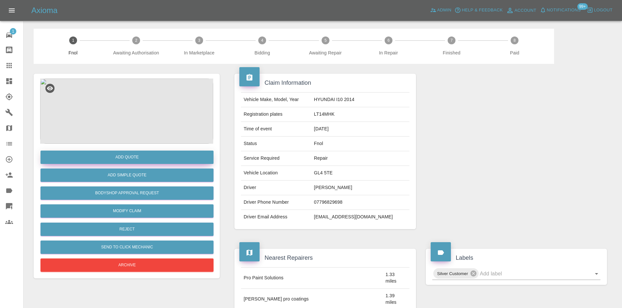
click at [123, 160] on button "Add Quote" at bounding box center [126, 157] width 173 height 13
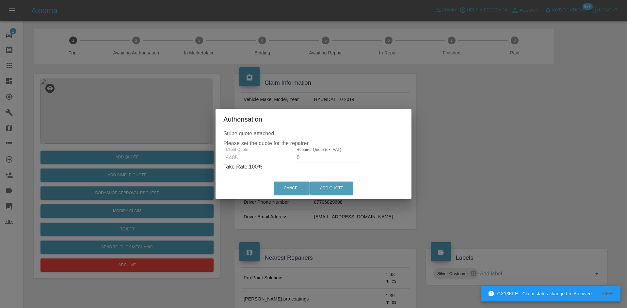
drag, startPoint x: 305, startPoint y: 159, endPoint x: 285, endPoint y: 164, distance: 21.1
click at [288, 164] on div "Client Quote £485 Repairer Quote (ex. VAT) 0 Take Rate: 100 %" at bounding box center [313, 158] width 180 height 23
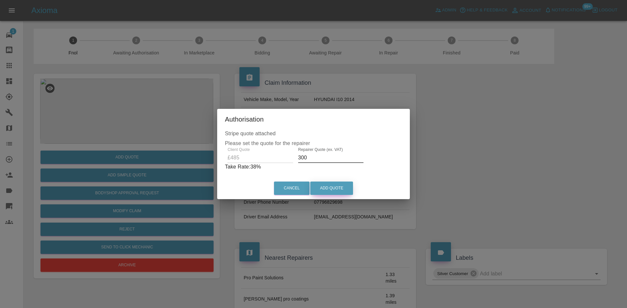
type input "300"
click at [331, 178] on div "Cancel Add Quote" at bounding box center [313, 189] width 193 height 22
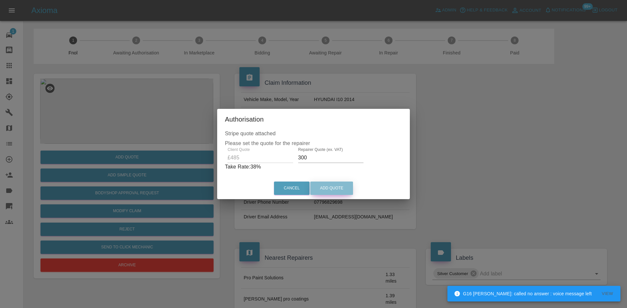
click at [331, 184] on button "Add Quote" at bounding box center [331, 188] width 43 height 13
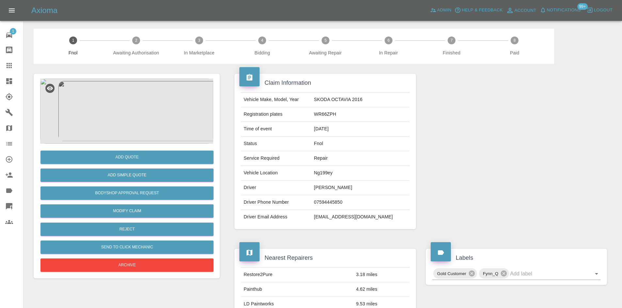
click at [144, 106] on img at bounding box center [126, 111] width 173 height 65
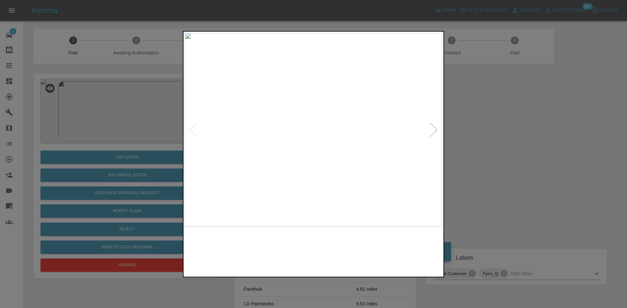
click at [294, 144] on img at bounding box center [313, 130] width 257 height 194
click at [316, 117] on img at bounding box center [313, 130] width 257 height 194
click at [302, 142] on img at bounding box center [306, 168] width 771 height 583
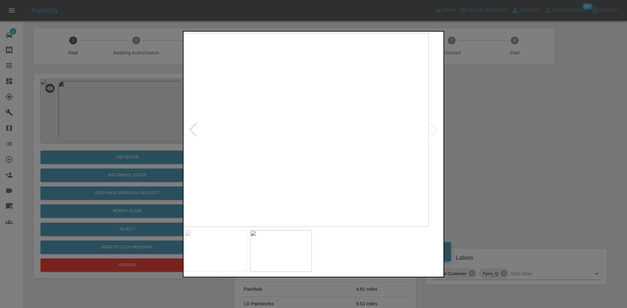
click at [289, 150] on img at bounding box center [299, 130] width 257 height 194
click at [324, 139] on img at bounding box center [327, 130] width 257 height 194
click at [331, 177] on img at bounding box center [313, 130] width 257 height 194
click at [329, 177] on img at bounding box center [313, 130] width 257 height 194
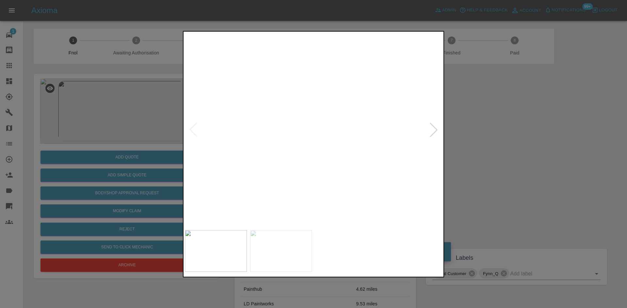
click at [243, 109] on img at bounding box center [249, 130] width 257 height 194
click at [289, 109] on img at bounding box center [313, 130] width 257 height 194
drag, startPoint x: 139, startPoint y: 92, endPoint x: 159, endPoint y: 135, distance: 47.6
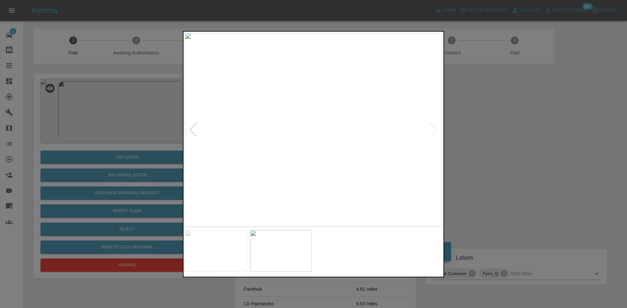
click at [141, 97] on div at bounding box center [313, 154] width 627 height 308
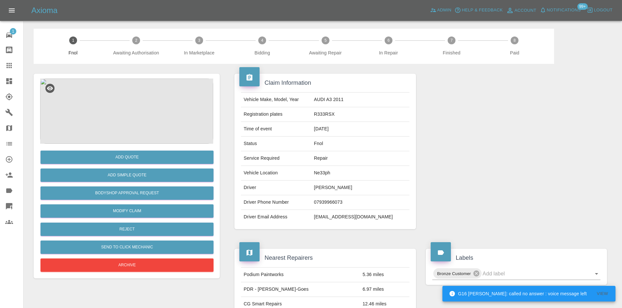
click at [139, 101] on img at bounding box center [126, 111] width 173 height 65
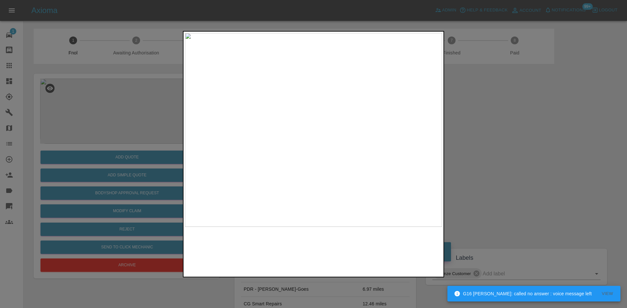
click at [292, 161] on img at bounding box center [313, 130] width 257 height 194
click at [255, 155] on img at bounding box center [313, 130] width 257 height 194
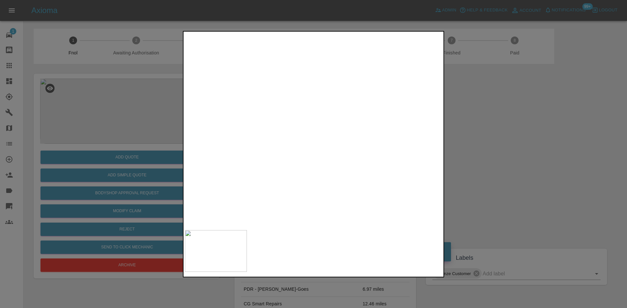
click at [254, 160] on img at bounding box center [487, 53] width 771 height 583
click at [288, 184] on img at bounding box center [313, 130] width 257 height 194
click at [149, 154] on div at bounding box center [313, 154] width 627 height 308
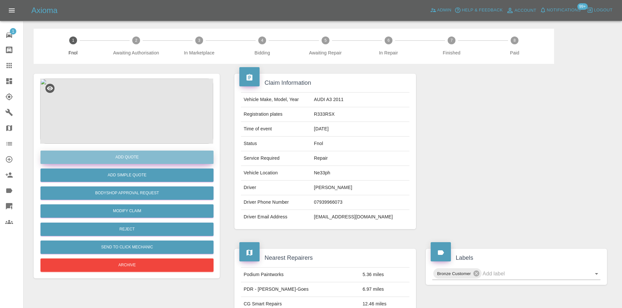
click at [147, 158] on button "Add Quote" at bounding box center [126, 157] width 173 height 13
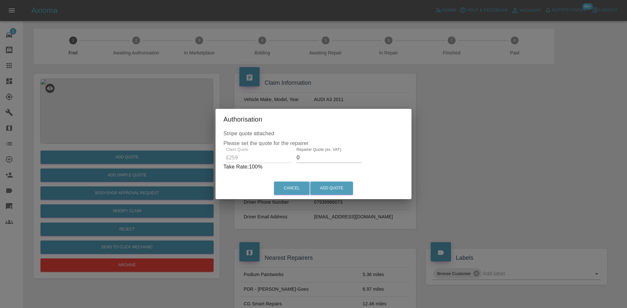
click at [239, 159] on div "Client Quote £259 Repairer Quote (ex. VAT) 0 Take Rate: 100 %" at bounding box center [313, 158] width 180 height 23
type input "155"
click at [318, 190] on button "Add Quote" at bounding box center [331, 188] width 43 height 13
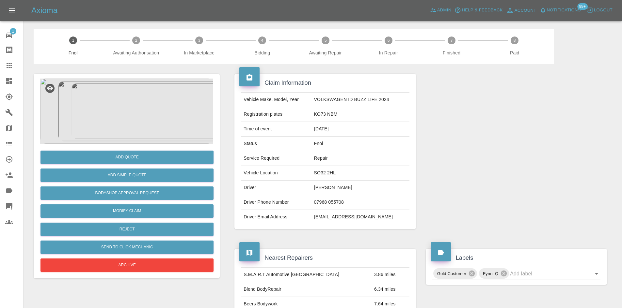
click at [107, 116] on img at bounding box center [126, 111] width 173 height 65
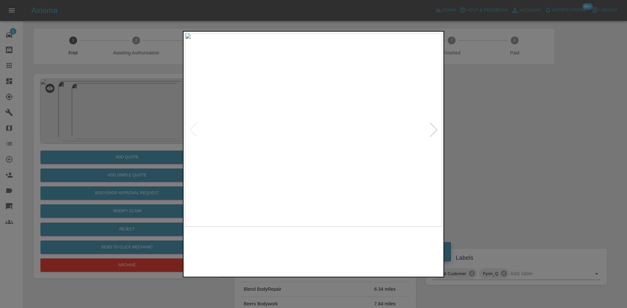
click at [276, 128] on img at bounding box center [313, 130] width 257 height 194
click at [293, 144] on img at bounding box center [313, 130] width 257 height 194
click at [230, 142] on img at bounding box center [313, 130] width 257 height 194
click at [256, 104] on img at bounding box center [313, 130] width 257 height 194
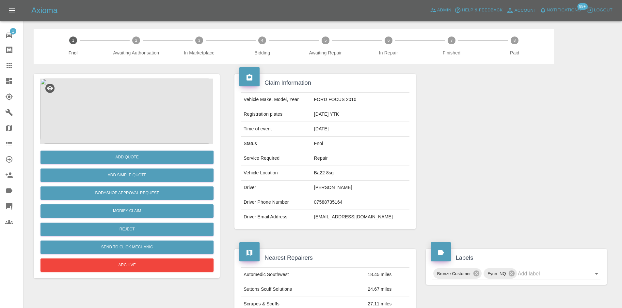
click at [132, 112] on img at bounding box center [126, 111] width 173 height 65
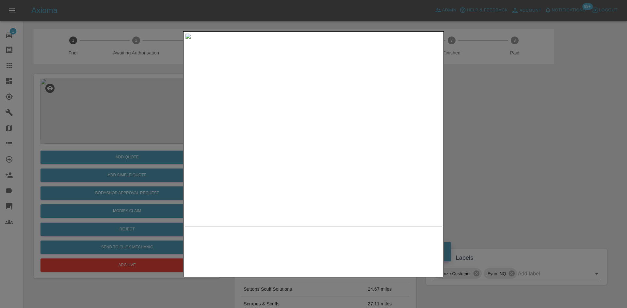
click at [315, 122] on img at bounding box center [313, 130] width 257 height 194
click at [283, 101] on img at bounding box center [311, 255] width 771 height 583
click at [298, 121] on img at bounding box center [282, 138] width 771 height 583
click at [291, 107] on img at bounding box center [283, 65] width 771 height 583
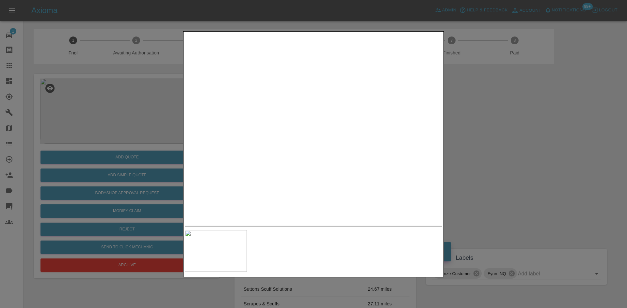
click at [112, 126] on div at bounding box center [313, 154] width 627 height 308
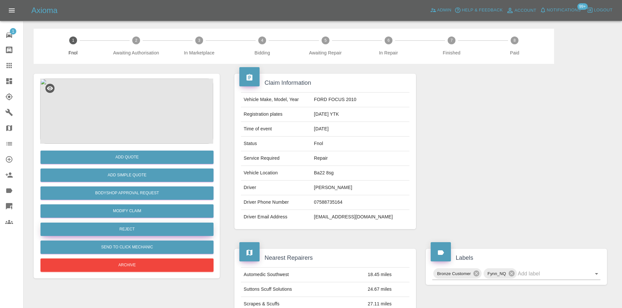
click at [138, 230] on button "Reject" at bounding box center [126, 229] width 173 height 13
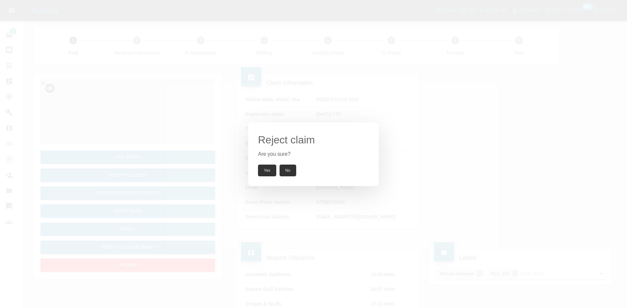
click at [267, 170] on button "Yes" at bounding box center [267, 171] width 18 height 12
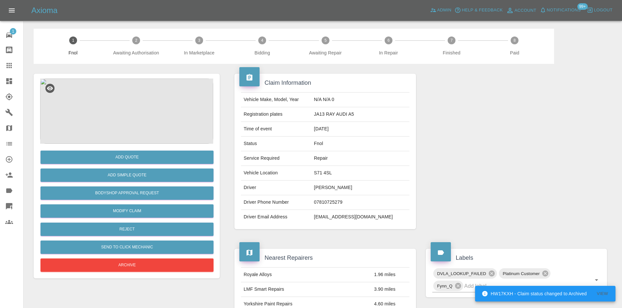
click at [121, 103] on img at bounding box center [126, 111] width 173 height 65
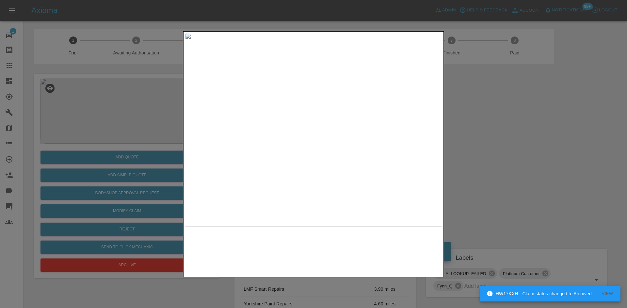
click at [306, 111] on img at bounding box center [313, 130] width 257 height 194
click at [301, 156] on img at bounding box center [311, 159] width 771 height 583
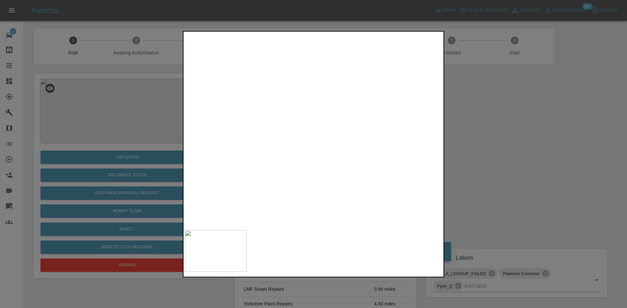
click at [287, 148] on img at bounding box center [311, 159] width 771 height 583
click at [150, 173] on div at bounding box center [313, 154] width 627 height 308
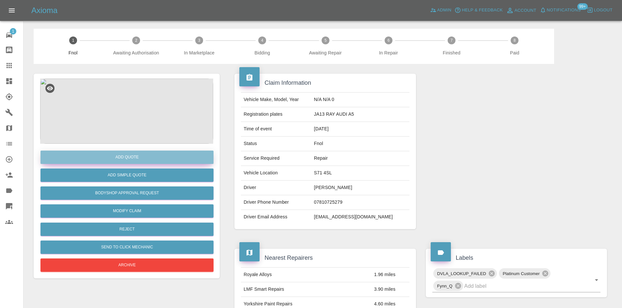
click at [137, 156] on button "Add Quote" at bounding box center [126, 157] width 173 height 13
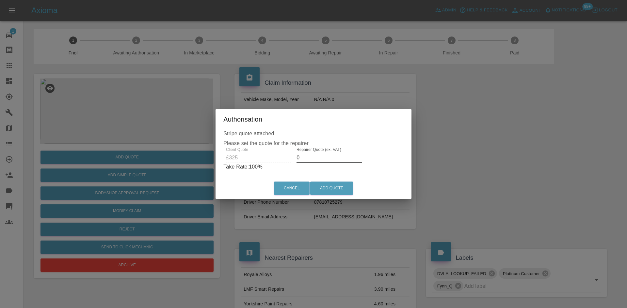
drag, startPoint x: 308, startPoint y: 159, endPoint x: 268, endPoint y: 164, distance: 40.5
click at [268, 164] on div "Client Quote £325 Repairer Quote (ex. VAT) 0 Take Rate: 100 %" at bounding box center [313, 158] width 180 height 23
drag, startPoint x: 310, startPoint y: 158, endPoint x: 193, endPoint y: 165, distance: 117.7
click at [207, 165] on div "Authorisation Stripe quote attached Please set the quote for the repairer Clien…" at bounding box center [313, 154] width 627 height 308
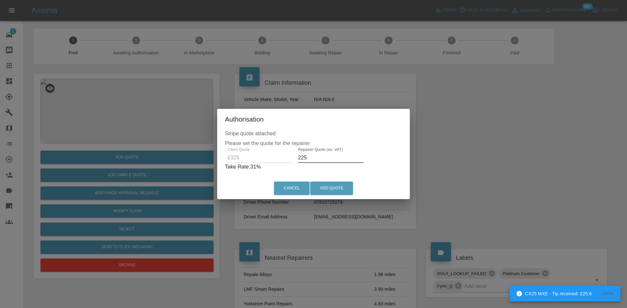
click at [205, 163] on div "Authorisation Stripe quote attached Please set the quote for the repairer Clien…" at bounding box center [313, 154] width 627 height 308
type input "195"
click at [330, 187] on button "Add Quote" at bounding box center [331, 188] width 43 height 13
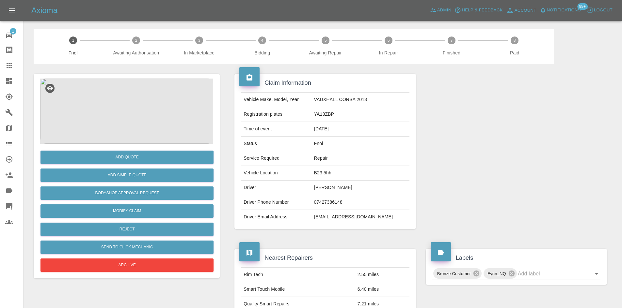
click at [138, 99] on img at bounding box center [126, 111] width 173 height 65
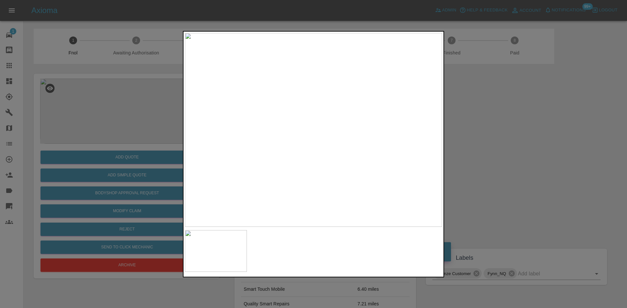
click at [314, 140] on img at bounding box center [313, 130] width 257 height 194
click at [275, 170] on img at bounding box center [271, 128] width 771 height 583
click at [283, 98] on img at bounding box center [271, 127] width 771 height 583
click at [287, 119] on img at bounding box center [228, 48] width 771 height 583
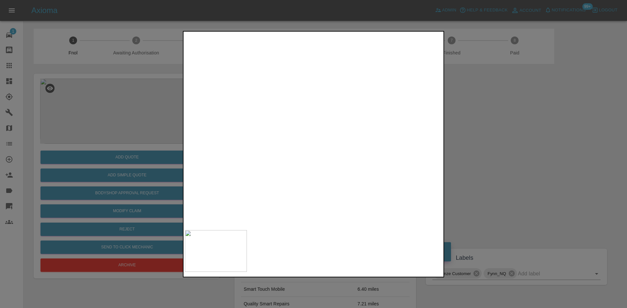
click at [287, 119] on img at bounding box center [228, 48] width 771 height 583
click at [261, 146] on img at bounding box center [313, 130] width 257 height 194
click at [129, 135] on div at bounding box center [313, 154] width 627 height 308
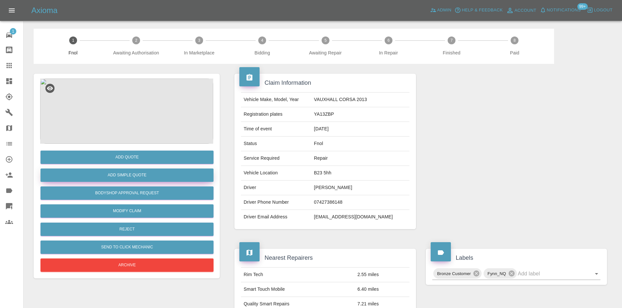
click at [139, 175] on button "Add Simple Quote" at bounding box center [126, 175] width 173 height 13
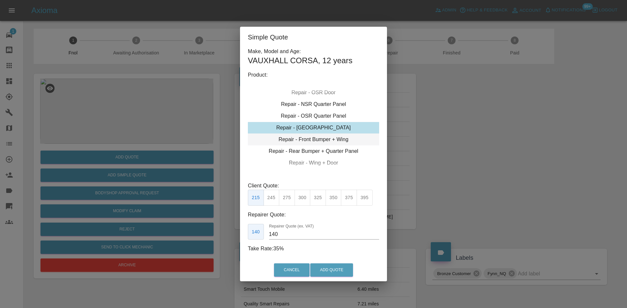
click at [311, 141] on div "Repair - Front Bumper + Wing" at bounding box center [313, 140] width 131 height 12
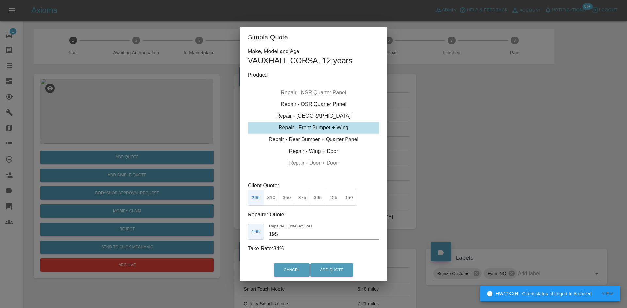
click at [335, 200] on button "425" at bounding box center [333, 198] width 16 height 16
drag, startPoint x: 281, startPoint y: 235, endPoint x: 237, endPoint y: 229, distance: 45.0
click at [253, 236] on div "260 Repairer Quote (ex. VAT) 260" at bounding box center [313, 232] width 131 height 16
type input "255"
click at [332, 271] on button "Add Quote" at bounding box center [331, 270] width 43 height 13
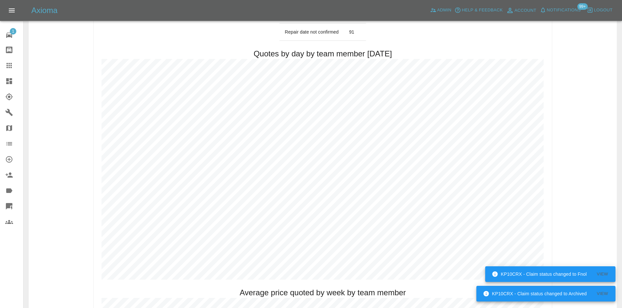
scroll to position [294, 0]
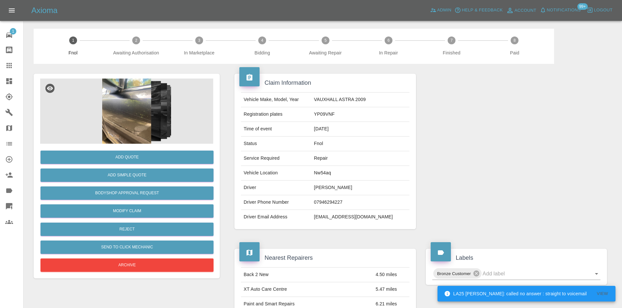
click at [133, 115] on img at bounding box center [126, 111] width 173 height 65
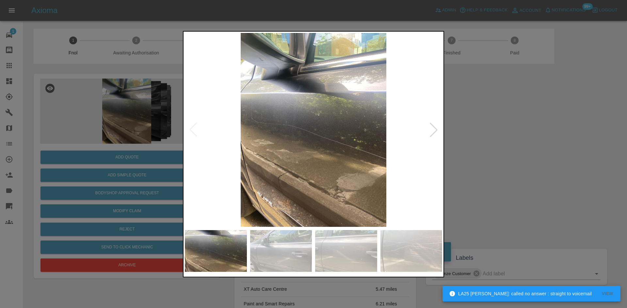
click at [290, 156] on img at bounding box center [313, 130] width 257 height 194
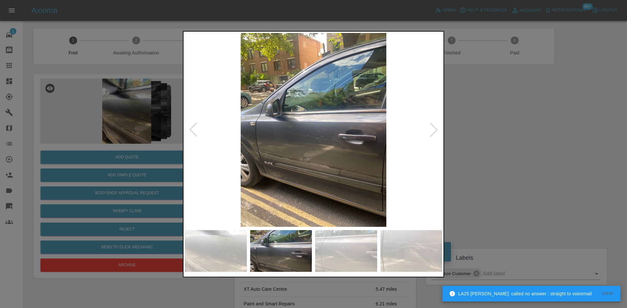
click at [233, 164] on img at bounding box center [313, 130] width 257 height 194
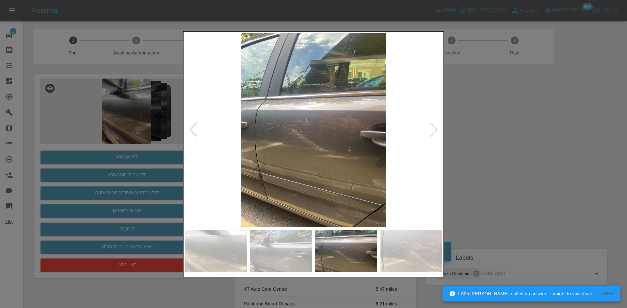
click at [295, 135] on img at bounding box center [313, 130] width 257 height 194
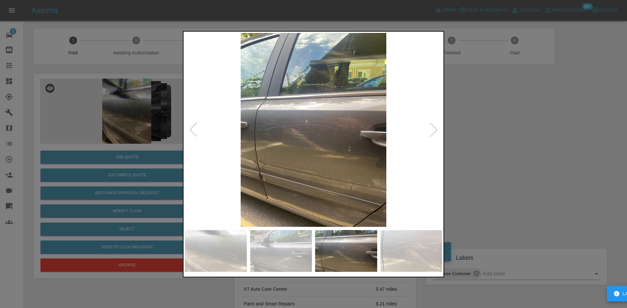
click at [295, 135] on img at bounding box center [313, 130] width 257 height 194
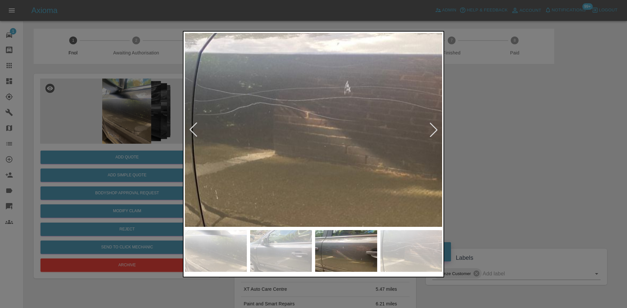
click at [307, 138] on img at bounding box center [367, 113] width 771 height 583
click at [307, 139] on img at bounding box center [367, 113] width 771 height 583
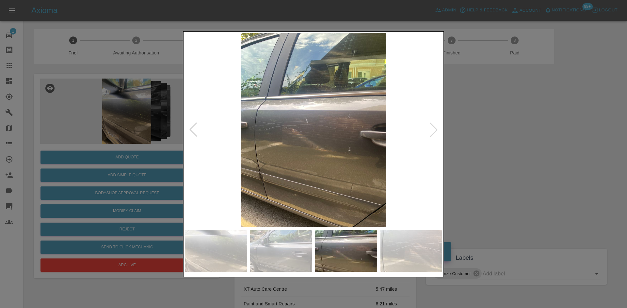
click at [301, 157] on img at bounding box center [313, 130] width 257 height 194
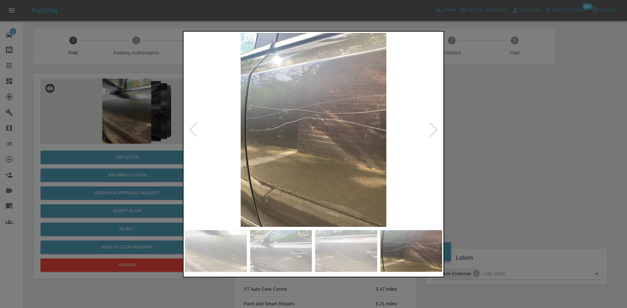
click at [270, 152] on img at bounding box center [313, 130] width 257 height 194
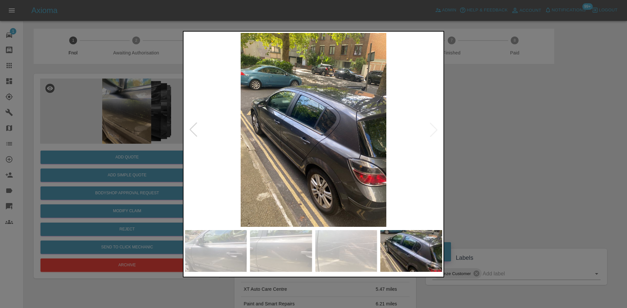
click at [321, 151] on img at bounding box center [313, 130] width 257 height 194
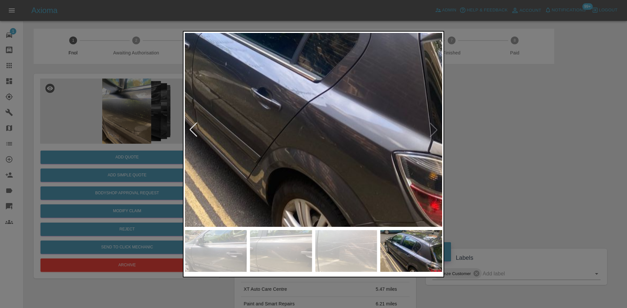
click at [321, 169] on img at bounding box center [290, 66] width 771 height 583
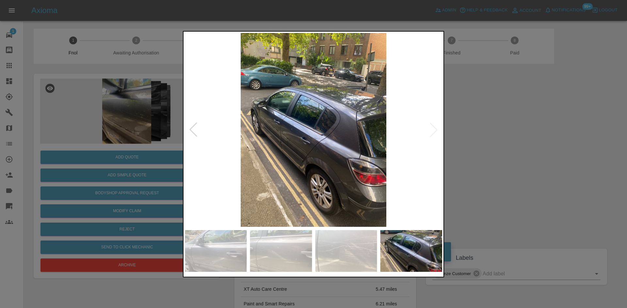
click at [247, 170] on img at bounding box center [313, 130] width 257 height 194
click at [114, 148] on div at bounding box center [313, 154] width 627 height 308
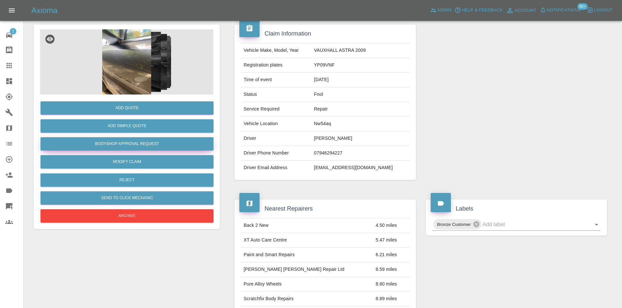
scroll to position [38, 0]
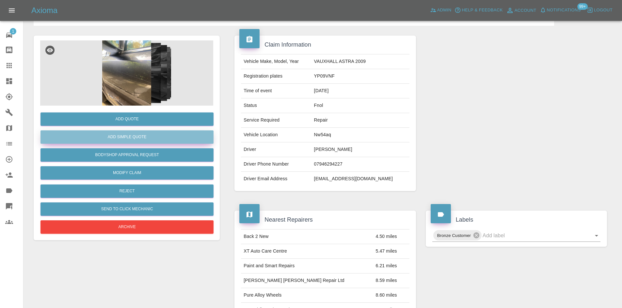
click at [138, 137] on button "Add Simple Quote" at bounding box center [126, 137] width 173 height 13
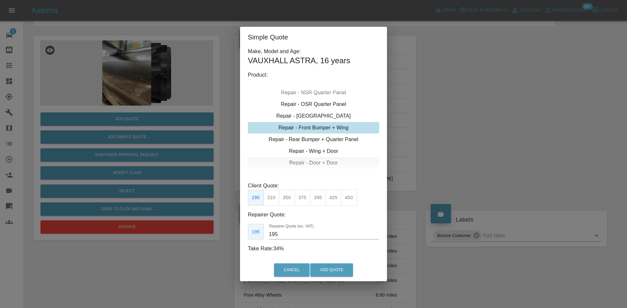
click at [308, 161] on div "Repair - Door + Door" at bounding box center [313, 163] width 131 height 12
click at [289, 203] on button "375" at bounding box center [287, 198] width 16 height 16
click at [274, 198] on button "350" at bounding box center [271, 198] width 16 height 16
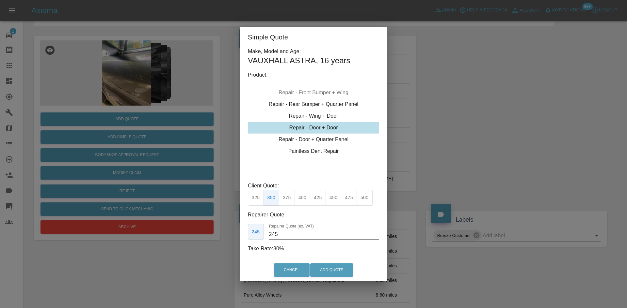
drag, startPoint x: 283, startPoint y: 238, endPoint x: 175, endPoint y: 233, distance: 108.8
click at [197, 237] on div "Simple Quote Make, Model and Age: VAUXHALL ASTRA , 16 years Product: Repair - F…" at bounding box center [313, 154] width 627 height 308
type input "220"
click at [336, 272] on button "Add Quote" at bounding box center [331, 270] width 43 height 13
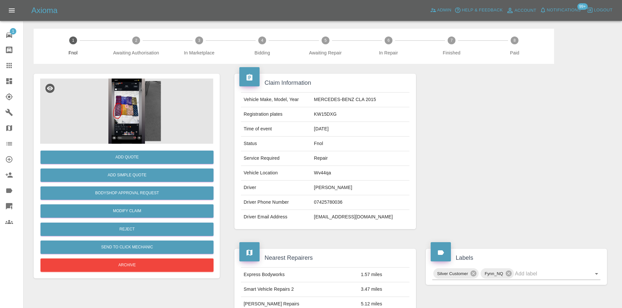
click at [137, 101] on img at bounding box center [126, 111] width 173 height 65
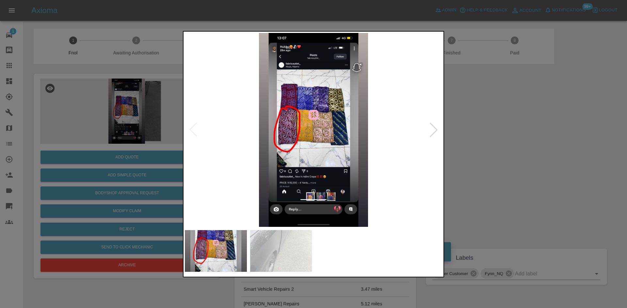
click at [302, 147] on img at bounding box center [313, 130] width 257 height 194
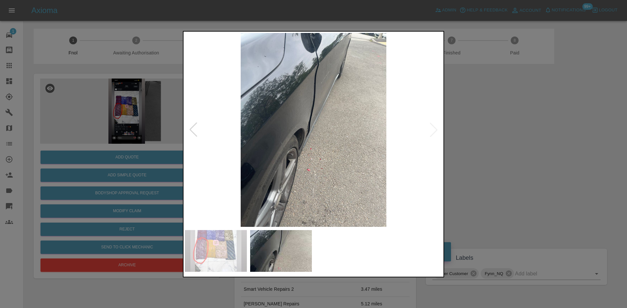
click at [273, 151] on img at bounding box center [313, 130] width 257 height 194
click at [328, 129] on img at bounding box center [313, 130] width 257 height 194
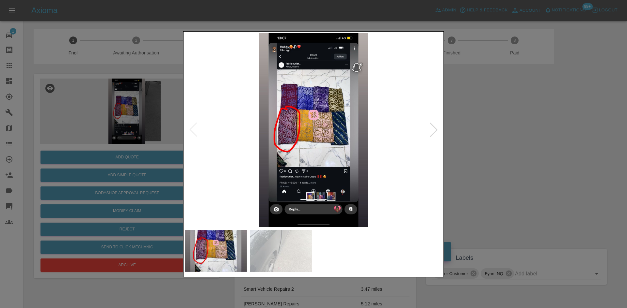
click at [297, 127] on img at bounding box center [313, 130] width 257 height 194
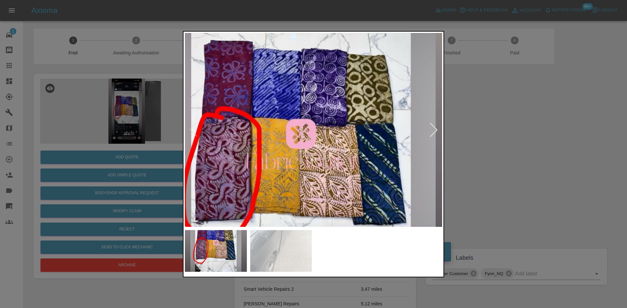
click at [232, 167] on img at bounding box center [300, 179] width 771 height 583
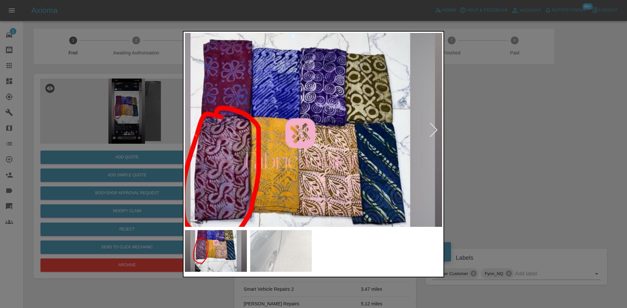
click at [302, 178] on img at bounding box center [300, 178] width 771 height 583
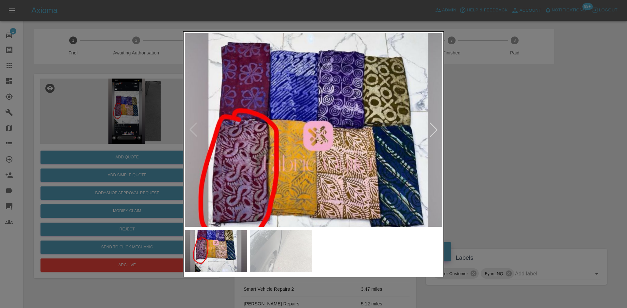
click at [302, 178] on img at bounding box center [317, 181] width 771 height 583
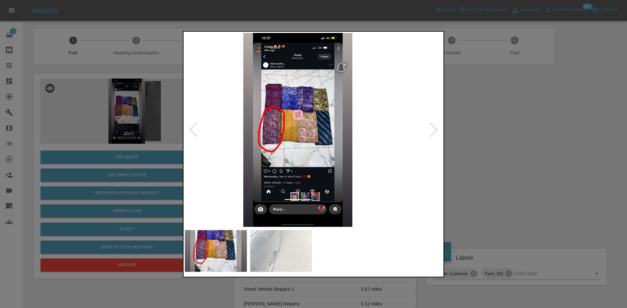
click at [288, 178] on img at bounding box center [297, 130] width 257 height 194
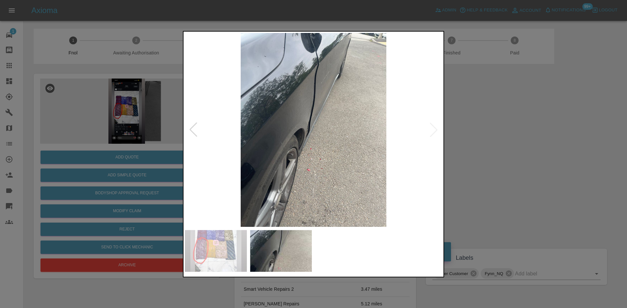
click at [343, 175] on img at bounding box center [313, 130] width 257 height 194
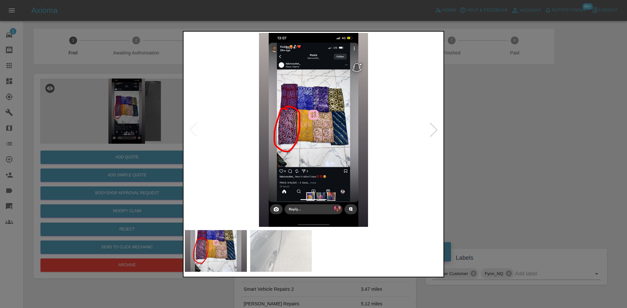
click at [310, 54] on img at bounding box center [313, 130] width 257 height 194
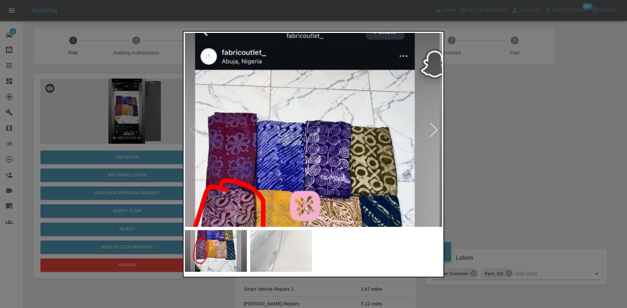
click at [280, 121] on img at bounding box center [304, 251] width 771 height 583
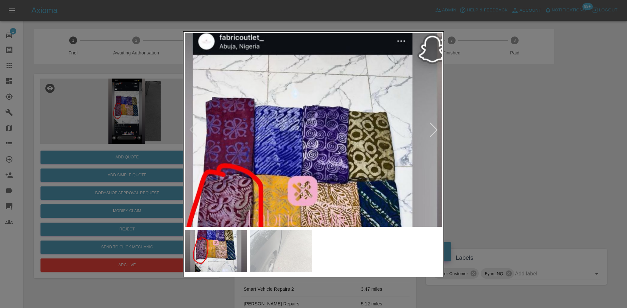
click at [287, 119] on img at bounding box center [302, 236] width 771 height 583
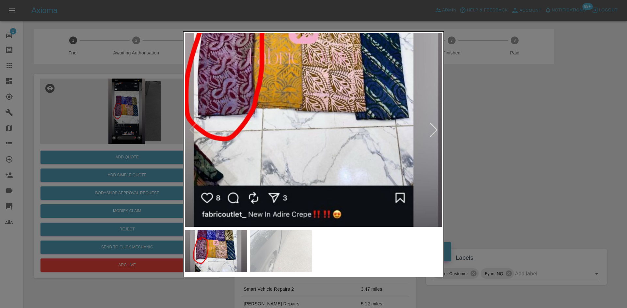
click at [286, 121] on img at bounding box center [303, 74] width 771 height 583
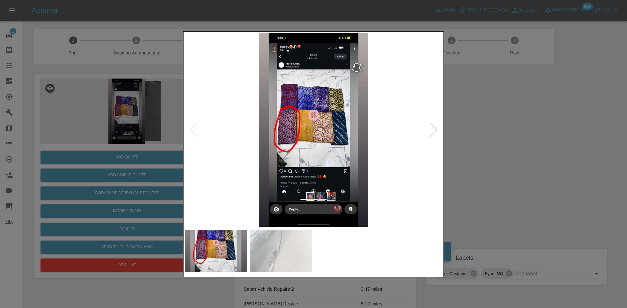
click at [311, 154] on img at bounding box center [313, 130] width 257 height 194
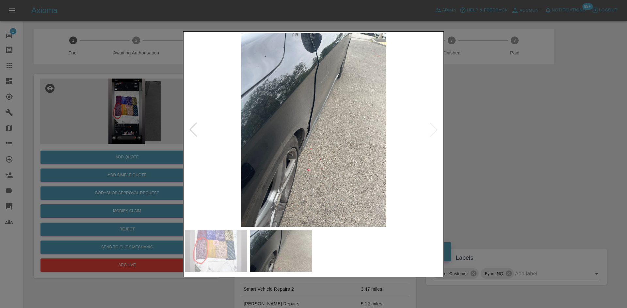
click at [313, 131] on img at bounding box center [313, 130] width 257 height 194
click at [312, 131] on img at bounding box center [313, 130] width 257 height 194
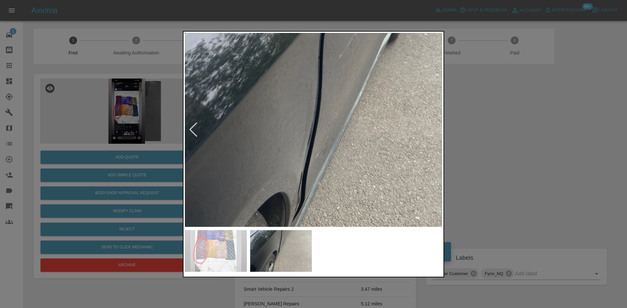
click at [309, 184] on img at bounding box center [315, 197] width 771 height 583
click at [328, 239] on div at bounding box center [313, 154] width 261 height 247
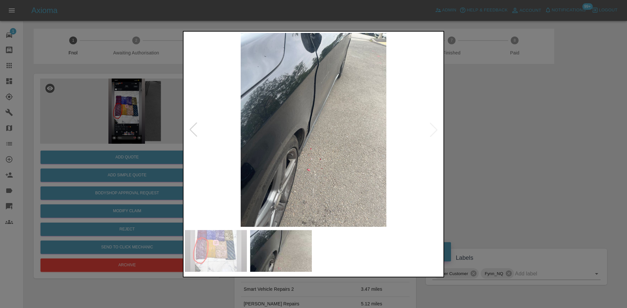
click at [308, 138] on img at bounding box center [313, 130] width 257 height 194
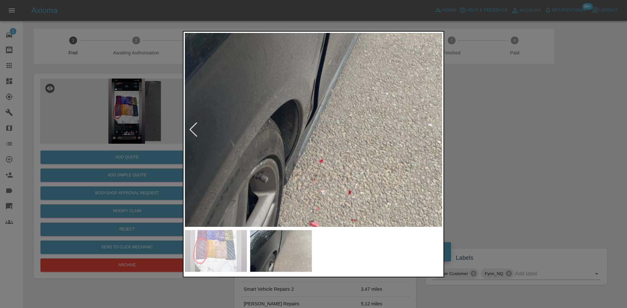
click at [308, 138] on img at bounding box center [328, 104] width 771 height 583
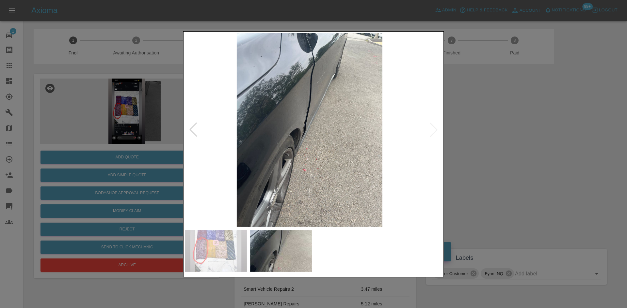
click at [290, 145] on img at bounding box center [309, 130] width 257 height 194
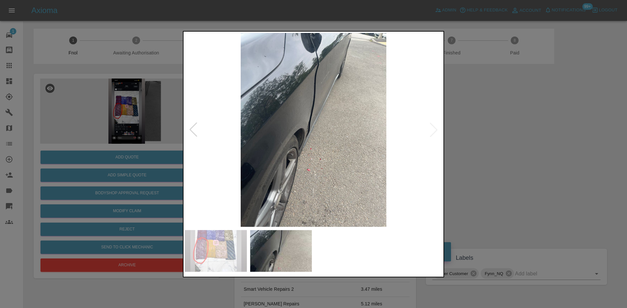
click at [127, 131] on div at bounding box center [313, 154] width 627 height 308
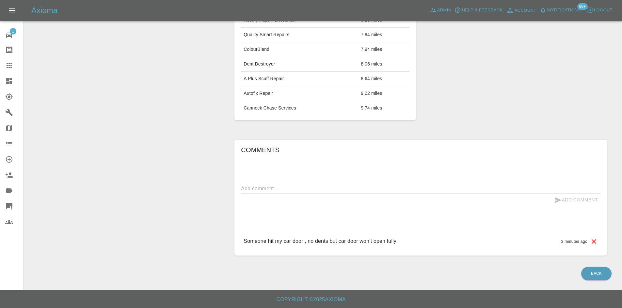
scroll to position [103, 0]
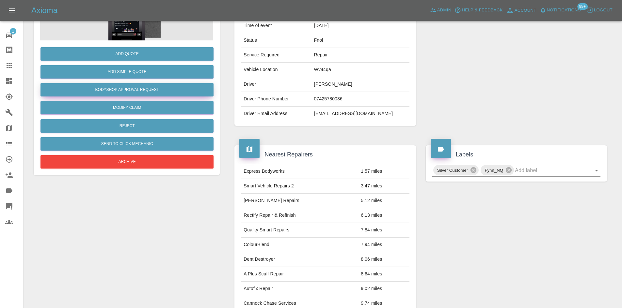
click at [136, 88] on button "Bodyshop Approval Request" at bounding box center [126, 89] width 173 height 13
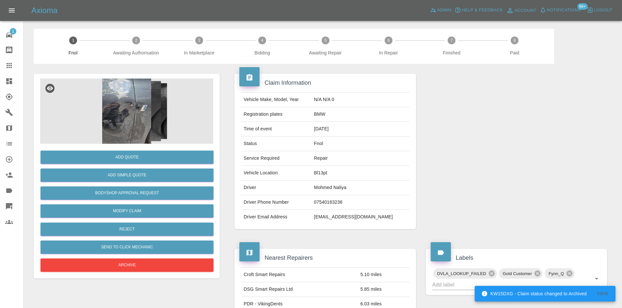
click at [142, 117] on img at bounding box center [126, 111] width 173 height 65
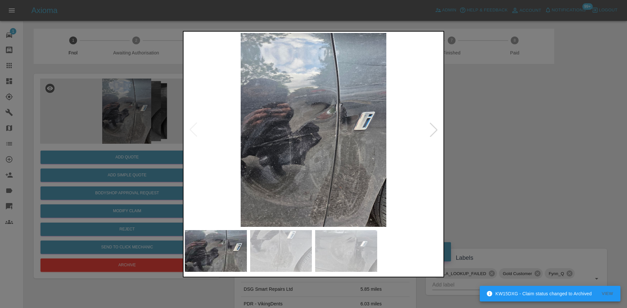
click at [270, 158] on img at bounding box center [313, 130] width 257 height 194
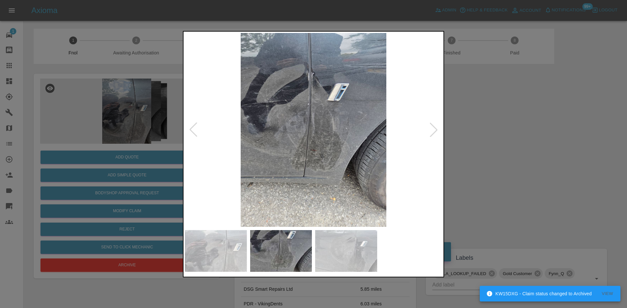
click at [269, 174] on img at bounding box center [313, 130] width 257 height 194
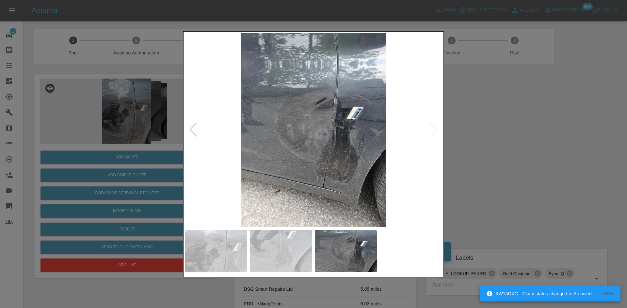
click at [227, 164] on img at bounding box center [313, 130] width 257 height 194
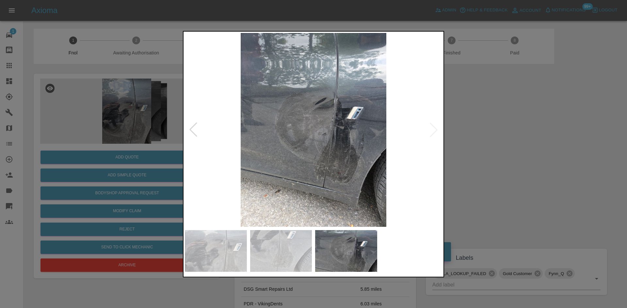
click at [296, 134] on img at bounding box center [313, 130] width 257 height 194
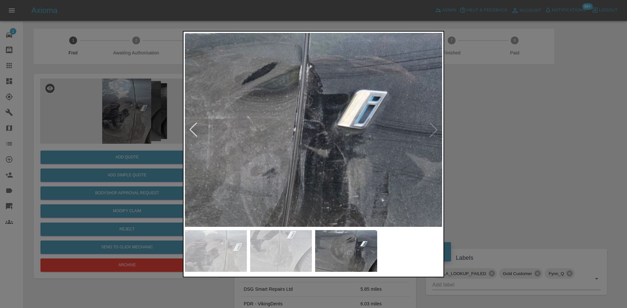
click at [208, 194] on img at bounding box center [237, 159] width 771 height 583
click at [257, 198] on img at bounding box center [237, 159] width 771 height 583
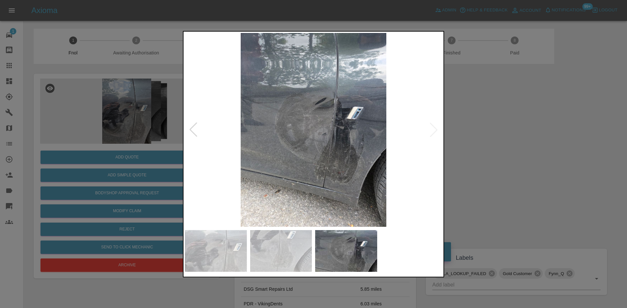
click at [252, 190] on img at bounding box center [313, 130] width 257 height 194
click at [283, 186] on img at bounding box center [313, 130] width 257 height 194
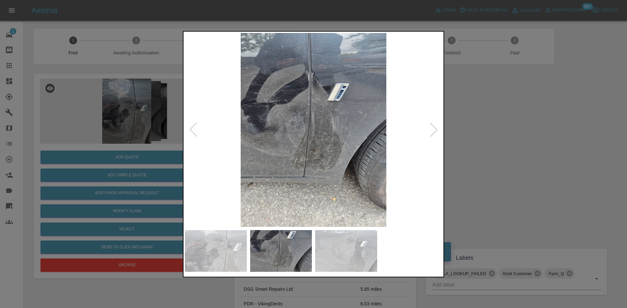
click at [332, 178] on img at bounding box center [313, 130] width 257 height 194
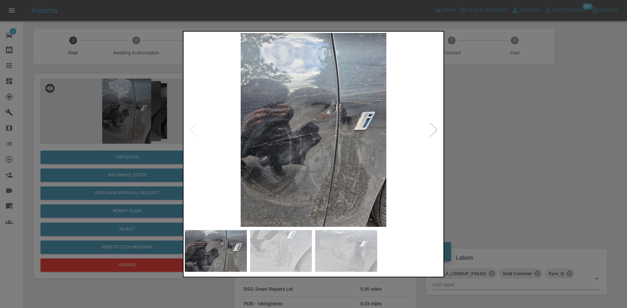
click at [321, 173] on img at bounding box center [313, 130] width 257 height 194
click at [133, 180] on div at bounding box center [313, 154] width 627 height 308
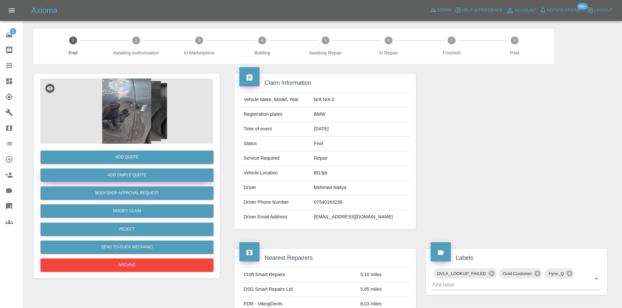
click at [137, 175] on button "Add Simple Quote" at bounding box center [126, 175] width 173 height 13
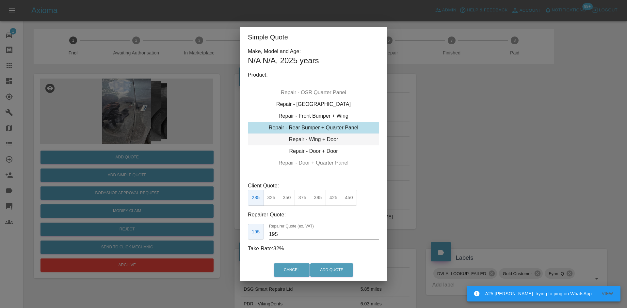
click at [307, 139] on div "Repair - Wing + Door" at bounding box center [313, 140] width 131 height 12
click at [320, 201] on button "425" at bounding box center [318, 198] width 16 height 16
click at [333, 195] on button "450" at bounding box center [333, 198] width 16 height 16
drag, startPoint x: 288, startPoint y: 233, endPoint x: 200, endPoint y: 236, distance: 87.8
click at [200, 236] on div "Simple Quote Make, Model and Age: N/A N/A , 2025 years Product: Repair - Front …" at bounding box center [313, 154] width 627 height 308
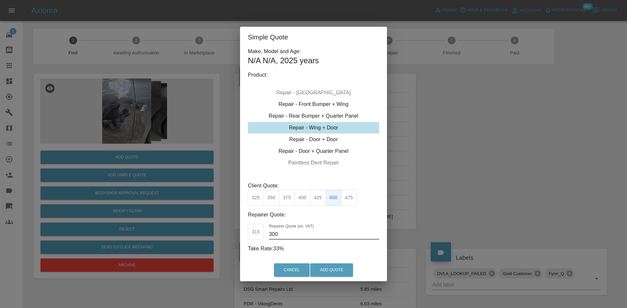
drag, startPoint x: 265, startPoint y: 238, endPoint x: 172, endPoint y: 252, distance: 94.4
click at [178, 252] on div "Simple Quote Make, Model and Age: N/A N/A , 2025 years Product: Repair - Front …" at bounding box center [313, 154] width 627 height 308
drag, startPoint x: 280, startPoint y: 233, endPoint x: 163, endPoint y: 239, distance: 116.7
click at [166, 237] on div "Simple Quote Make, Model and Age: N/A N/A , 2025 years Product: Repair - Front …" at bounding box center [313, 154] width 627 height 308
type input "280"
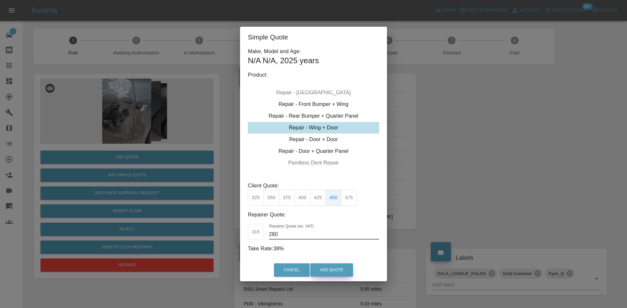
click at [334, 266] on button "Add Quote" at bounding box center [331, 270] width 43 height 13
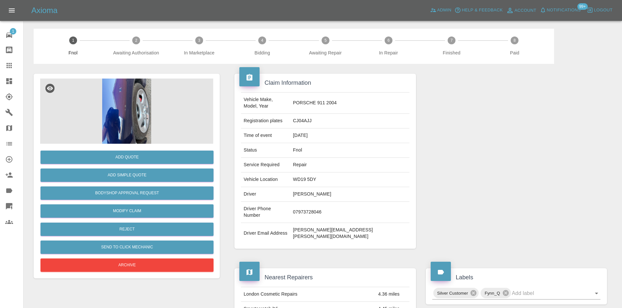
click at [105, 105] on img at bounding box center [126, 111] width 173 height 65
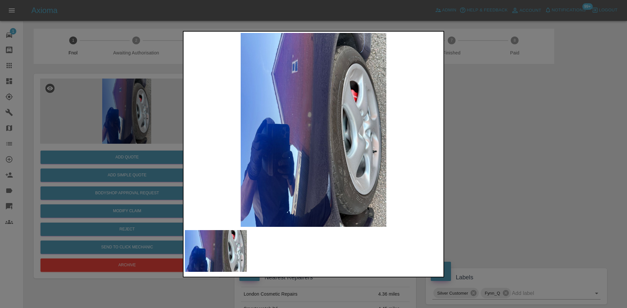
click at [323, 163] on img at bounding box center [313, 130] width 257 height 194
click at [252, 149] on img at bounding box center [313, 130] width 257 height 194
click at [314, 146] on img at bounding box center [313, 130] width 257 height 194
click at [279, 142] on img at bounding box center [313, 130] width 257 height 194
click at [310, 146] on img at bounding box center [313, 130] width 257 height 194
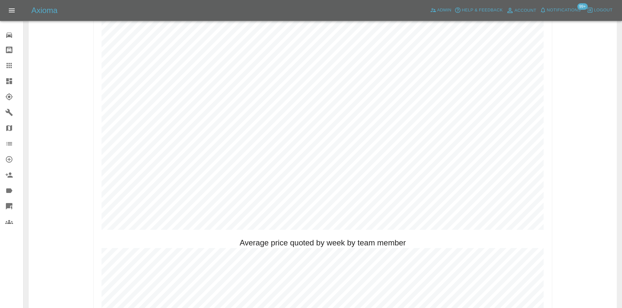
scroll to position [359, 0]
